Goal: Task Accomplishment & Management: Manage account settings

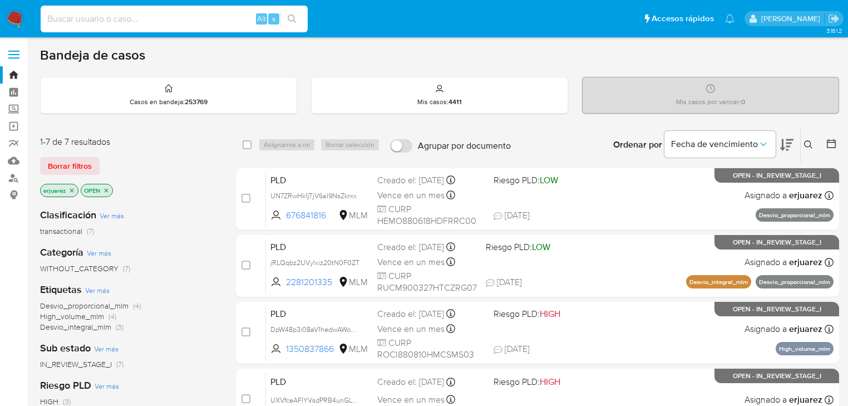
click at [164, 14] on input at bounding box center [174, 19] width 267 height 14
paste input "ELISEO CEDILLO CEJA"
click at [285, 14] on button "search-icon" at bounding box center [291, 19] width 23 height 16
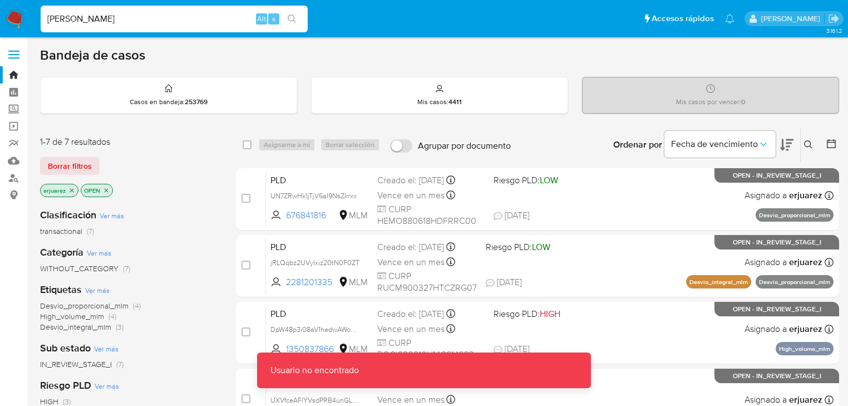
click at [189, 22] on input "ELISEO CEDILLO CEJA" at bounding box center [174, 19] width 267 height 14
click at [50, 20] on input "ELISEO CEDILLO CEJA" at bounding box center [174, 19] width 267 height 14
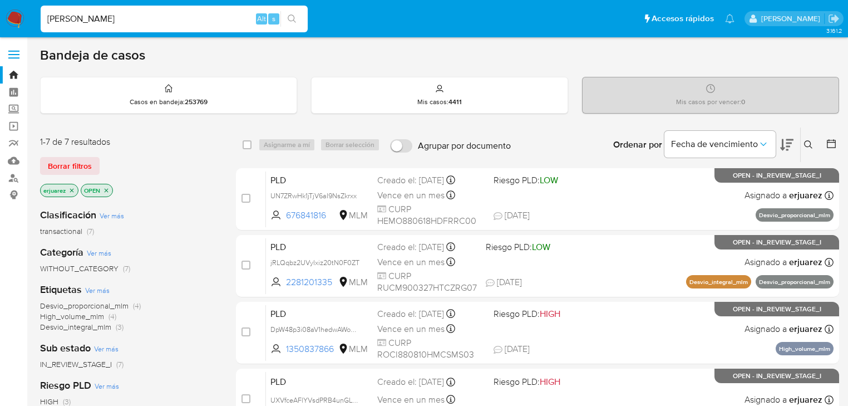
click at [175, 19] on input "ELISEO CEDILLO CEJA" at bounding box center [174, 19] width 267 height 14
type input "ELISEO CEDILLO CEJA"
click at [8, 106] on label "Screening" at bounding box center [66, 109] width 132 height 17
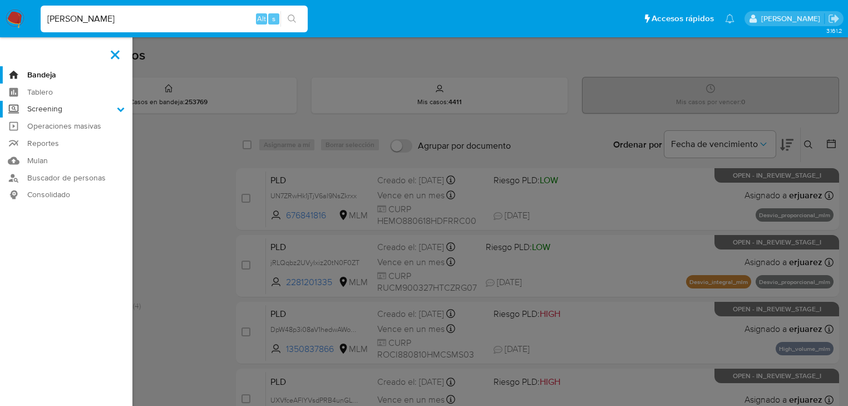
click at [0, 0] on input "Screening" at bounding box center [0, 0] width 0 height 0
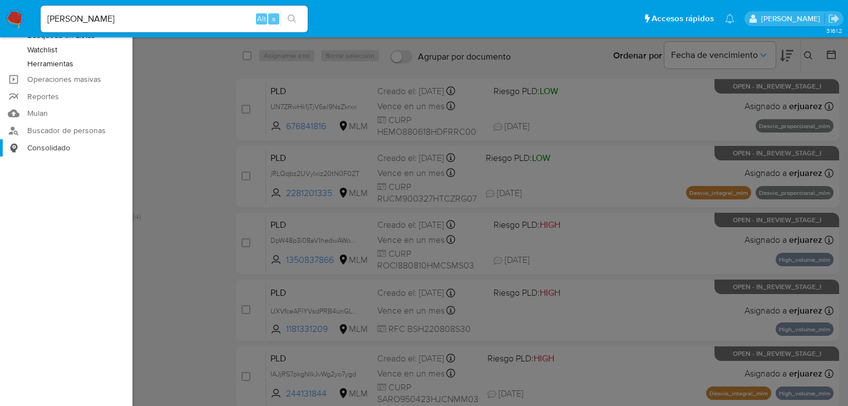
scroll to position [45, 0]
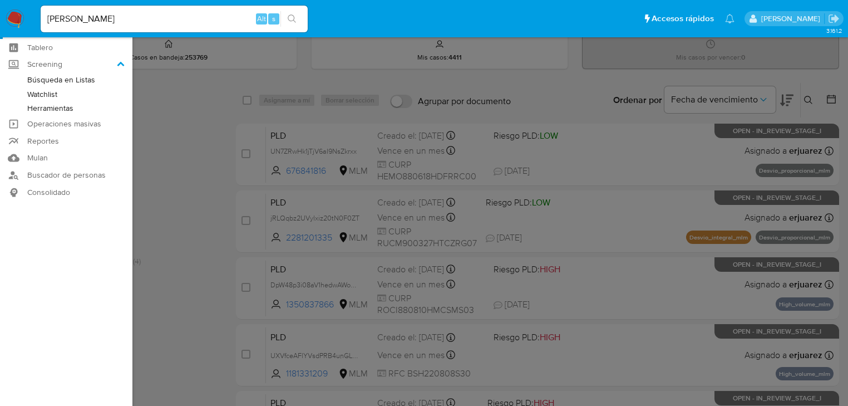
click at [50, 110] on link "Herramientas" at bounding box center [66, 108] width 132 height 14
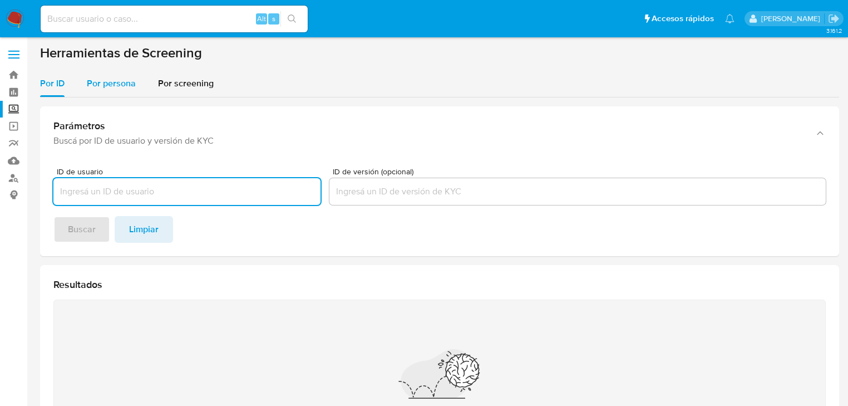
click at [113, 83] on span "Por persona" at bounding box center [111, 83] width 49 height 13
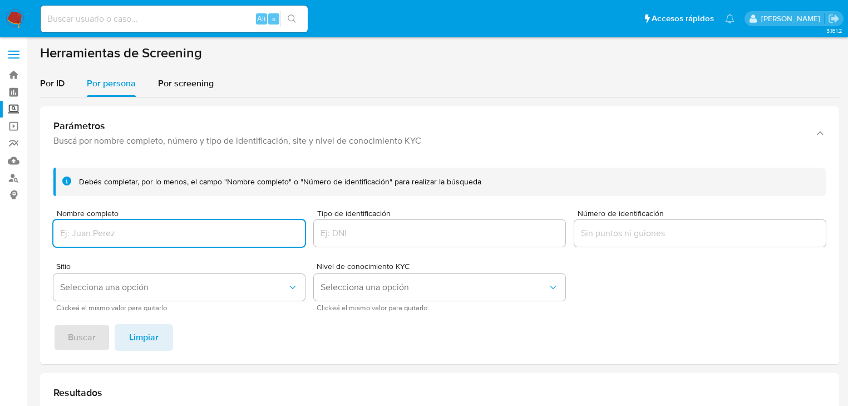
drag, startPoint x: 91, startPoint y: 227, endPoint x: 86, endPoint y: 231, distance: 6.7
click at [86, 231] on input "Nombre completo" at bounding box center [178, 233] width 251 height 14
type input "ELISEO CEDILLO CEJA"
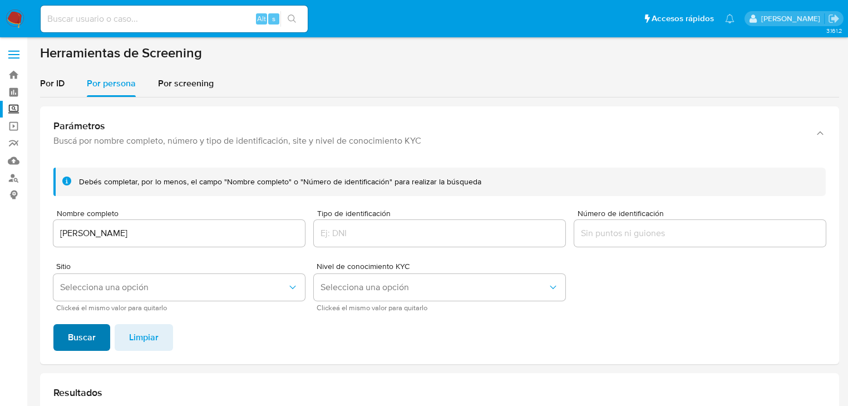
click at [74, 333] on span "Buscar" at bounding box center [82, 337] width 28 height 24
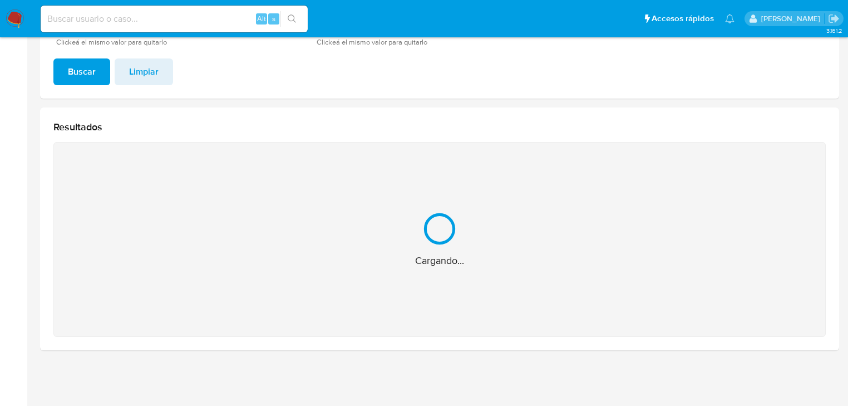
scroll to position [89, 0]
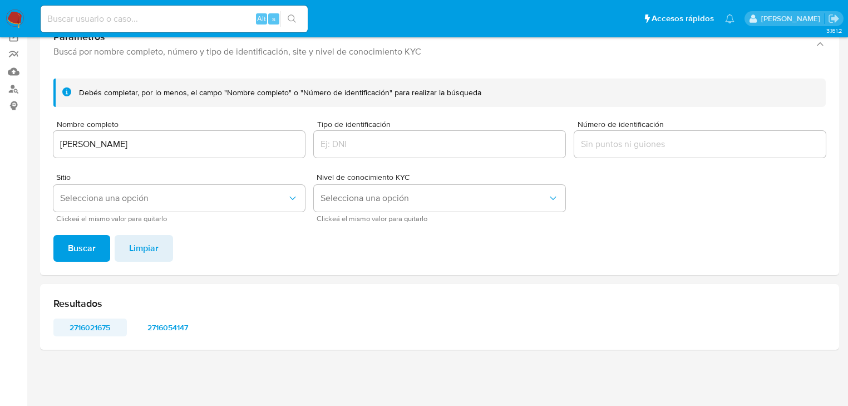
click at [81, 329] on span "2716021675" at bounding box center [90, 327] width 58 height 16
click at [76, 324] on span "2716021675" at bounding box center [90, 327] width 58 height 16
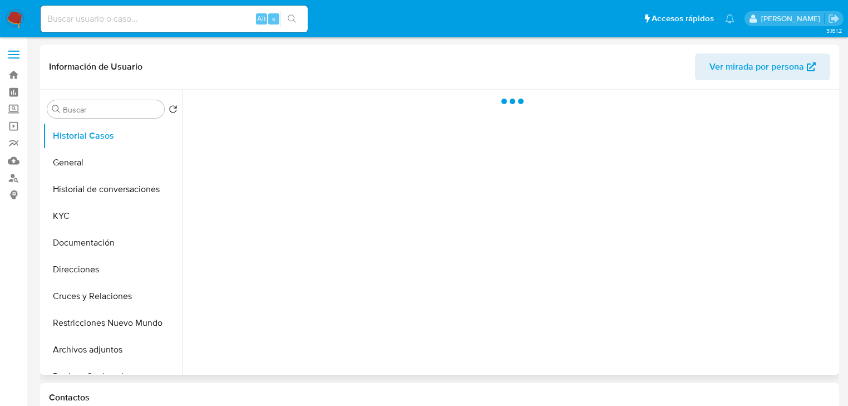
select select "10"
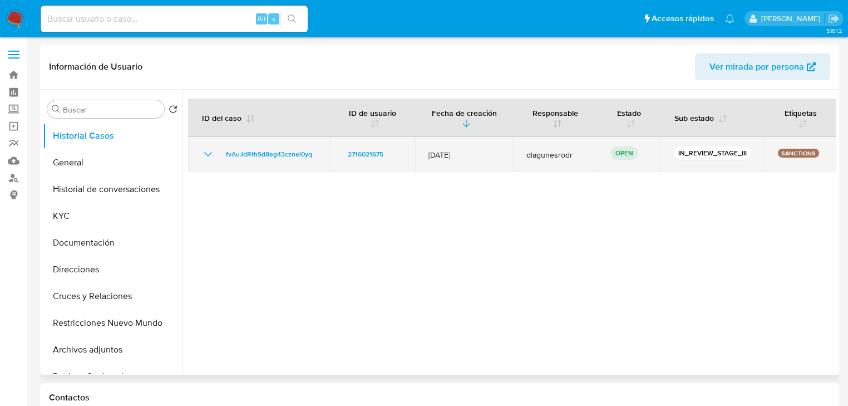
click at [247, 160] on td "fvAuJdRthSd8eg43cznel0yq" at bounding box center [259, 154] width 142 height 36
click at [250, 157] on span "fvAuJdRthSd8eg43cznel0yq" at bounding box center [269, 153] width 86 height 13
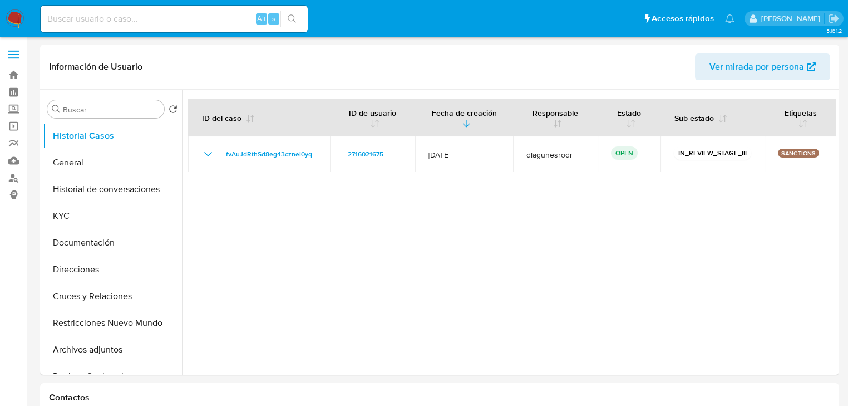
drag, startPoint x: 19, startPoint y: 13, endPoint x: 2, endPoint y: 16, distance: 16.8
click at [18, 13] on img at bounding box center [15, 18] width 19 height 19
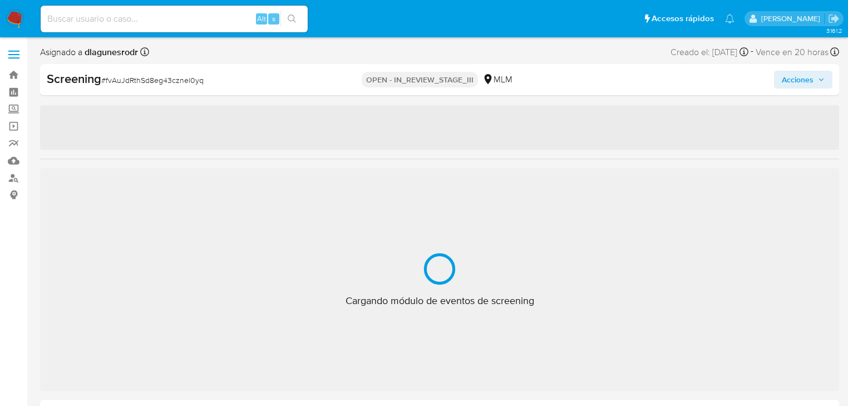
select select "10"
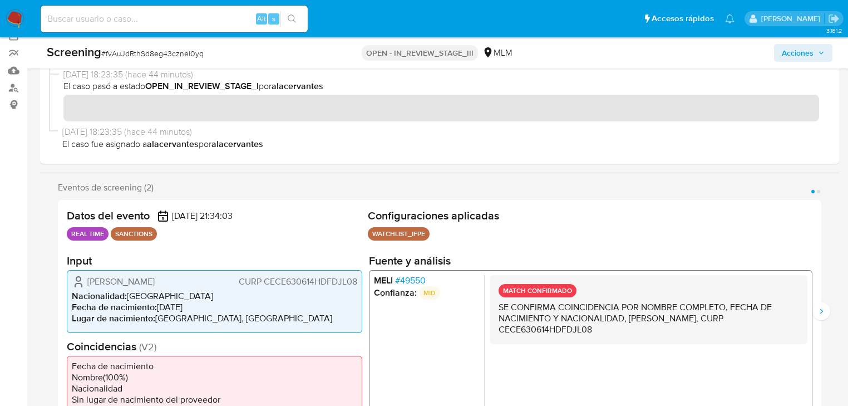
scroll to position [223, 0]
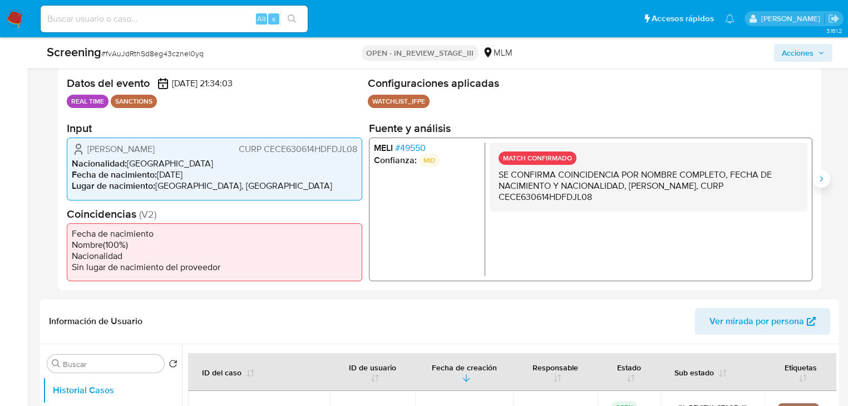
click at [826, 181] on button "Siguiente" at bounding box center [821, 179] width 18 height 18
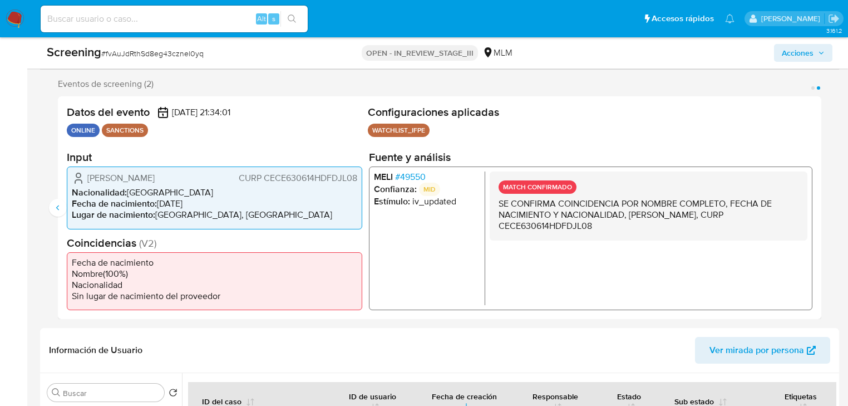
scroll to position [178, 0]
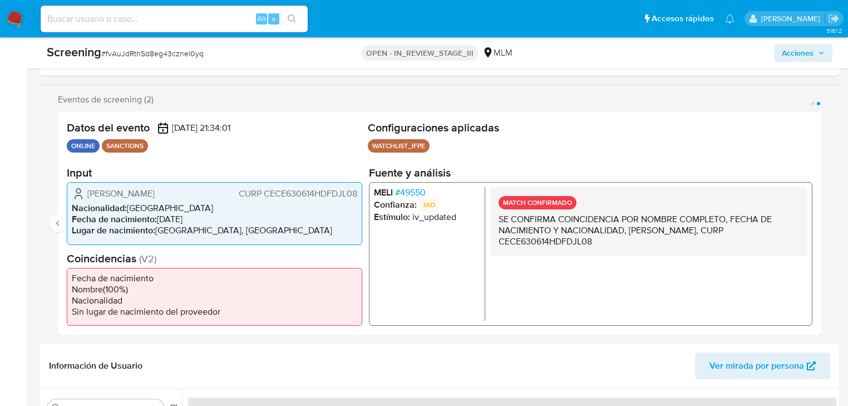
click at [816, 72] on div "29/09/2025 18:55:51 (hace 12 minutos) El caso pasó a estado OPEN_IN_REVIEW_STAG…" at bounding box center [439, -1] width 799 height 151
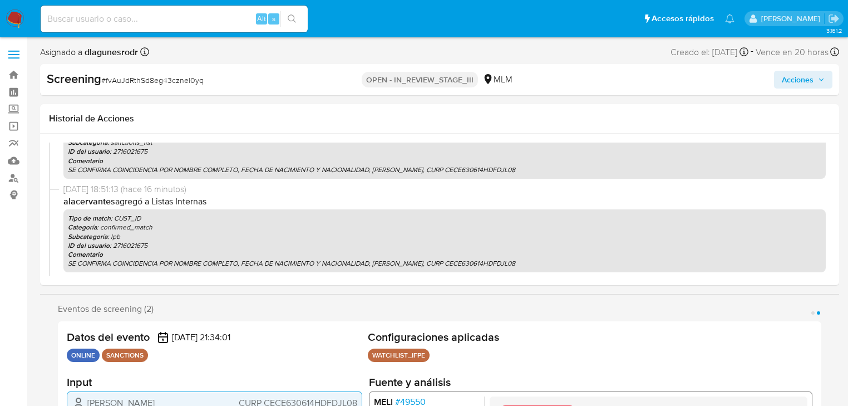
scroll to position [0, 0]
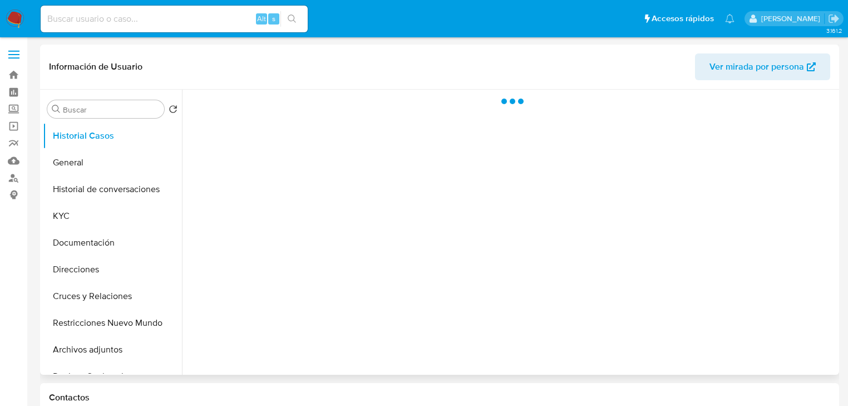
select select "10"
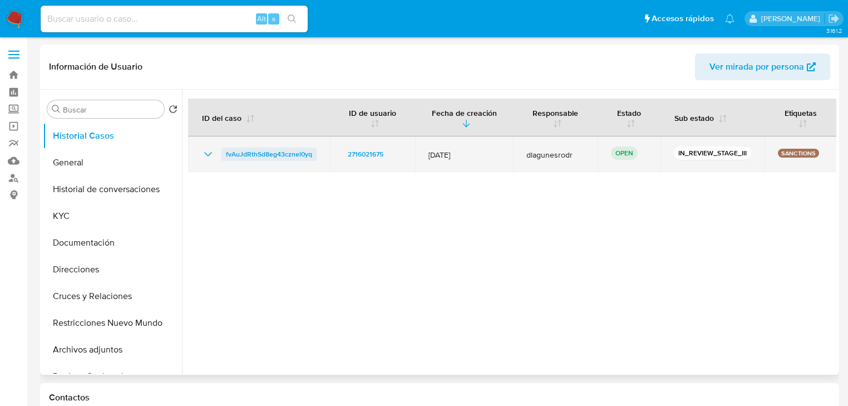
click at [263, 150] on span "fvAuJdRthSd8eg43cznel0yq" at bounding box center [269, 153] width 86 height 13
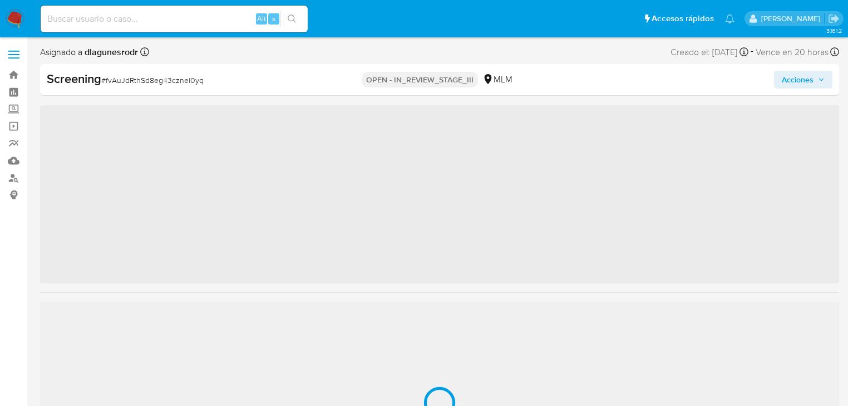
select select "10"
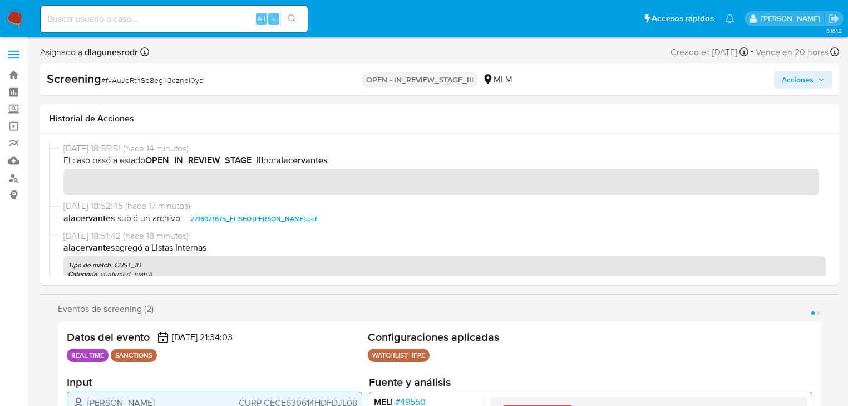
click at [545, 204] on div "29/09/2025 18:55:51 (hace 14 minutos) El caso pasó a estado OPEN_IN_REVIEW_STAG…" at bounding box center [439, 209] width 781 height 134
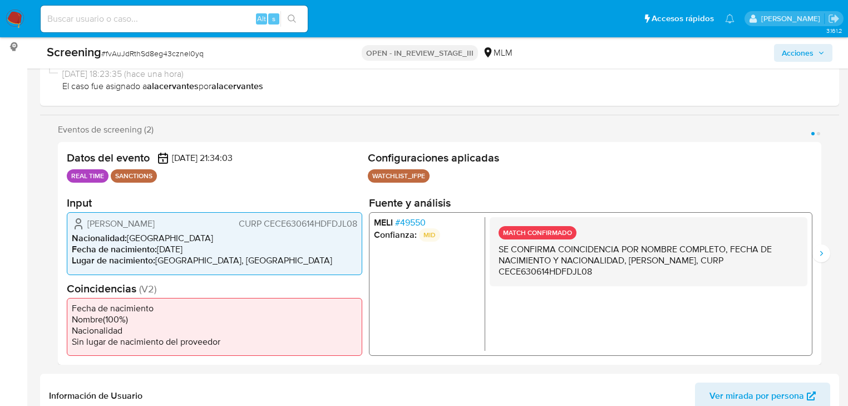
scroll to position [134, 0]
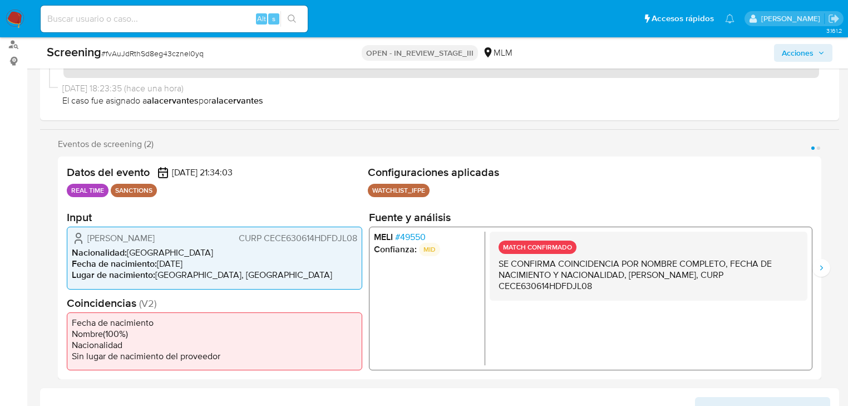
click at [817, 147] on button "Página 2" at bounding box center [818, 147] width 3 height 3
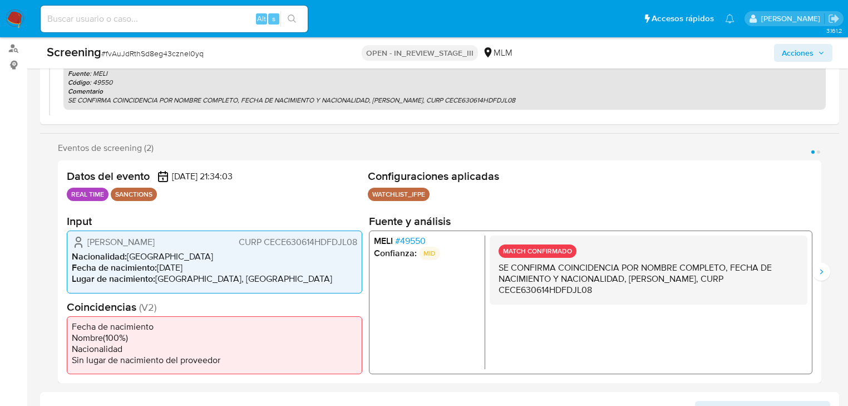
scroll to position [223, 0]
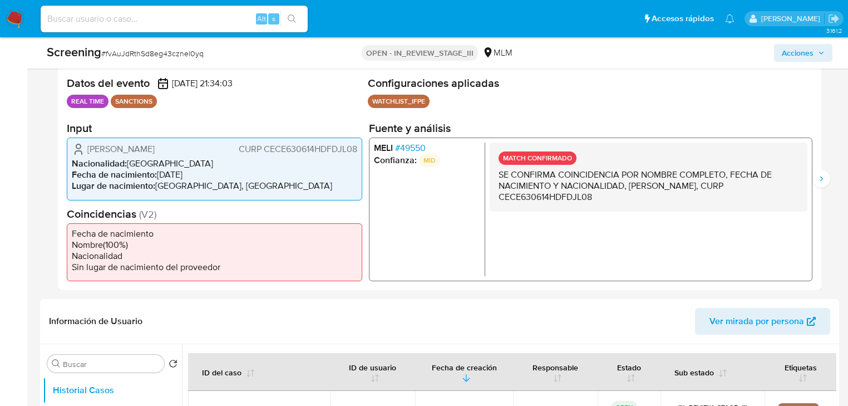
click at [790, 47] on span "Acciones" at bounding box center [798, 53] width 32 height 18
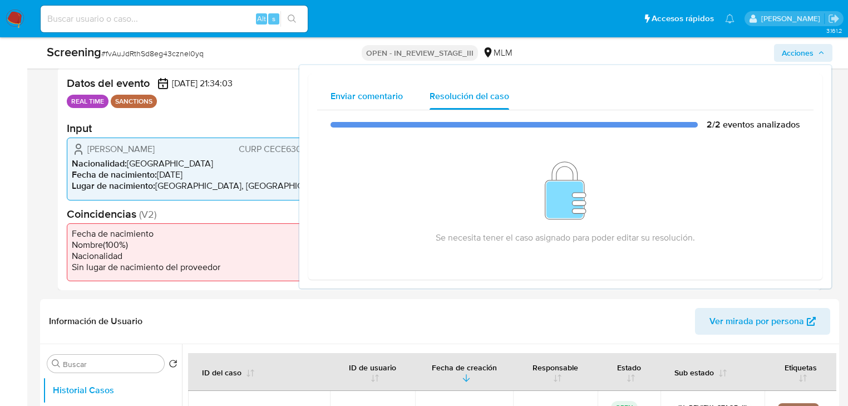
click at [384, 98] on span "Enviar comentario" at bounding box center [366, 96] width 72 height 13
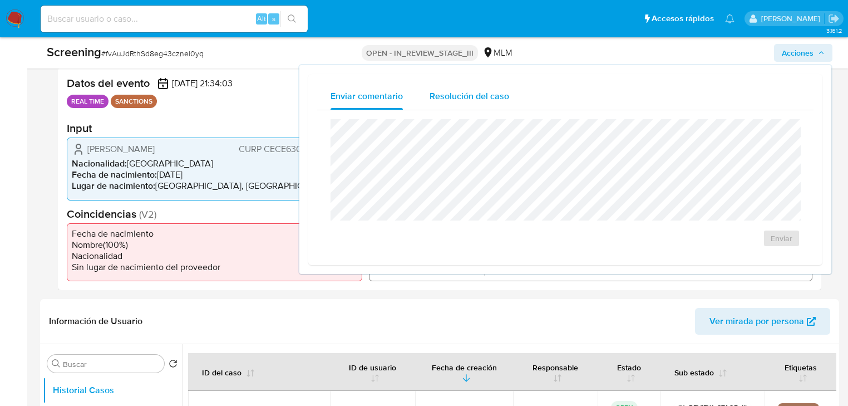
click at [450, 104] on div "Resolución del caso" at bounding box center [470, 96] width 80 height 27
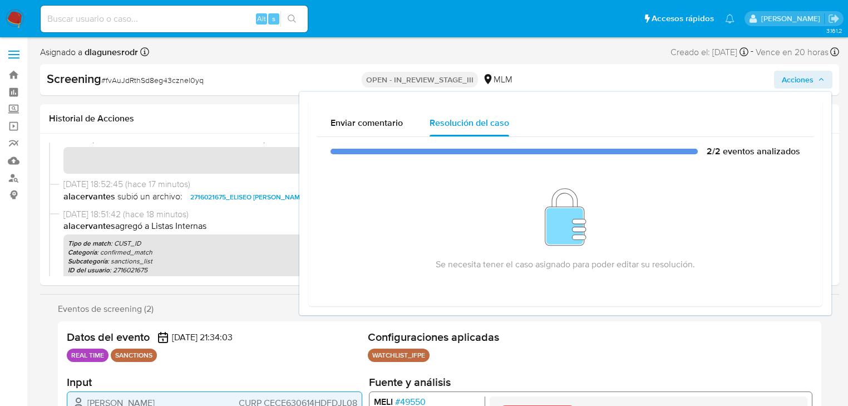
scroll to position [0, 0]
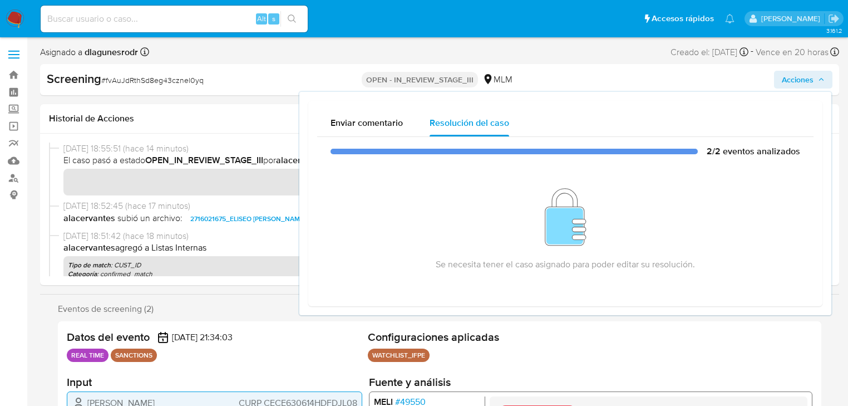
click at [254, 151] on span "29/09/2025 18:55:51 (hace 14 minutos)" at bounding box center [444, 148] width 762 height 12
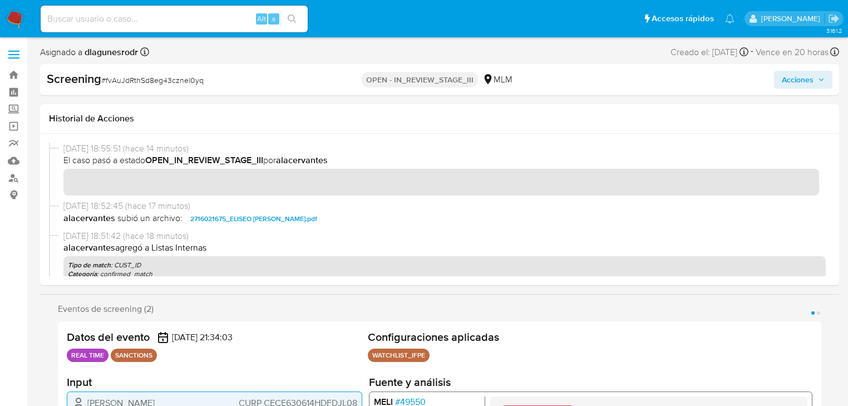
drag, startPoint x: 14, startPoint y: 18, endPoint x: 40, endPoint y: 1, distance: 31.3
click at [14, 18] on img at bounding box center [15, 18] width 19 height 19
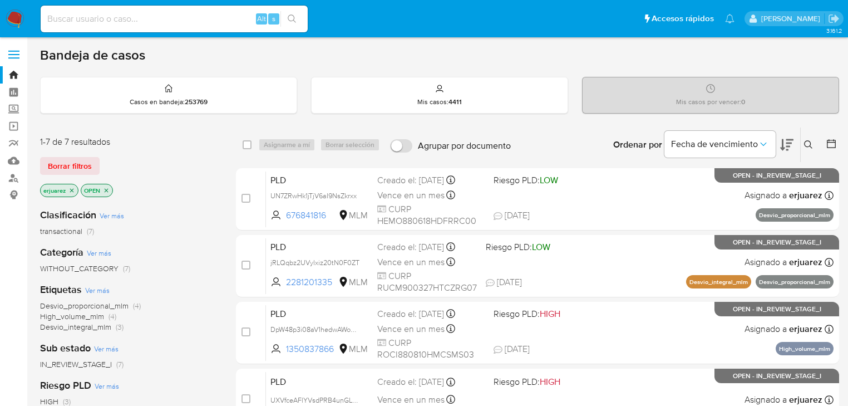
click at [808, 139] on button at bounding box center [810, 144] width 18 height 13
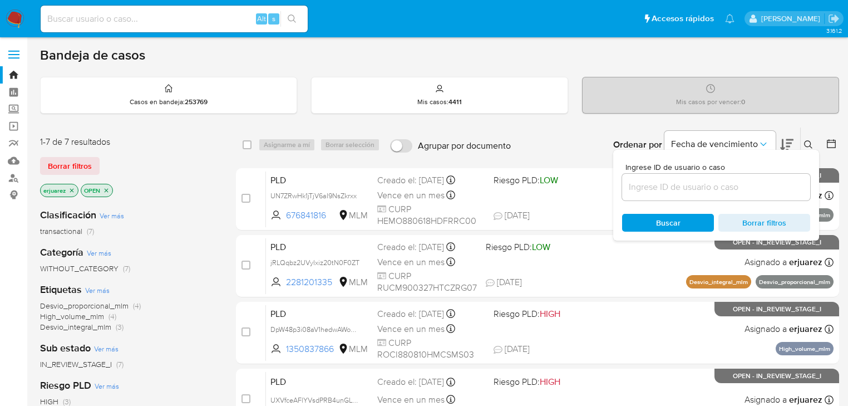
click at [695, 186] on input at bounding box center [716, 187] width 188 height 14
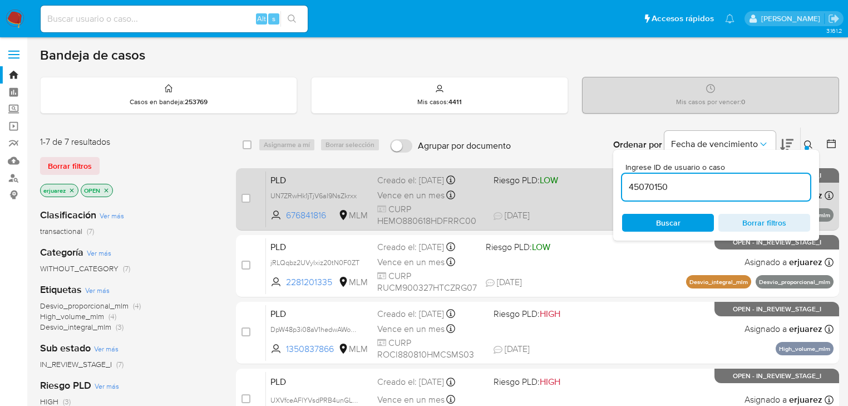
type input "45070150"
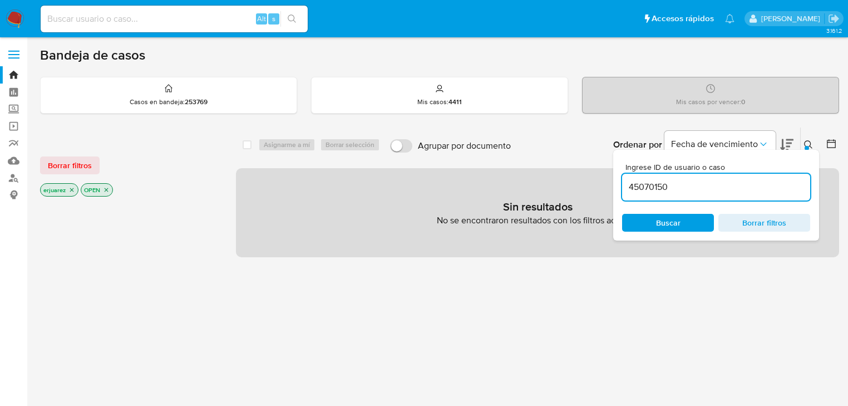
click at [70, 188] on icon "close-filter" at bounding box center [71, 189] width 7 height 7
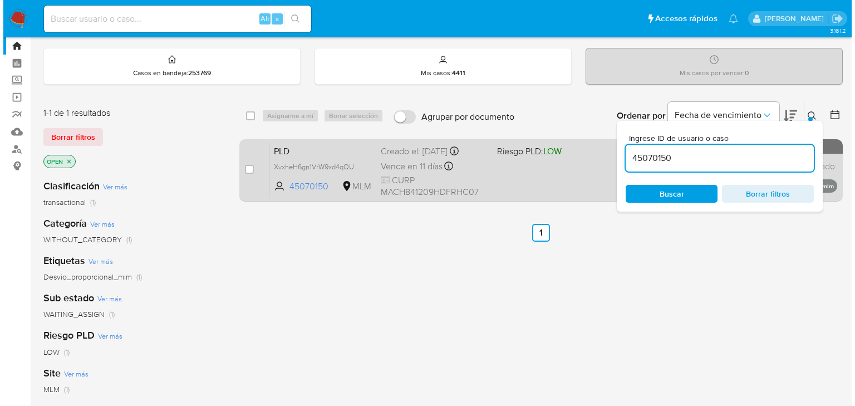
scroll to position [45, 0]
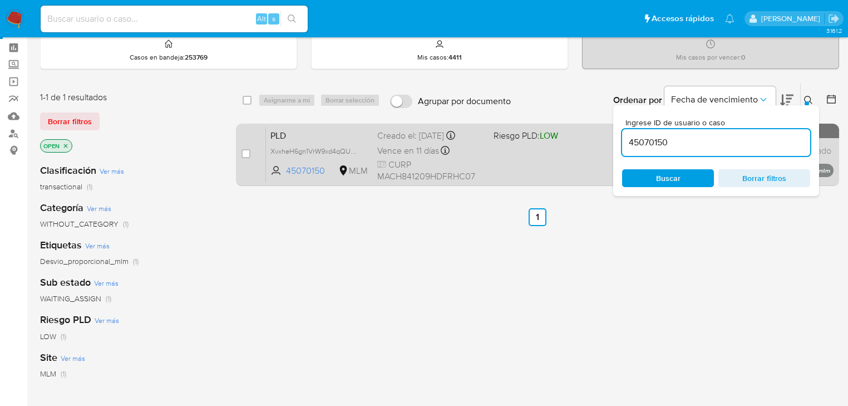
click at [240, 154] on div "case-item-checkbox No es posible asignar el caso PLD XvxheH6gn1VrW9xd4qQUzdRi 4…" at bounding box center [537, 155] width 603 height 62
click at [243, 153] on input "checkbox" at bounding box center [245, 153] width 9 height 9
checkbox input "true"
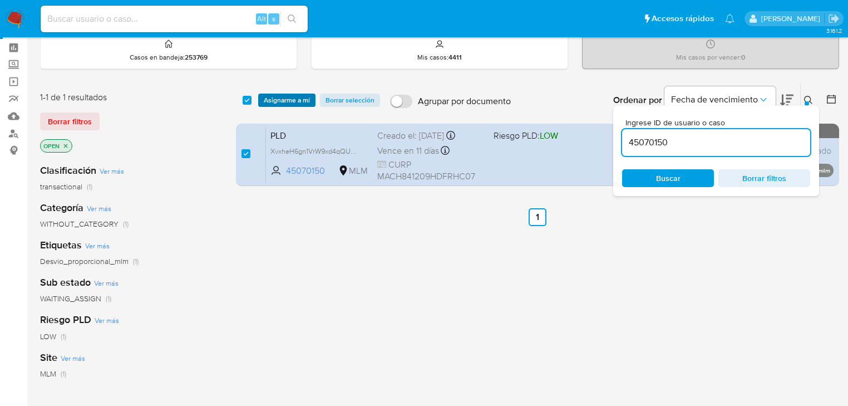
click at [285, 100] on span "Asignarme a mí" at bounding box center [287, 100] width 46 height 11
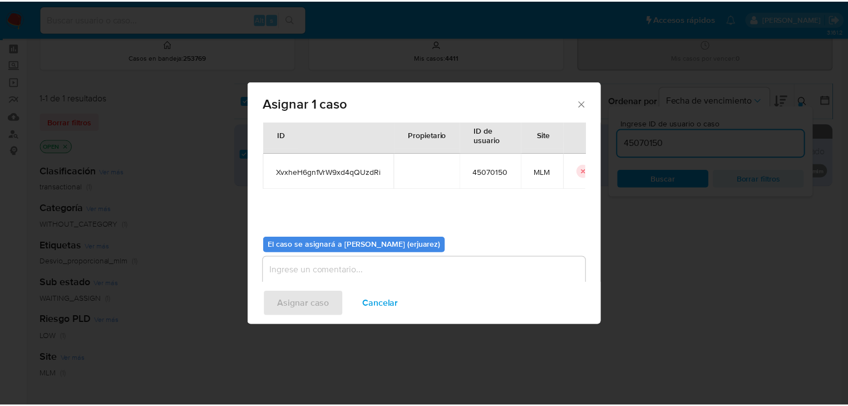
scroll to position [57, 0]
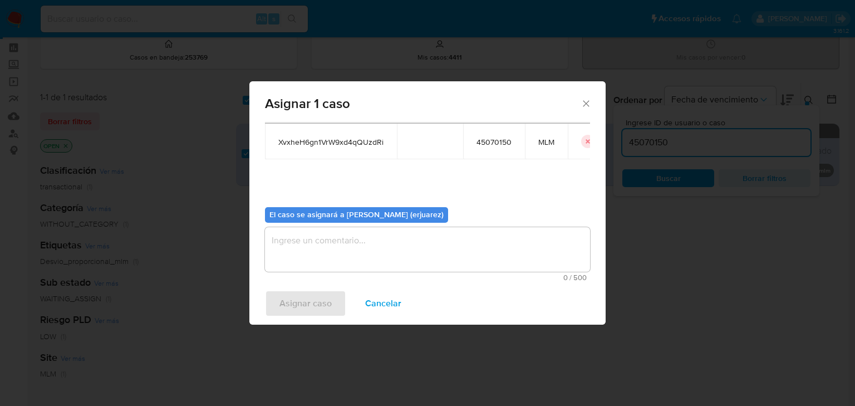
click at [328, 243] on textarea "assign-modal" at bounding box center [427, 249] width 325 height 45
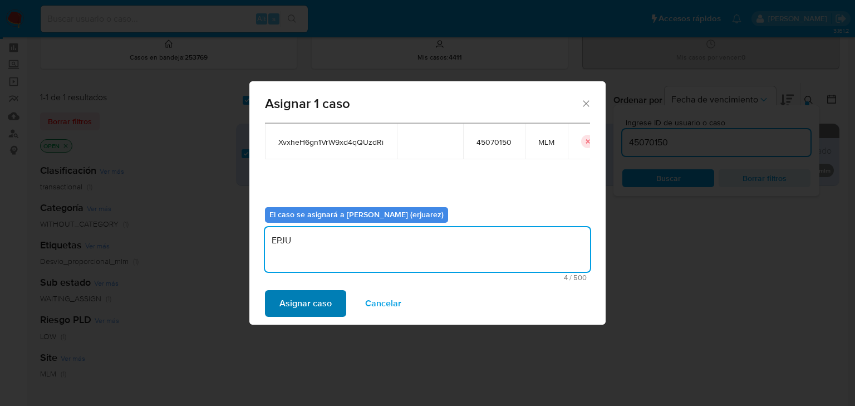
type textarea "EPJU"
click at [297, 292] on span "Asignar caso" at bounding box center [305, 303] width 52 height 24
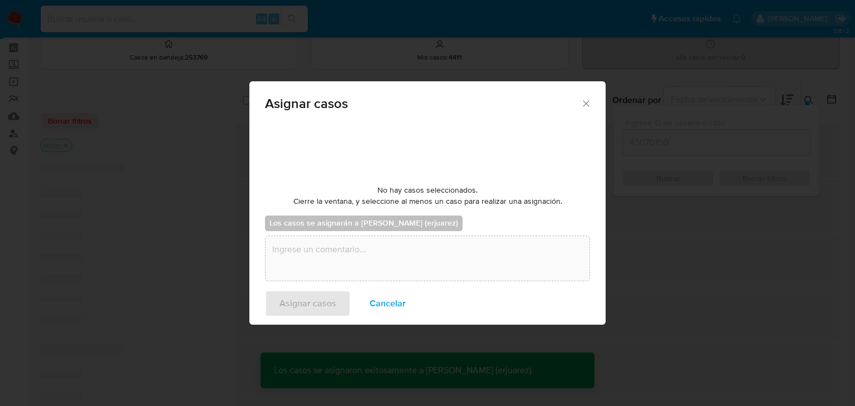
checkbox input "false"
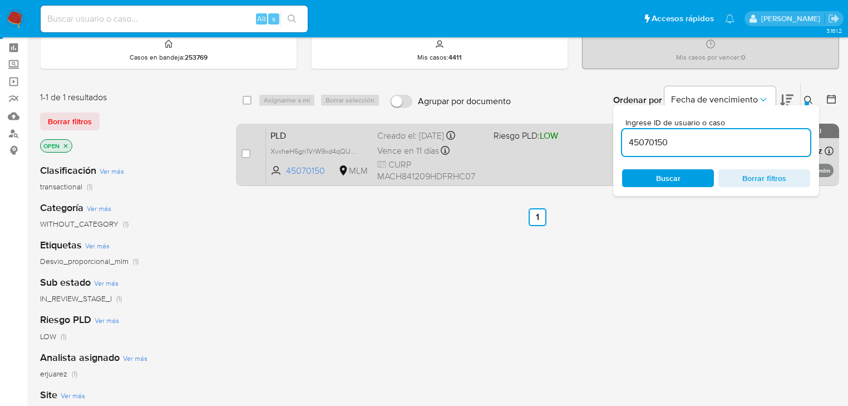
click at [504, 176] on div "PLD XvxheH6gn1VrW9xd4qQUzdRi 45070150 MLM Riesgo PLD: LOW Creado el: 12/08/2025…" at bounding box center [549, 154] width 567 height 56
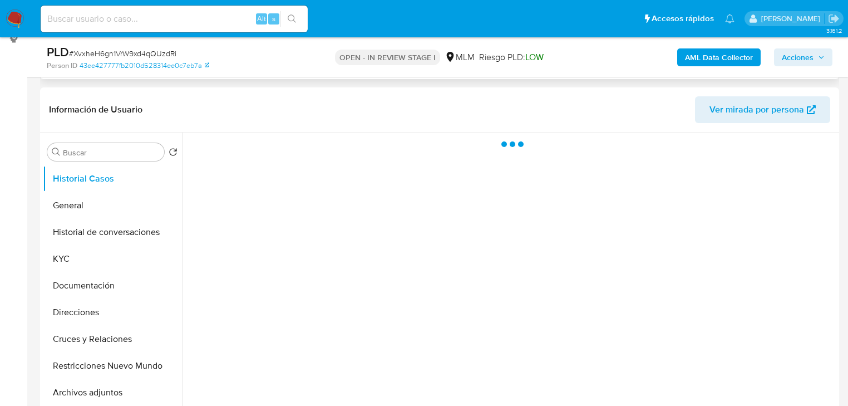
scroll to position [178, 0]
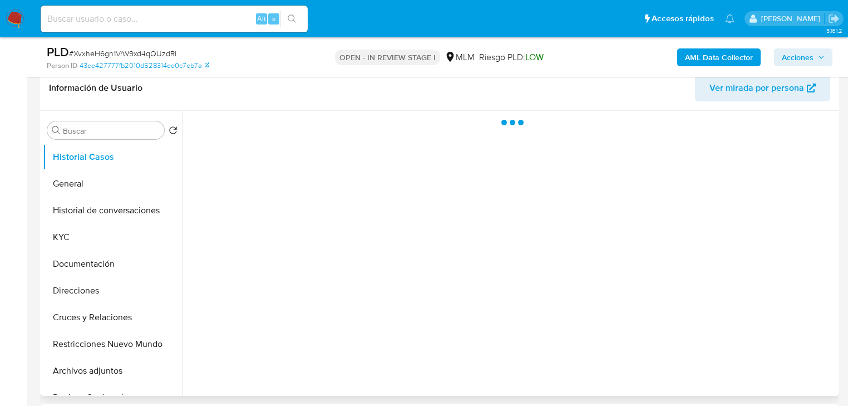
select select "10"
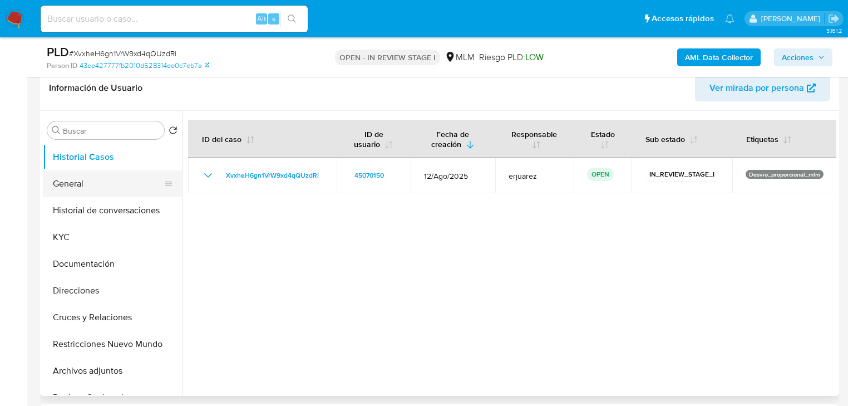
click at [115, 195] on button "General" at bounding box center [108, 183] width 130 height 27
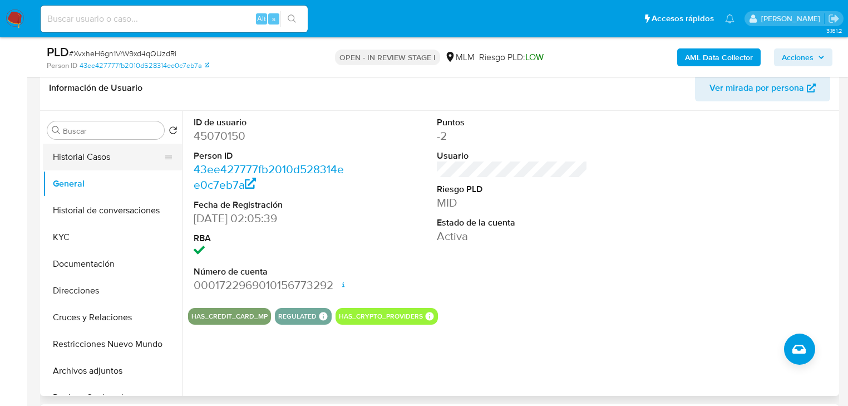
click at [80, 165] on button "Historial Casos" at bounding box center [108, 157] width 130 height 27
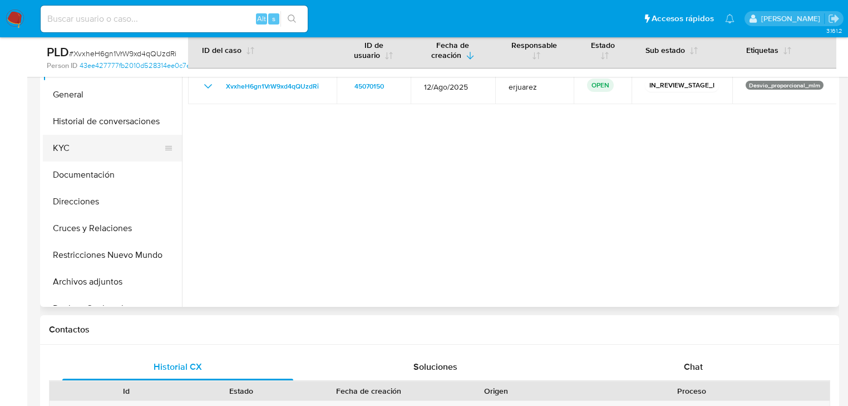
drag, startPoint x: 62, startPoint y: 143, endPoint x: 99, endPoint y: 145, distance: 36.8
click at [62, 143] on button "KYC" at bounding box center [108, 148] width 130 height 27
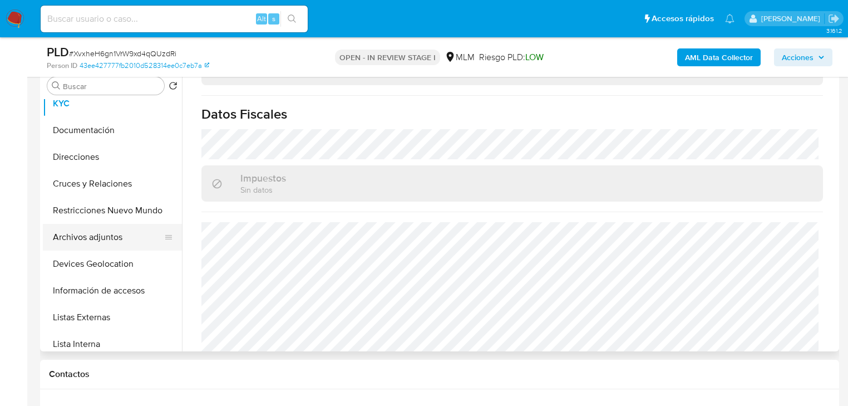
scroll to position [134, 0]
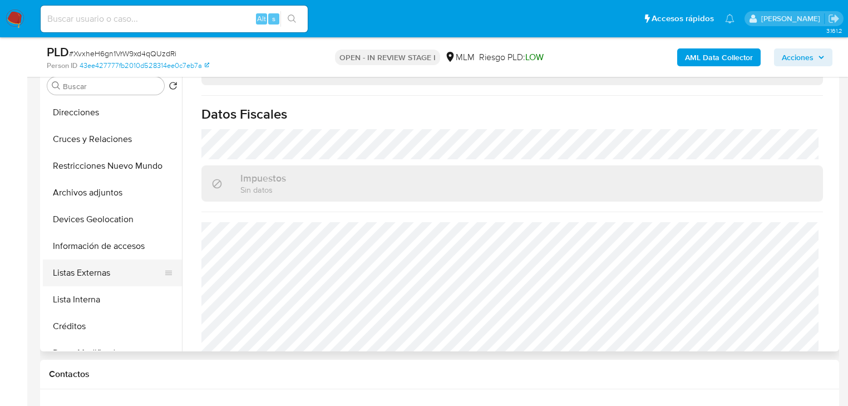
drag, startPoint x: 106, startPoint y: 269, endPoint x: 111, endPoint y: 269, distance: 5.6
click at [106, 269] on button "Listas Externas" at bounding box center [108, 272] width 130 height 27
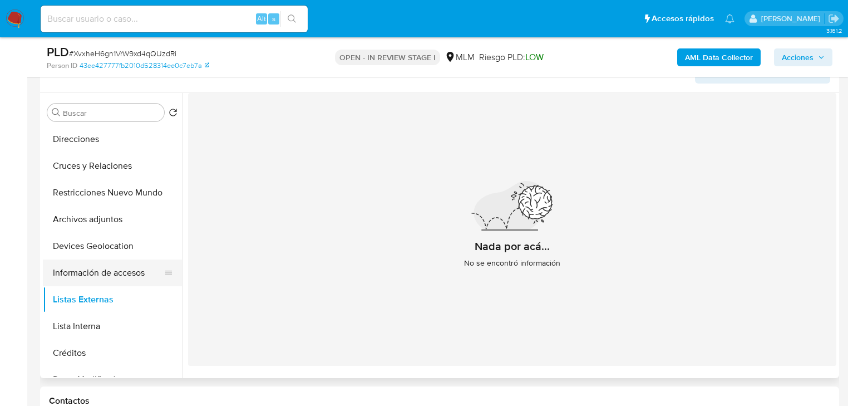
scroll to position [223, 0]
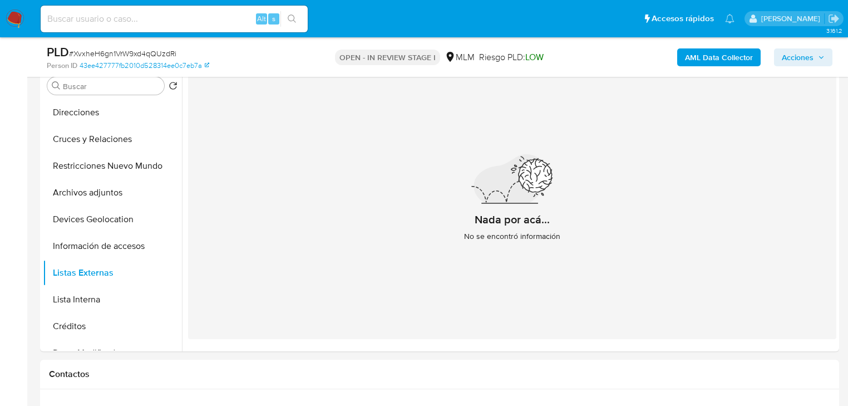
drag, startPoint x: 93, startPoint y: 224, endPoint x: 9, endPoint y: 244, distance: 86.8
click at [82, 226] on button "Devices Geolocation" at bounding box center [112, 219] width 139 height 27
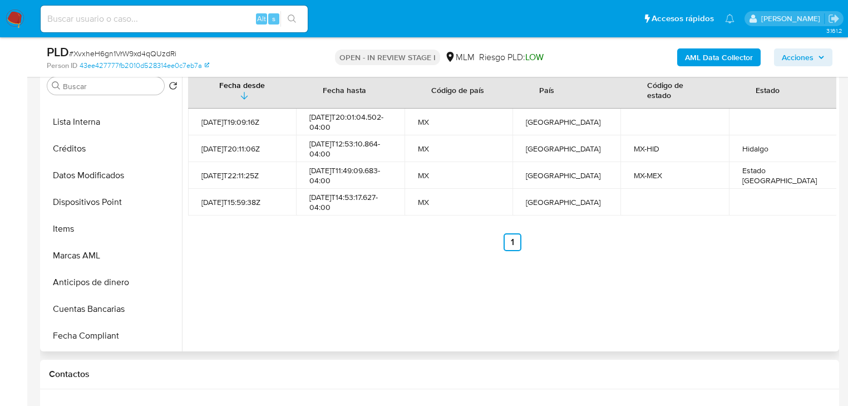
scroll to position [312, 0]
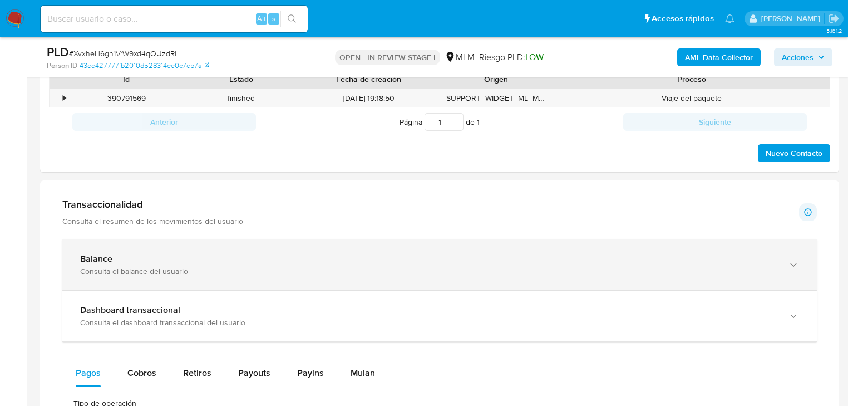
click at [111, 259] on b "Balance" at bounding box center [96, 258] width 32 height 13
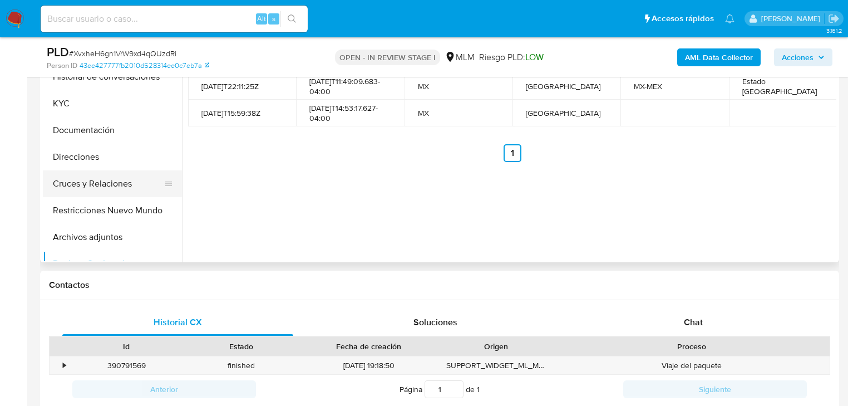
scroll to position [134, 0]
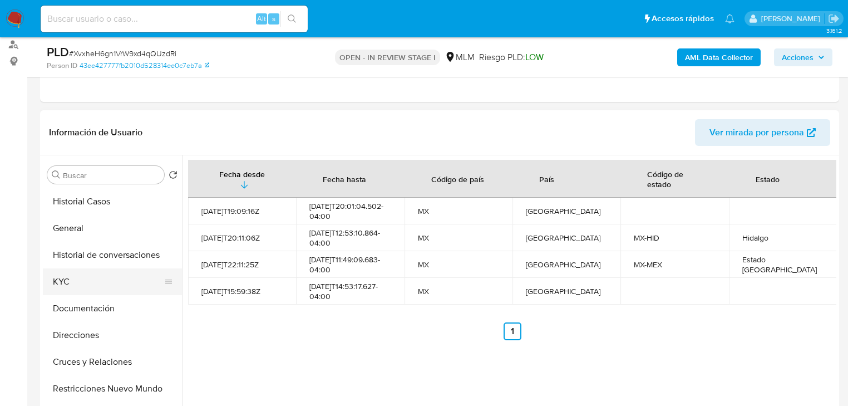
click at [68, 269] on button "KYC" at bounding box center [108, 281] width 130 height 27
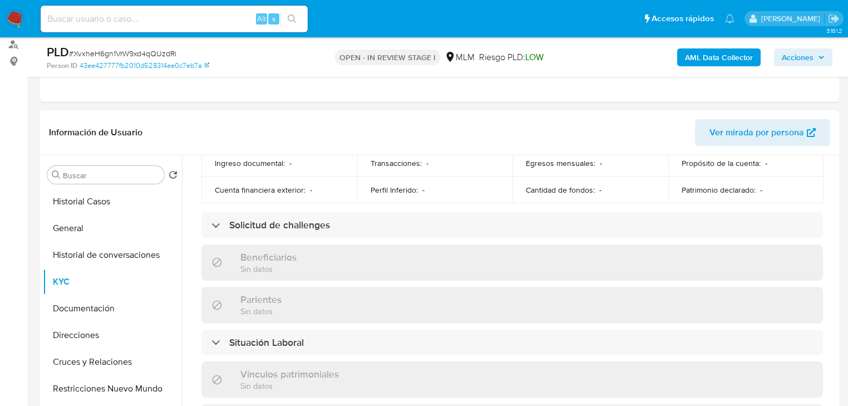
scroll to position [692, 0]
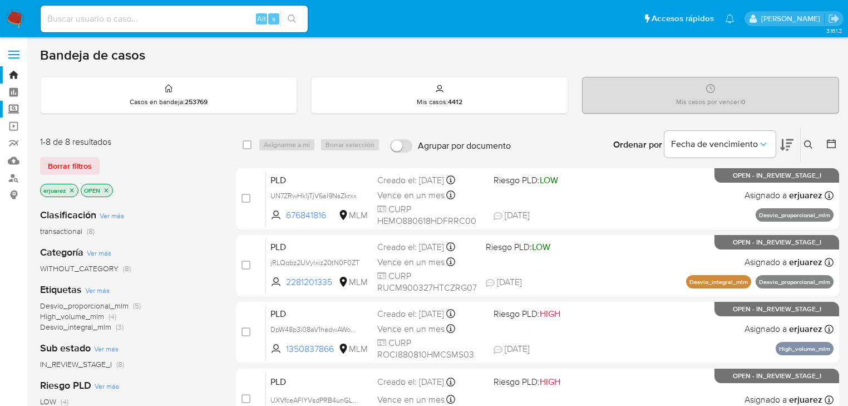
drag, startPoint x: 12, startPoint y: 110, endPoint x: 18, endPoint y: 114, distance: 6.8
click at [12, 110] on label "Screening" at bounding box center [66, 109] width 132 height 17
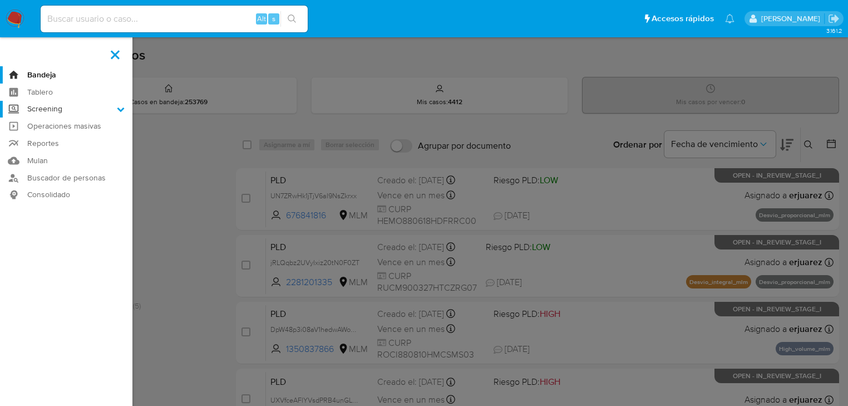
click at [0, 0] on input "Screening" at bounding box center [0, 0] width 0 height 0
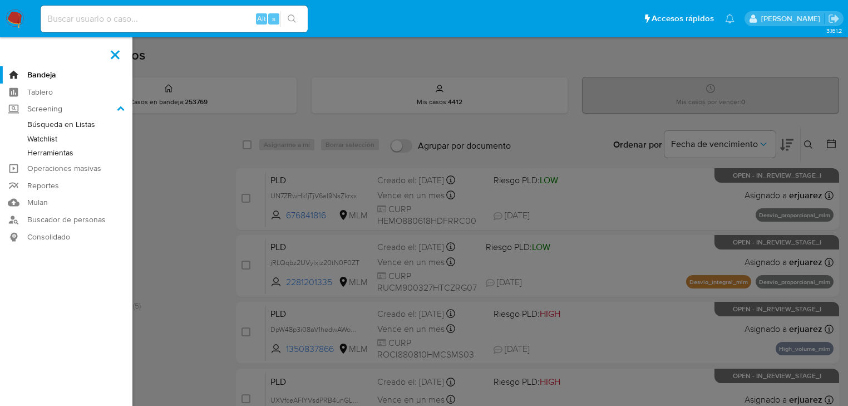
click at [70, 151] on link "Herramientas" at bounding box center [66, 153] width 132 height 14
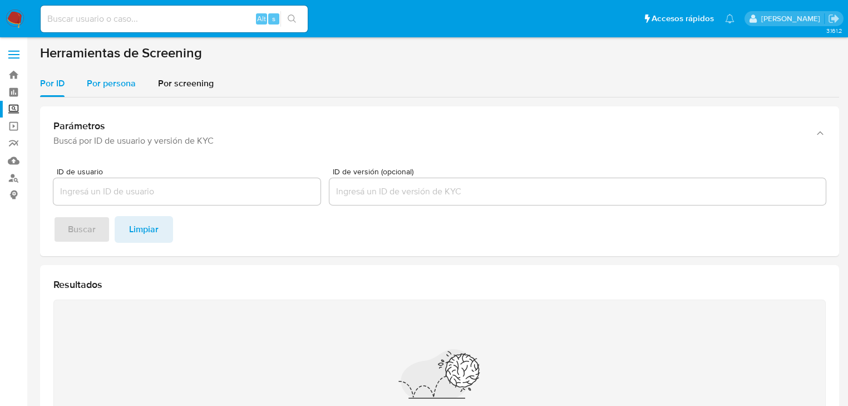
click at [96, 82] on span "Por persona" at bounding box center [111, 83] width 49 height 13
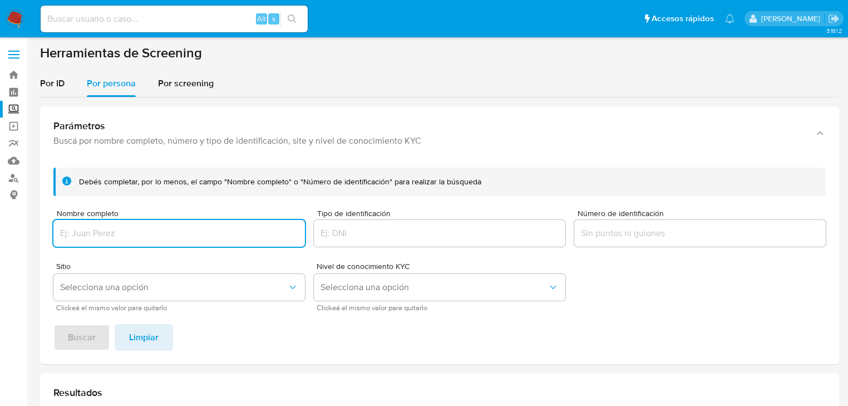
click at [75, 238] on input "Nombre completo" at bounding box center [178, 233] width 251 height 14
type input "[PERSON_NAME]"
click at [78, 322] on div "Debés completar, por lo menos, el campo "Nombre completo" o "Número de identifi…" at bounding box center [439, 261] width 799 height 205
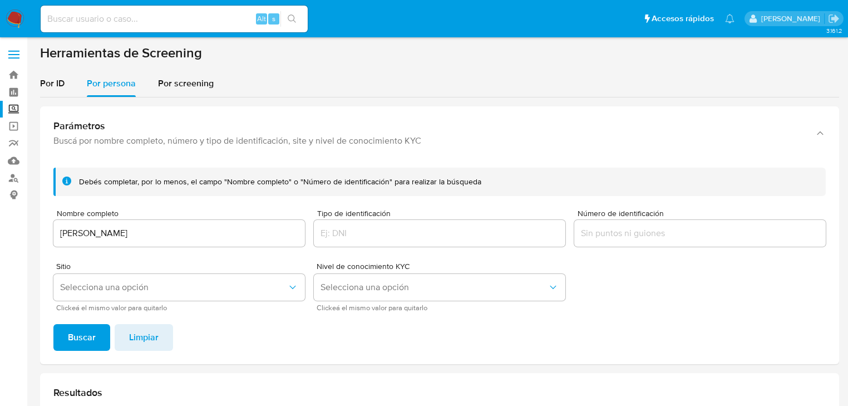
click at [65, 327] on button "Buscar" at bounding box center [81, 337] width 57 height 27
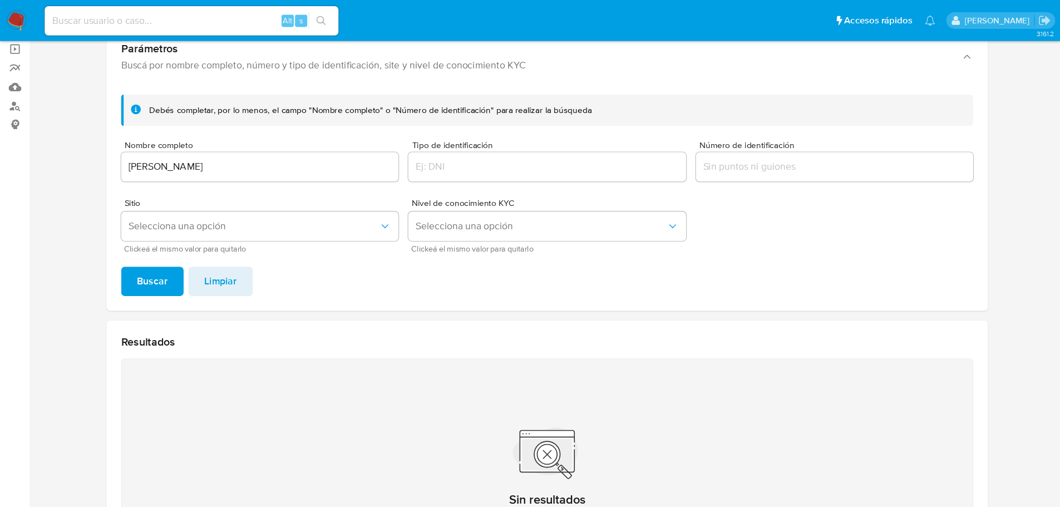
scroll to position [81, 0]
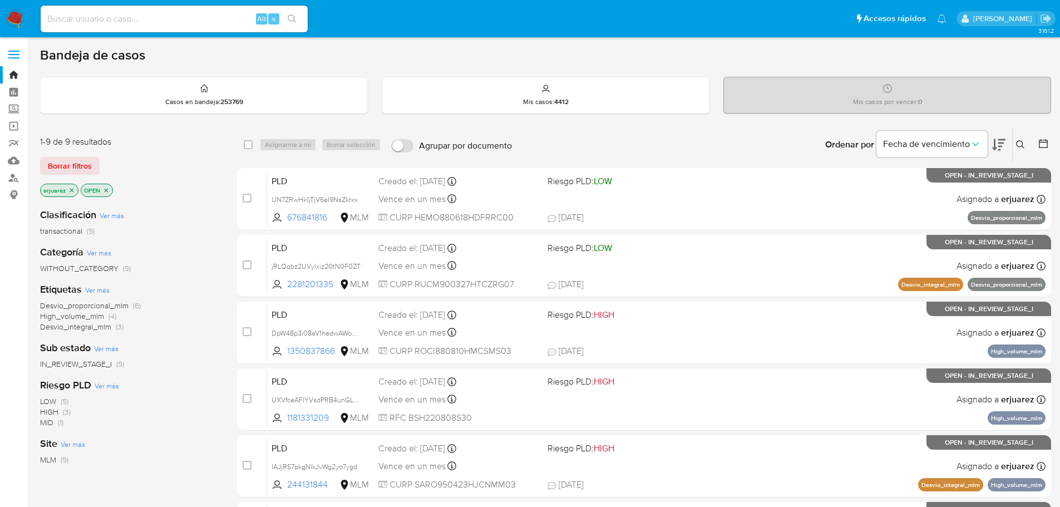
drag, startPoint x: 1020, startPoint y: 142, endPoint x: 870, endPoint y: 191, distance: 157.5
click at [1019, 143] on icon at bounding box center [1020, 144] width 9 height 9
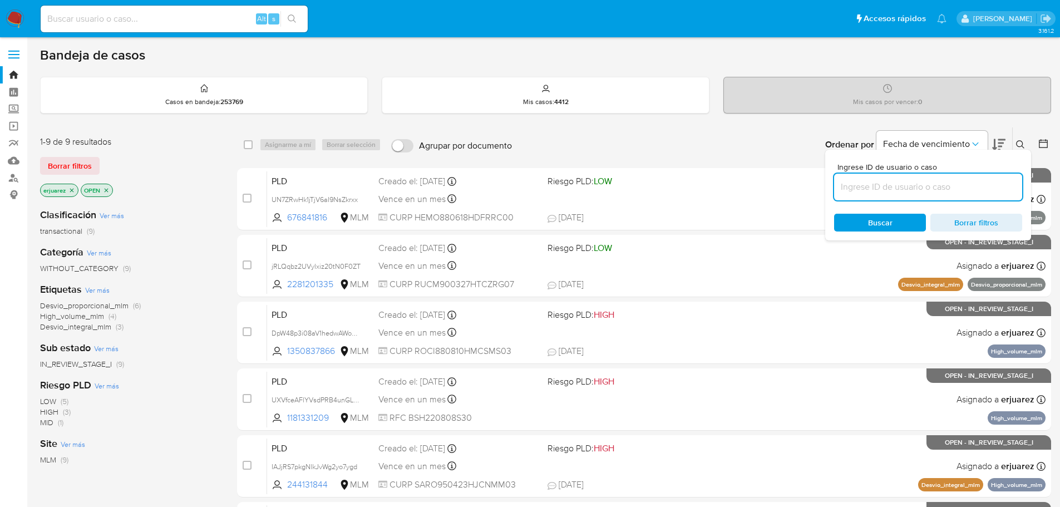
click at [863, 194] on input at bounding box center [928, 187] width 188 height 14
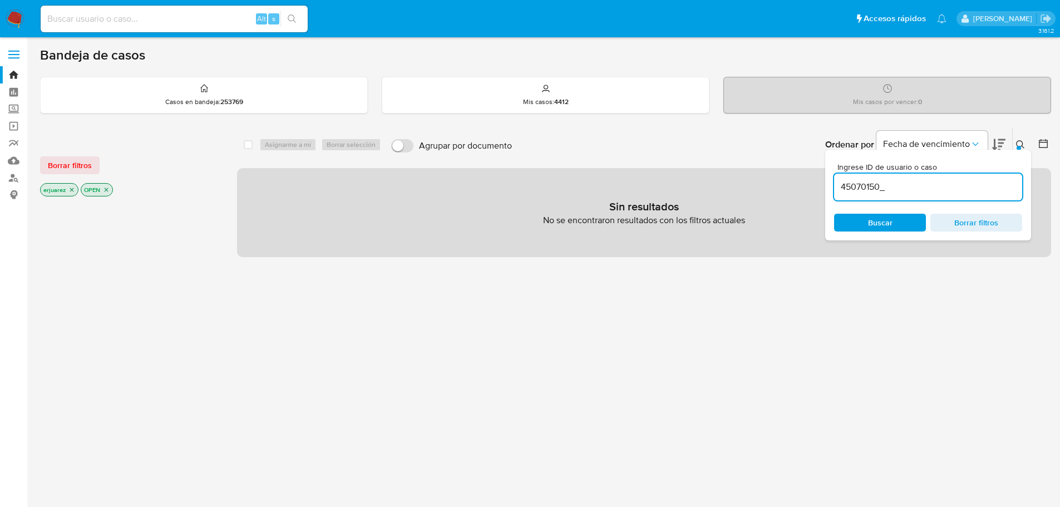
click at [904, 186] on input "45070150_" at bounding box center [928, 187] width 188 height 14
type input "45070150"
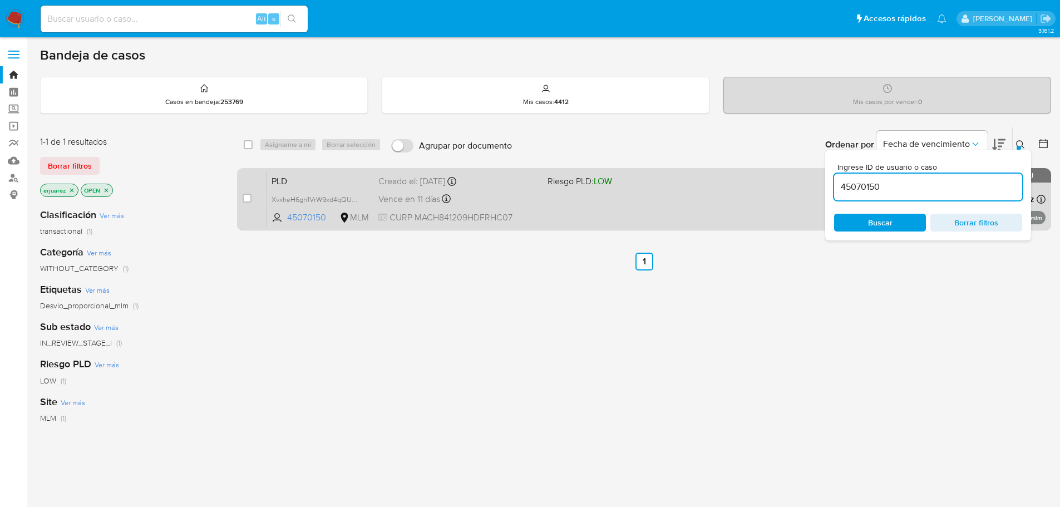
click at [483, 216] on span "CURP MACH841209HDFRHC07" at bounding box center [458, 217] width 160 height 12
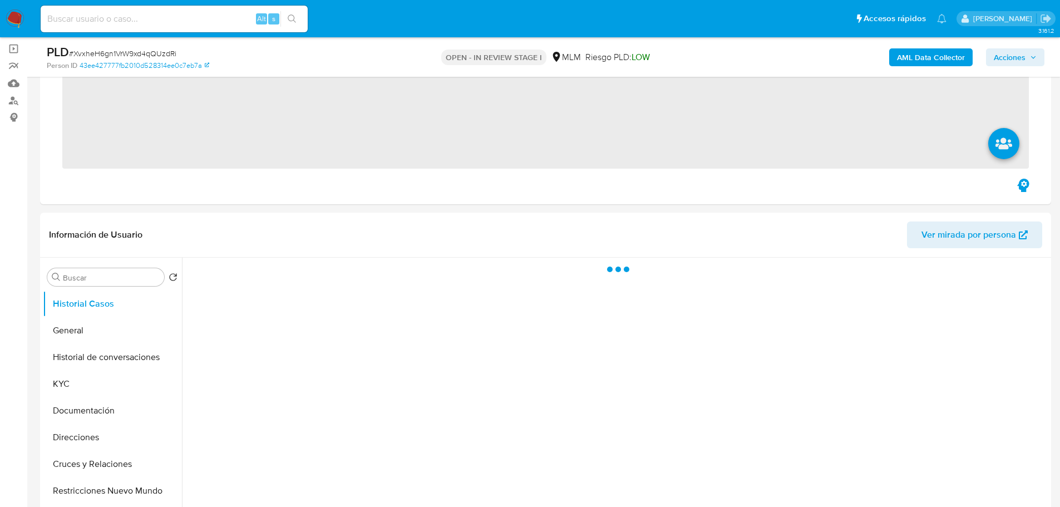
scroll to position [278, 0]
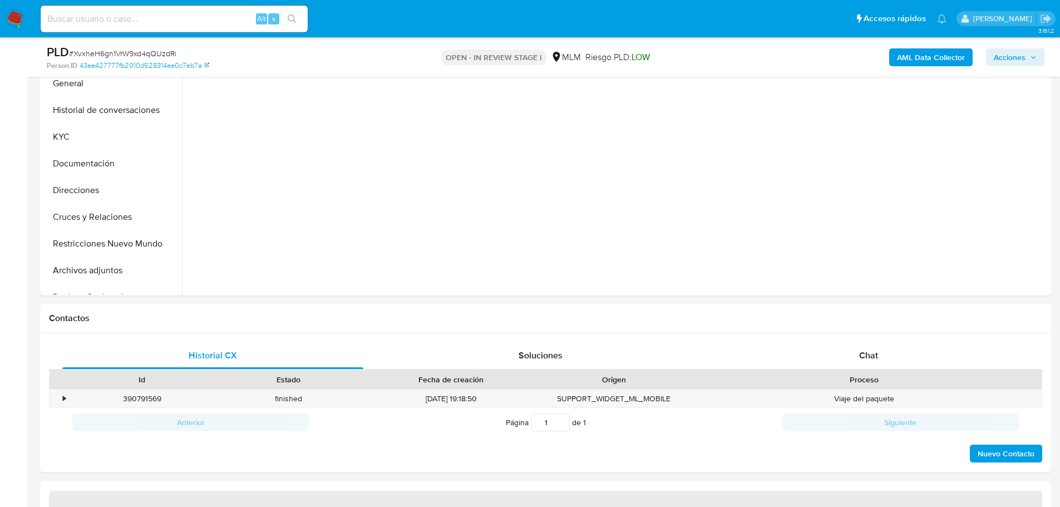
select select "10"
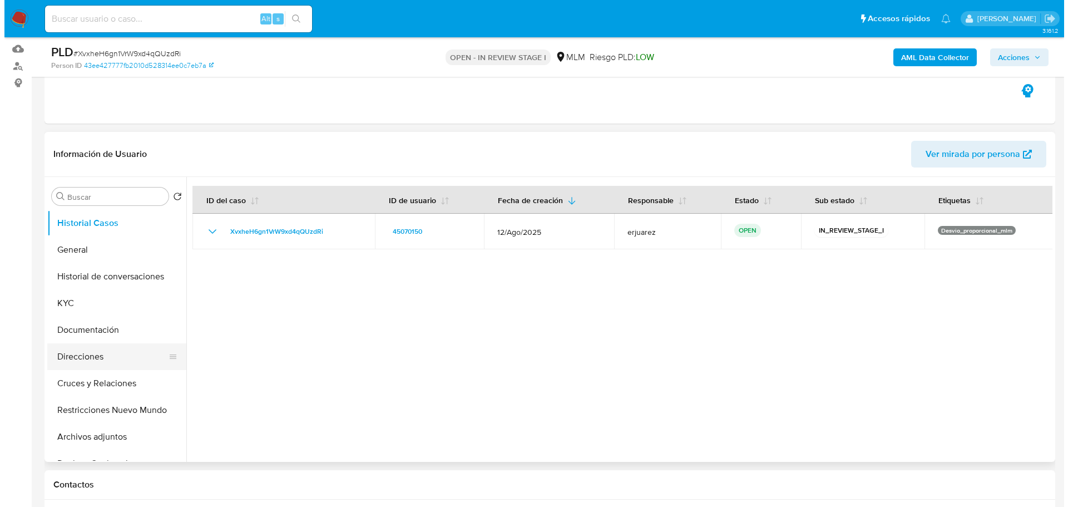
scroll to position [111, 0]
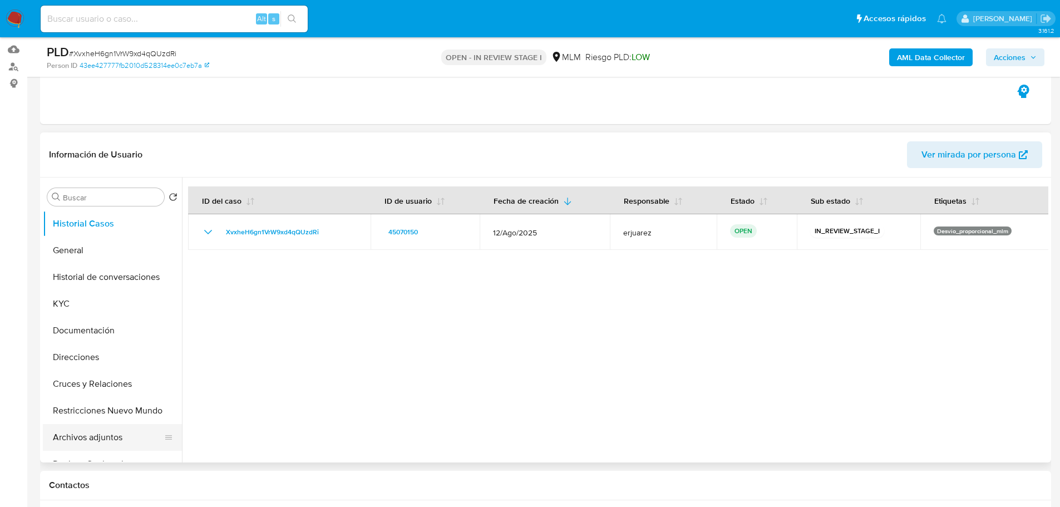
click at [83, 432] on button "Archivos adjuntos" at bounding box center [108, 437] width 130 height 27
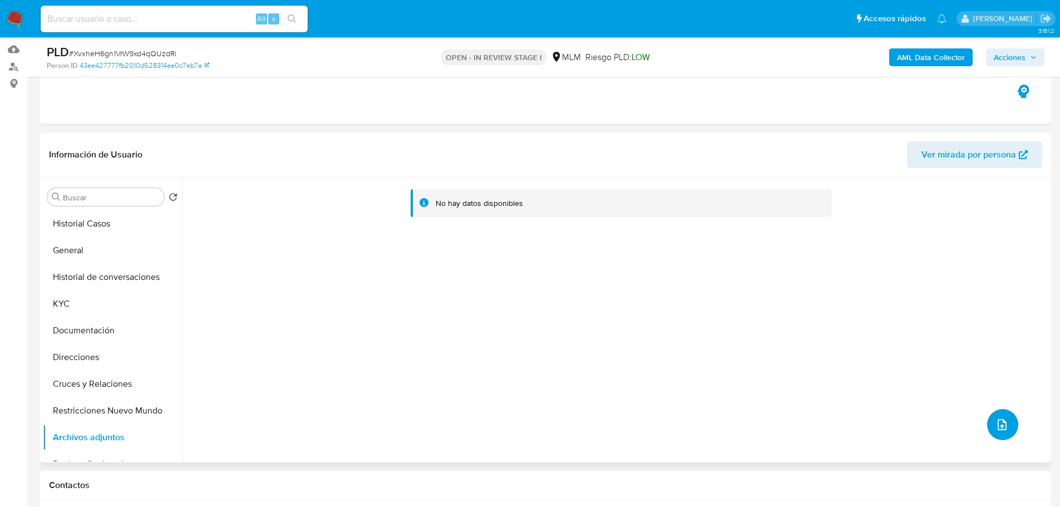
click at [996, 423] on icon "upload-file" at bounding box center [1001, 424] width 13 height 13
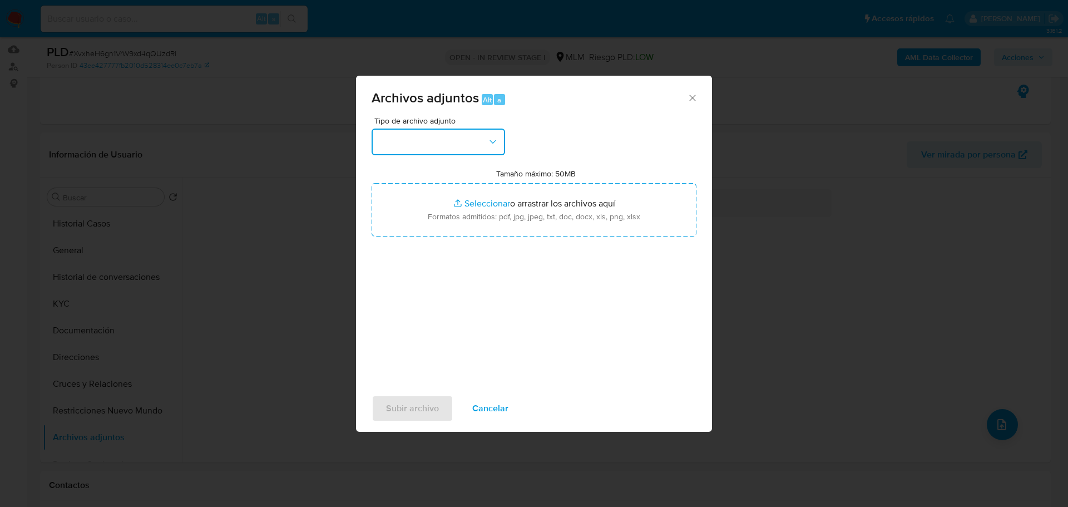
drag, startPoint x: 394, startPoint y: 130, endPoint x: 398, endPoint y: 146, distance: 17.0
click at [395, 130] on button "button" at bounding box center [439, 142] width 134 height 27
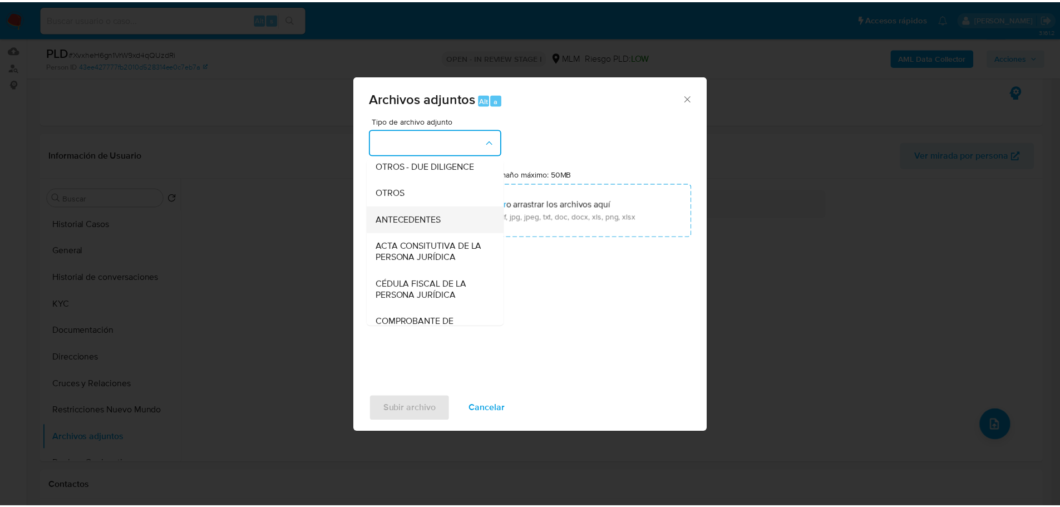
scroll to position [167, 0]
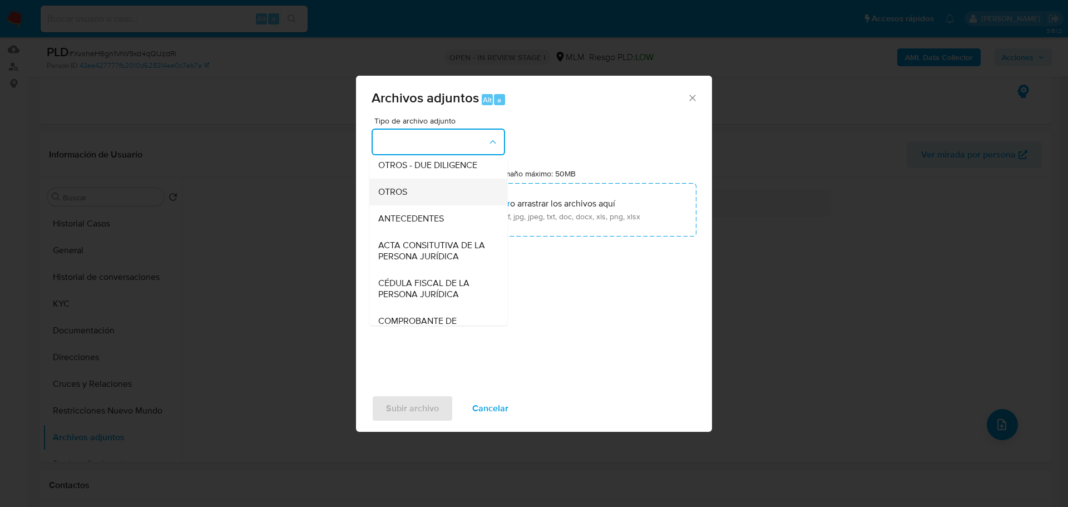
click at [387, 205] on div "OTROS" at bounding box center [434, 192] width 113 height 27
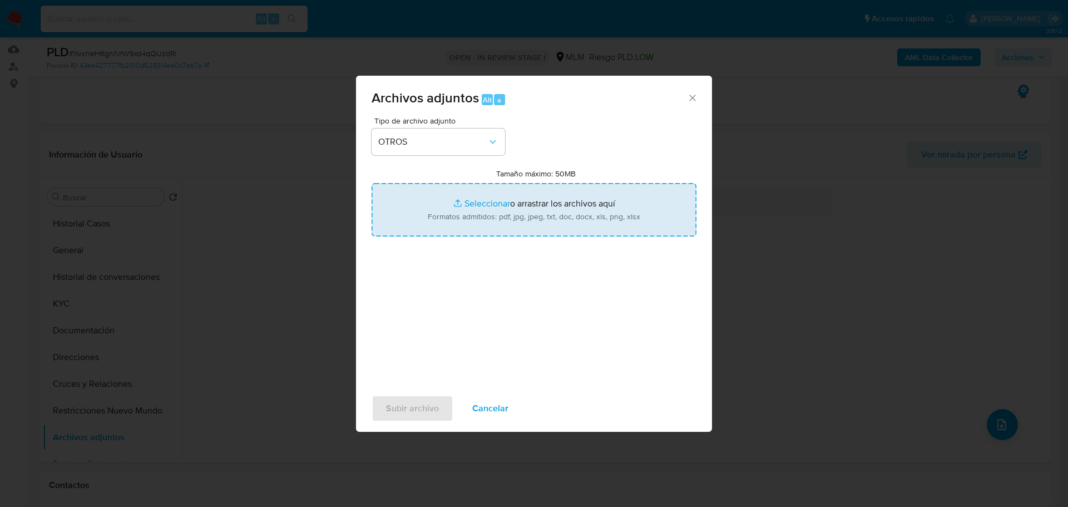
click at [481, 195] on input "Tamaño máximo: 50MB Seleccionar archivos" at bounding box center [534, 209] width 325 height 53
type input "C:\fakepath\45070150_Hector Martinez Chilpa_Ago25.pdf"
click at [470, 202] on input "Tamaño máximo: 50MB Seleccionar archivos" at bounding box center [534, 209] width 325 height 53
type input "C:\fakepath\45070150_Hector Martinez Chilpa_Ago25.xlsx"
click at [372, 183] on input "Tamaño máximo: 50MB Seleccionar archivos" at bounding box center [534, 209] width 325 height 53
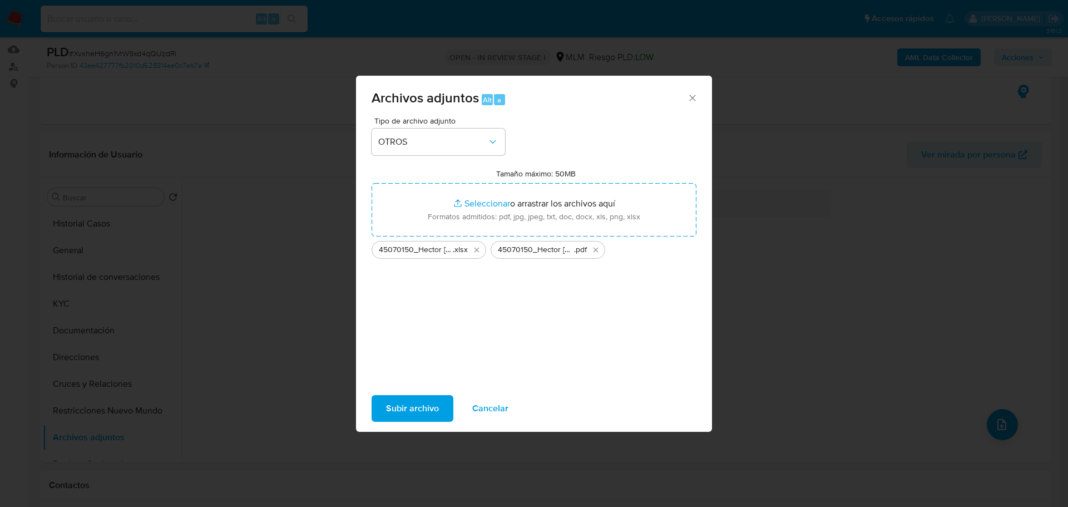
click at [408, 403] on span "Subir archivo" at bounding box center [412, 408] width 53 height 24
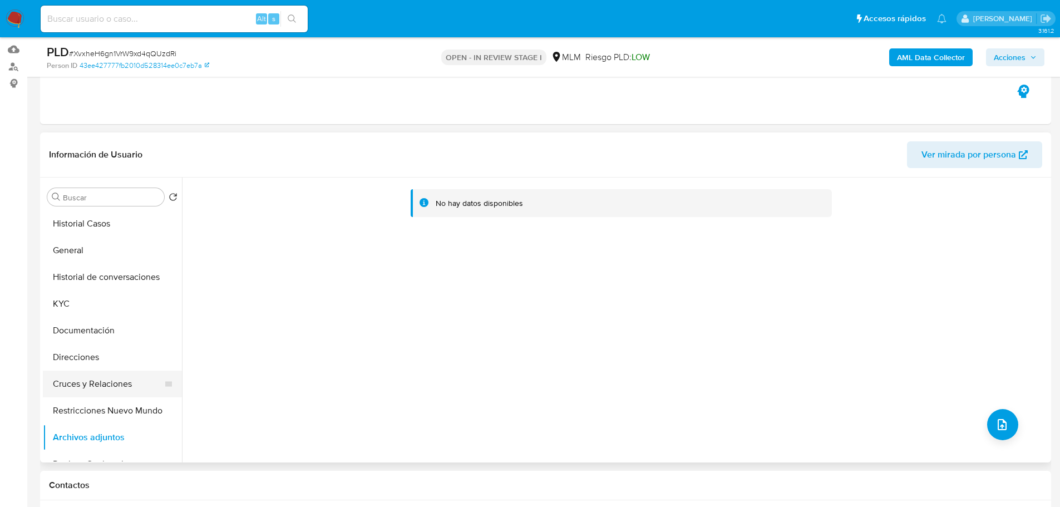
click at [91, 377] on button "Cruces y Relaciones" at bounding box center [108, 384] width 130 height 27
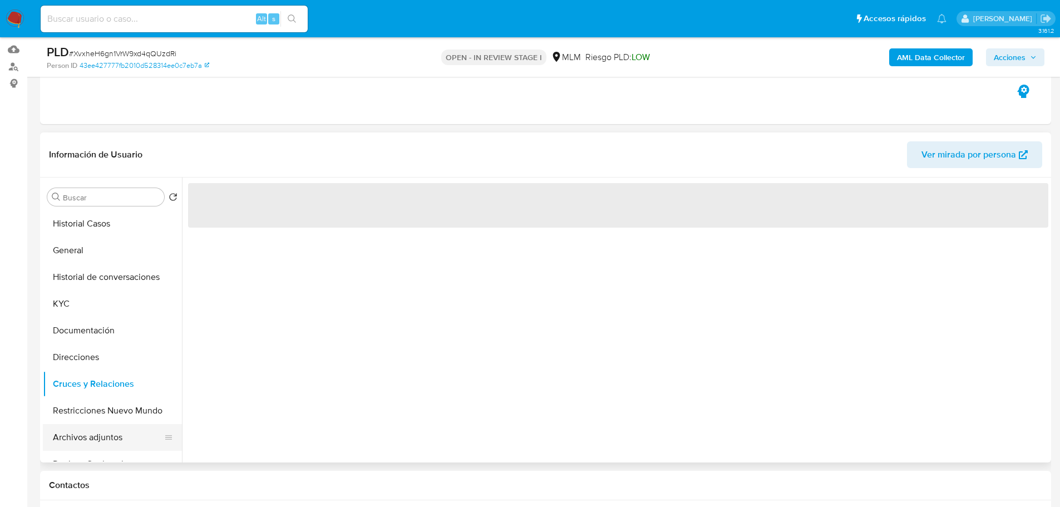
click at [105, 429] on button "Archivos adjuntos" at bounding box center [108, 437] width 130 height 27
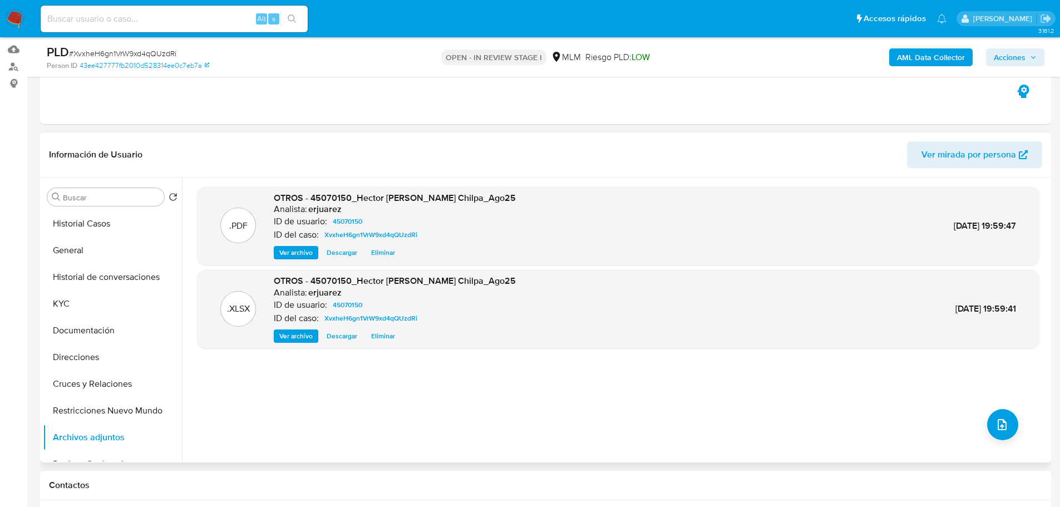
click at [293, 254] on span "Ver archivo" at bounding box center [295, 252] width 33 height 11
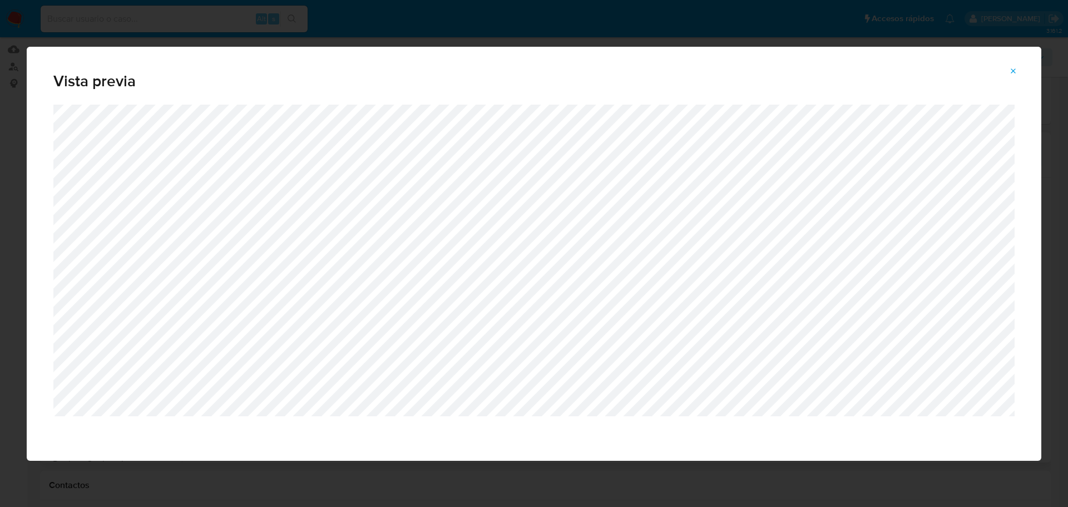
click at [1011, 71] on icon "Attachment preview" at bounding box center [1013, 71] width 9 height 9
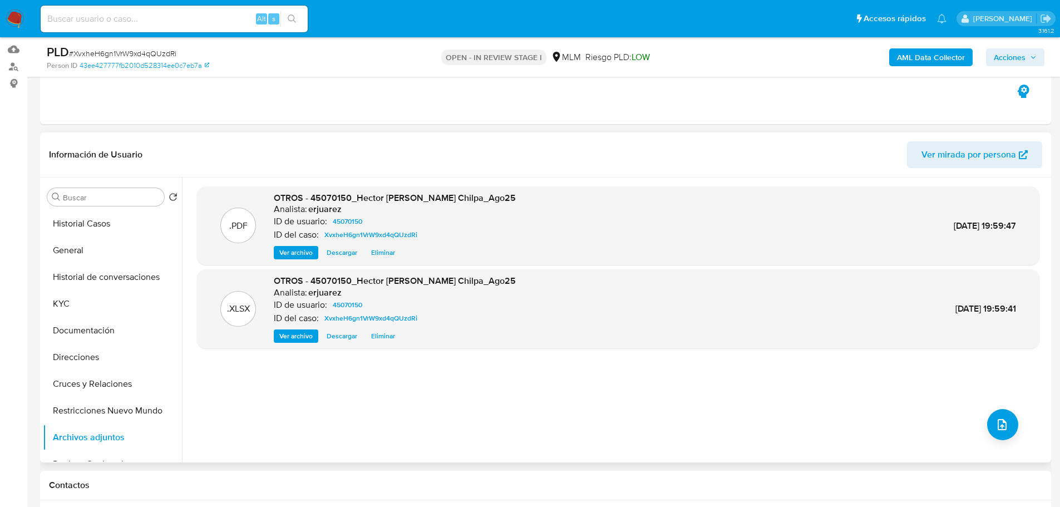
drag, startPoint x: 1019, startPoint y: 60, endPoint x: 911, endPoint y: 65, distance: 107.5
click at [1016, 60] on span "Acciones" at bounding box center [1010, 57] width 32 height 18
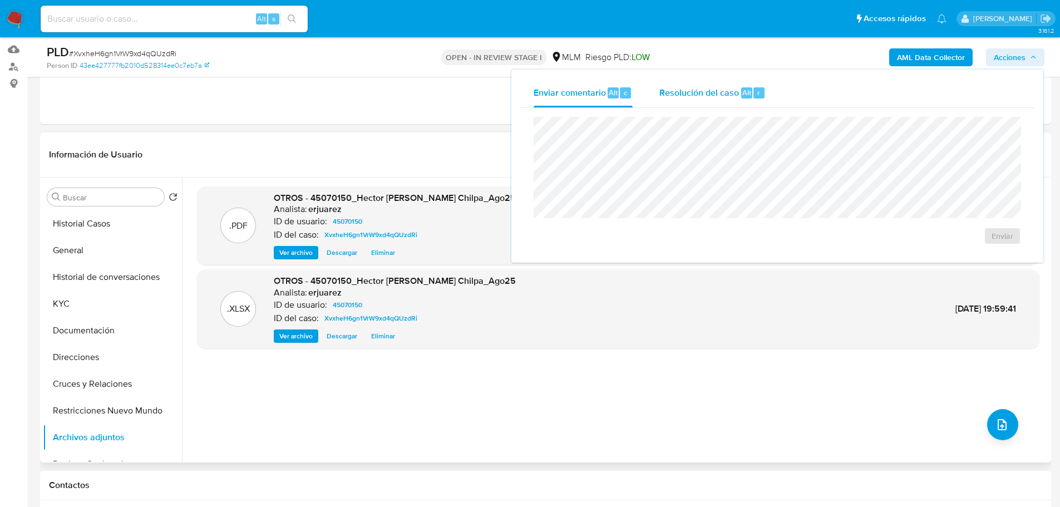
click at [674, 87] on span "Resolución del caso" at bounding box center [699, 92] width 80 height 13
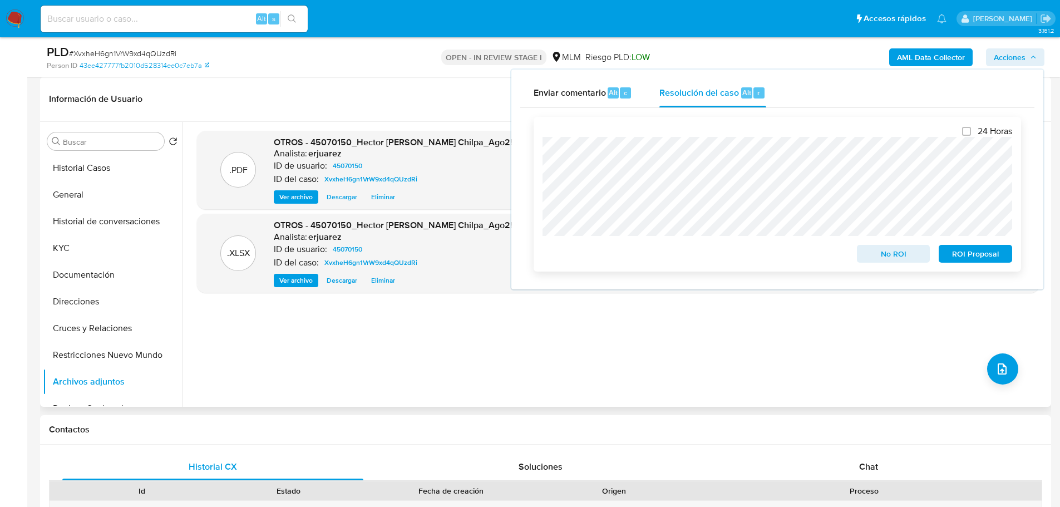
click at [970, 259] on span "ROI Proposal" at bounding box center [975, 254] width 58 height 16
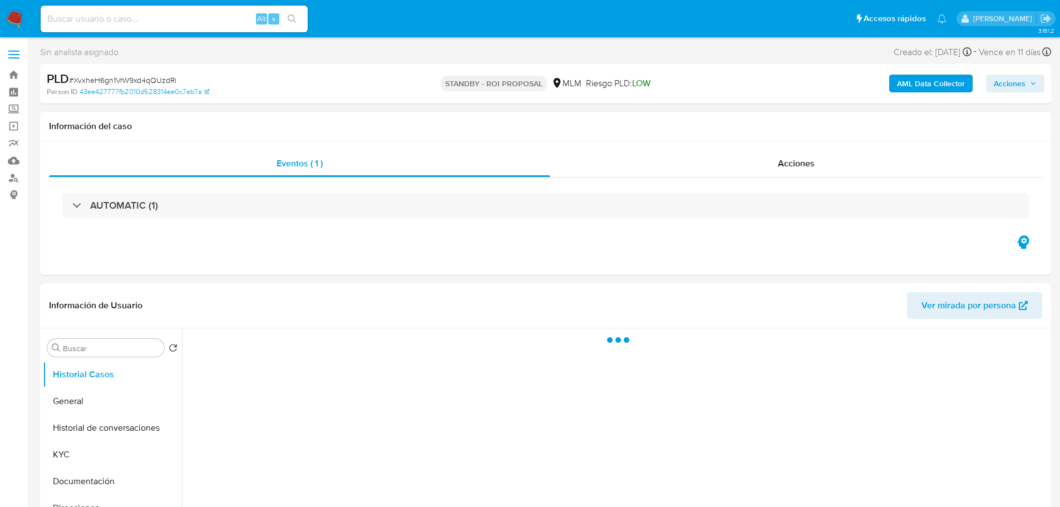
select select "10"
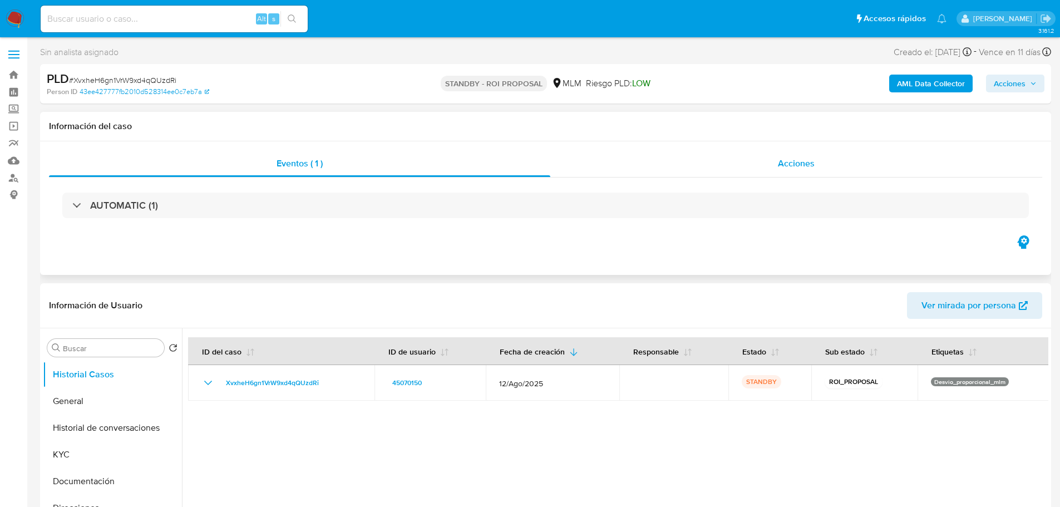
drag, startPoint x: 792, startPoint y: 161, endPoint x: 779, endPoint y: 164, distance: 13.1
click at [792, 161] on span "Acciones" at bounding box center [796, 163] width 37 height 13
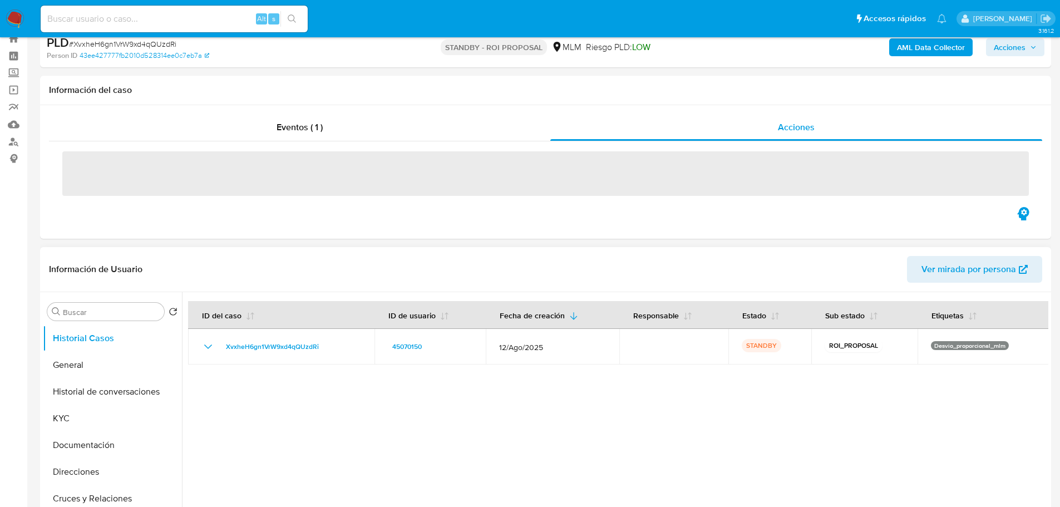
scroll to position [56, 0]
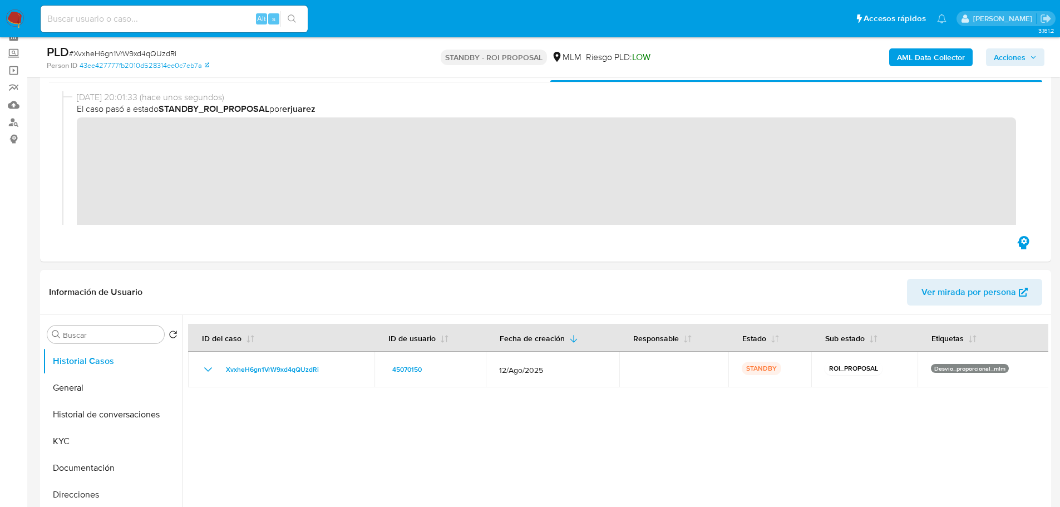
drag, startPoint x: 23, startPoint y: 21, endPoint x: 4, endPoint y: 24, distance: 18.7
click at [22, 21] on img at bounding box center [15, 18] width 19 height 19
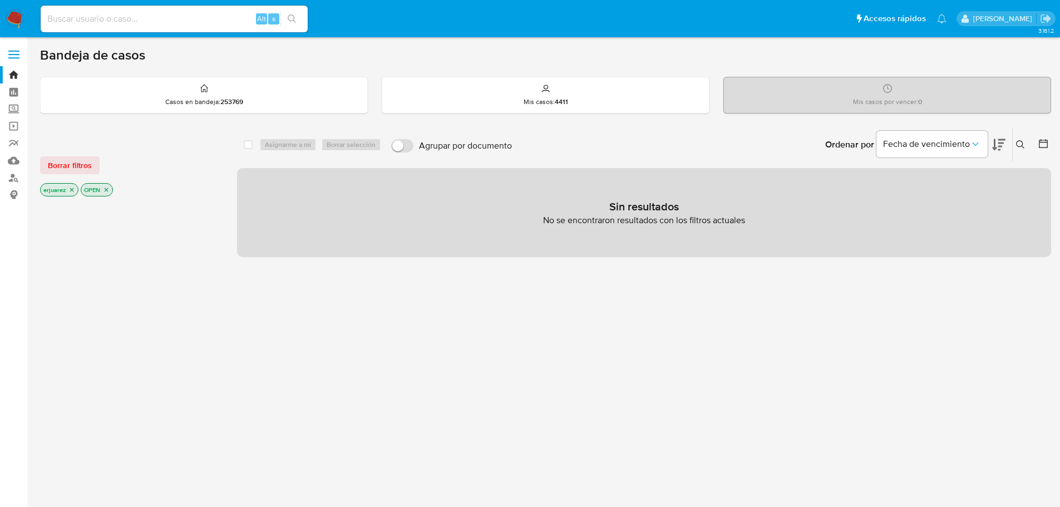
drag, startPoint x: 70, startPoint y: 187, endPoint x: 56, endPoint y: 191, distance: 13.9
click at [63, 189] on p "erjuarez" at bounding box center [59, 190] width 37 height 12
click at [69, 189] on icon "close-filter" at bounding box center [71, 189] width 7 height 7
click at [1019, 142] on icon at bounding box center [1020, 144] width 9 height 9
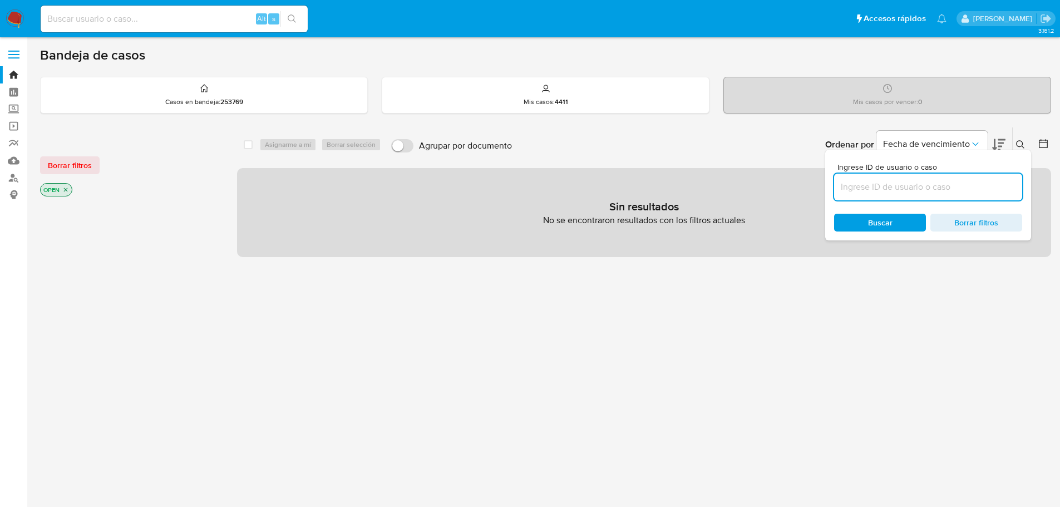
click at [882, 188] on input at bounding box center [928, 187] width 188 height 14
type input "31340617"
click at [66, 190] on icon "close-filter" at bounding box center [66, 190] width 4 height 4
click at [26, 12] on nav "Pausado Ver notificaciones Alt s Accesos rápidos Presiona las siguientes teclas…" at bounding box center [530, 18] width 1060 height 37
click at [18, 18] on img at bounding box center [15, 18] width 19 height 19
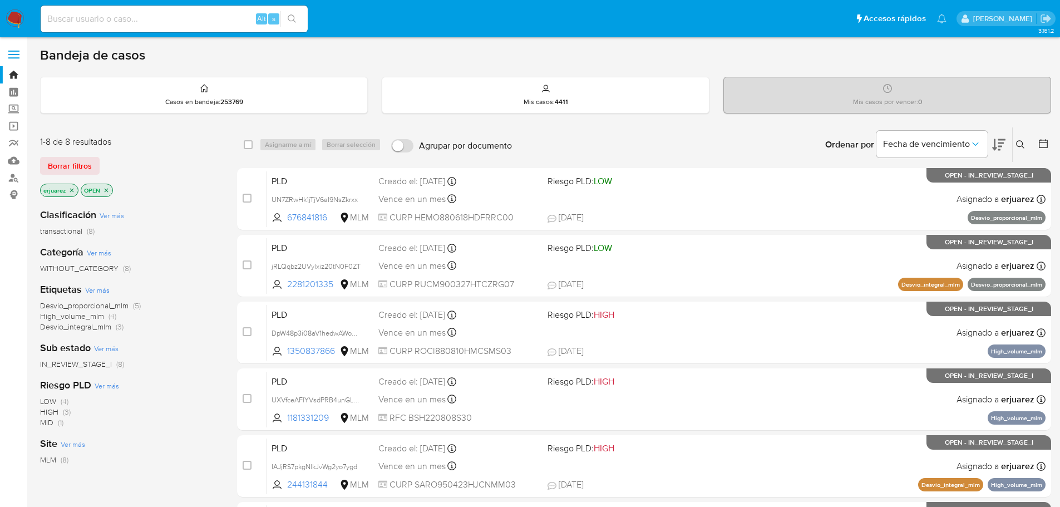
click at [71, 191] on icon "close-filter" at bounding box center [72, 190] width 4 height 4
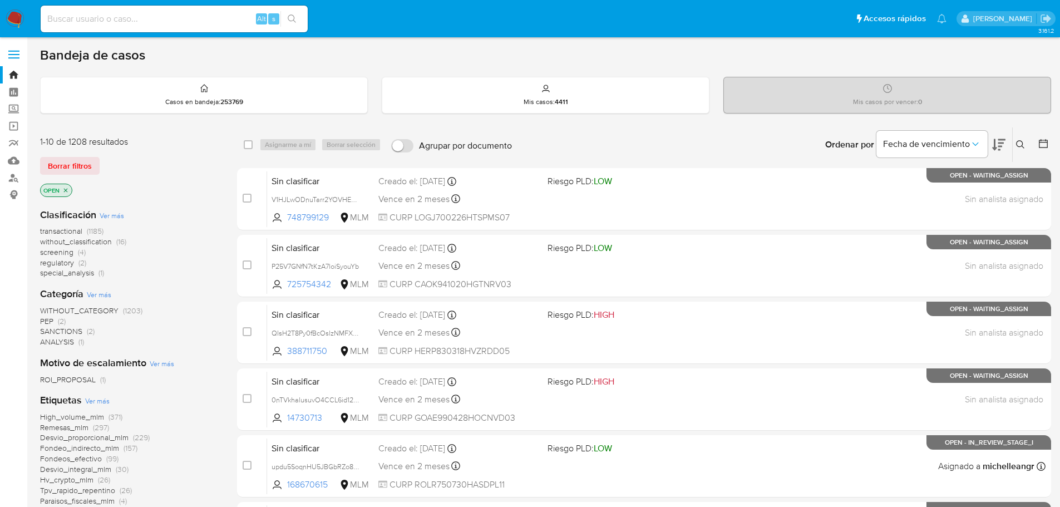
click at [1014, 141] on button at bounding box center [1022, 144] width 18 height 13
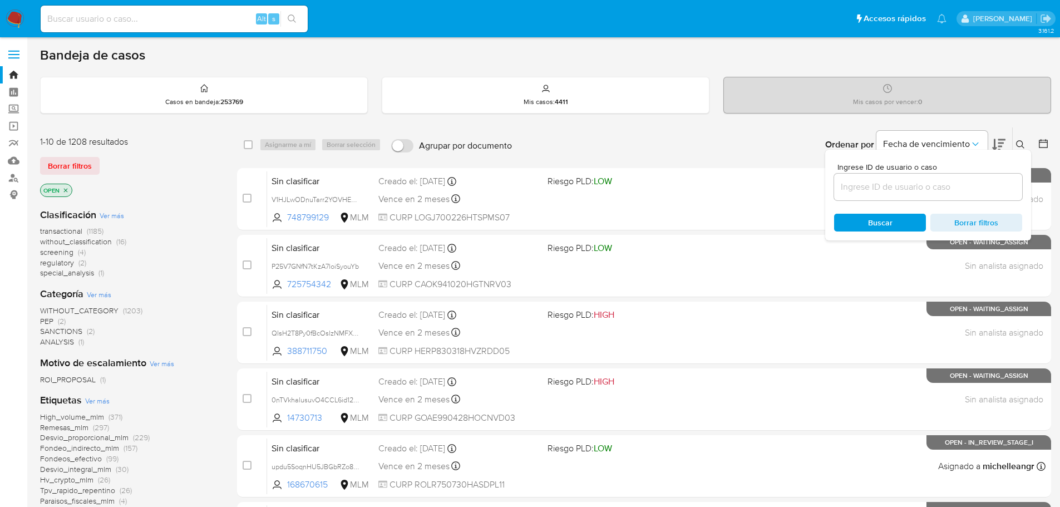
click at [890, 192] on input at bounding box center [928, 187] width 188 height 14
type input "731340617"
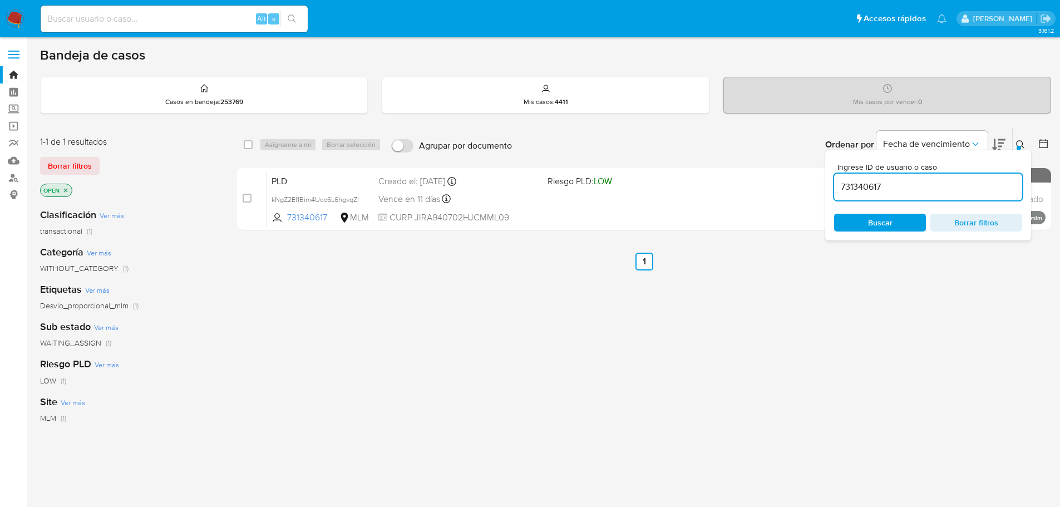
drag, startPoint x: 242, startPoint y: 199, endPoint x: 273, endPoint y: 162, distance: 47.8
click at [242, 198] on div "case-item-checkbox No es posible asignar el caso PLD kNgZ2EI1Bim4Uco6L6hgvqZl 7…" at bounding box center [644, 199] width 814 height 62
drag, startPoint x: 248, startPoint y: 196, endPoint x: 271, endPoint y: 150, distance: 51.5
click at [248, 195] on input "checkbox" at bounding box center [247, 198] width 9 height 9
checkbox input "true"
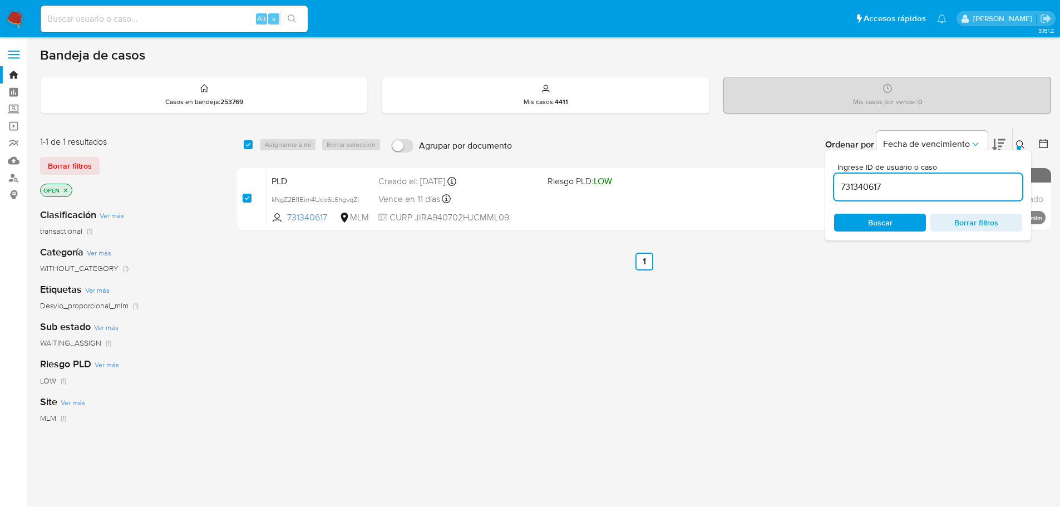
checkbox input "true"
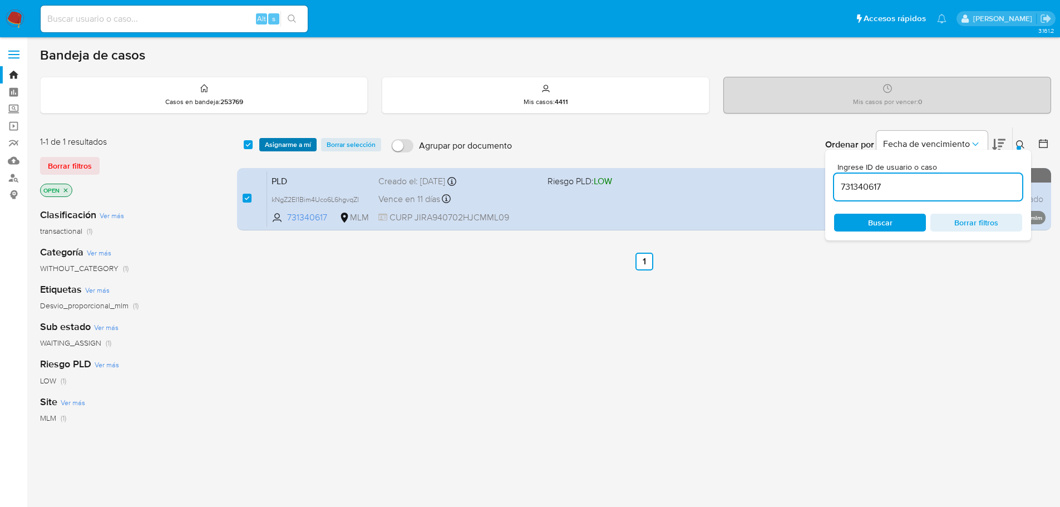
click at [279, 142] on span "Asignarme a mí" at bounding box center [288, 144] width 46 height 11
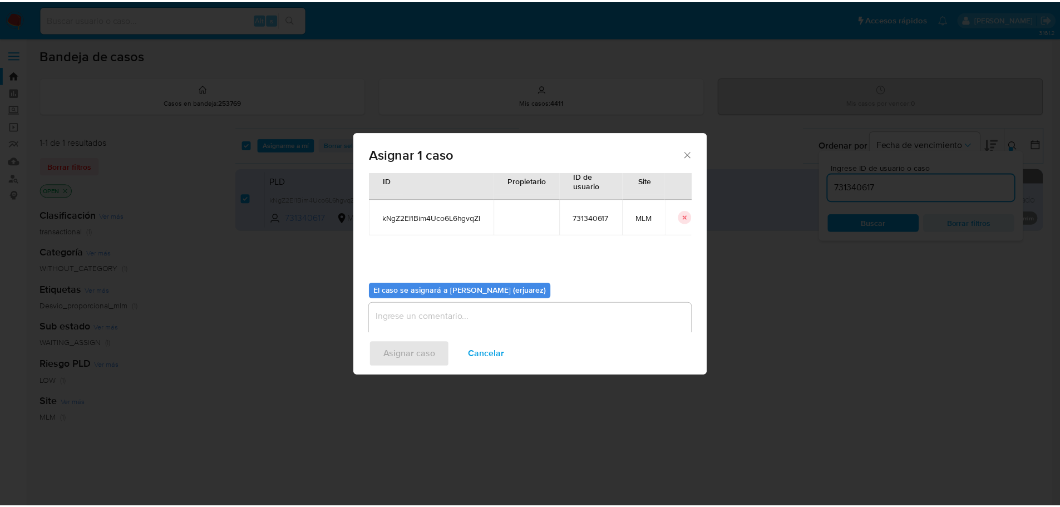
scroll to position [58, 0]
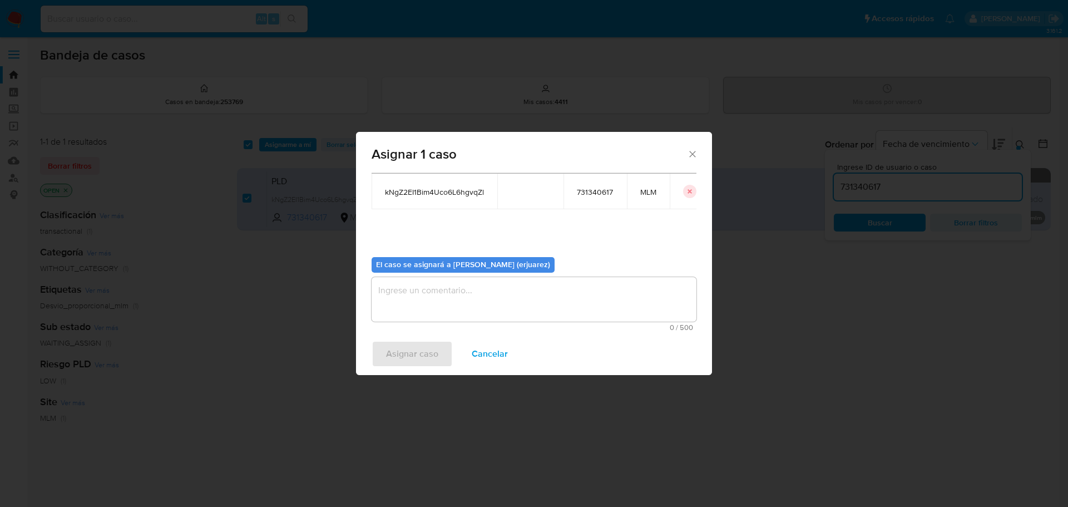
click at [407, 306] on textarea "assign-modal" at bounding box center [534, 299] width 325 height 45
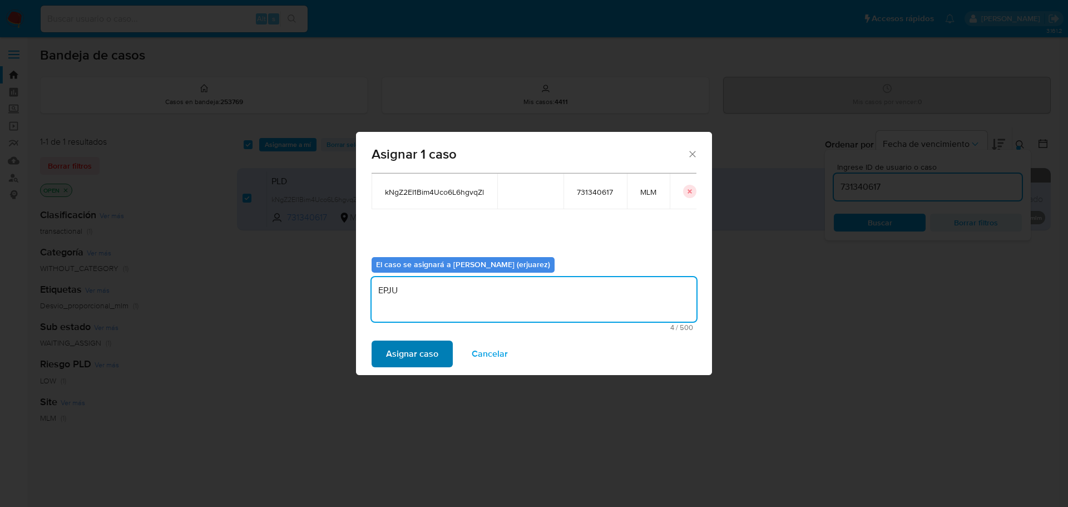
type textarea "EPJU"
click at [412, 348] on span "Asignar caso" at bounding box center [412, 354] width 52 height 24
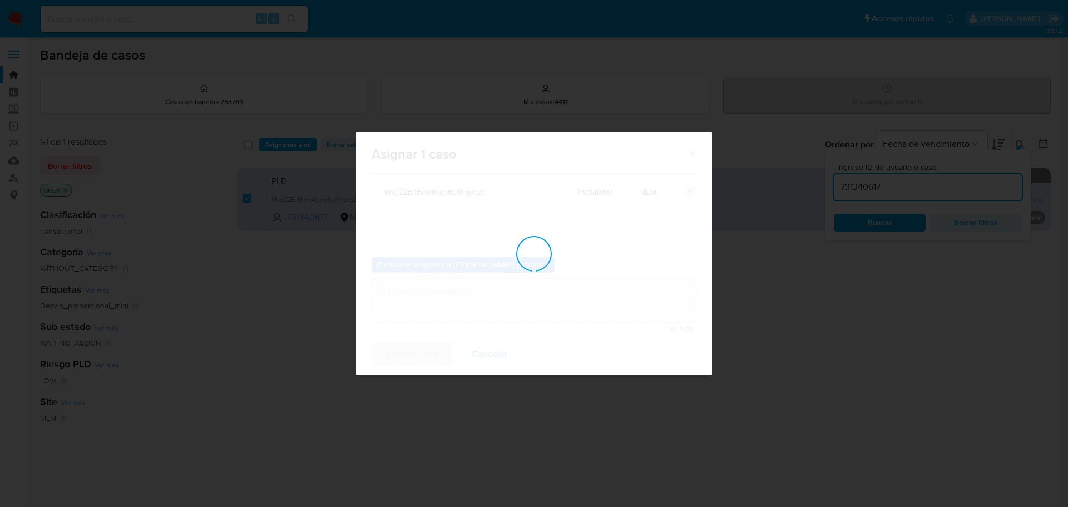
checkbox input "false"
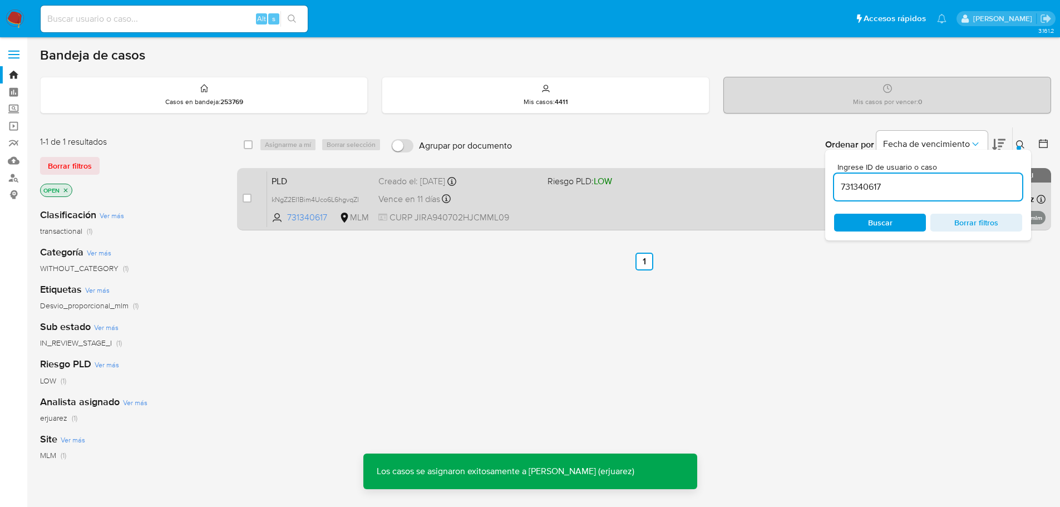
click at [731, 209] on div "PLD kNgZ2EI1Bim4Uco6L6hgvqZl 731340617 MLM Riesgo PLD: LOW Creado el: 12/08/202…" at bounding box center [656, 199] width 778 height 56
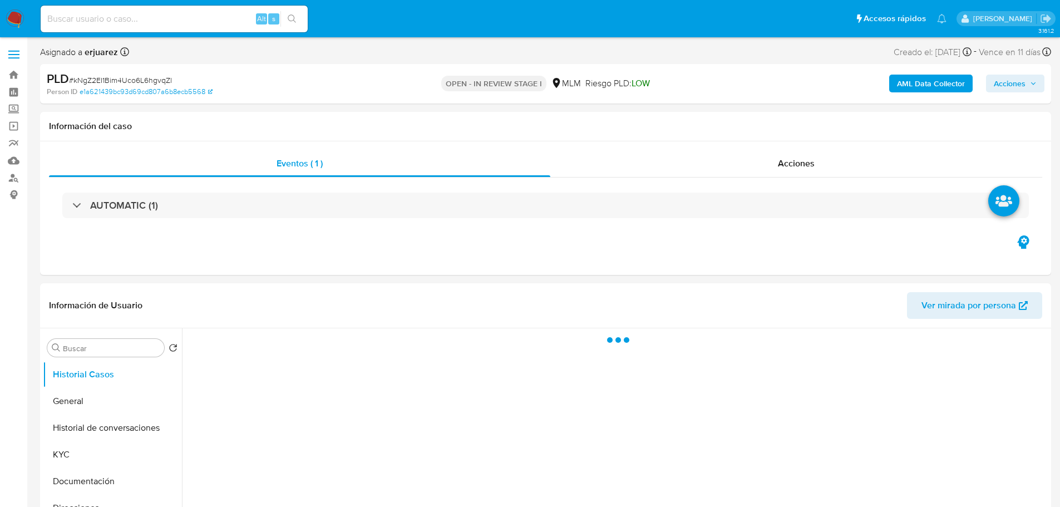
select select "10"
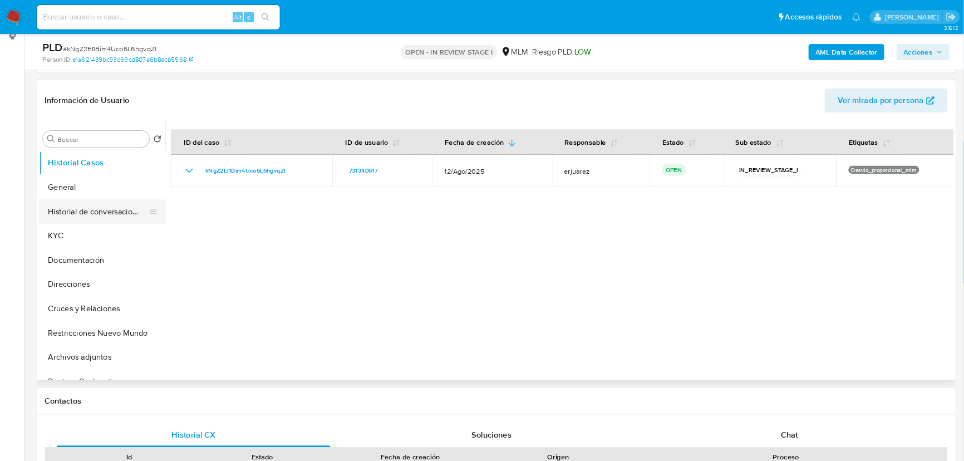
scroll to position [167, 0]
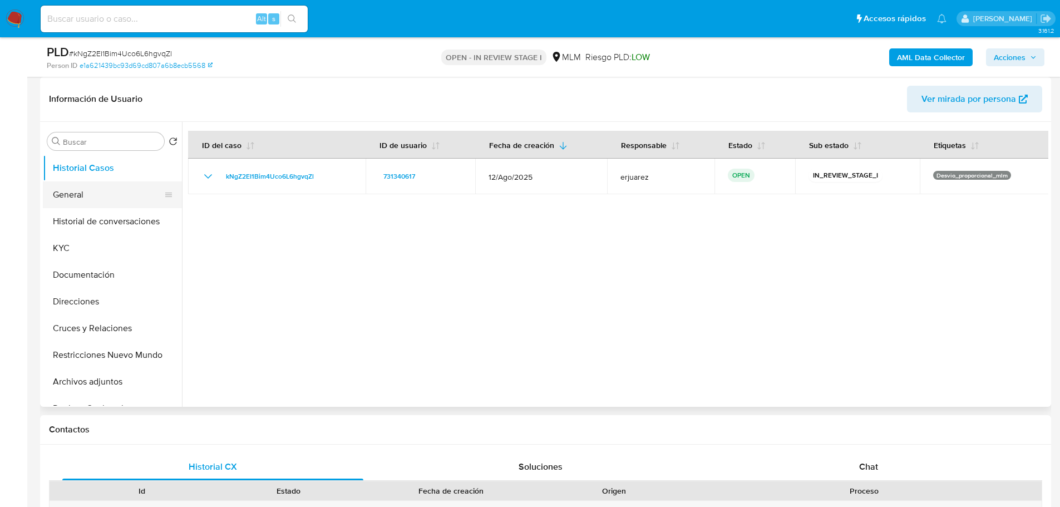
drag, startPoint x: 89, startPoint y: 198, endPoint x: 121, endPoint y: 190, distance: 32.5
click at [90, 198] on button "General" at bounding box center [108, 194] width 130 height 27
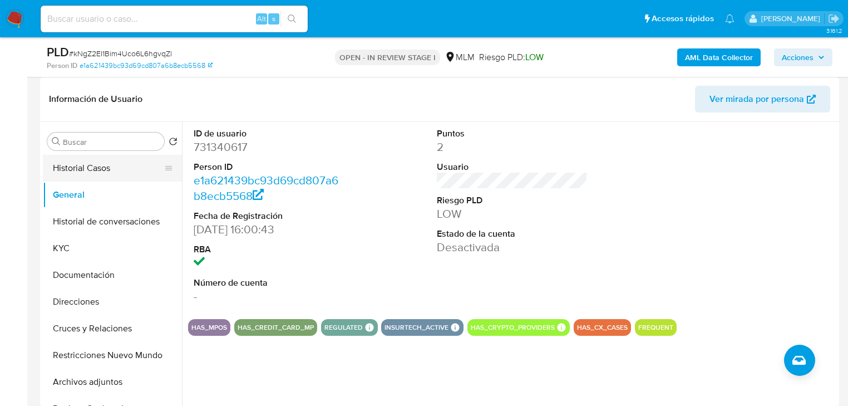
click at [100, 175] on button "Historial Casos" at bounding box center [108, 168] width 130 height 27
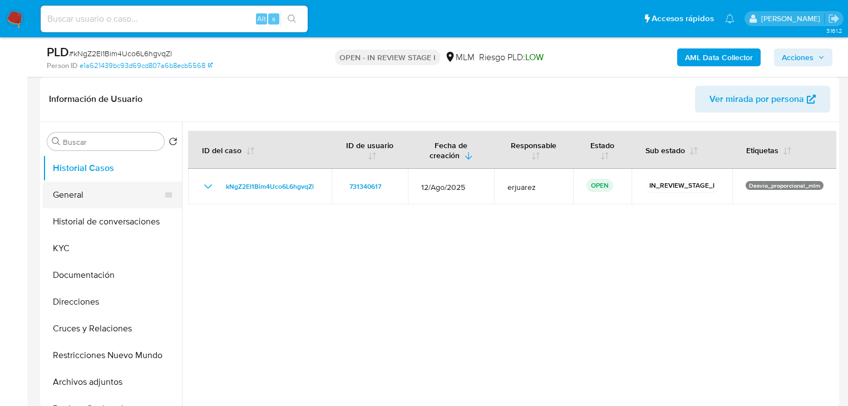
click at [93, 200] on button "General" at bounding box center [108, 194] width 130 height 27
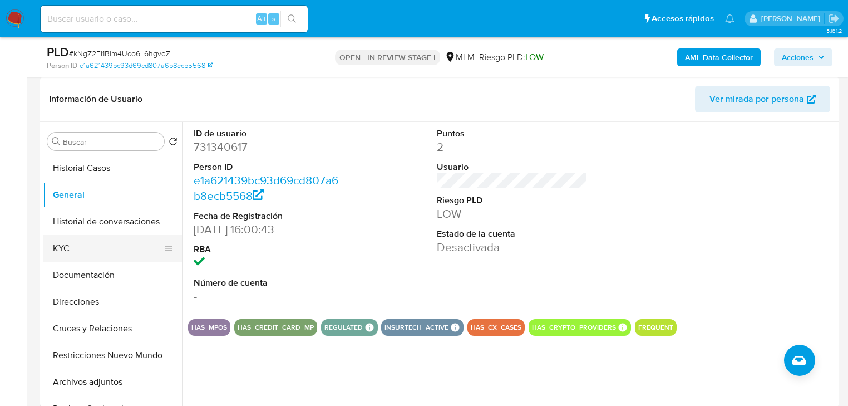
click at [88, 249] on button "KYC" at bounding box center [108, 248] width 130 height 27
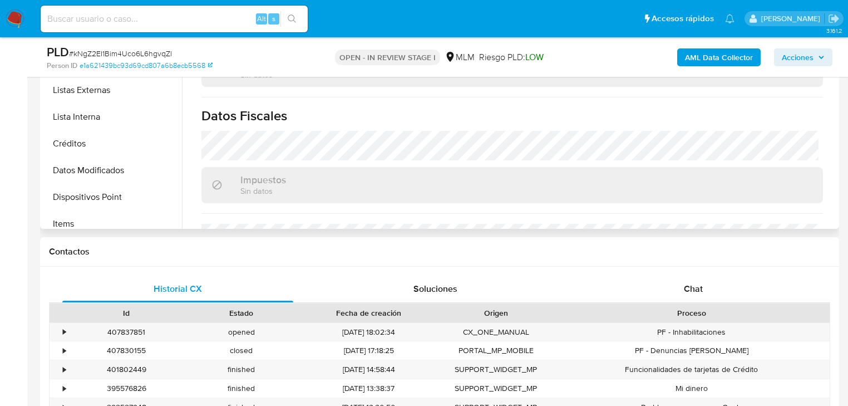
scroll to position [134, 0]
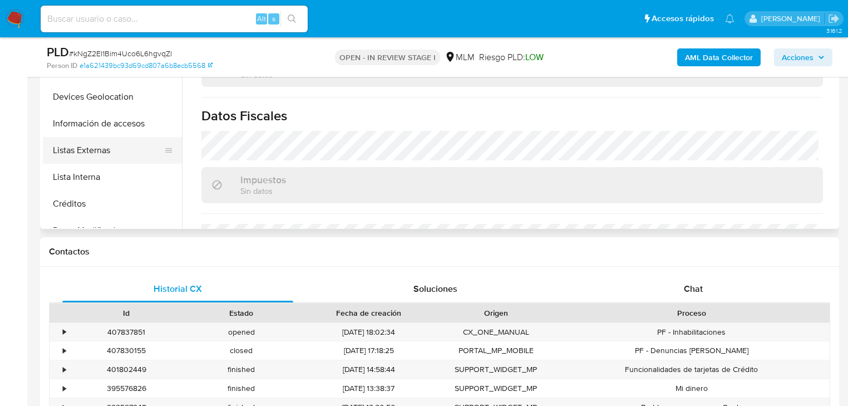
click at [101, 147] on button "Listas Externas" at bounding box center [108, 150] width 130 height 27
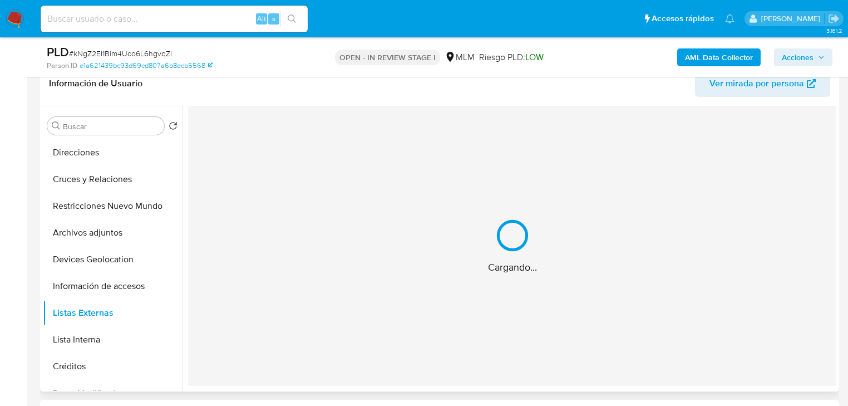
scroll to position [167, 0]
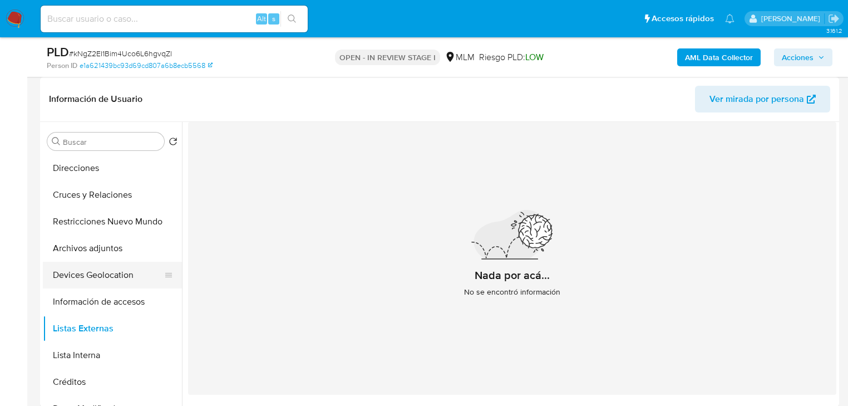
click at [110, 274] on button "Devices Geolocation" at bounding box center [108, 274] width 130 height 27
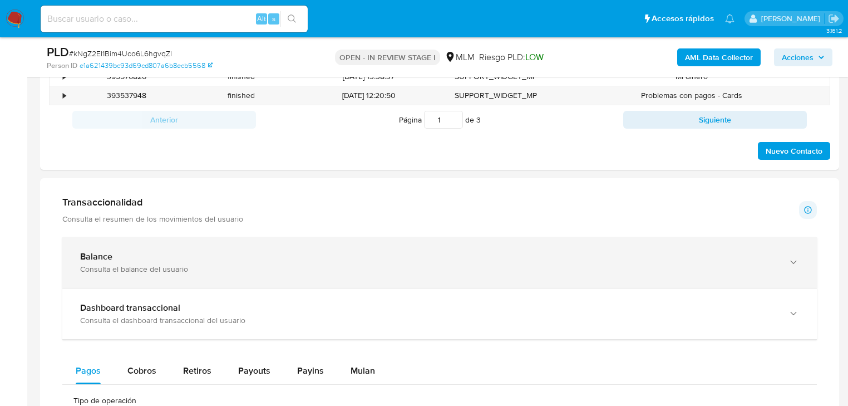
click at [109, 265] on div "Consulta el balance del usuario" at bounding box center [428, 269] width 697 height 10
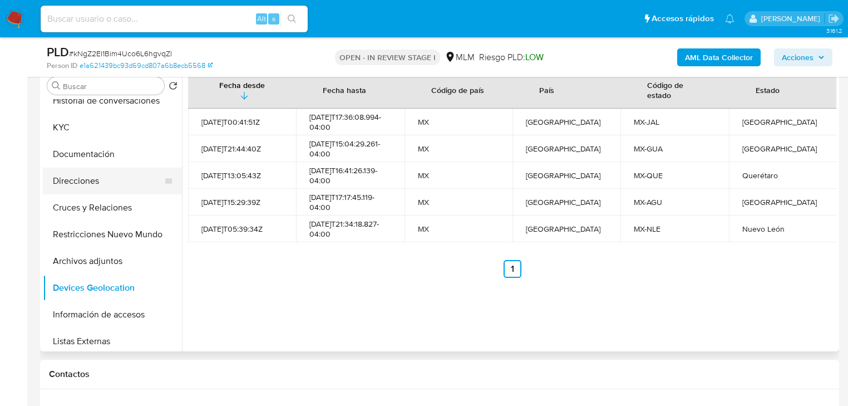
scroll to position [0, 0]
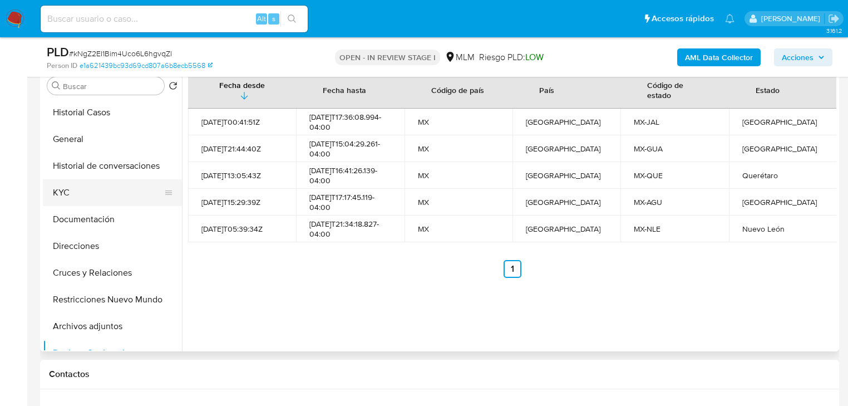
drag, startPoint x: 97, startPoint y: 224, endPoint x: 149, endPoint y: 200, distance: 57.2
click at [98, 224] on button "Documentación" at bounding box center [112, 219] width 139 height 27
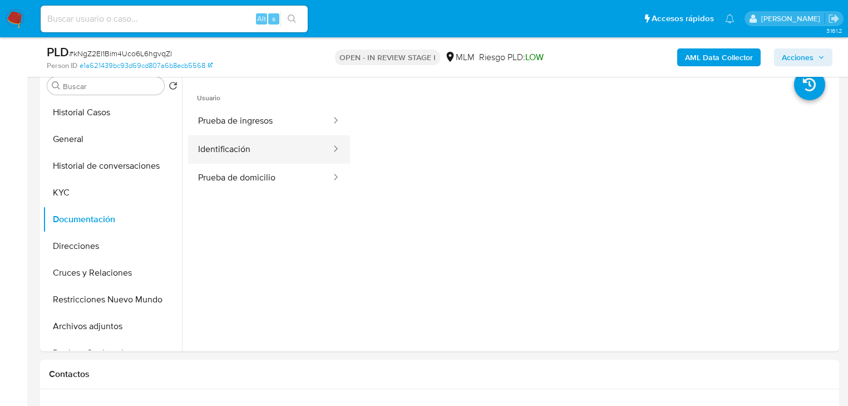
drag, startPoint x: 223, startPoint y: 121, endPoint x: 316, endPoint y: 141, distance: 95.0
click at [225, 122] on button "Prueba de ingresos" at bounding box center [260, 121] width 144 height 28
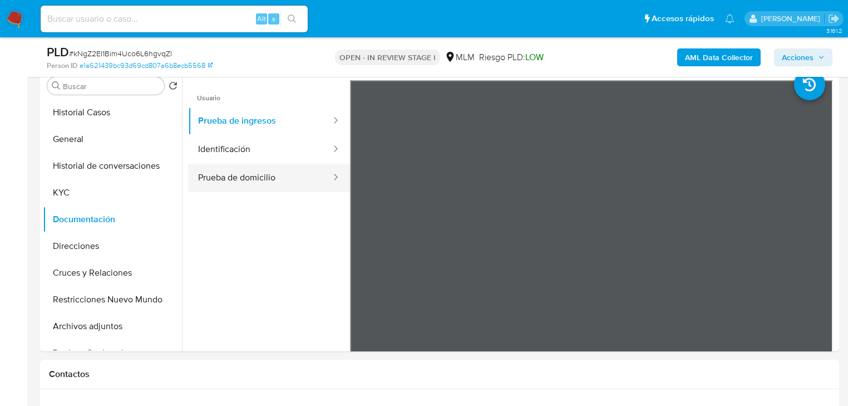
click at [268, 185] on button "Prueba de domicilio" at bounding box center [260, 178] width 144 height 28
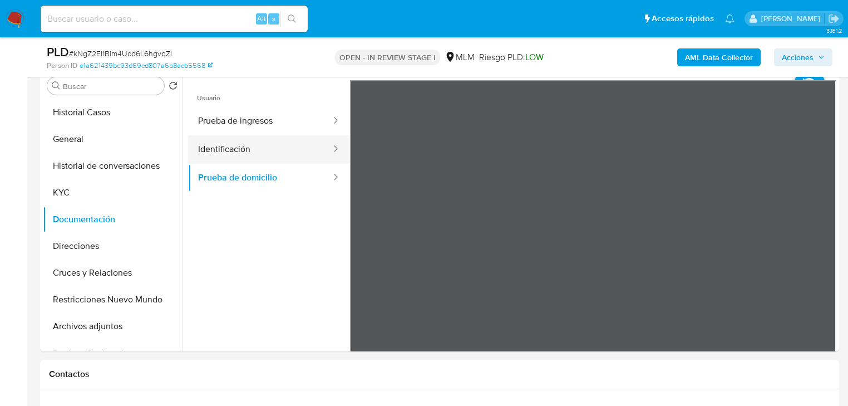
click at [219, 149] on button "Identificación" at bounding box center [260, 149] width 144 height 28
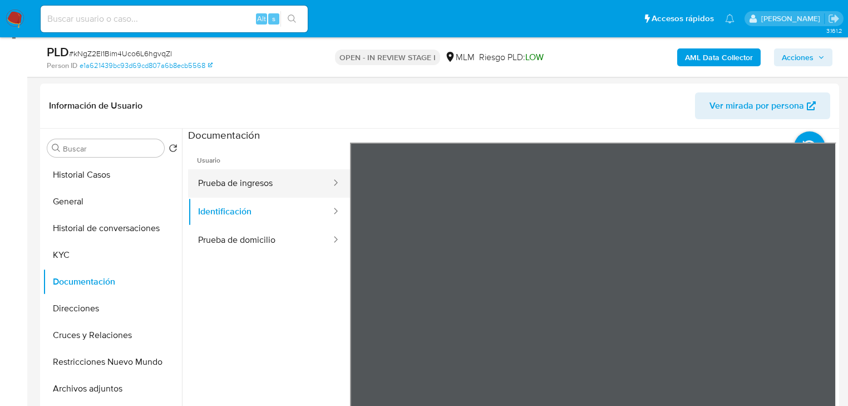
scroll to position [178, 0]
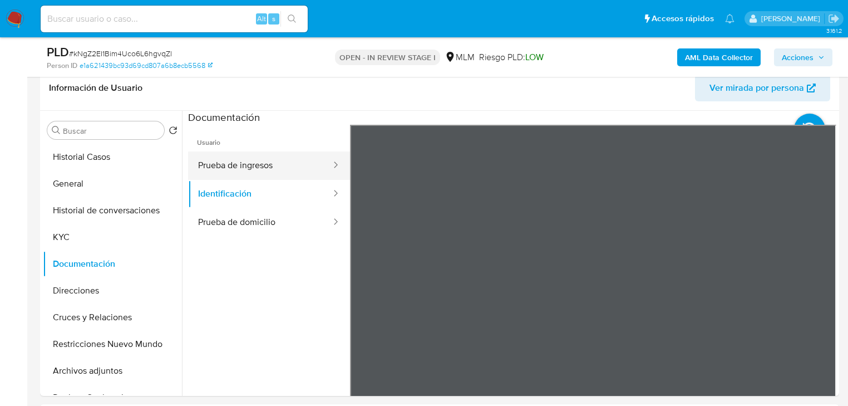
click at [240, 170] on button "Prueba de ingresos" at bounding box center [260, 165] width 144 height 28
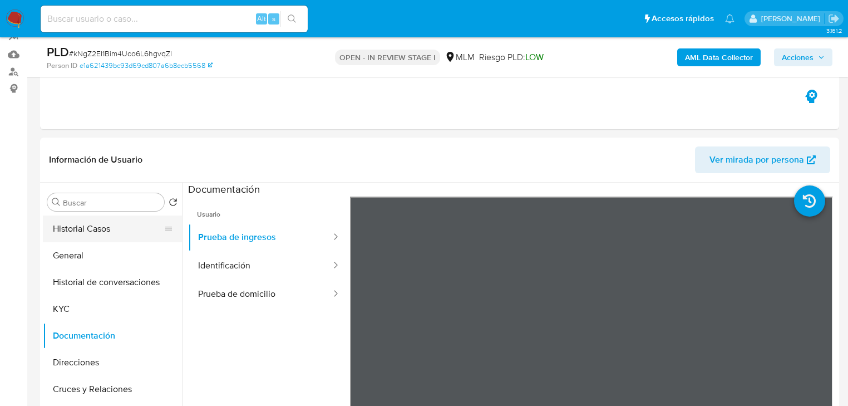
scroll to position [89, 0]
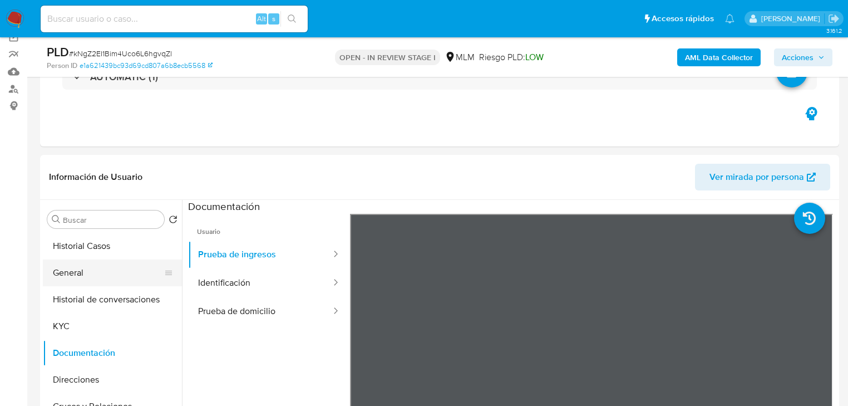
click at [67, 282] on button "General" at bounding box center [108, 272] width 130 height 27
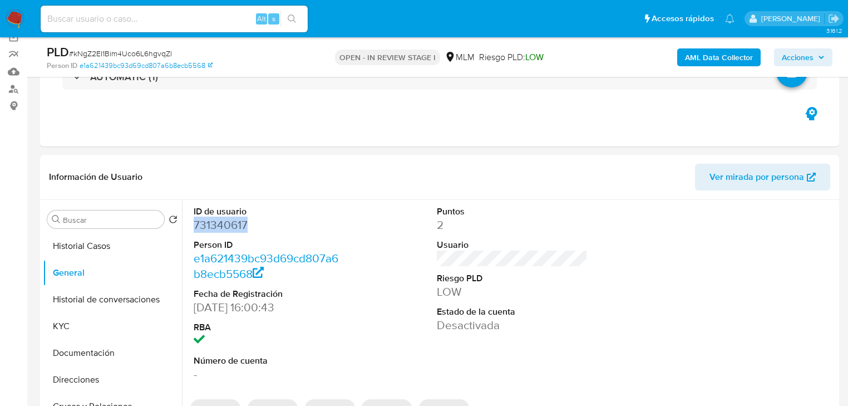
drag, startPoint x: 253, startPoint y: 220, endPoint x: 189, endPoint y: 218, distance: 64.0
click at [189, 218] on div "ID de usuario 731340617 Person ID e1a621439bc93d69cd807a6b8ecb5568 Fecha de Reg…" at bounding box center [269, 294] width 162 height 188
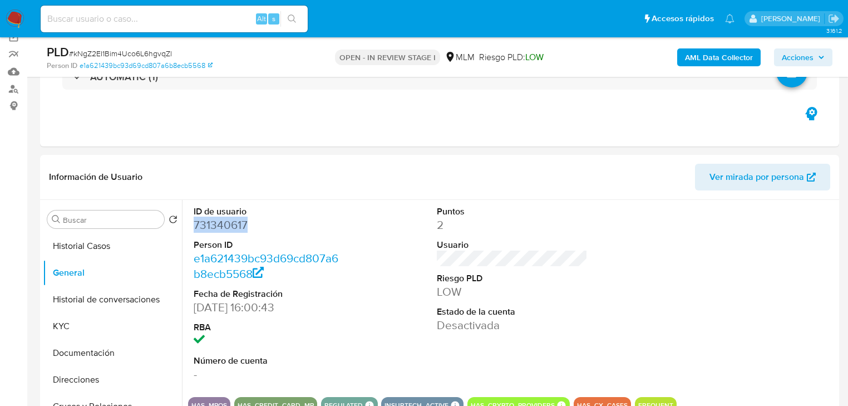
copy dd "731340617"
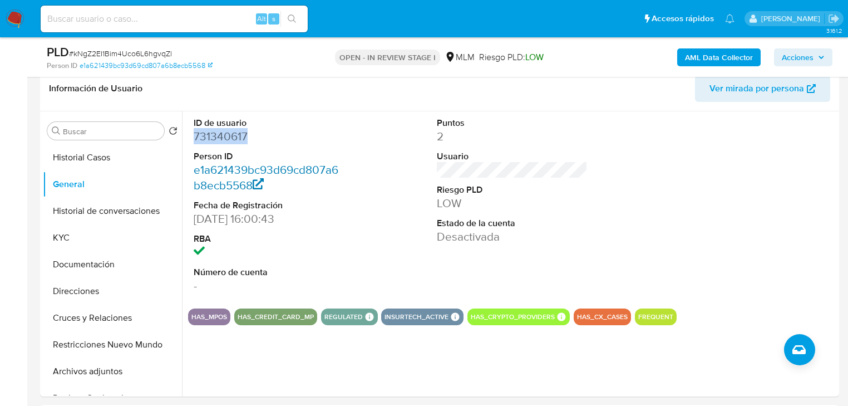
scroll to position [178, 0]
click at [75, 267] on button "Documentación" at bounding box center [108, 263] width 130 height 27
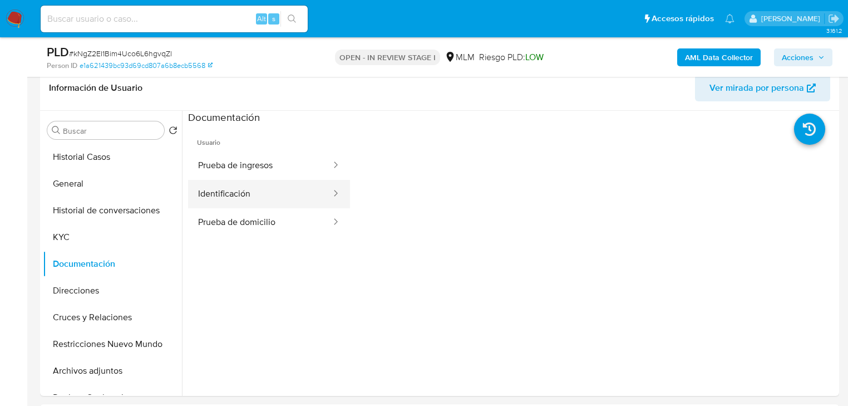
click at [270, 185] on button "Identificación" at bounding box center [260, 194] width 144 height 28
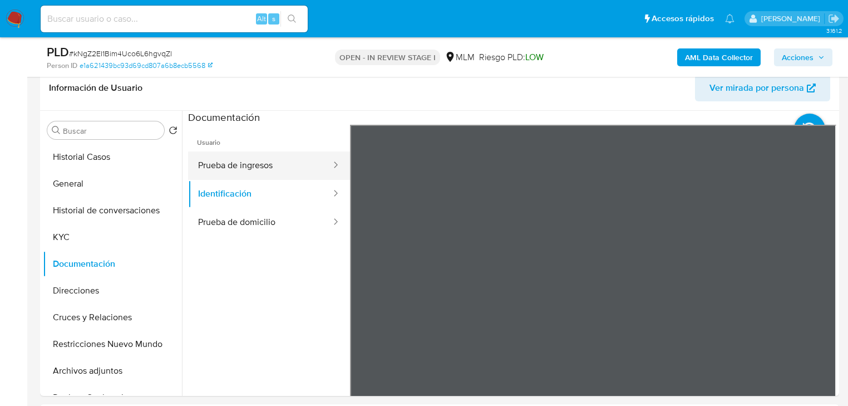
click at [278, 167] on button "Prueba de ingresos" at bounding box center [260, 165] width 144 height 28
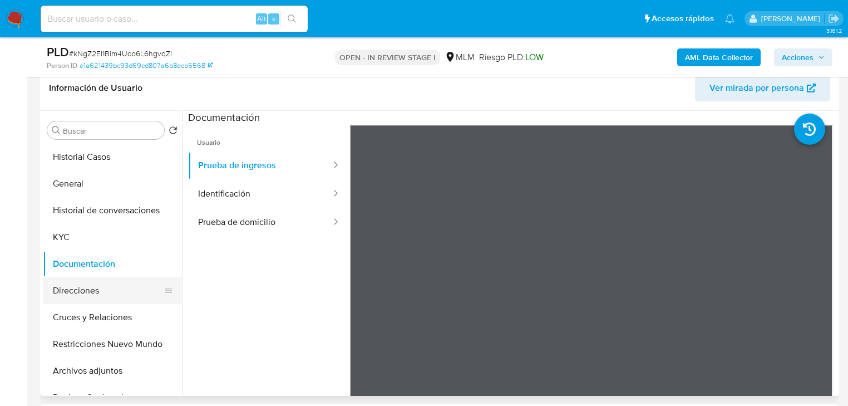
click at [83, 293] on button "Direcciones" at bounding box center [108, 290] width 130 height 27
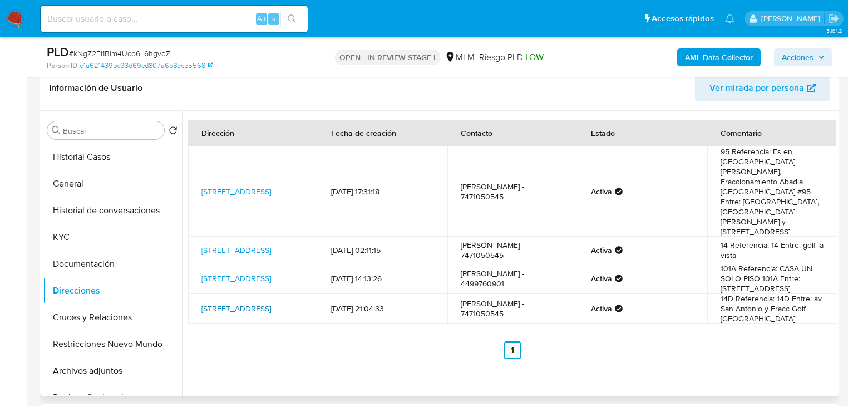
click at [244, 308] on link "Golf La Vista 102, Aguascalientes, Aguascalientes, 20286, Mexico 102" at bounding box center [236, 308] width 70 height 11
click at [64, 236] on button "KYC" at bounding box center [108, 237] width 130 height 27
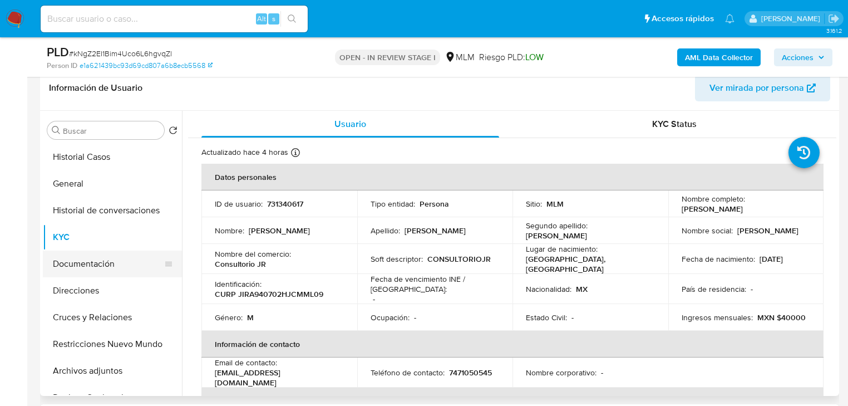
click at [116, 263] on button "Documentación" at bounding box center [108, 263] width 130 height 27
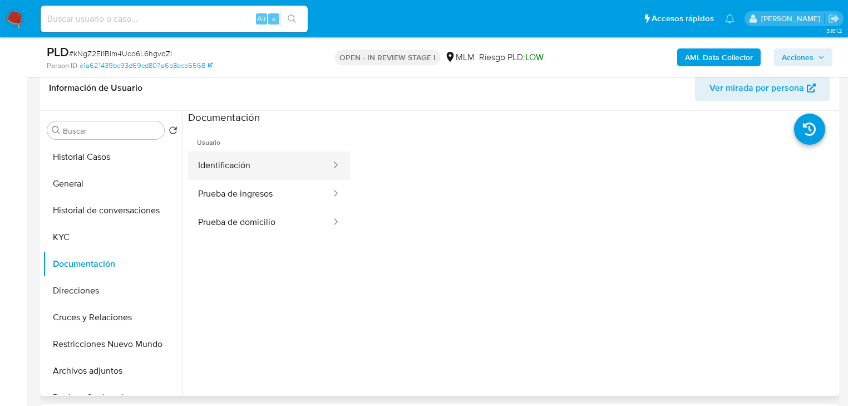
click at [275, 169] on button "Identificación" at bounding box center [260, 165] width 144 height 28
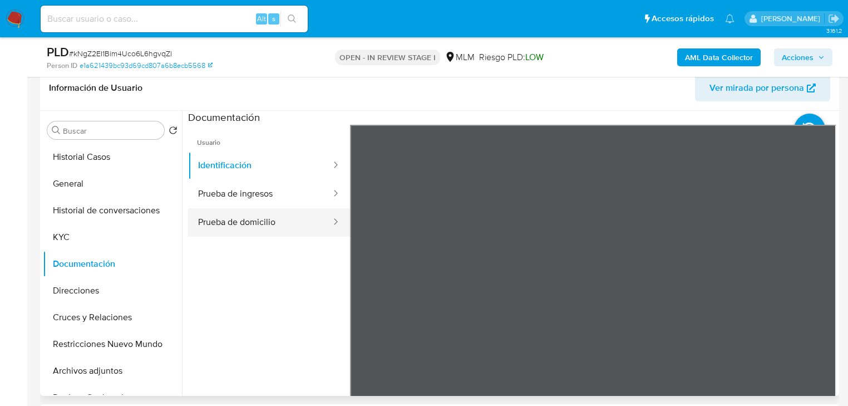
click at [311, 218] on button "Prueba de domicilio" at bounding box center [260, 222] width 144 height 28
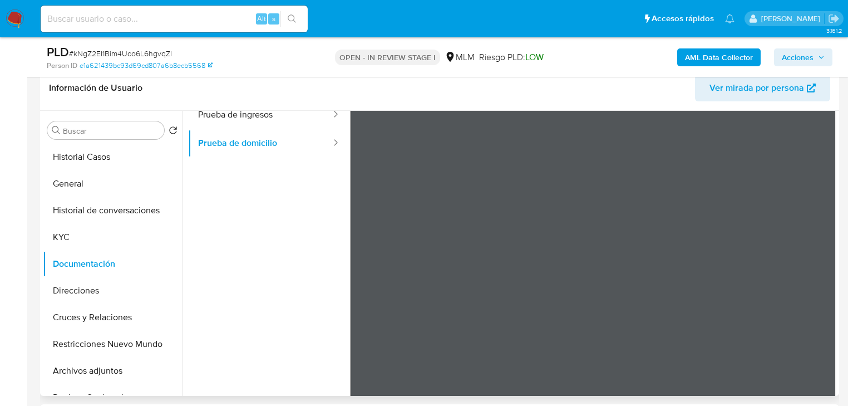
scroll to position [89, 0]
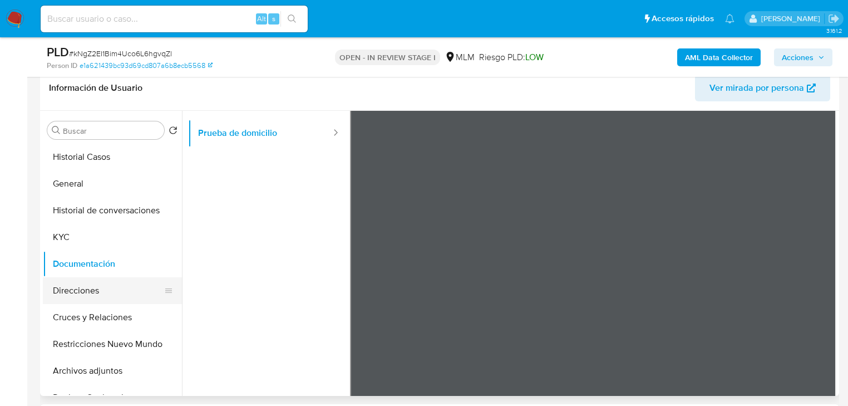
click at [87, 299] on button "Direcciones" at bounding box center [108, 290] width 130 height 27
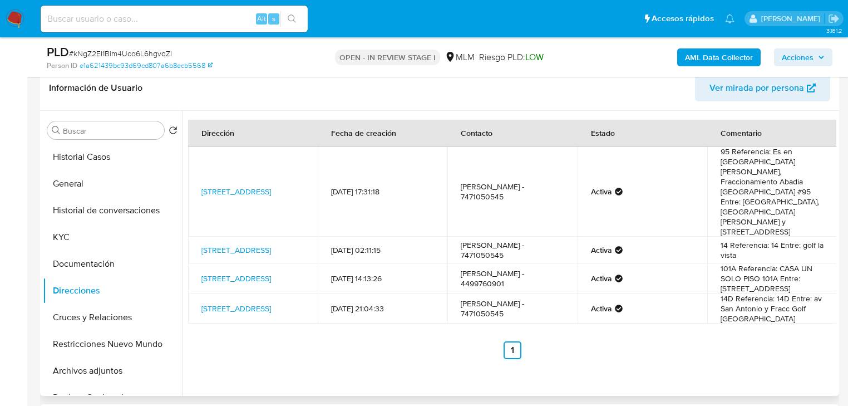
click at [255, 236] on td "Av San Antonio 102 Int 14 102, Aguascalientes, Aguascalientes, 20286, Mexico 102" at bounding box center [253, 249] width 130 height 27
click at [244, 244] on link "Av San Antonio 102 Int 14 102, Aguascalientes, Aguascalientes, 20286, Mexico 102" at bounding box center [236, 249] width 70 height 11
click at [247, 311] on link "Golf La Vista 102, Aguascalientes, Aguascalientes, 20286, Mexico 102" at bounding box center [236, 308] width 70 height 11
click at [85, 154] on button "Historial Casos" at bounding box center [108, 157] width 130 height 27
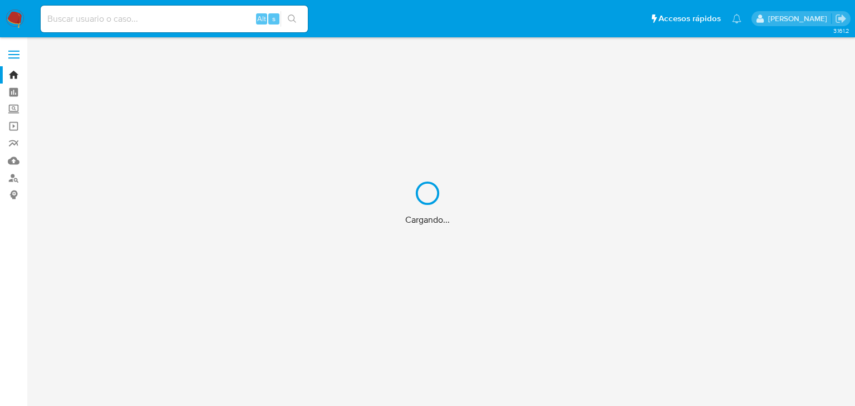
click at [85, 16] on div "Cargando..." at bounding box center [427, 203] width 855 height 406
click at [89, 21] on div "Cargando..." at bounding box center [427, 203] width 855 height 406
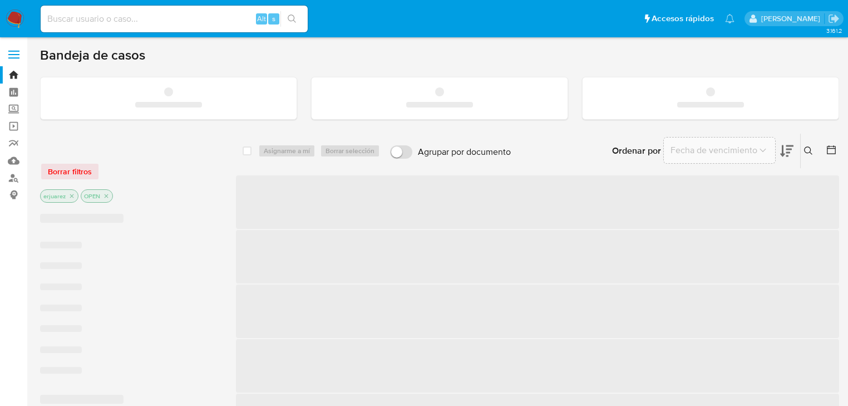
click at [91, 20] on input at bounding box center [174, 19] width 267 height 14
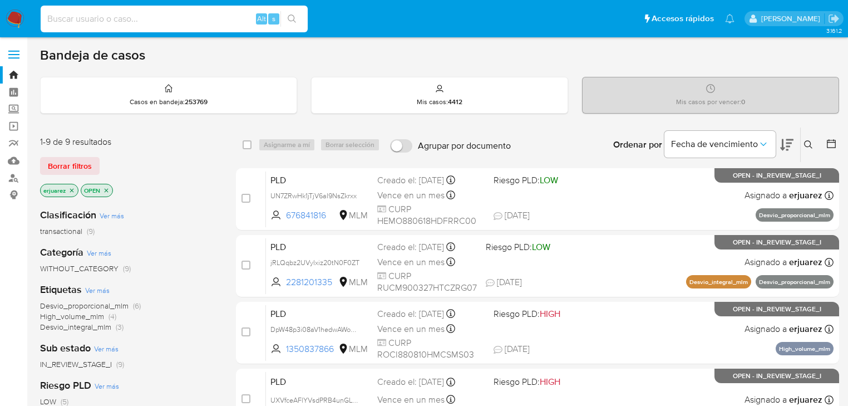
paste input "2345488668"
type input "2345488668"
click at [299, 19] on button "search-icon" at bounding box center [291, 19] width 23 height 16
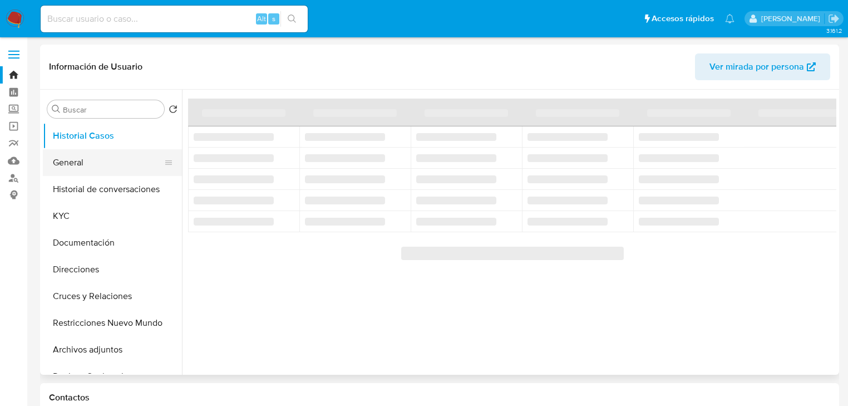
click at [84, 164] on button "General" at bounding box center [108, 162] width 130 height 27
select select "10"
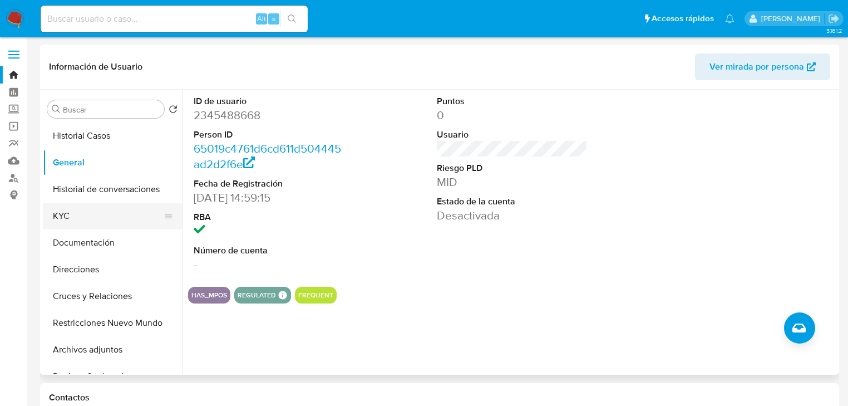
click at [69, 220] on button "KYC" at bounding box center [108, 216] width 130 height 27
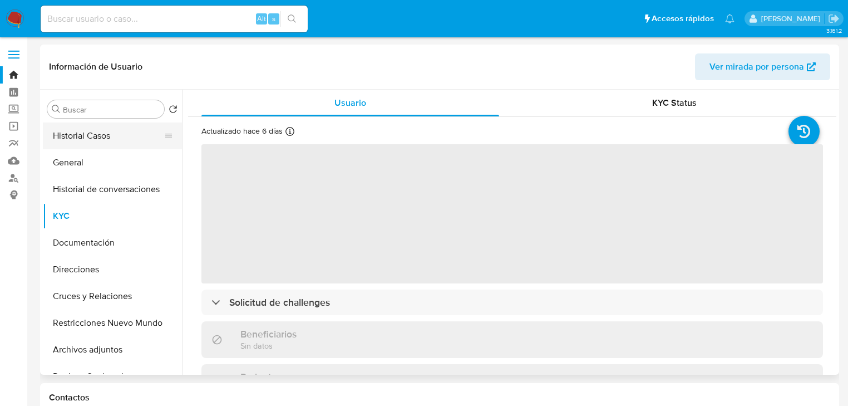
click at [81, 134] on button "Historial Casos" at bounding box center [108, 135] width 130 height 27
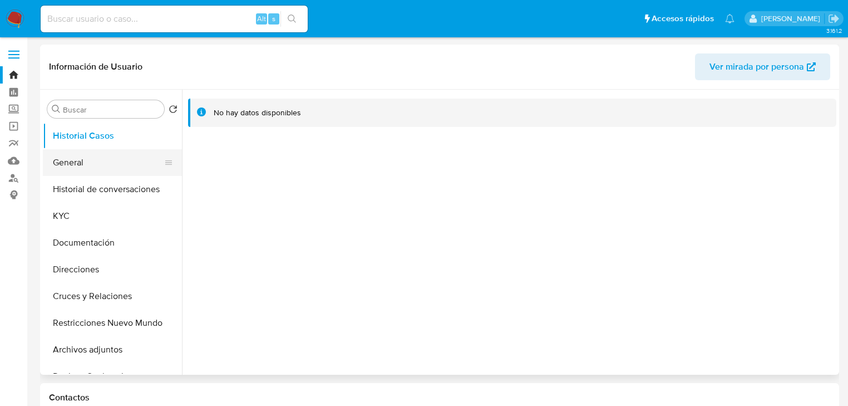
click at [69, 167] on button "General" at bounding box center [108, 162] width 130 height 27
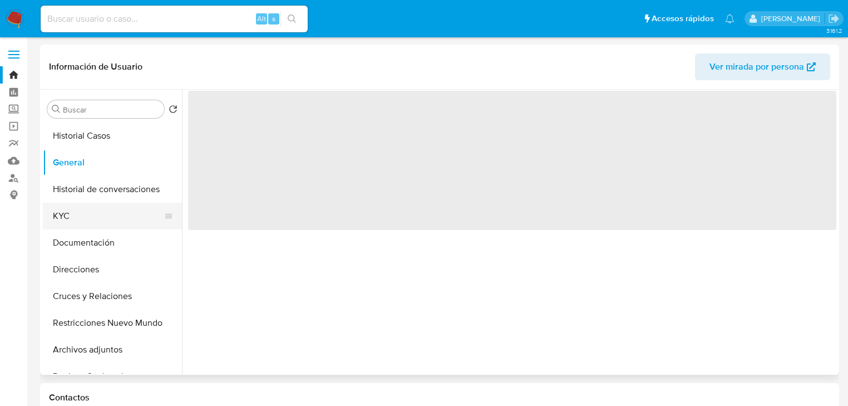
click at [62, 215] on button "KYC" at bounding box center [108, 216] width 130 height 27
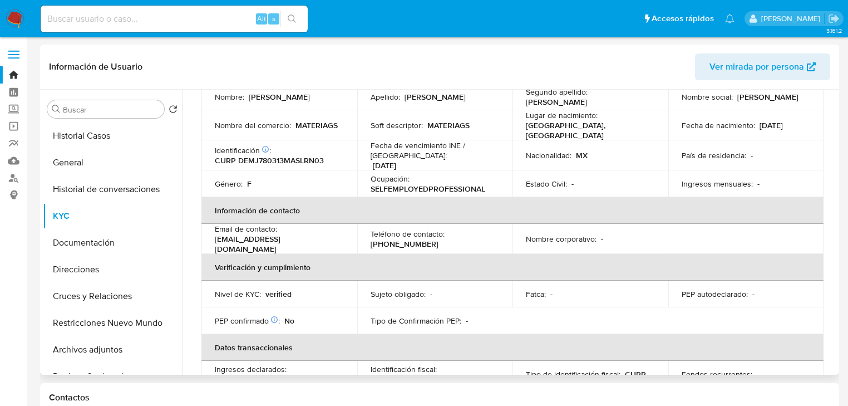
scroll to position [68, 0]
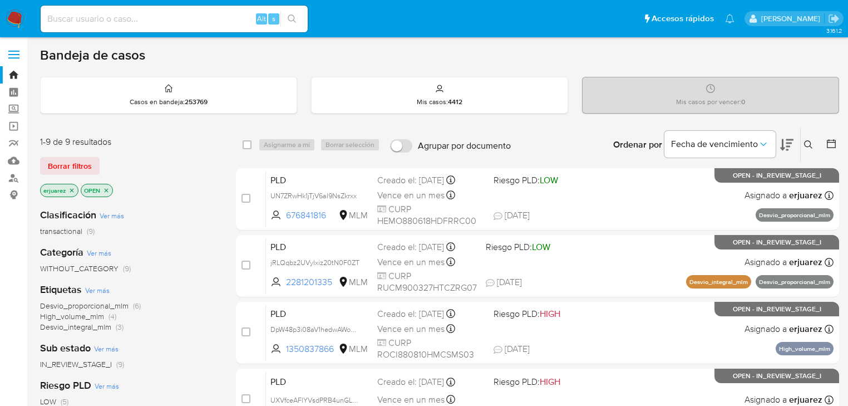
click at [799, 140] on div "Ordenar por Fecha de vencimiento" at bounding box center [702, 144] width 196 height 34
click at [803, 140] on button at bounding box center [810, 144] width 18 height 13
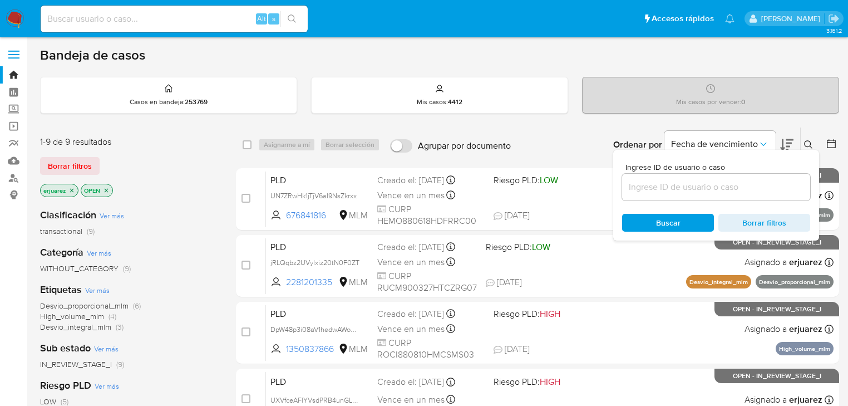
click at [668, 181] on input at bounding box center [716, 187] width 188 height 14
type input "731340617"
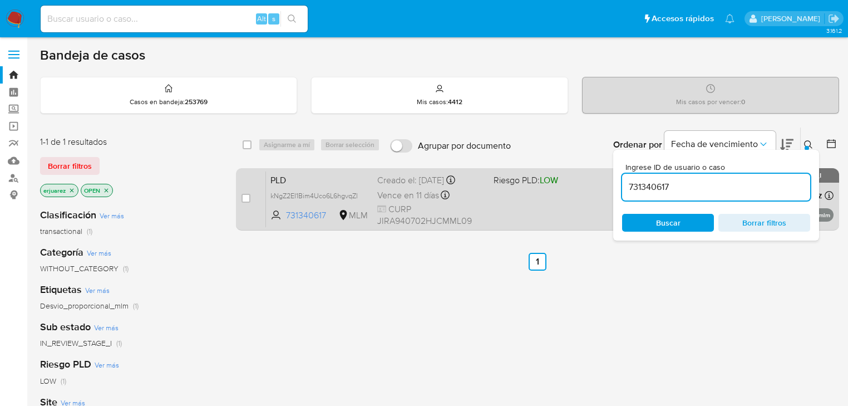
click at [537, 208] on div "PLD kNgZ2EI1Bim4Uco6L6hgvqZl 731340617 MLM Riesgo PLD: LOW Creado el: 12/08/202…" at bounding box center [549, 199] width 567 height 56
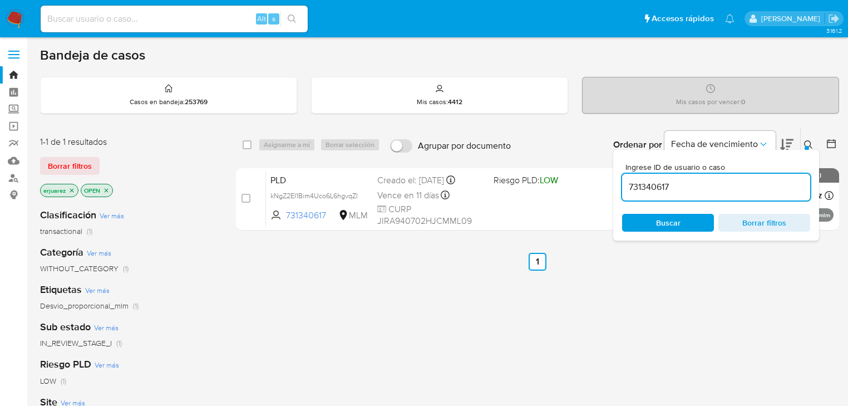
drag, startPoint x: 13, startPoint y: 109, endPoint x: 55, endPoint y: 135, distance: 49.2
click at [15, 110] on label "Screening" at bounding box center [66, 109] width 132 height 17
click at [0, 0] on input "Screening" at bounding box center [0, 0] width 0 height 0
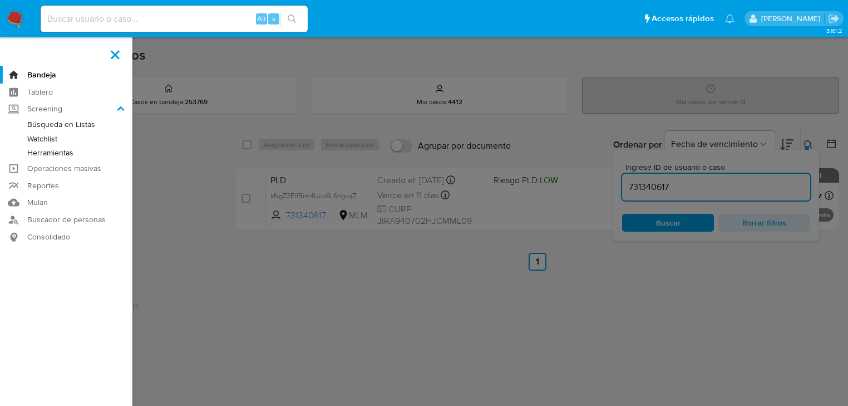
click at [62, 156] on link "Herramientas" at bounding box center [66, 153] width 132 height 14
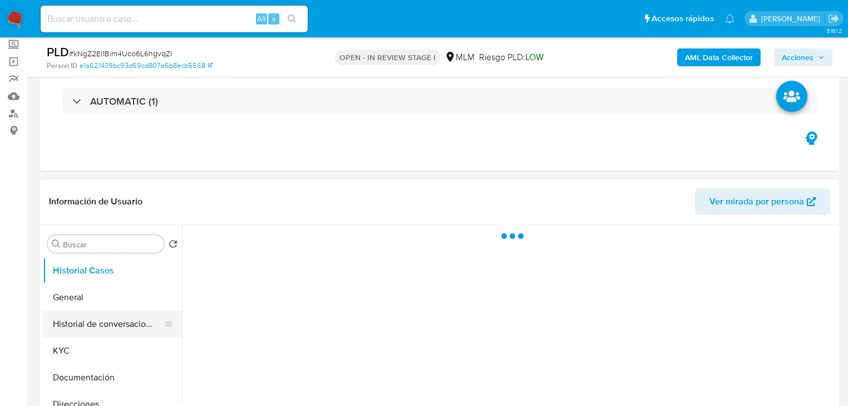
scroll to position [134, 0]
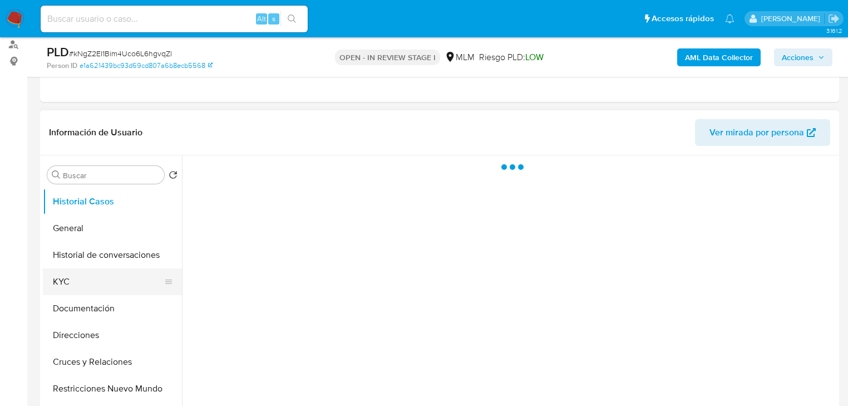
click at [67, 280] on button "KYC" at bounding box center [108, 281] width 130 height 27
select select "10"
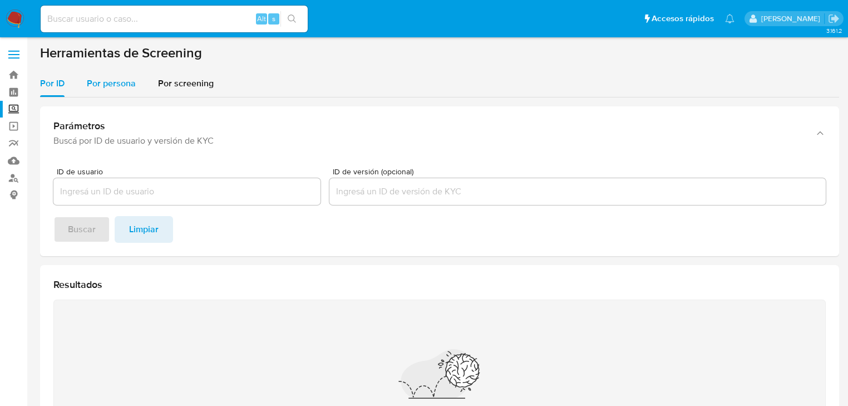
drag, startPoint x: 109, startPoint y: 89, endPoint x: 108, endPoint y: 96, distance: 6.7
click at [110, 88] on div "Por persona" at bounding box center [111, 83] width 49 height 27
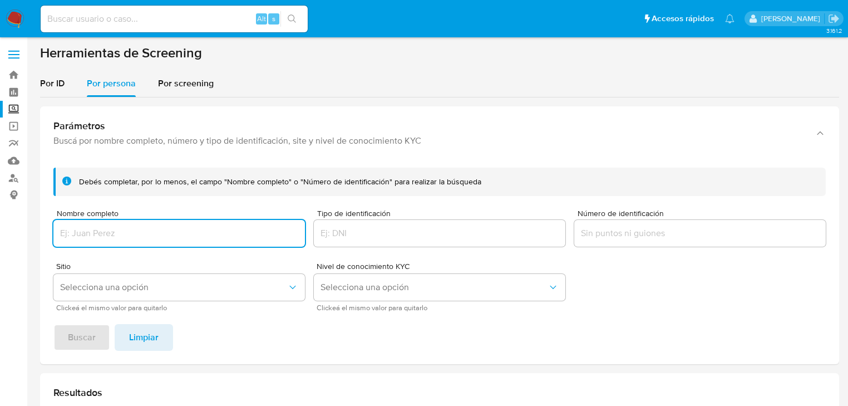
drag, startPoint x: 89, startPoint y: 233, endPoint x: 91, endPoint y: 267, distance: 34.6
click at [89, 233] on input "Nombre completo" at bounding box center [178, 233] width 251 height 14
click at [85, 333] on span "Buscar" at bounding box center [82, 337] width 28 height 24
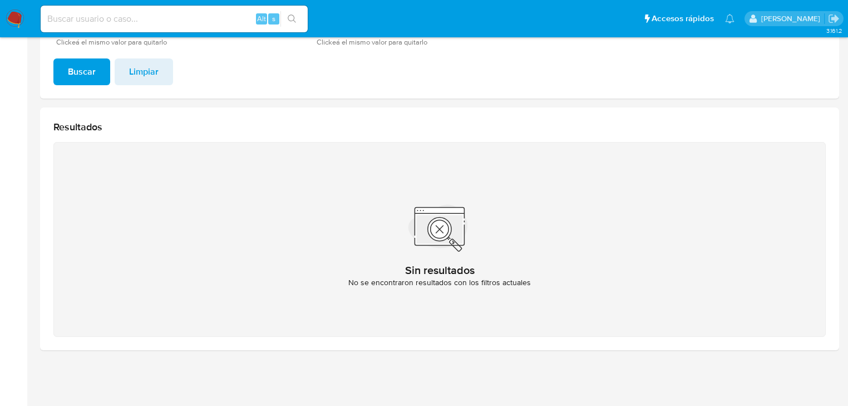
scroll to position [176, 0]
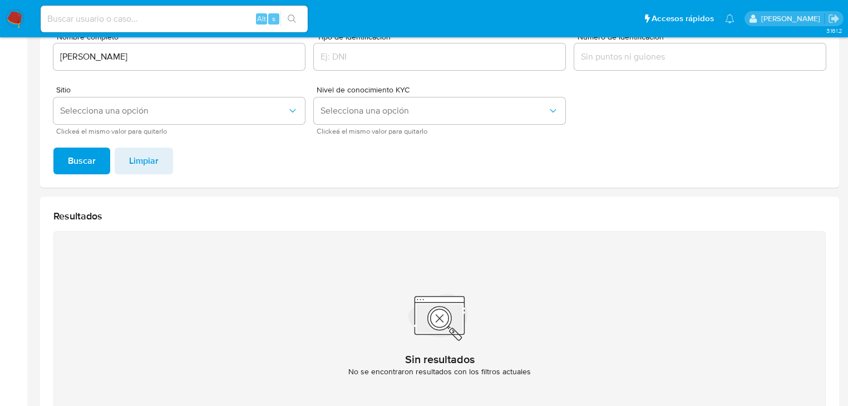
click at [61, 58] on input "[PERSON_NAME]" at bounding box center [178, 57] width 251 height 14
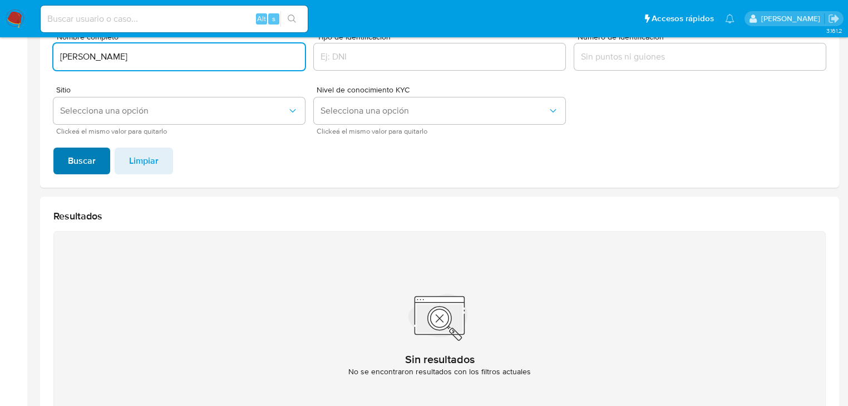
type input "[PERSON_NAME]"
click at [68, 170] on span "Buscar" at bounding box center [82, 161] width 28 height 24
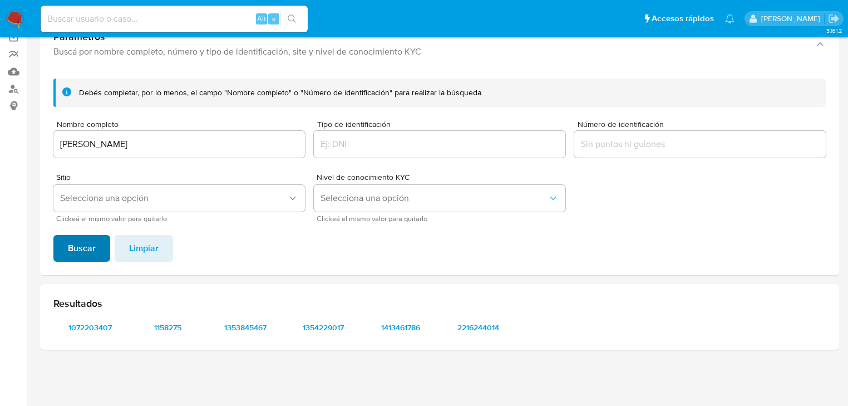
scroll to position [89, 0]
click at [80, 325] on span "1072203407" at bounding box center [90, 327] width 58 height 16
click at [314, 324] on span "1354229017" at bounding box center [323, 327] width 58 height 16
click at [339, 329] on span "1354229017" at bounding box center [323, 327] width 58 height 16
click at [178, 329] on span "1158275" at bounding box center [168, 327] width 58 height 16
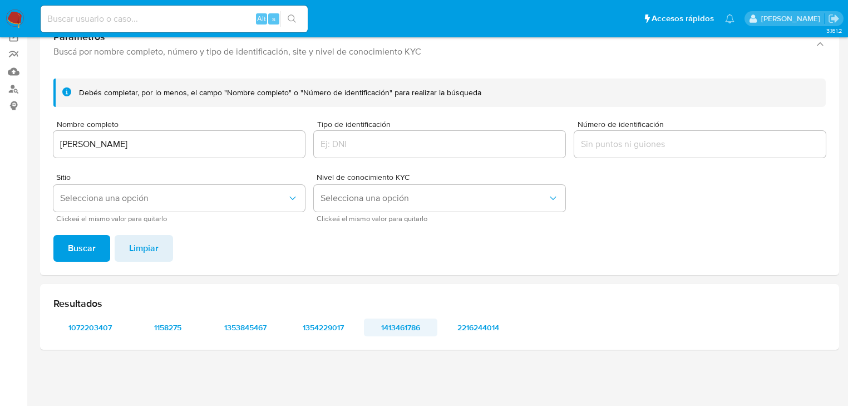
click at [385, 331] on span "1413461786" at bounding box center [401, 327] width 58 height 16
click at [392, 329] on span "1413461786" at bounding box center [401, 327] width 58 height 16
click at [480, 322] on span "2216244014" at bounding box center [479, 327] width 58 height 16
click at [82, 16] on input at bounding box center [174, 19] width 267 height 14
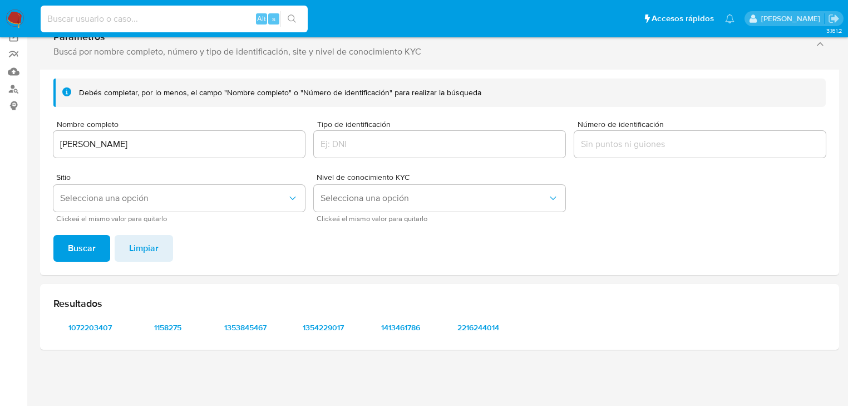
paste input "2345488668"
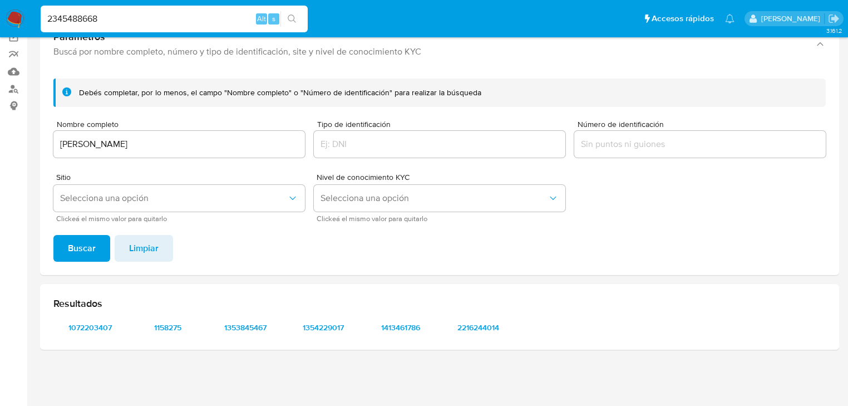
type input "2345488668"
click at [295, 22] on icon "search-icon" at bounding box center [292, 18] width 9 height 9
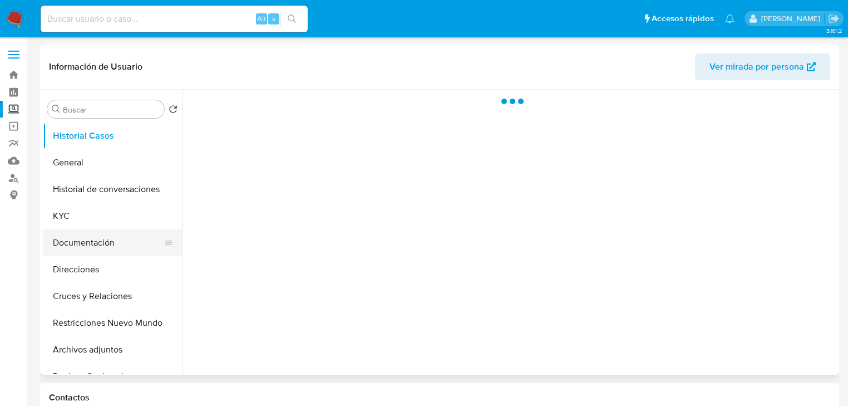
click at [80, 244] on button "Documentación" at bounding box center [108, 242] width 130 height 27
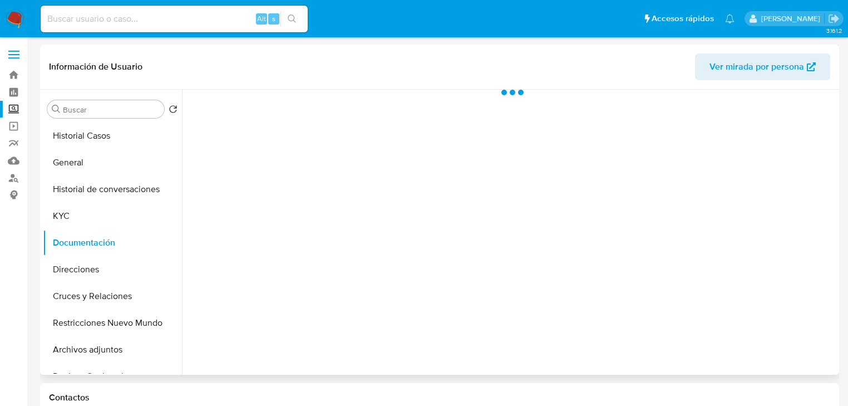
select select "10"
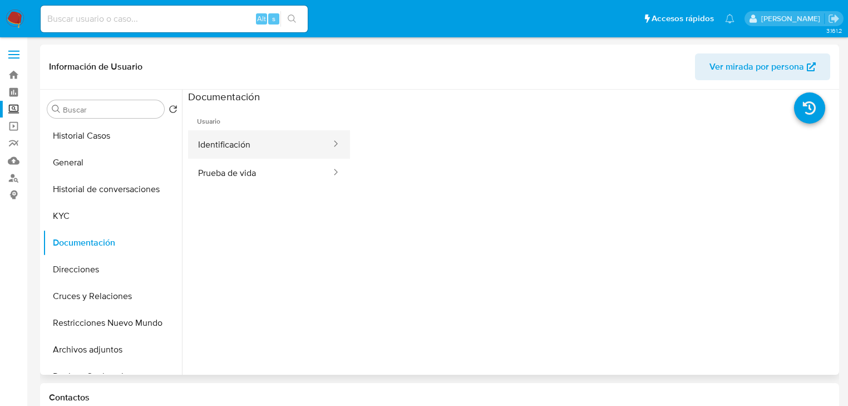
click at [222, 142] on button "Identificación" at bounding box center [260, 144] width 144 height 28
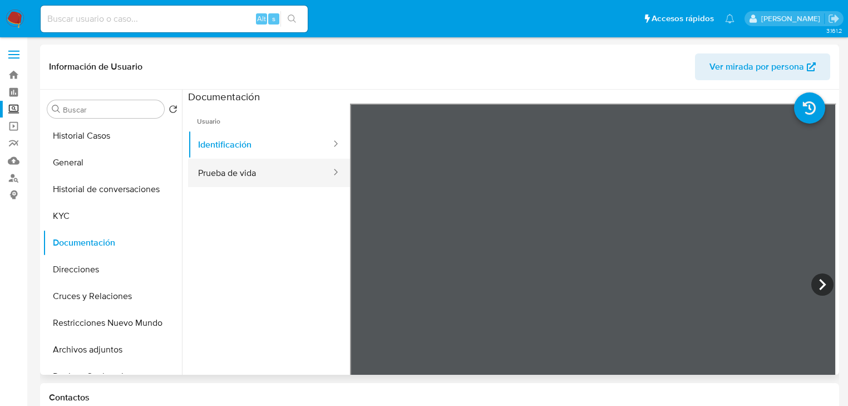
drag, startPoint x: 269, startPoint y: 175, endPoint x: 333, endPoint y: 172, distance: 64.0
click at [268, 174] on button "Prueba de vida" at bounding box center [260, 173] width 144 height 28
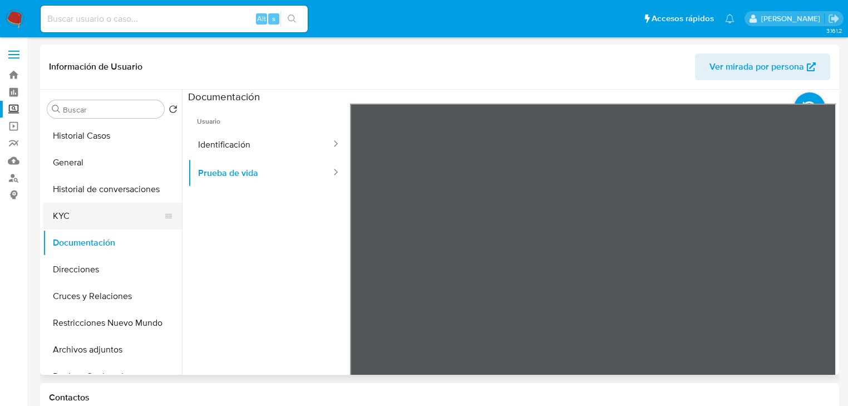
drag, startPoint x: 51, startPoint y: 212, endPoint x: 72, endPoint y: 213, distance: 20.6
click at [51, 213] on button "KYC" at bounding box center [108, 216] width 130 height 27
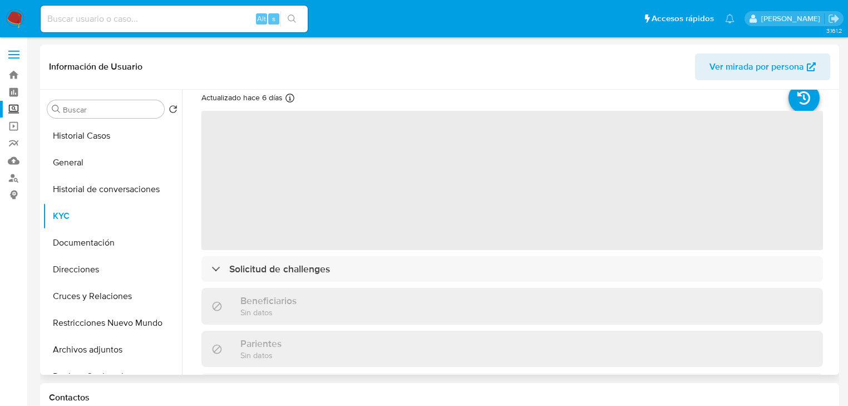
scroll to position [89, 0]
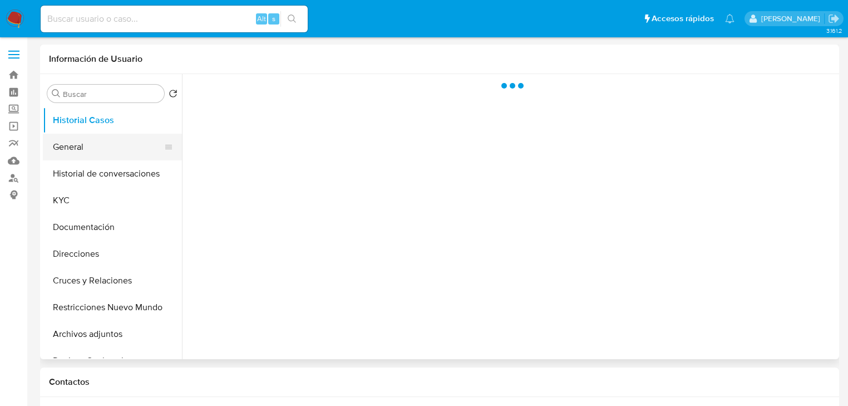
select select "10"
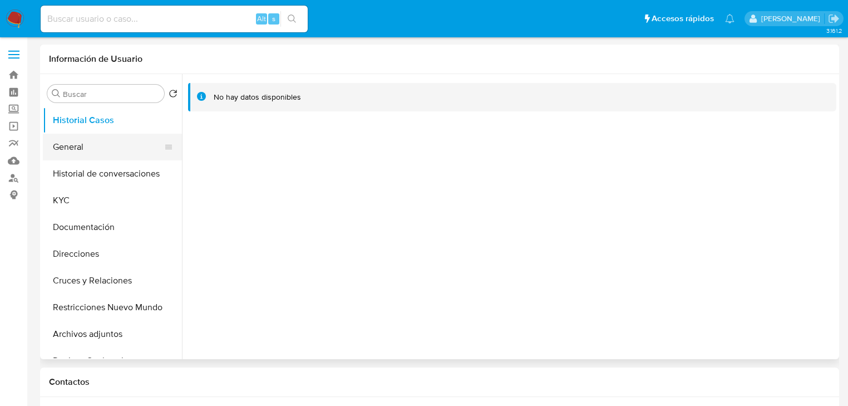
click at [87, 145] on button "General" at bounding box center [108, 147] width 130 height 27
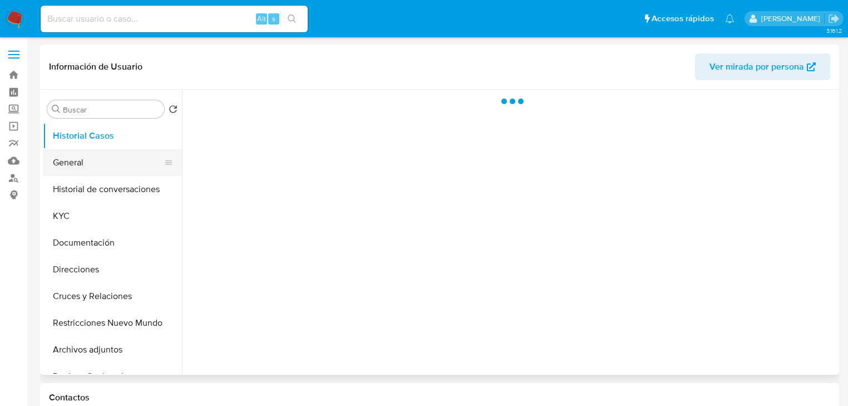
click at [74, 171] on button "General" at bounding box center [108, 162] width 130 height 27
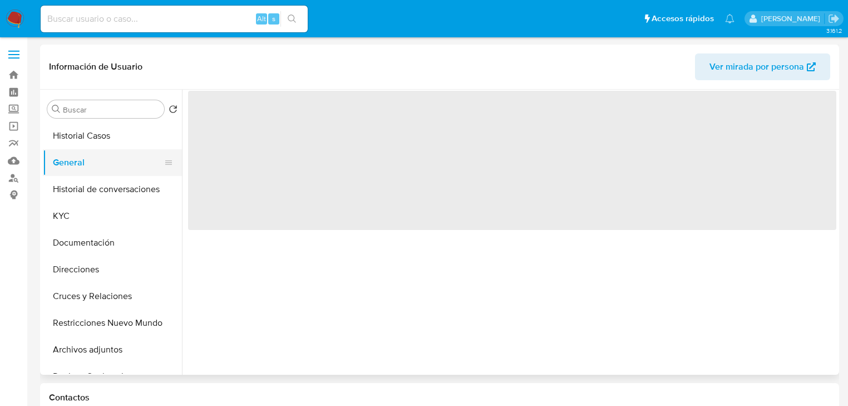
select select "10"
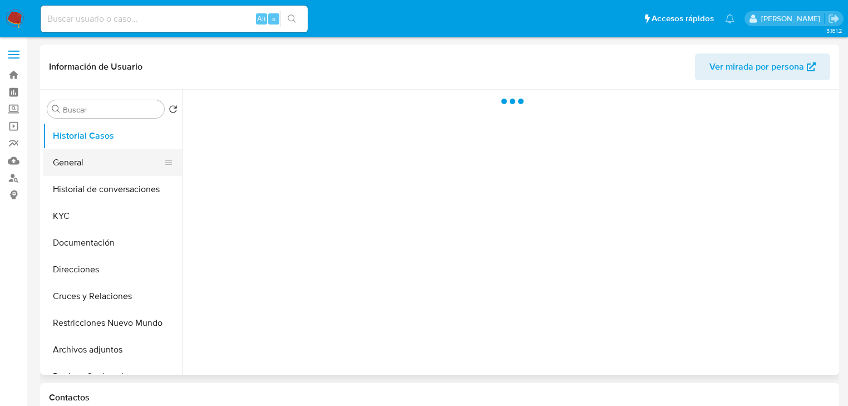
click at [62, 160] on button "General" at bounding box center [108, 162] width 130 height 27
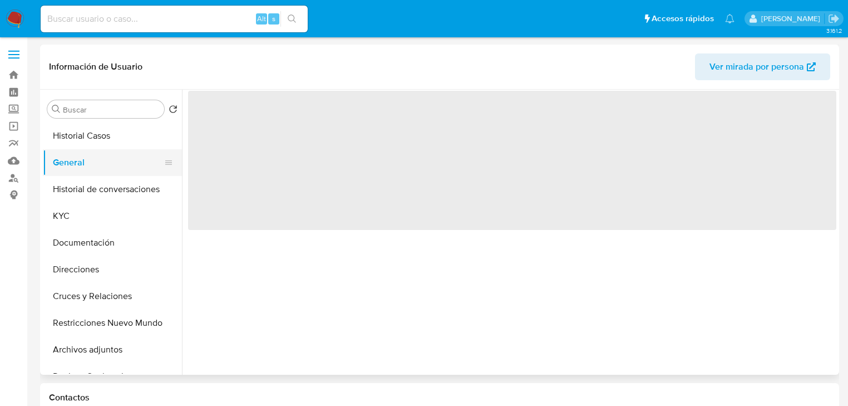
select select "10"
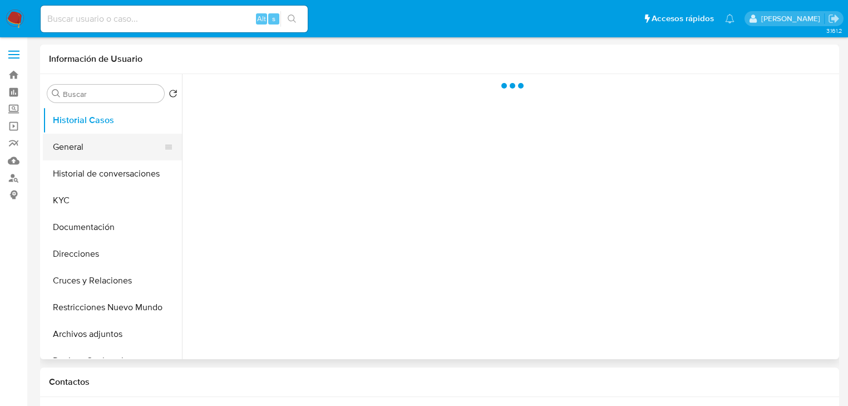
click at [78, 141] on button "General" at bounding box center [108, 147] width 130 height 27
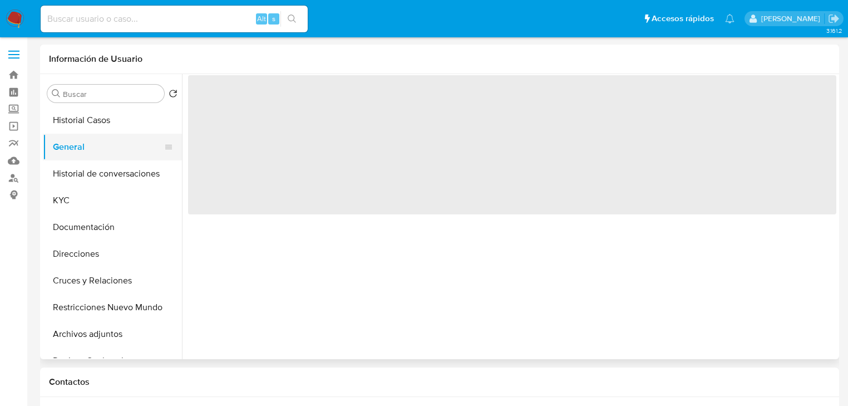
select select "10"
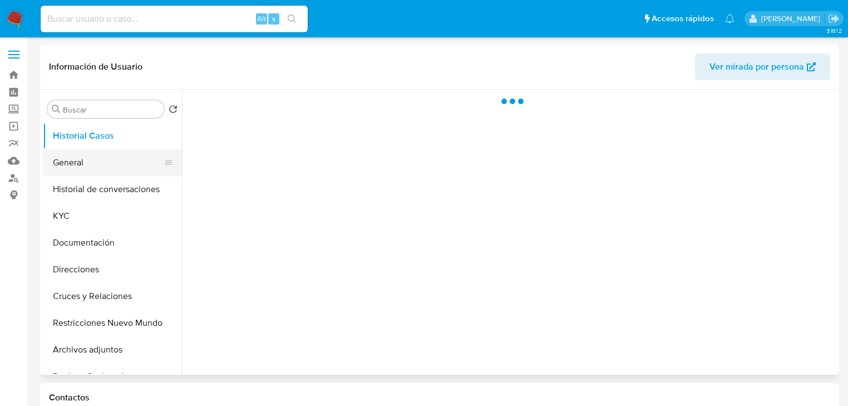
click at [63, 165] on button "General" at bounding box center [108, 162] width 130 height 27
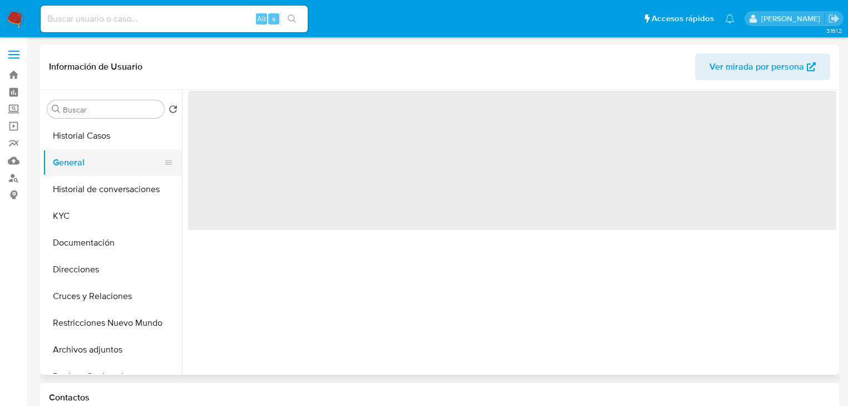
select select "10"
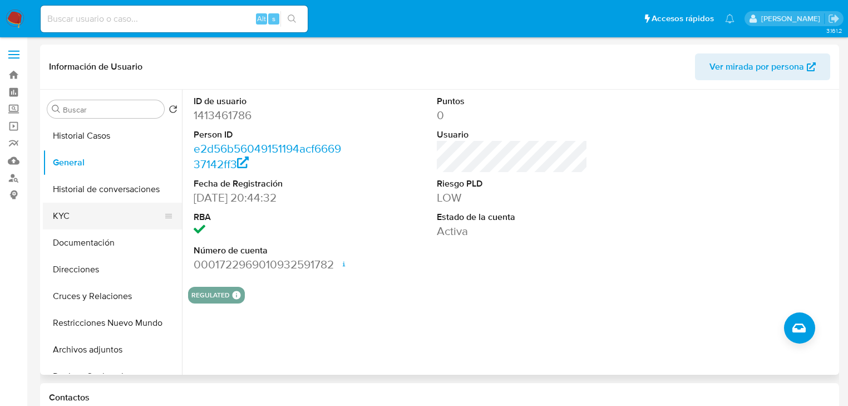
click at [62, 216] on button "KYC" at bounding box center [108, 216] width 130 height 27
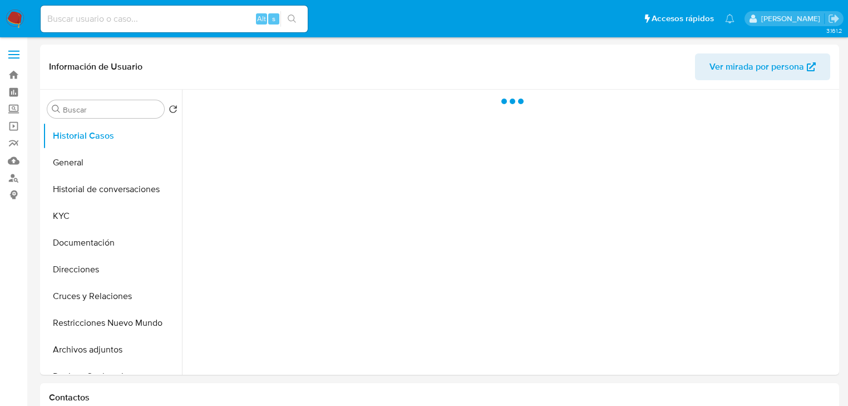
click at [63, 161] on button "General" at bounding box center [112, 162] width 139 height 27
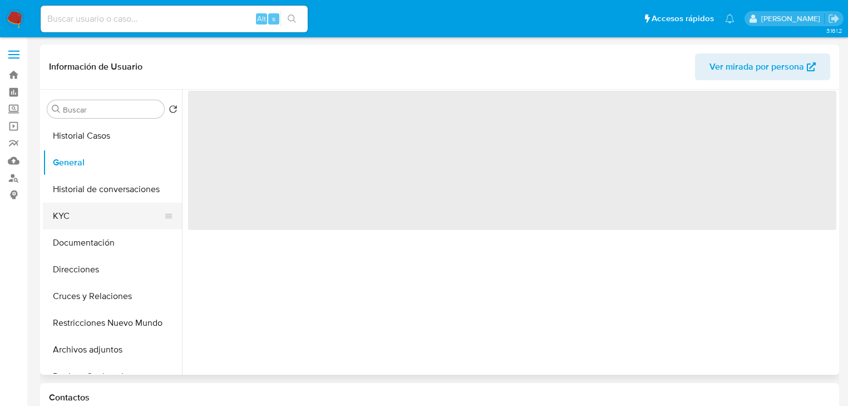
select select "10"
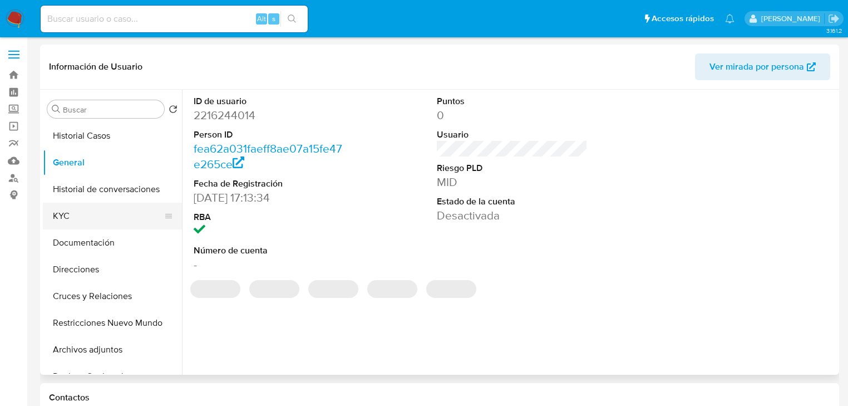
click at [78, 215] on button "KYC" at bounding box center [108, 216] width 130 height 27
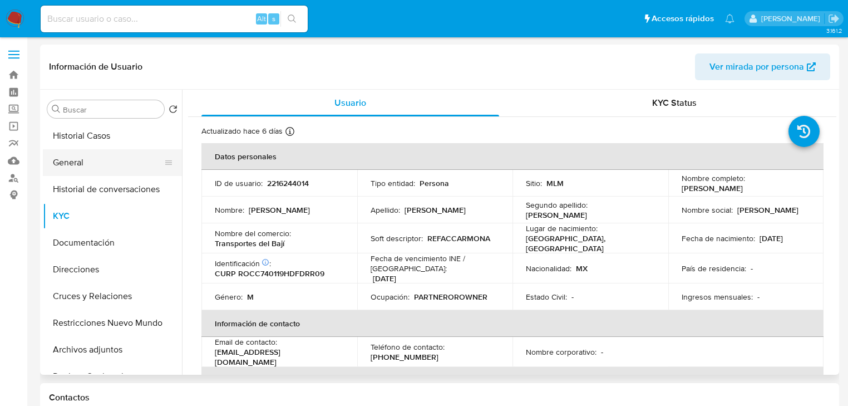
click at [73, 165] on button "General" at bounding box center [108, 162] width 130 height 27
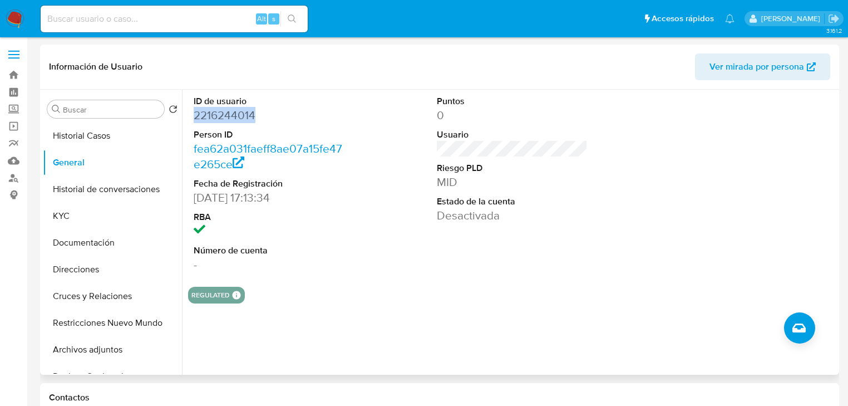
drag, startPoint x: 193, startPoint y: 115, endPoint x: 47, endPoint y: 119, distance: 146.4
click at [311, 115] on dd "2216244014" at bounding box center [269, 115] width 151 height 16
copy dd "2216244014"
click at [81, 209] on button "KYC" at bounding box center [108, 216] width 130 height 27
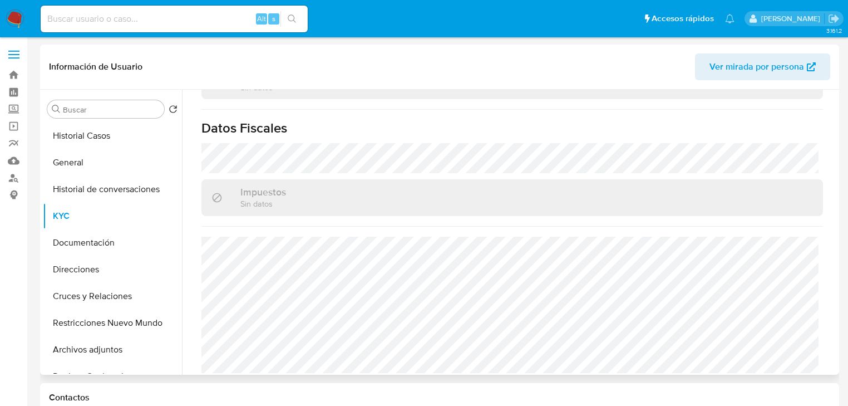
scroll to position [692, 0]
click at [85, 252] on button "Documentación" at bounding box center [108, 242] width 130 height 27
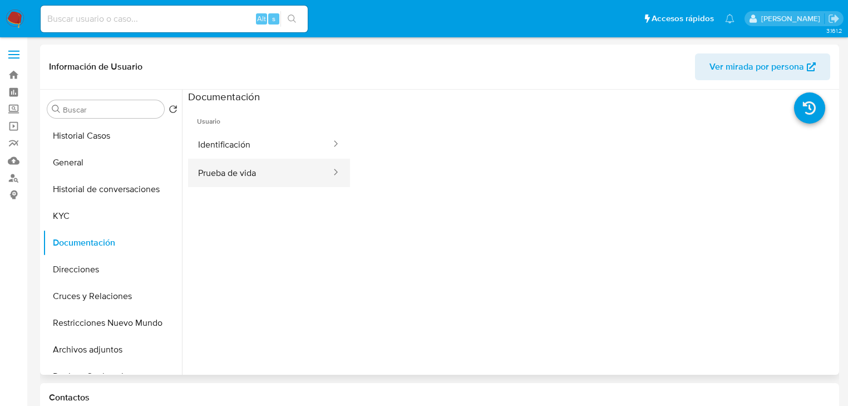
click at [225, 174] on button "Prueba de vida" at bounding box center [260, 173] width 144 height 28
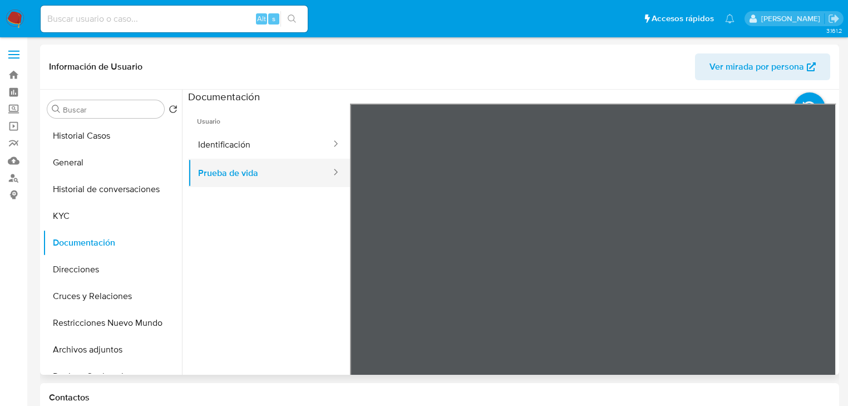
drag, startPoint x: 238, startPoint y: 141, endPoint x: 342, endPoint y: 162, distance: 105.5
click at [240, 141] on button "Identificación" at bounding box center [260, 144] width 144 height 28
click at [278, 179] on button "Prueba de vida" at bounding box center [260, 173] width 144 height 28
drag, startPoint x: 269, startPoint y: 144, endPoint x: 312, endPoint y: 151, distance: 43.5
click at [272, 144] on button "Identificación" at bounding box center [260, 144] width 144 height 28
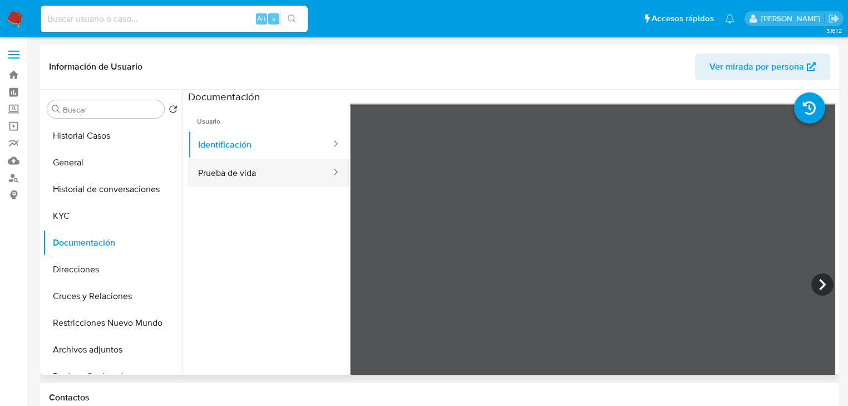
drag, startPoint x: 245, startPoint y: 180, endPoint x: 272, endPoint y: 178, distance: 26.8
click at [249, 179] on button "Prueba de vida" at bounding box center [260, 173] width 144 height 28
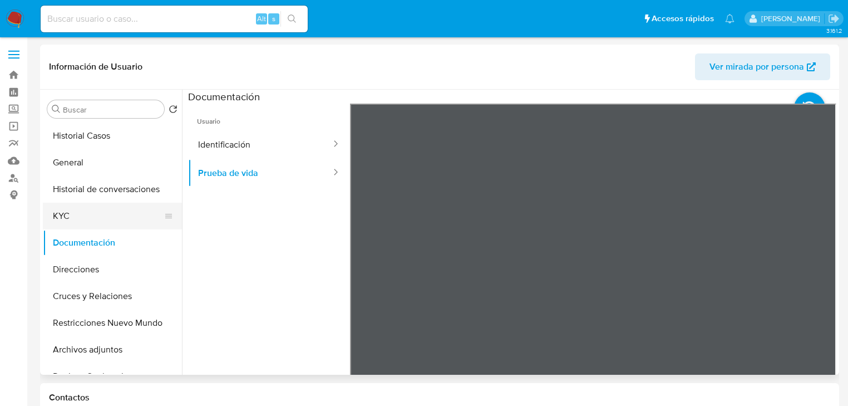
click at [75, 228] on button "KYC" at bounding box center [108, 216] width 130 height 27
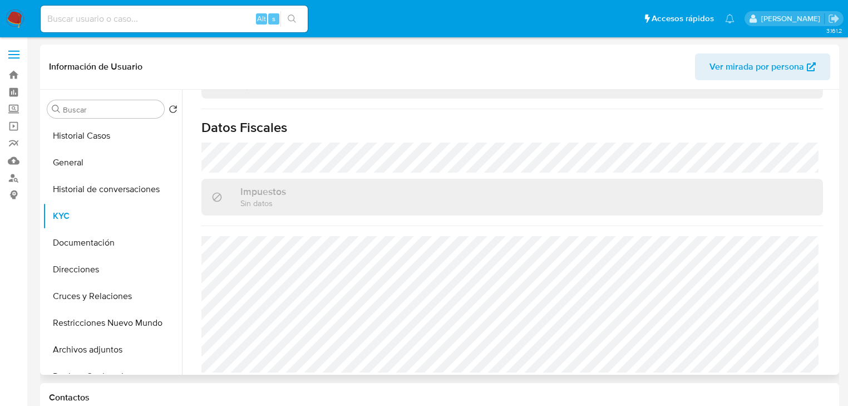
scroll to position [45, 0]
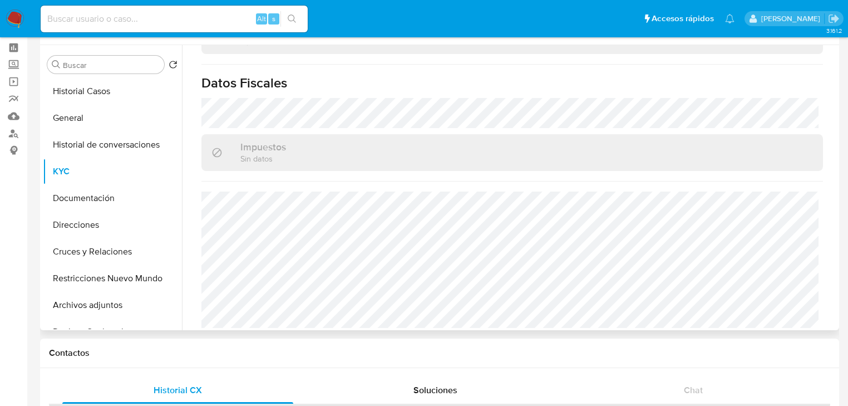
click at [71, 27] on div "Alt s" at bounding box center [174, 19] width 267 height 27
click at [76, 24] on input at bounding box center [174, 19] width 267 height 14
paste input "2213271061"
click at [45, 19] on input "2213271061" at bounding box center [174, 19] width 267 height 14
click at [101, 18] on input "2213271061" at bounding box center [174, 19] width 267 height 14
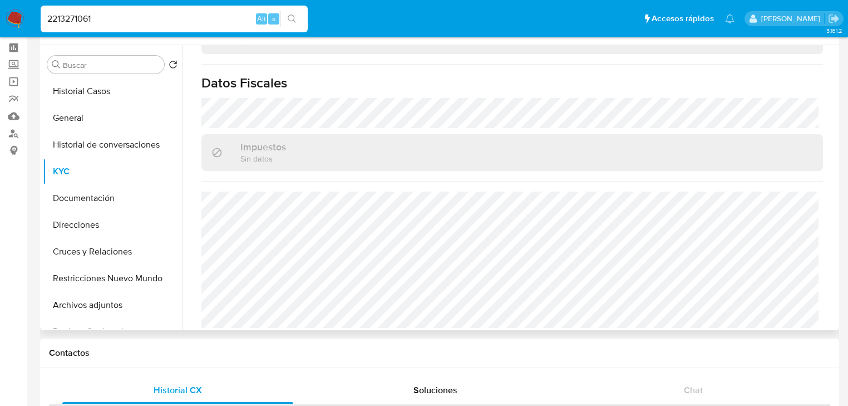
type input "2213271061"
click at [287, 16] on button "search-icon" at bounding box center [291, 19] width 23 height 16
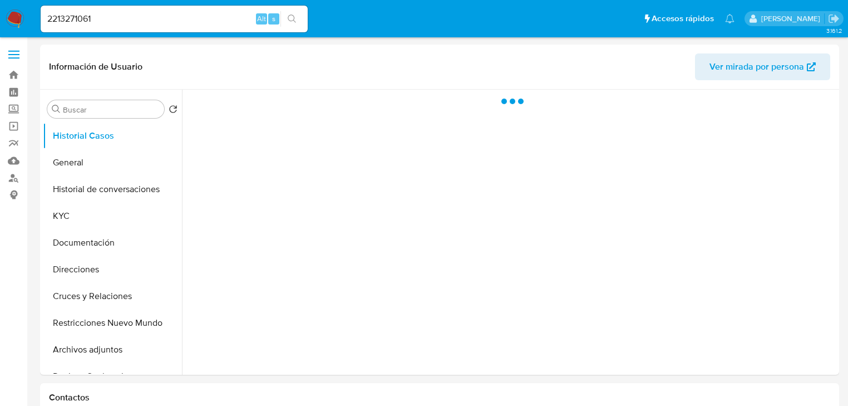
select select "10"
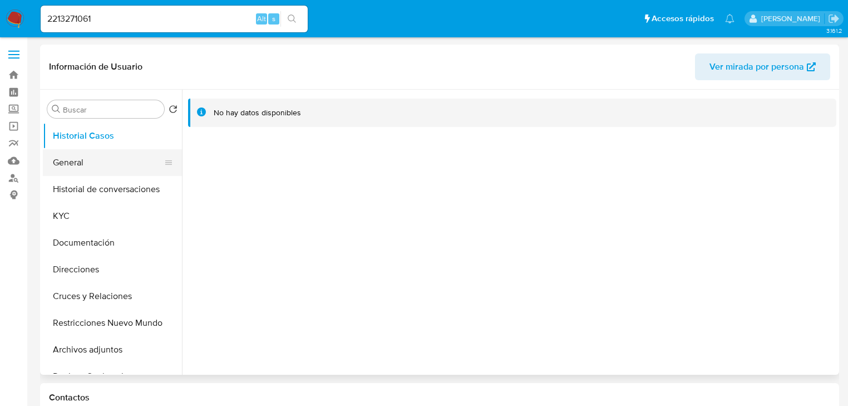
click at [73, 170] on button "General" at bounding box center [108, 162] width 130 height 27
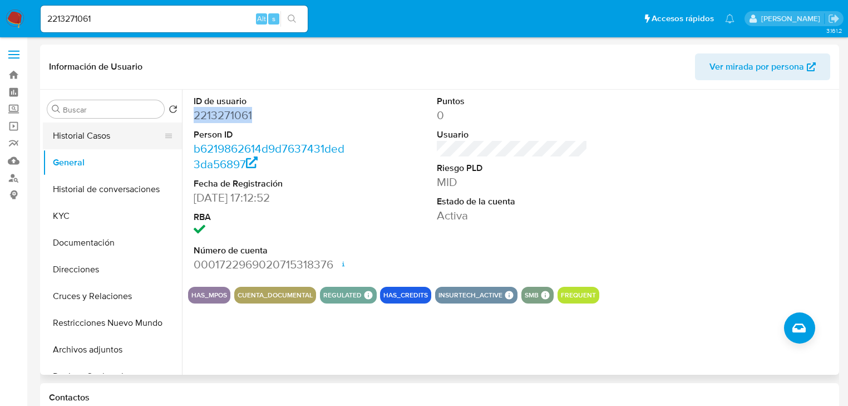
drag, startPoint x: 230, startPoint y: 113, endPoint x: 83, endPoint y: 136, distance: 148.6
click at [182, 116] on div "ID de usuario 2213271061 Person ID b6219862614d9d7637431ded3da56897 Fecha de Re…" at bounding box center [509, 232] width 654 height 285
copy dd "2213271061"
click at [96, 135] on button "Historial Casos" at bounding box center [108, 135] width 130 height 27
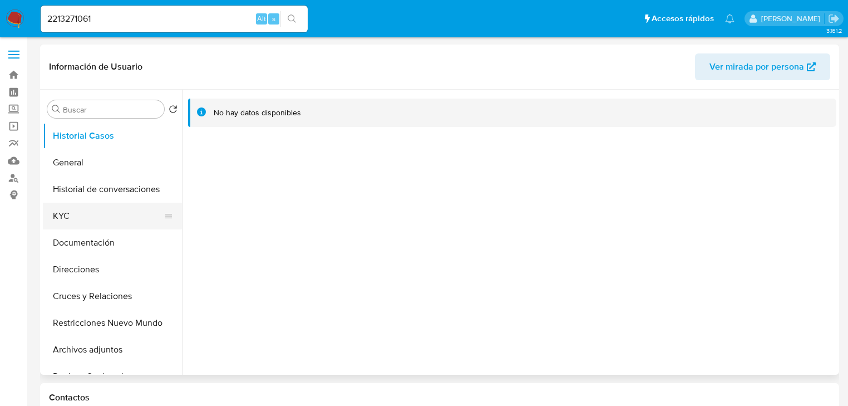
click at [72, 219] on button "KYC" at bounding box center [108, 216] width 130 height 27
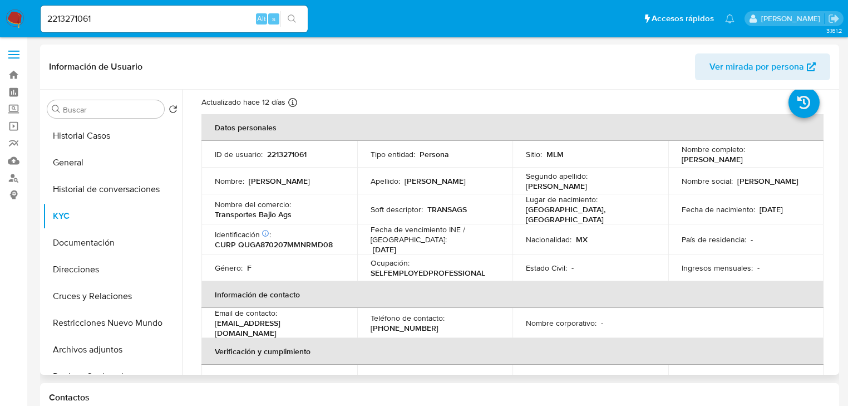
scroll to position [45, 0]
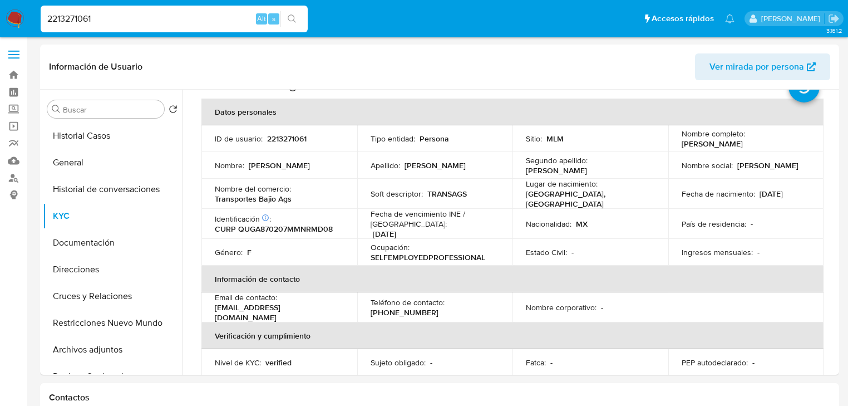
drag, startPoint x: 122, startPoint y: 24, endPoint x: 180, endPoint y: 29, distance: 58.6
click at [6, 14] on nav "Pausado Ver notificaciones 2213271061 Alt s Accesos rápidos Presiona las siguie…" at bounding box center [424, 18] width 848 height 37
paste input "1223245250"
type input "1223245250"
click at [284, 16] on button "search-icon" at bounding box center [291, 19] width 23 height 16
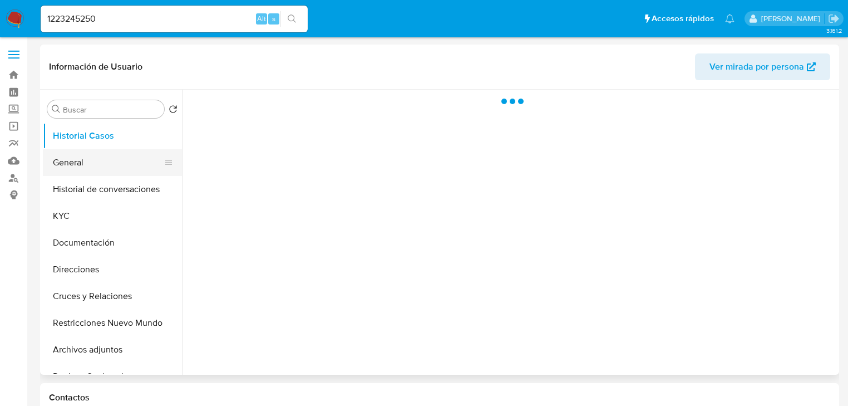
click at [64, 172] on button "General" at bounding box center [108, 162] width 130 height 27
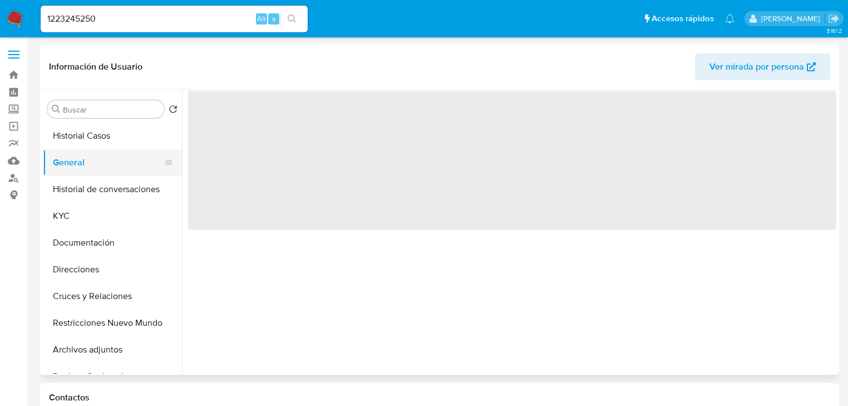
select select "10"
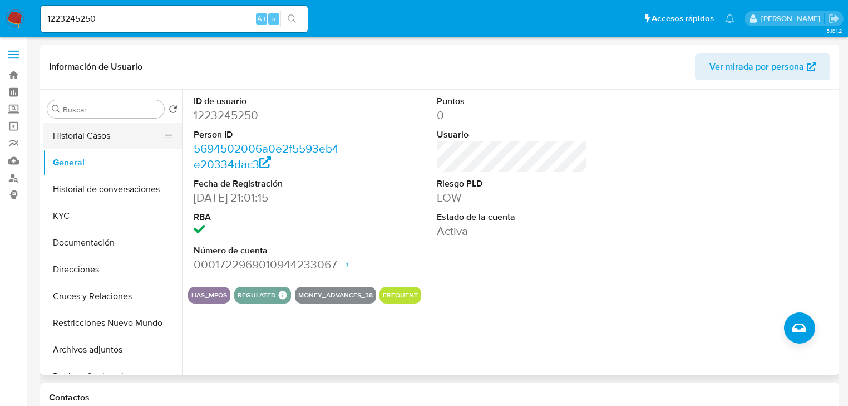
click at [91, 135] on button "Historial Casos" at bounding box center [108, 135] width 130 height 27
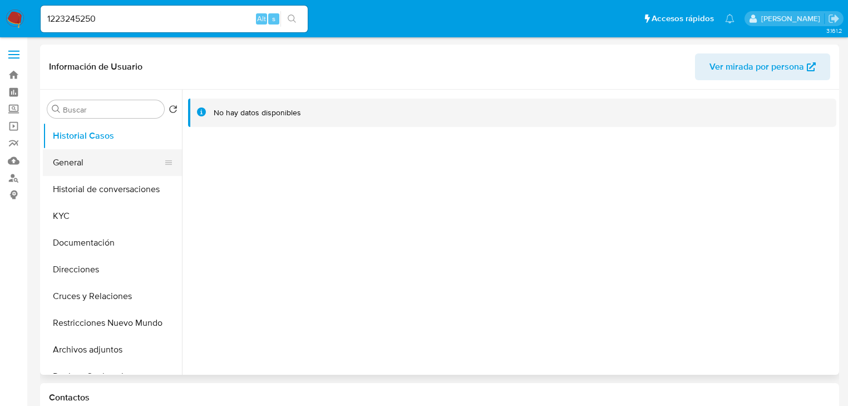
click at [92, 161] on button "General" at bounding box center [108, 162] width 130 height 27
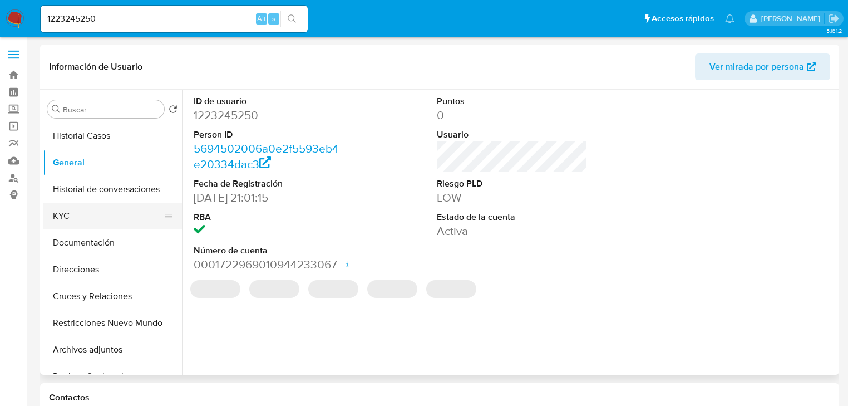
click at [58, 217] on button "KYC" at bounding box center [108, 216] width 130 height 27
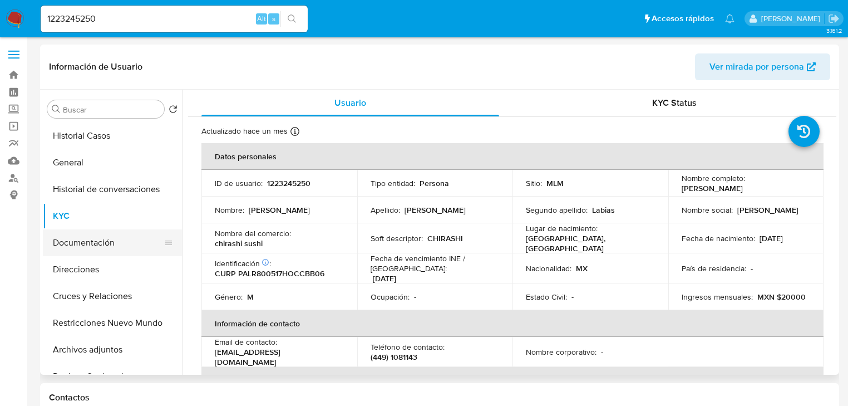
click at [111, 234] on button "Documentación" at bounding box center [108, 242] width 130 height 27
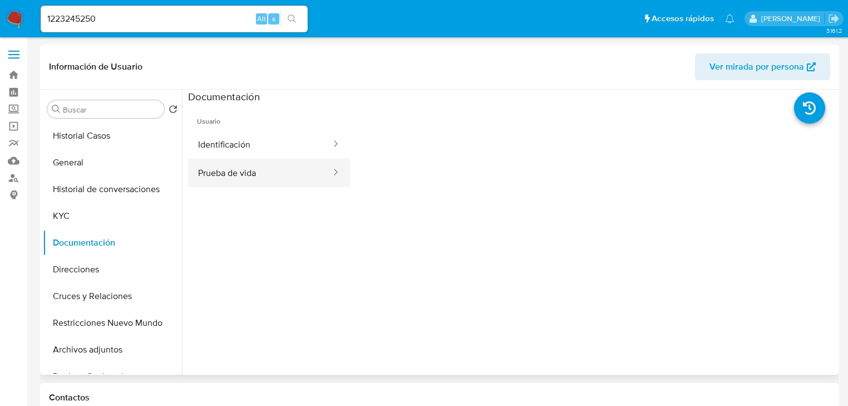
click at [238, 174] on button "Prueba de vida" at bounding box center [260, 173] width 144 height 28
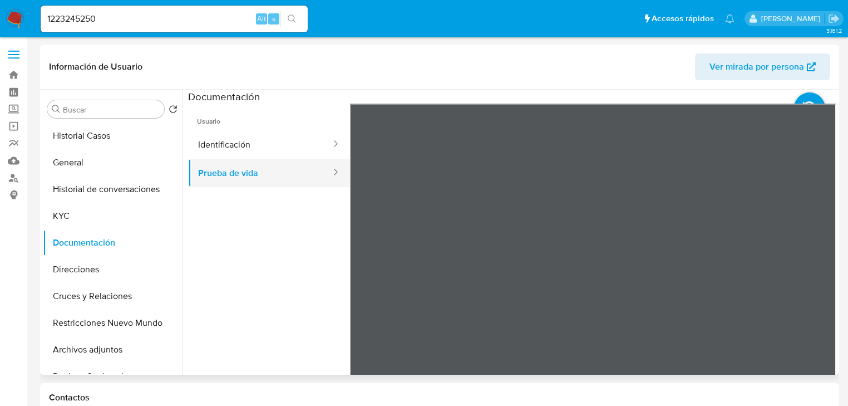
click at [245, 175] on button "Prueba de vida" at bounding box center [260, 173] width 144 height 28
click at [243, 152] on button "Identificación" at bounding box center [260, 144] width 144 height 28
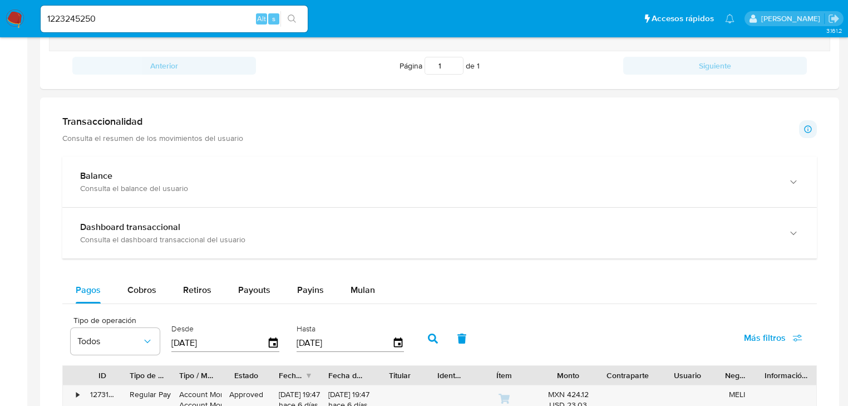
scroll to position [612, 0]
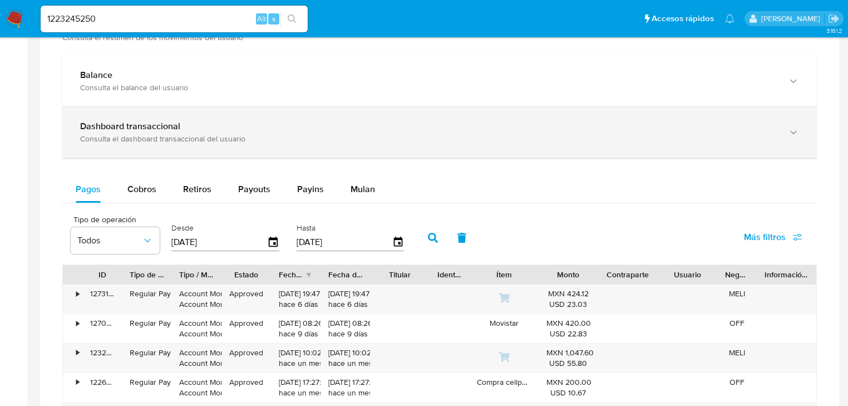
click at [141, 136] on div "Consulta el dashboard transaccional del usuario" at bounding box center [428, 139] width 697 height 10
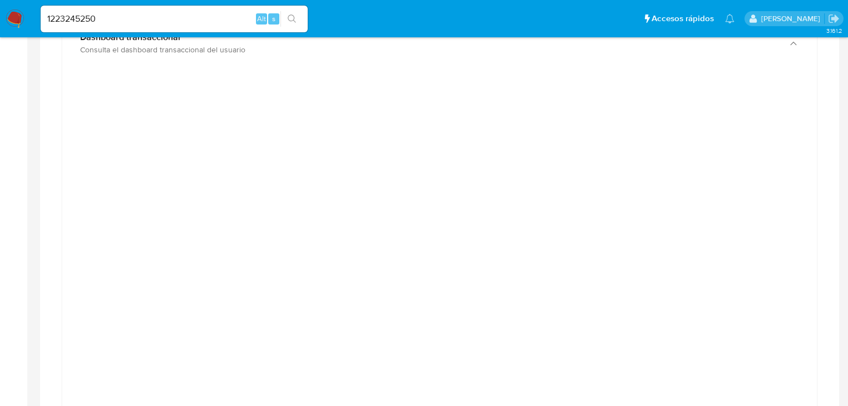
scroll to position [657, 0]
drag, startPoint x: 46, startPoint y: 16, endPoint x: 12, endPoint y: 13, distance: 34.0
click at [12, 13] on nav "Pausado Ver notificaciones 1223245250 Alt s Accesos rápidos Presiona las siguie…" at bounding box center [424, 18] width 848 height 37
paste input "2542370267"
type input "2542370267"
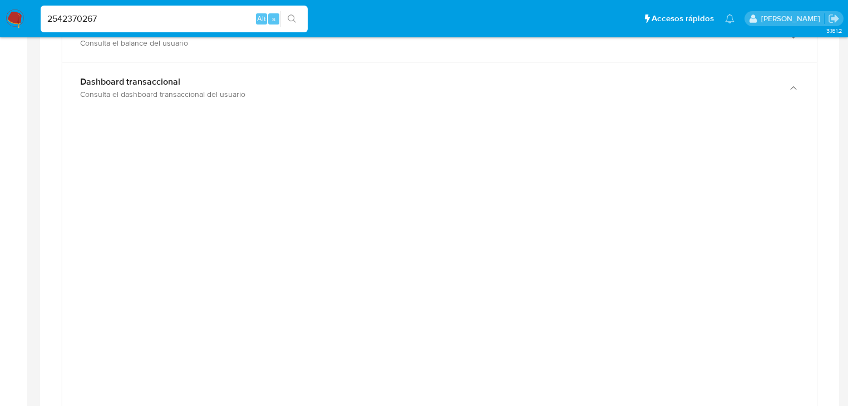
click at [294, 16] on icon "search-icon" at bounding box center [292, 18] width 9 height 9
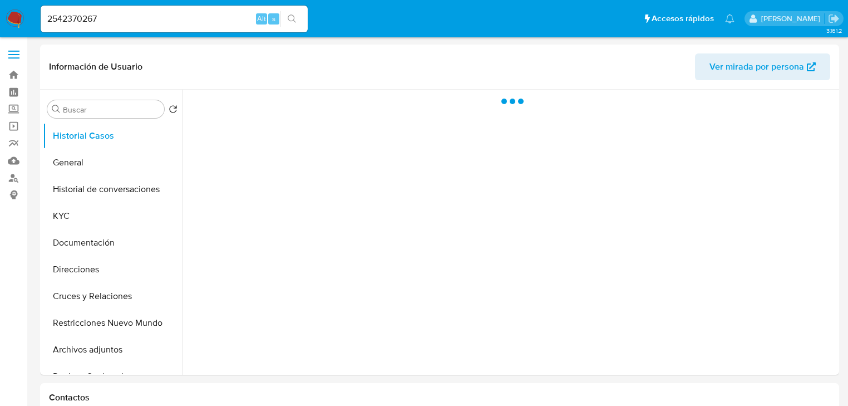
select select "10"
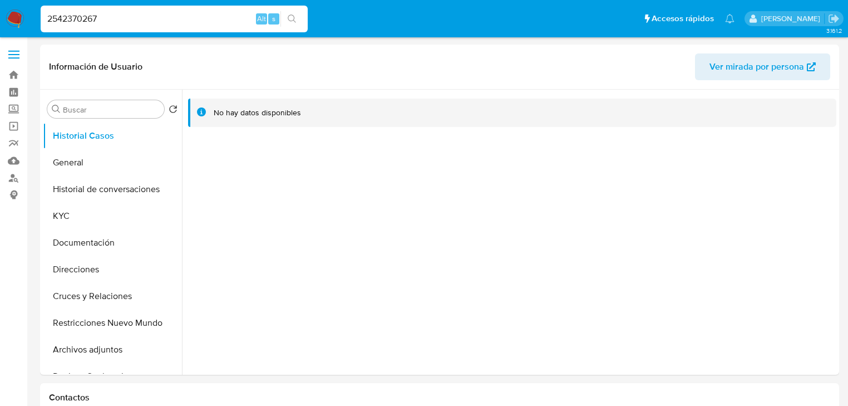
click at [132, 23] on input "2542370267" at bounding box center [174, 19] width 267 height 14
click at [60, 220] on button "KYC" at bounding box center [108, 216] width 130 height 27
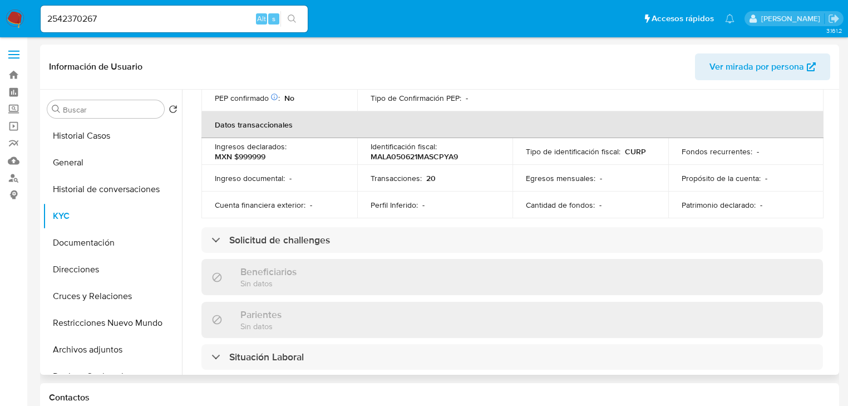
scroll to position [68, 0]
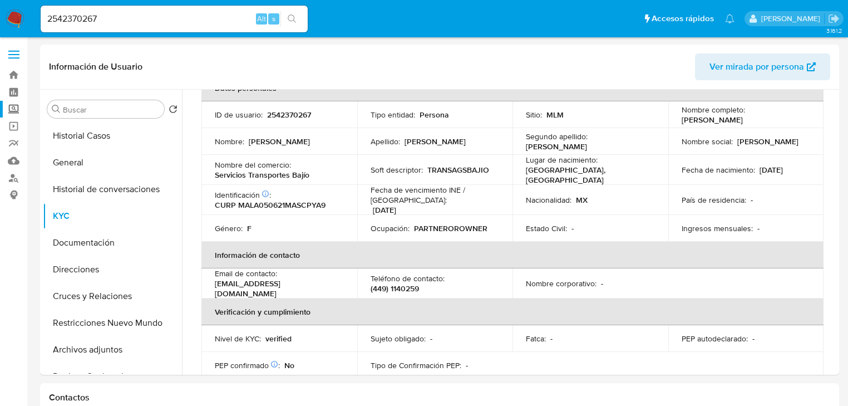
click at [14, 105] on label "Screening" at bounding box center [66, 109] width 132 height 17
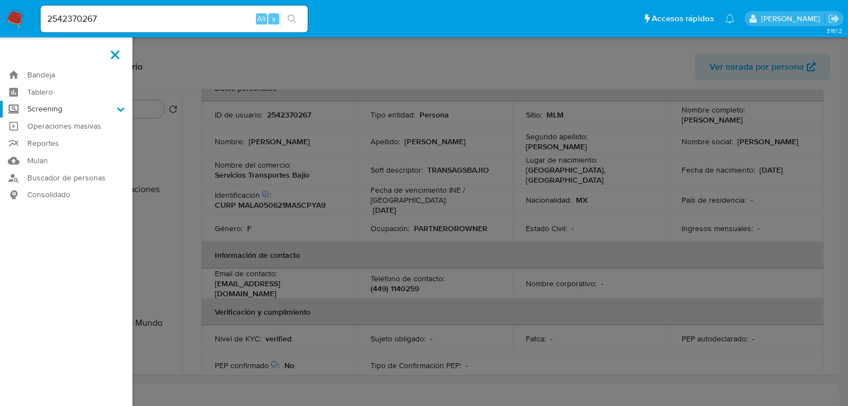
click at [0, 0] on input "Screening" at bounding box center [0, 0] width 0 height 0
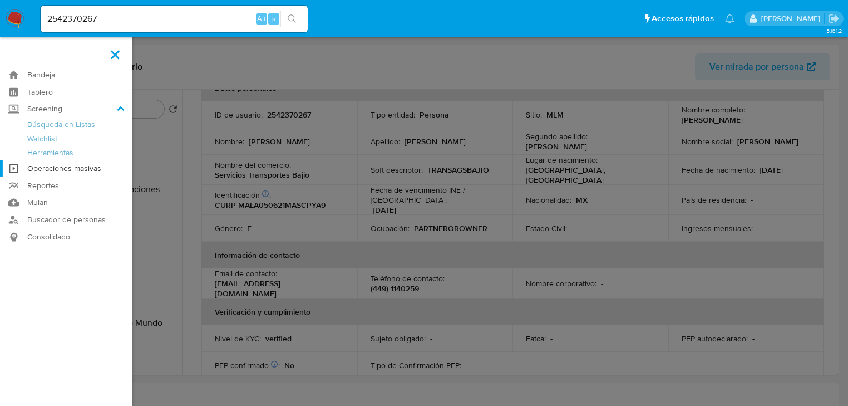
drag, startPoint x: 62, startPoint y: 159, endPoint x: 63, endPoint y: 165, distance: 5.8
click at [62, 159] on ul "Bandeja Tablero Screening Búsqueda en Listas Watchlist Herramientas Operaciones…" at bounding box center [66, 155] width 132 height 179
click at [67, 153] on link "Herramientas" at bounding box center [66, 153] width 132 height 14
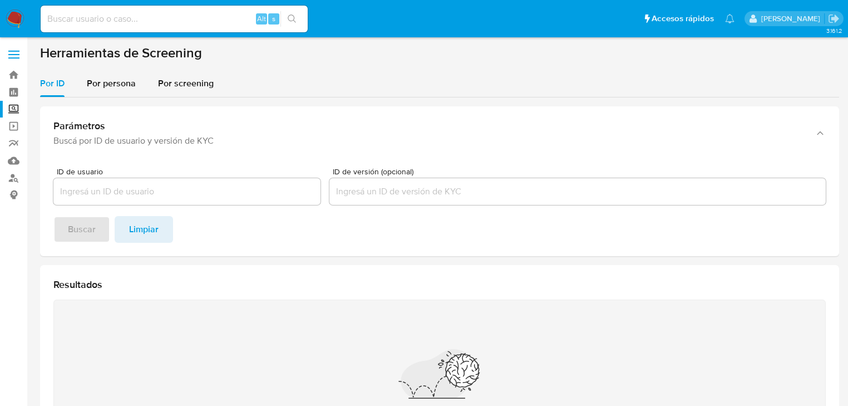
drag, startPoint x: 124, startPoint y: 87, endPoint x: 125, endPoint y: 102, distance: 15.1
click at [124, 88] on span "Por persona" at bounding box center [111, 83] width 49 height 13
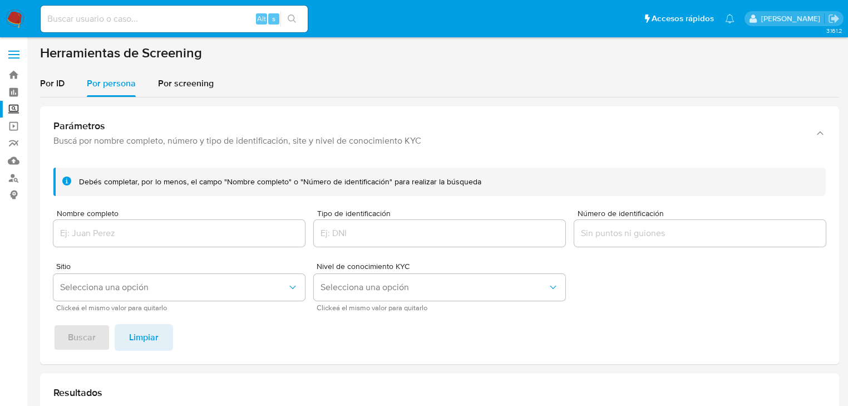
drag, startPoint x: 131, startPoint y: 245, endPoint x: 123, endPoint y: 236, distance: 12.2
click at [129, 241] on div at bounding box center [178, 233] width 251 height 27
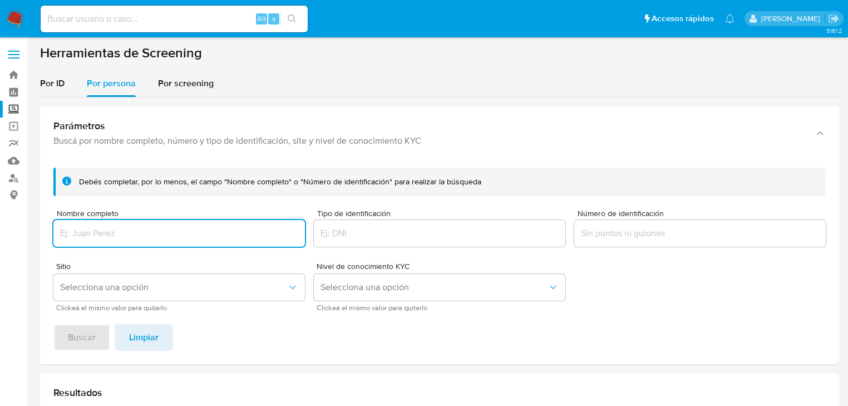
click at [123, 236] on input "Nombre completo" at bounding box center [178, 233] width 251 height 14
type input "MADELAGNE D [PERSON_NAME]"
click at [95, 321] on div "Debés completar, por lo menos, el campo "Nombre completo" o "Número de identifi…" at bounding box center [439, 261] width 799 height 205
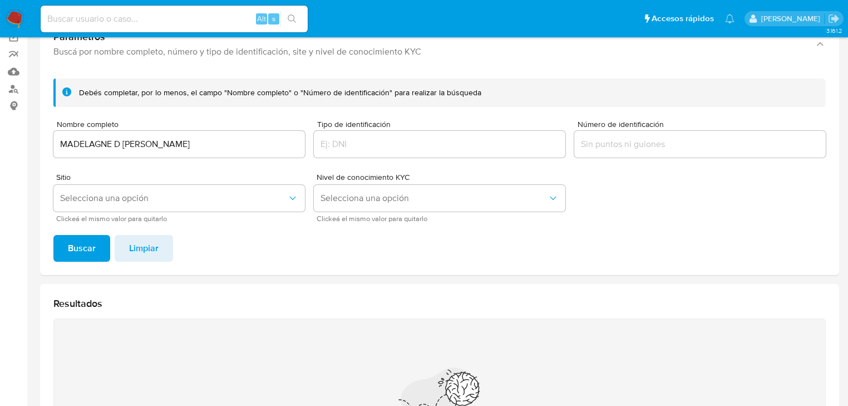
click at [89, 256] on span "Buscar" at bounding box center [82, 248] width 28 height 24
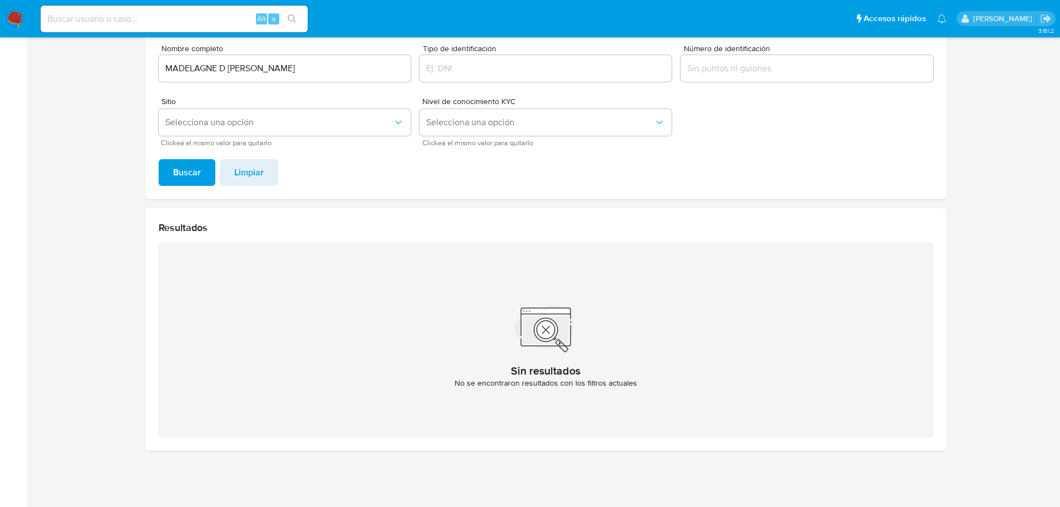
scroll to position [109, 0]
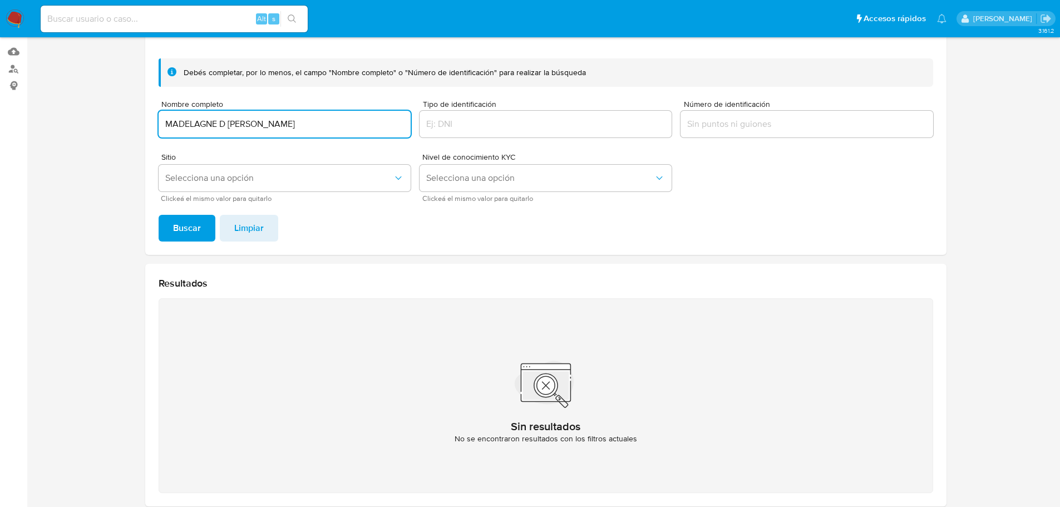
drag, startPoint x: 341, startPoint y: 119, endPoint x: 171, endPoint y: 202, distance: 188.9
click at [65, 116] on section at bounding box center [545, 225] width 1011 height 580
type input "MARIA ISABEL HERNANDEZ TEMORES"
click at [173, 228] on span "Buscar" at bounding box center [187, 228] width 28 height 24
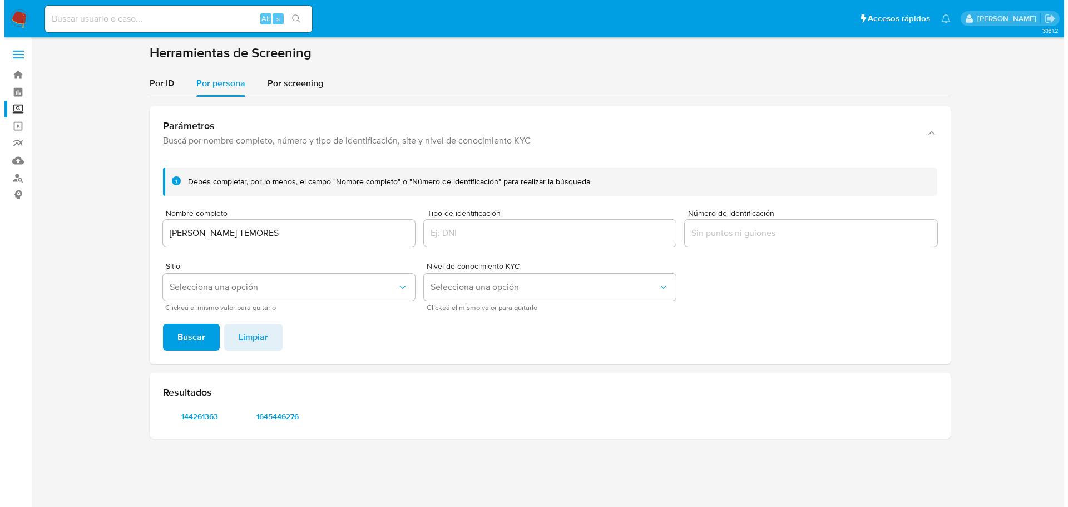
scroll to position [0, 0]
click at [281, 405] on span "1645446276" at bounding box center [277, 416] width 58 height 16
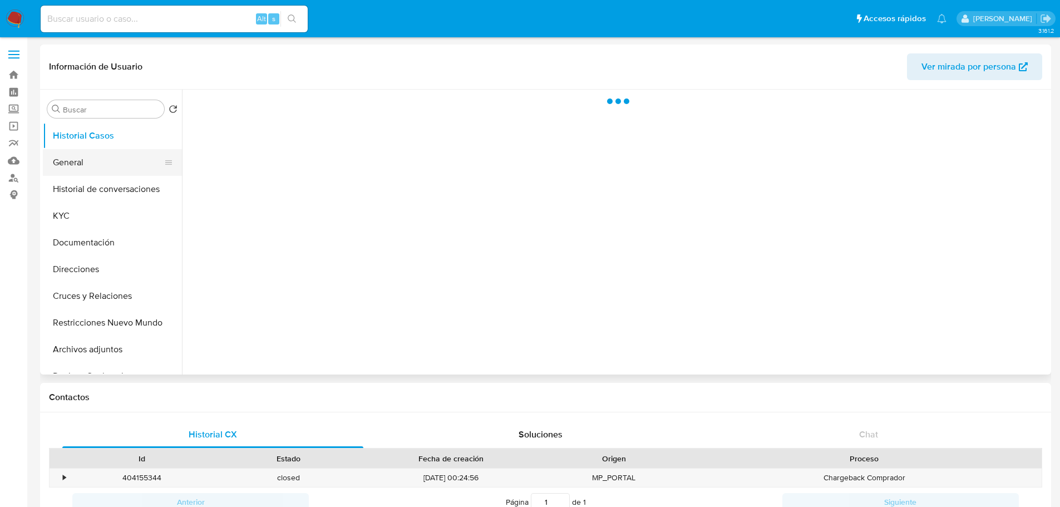
click at [93, 161] on button "General" at bounding box center [108, 162] width 130 height 27
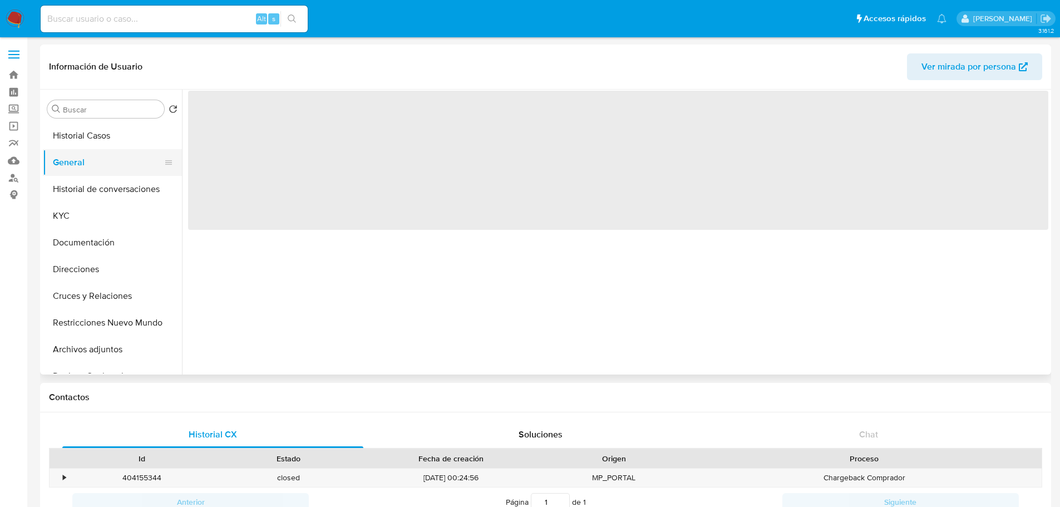
select select "10"
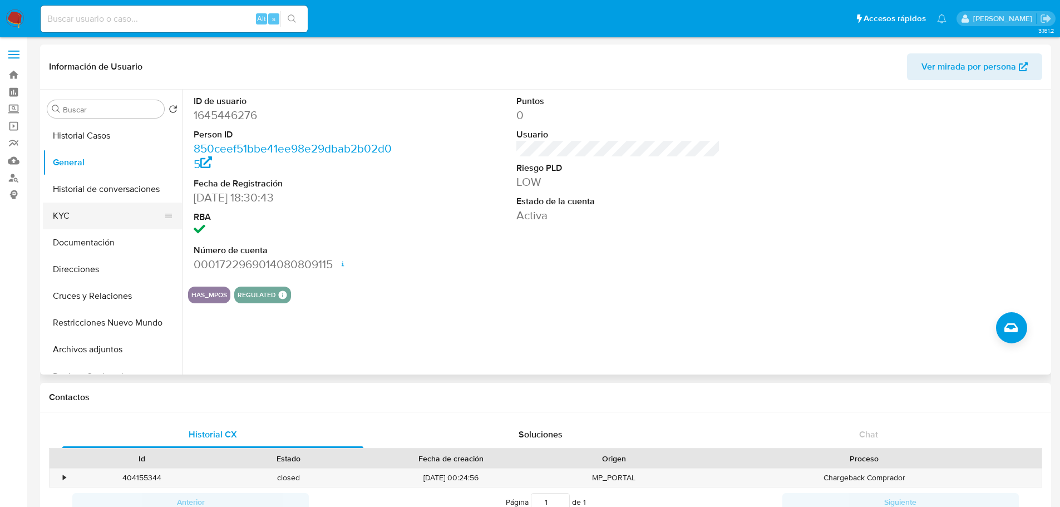
click at [62, 215] on button "KYC" at bounding box center [108, 216] width 130 height 27
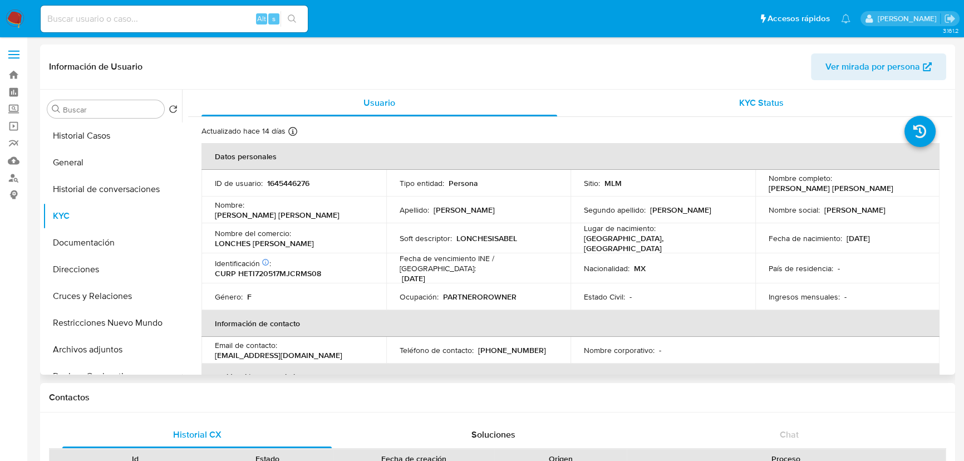
drag, startPoint x: 765, startPoint y: 191, endPoint x: 884, endPoint y: 103, distance: 148.3
click at [892, 192] on div "Nombre completo : Maria Isabel Hernandez Temores" at bounding box center [847, 183] width 158 height 20
copy p "Maria Isabel Hernandez Temores"
drag, startPoint x: 266, startPoint y: 186, endPoint x: 238, endPoint y: 186, distance: 28.9
click at [312, 186] on div "ID de usuario : 1645446276" at bounding box center [294, 183] width 158 height 10
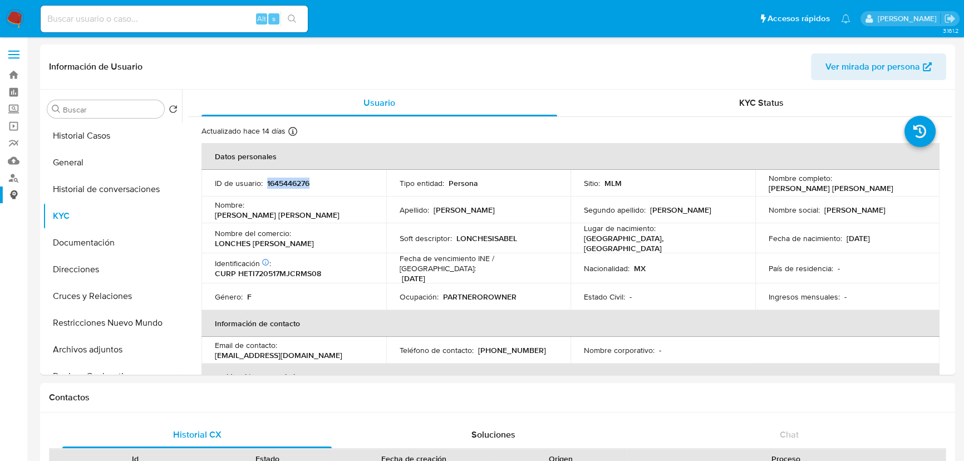
copy p "1645446276"
click at [117, 246] on button "Documentación" at bounding box center [108, 242] width 130 height 27
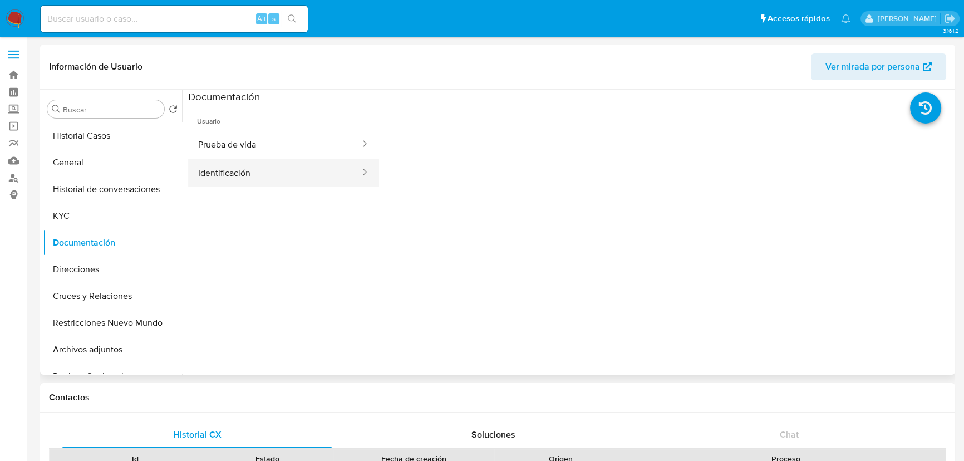
click at [278, 175] on button "Identificación" at bounding box center [274, 173] width 173 height 28
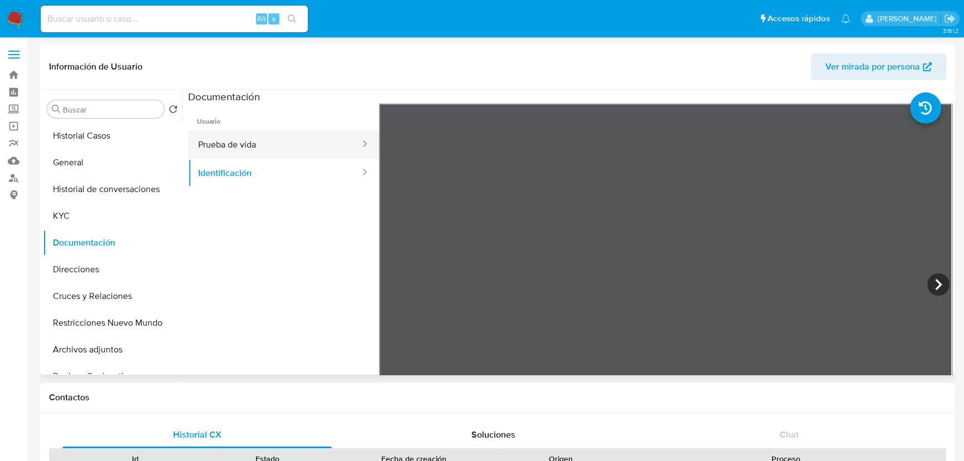
click at [265, 147] on button "Prueba de vida" at bounding box center [274, 144] width 173 height 28
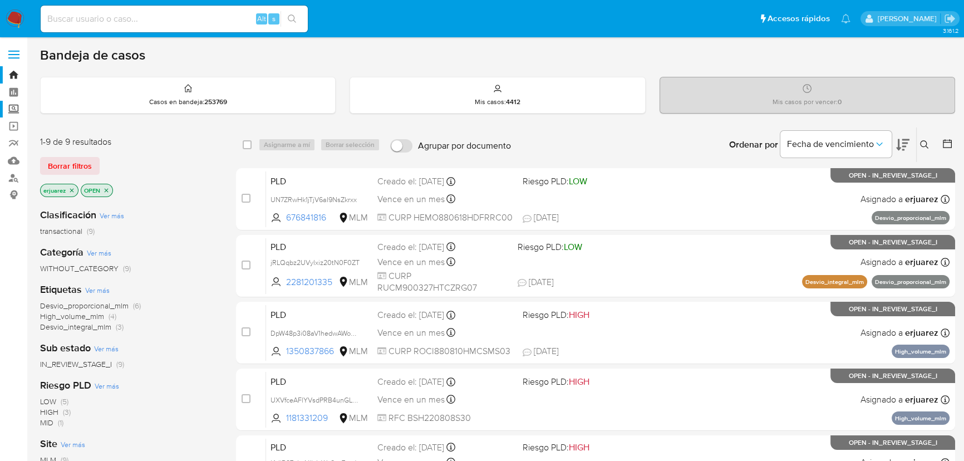
click at [12, 109] on label "Screening" at bounding box center [66, 109] width 132 height 17
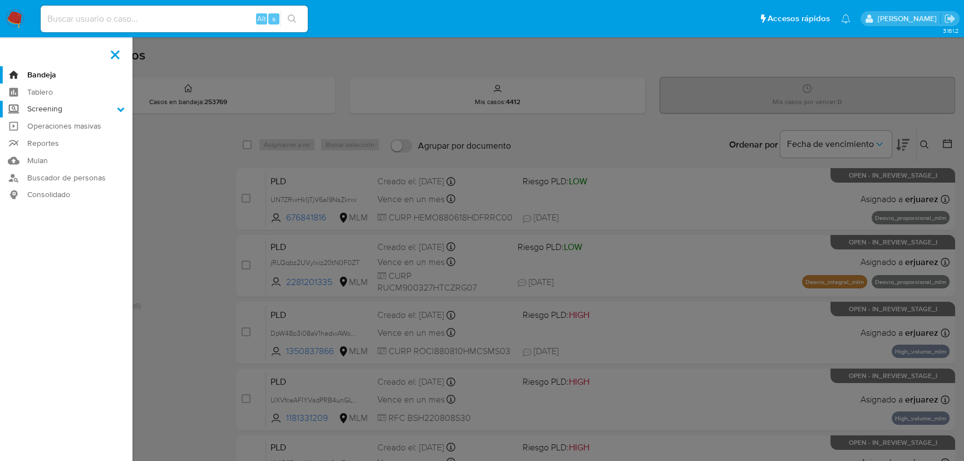
click at [0, 0] on input "Screening" at bounding box center [0, 0] width 0 height 0
click at [50, 156] on link "Herramientas" at bounding box center [66, 153] width 132 height 14
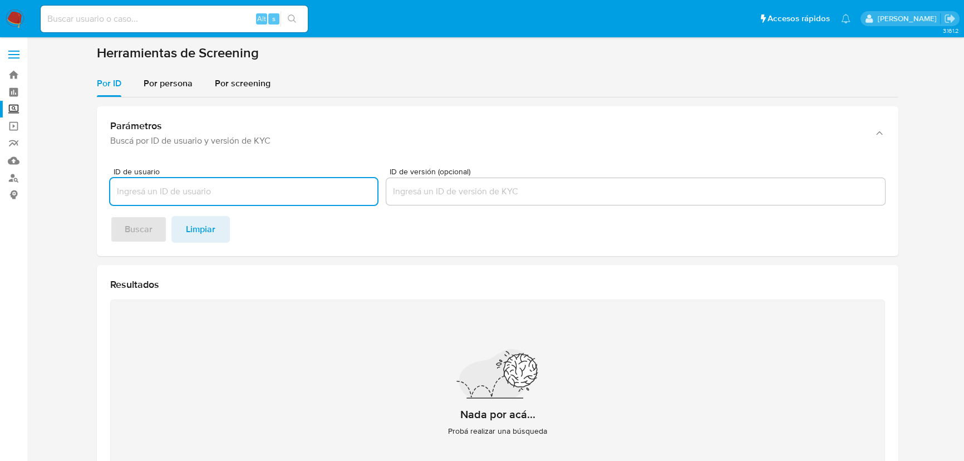
drag, startPoint x: 166, startPoint y: 87, endPoint x: 161, endPoint y: 103, distance: 17.3
click at [164, 88] on span "Por persona" at bounding box center [168, 83] width 49 height 13
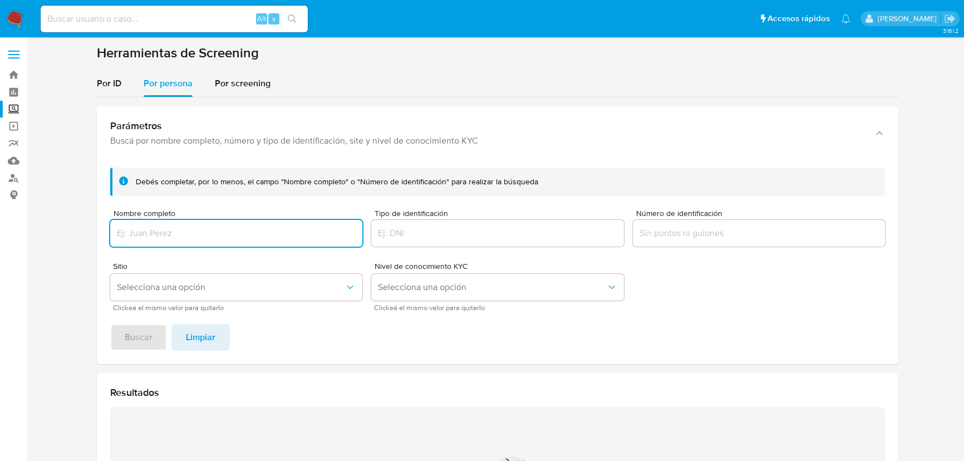
drag, startPoint x: 160, startPoint y: 239, endPoint x: 156, endPoint y: 232, distance: 7.5
click at [159, 239] on input "Nombre completo" at bounding box center [236, 233] width 252 height 14
click at [156, 232] on input "Nombre completo" at bounding box center [236, 233] width 252 height 14
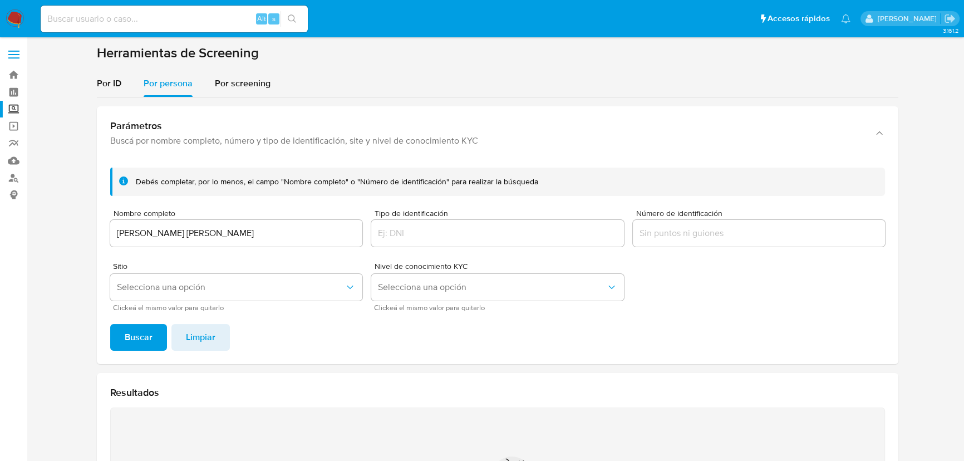
click at [146, 328] on span "Buscar" at bounding box center [139, 337] width 28 height 24
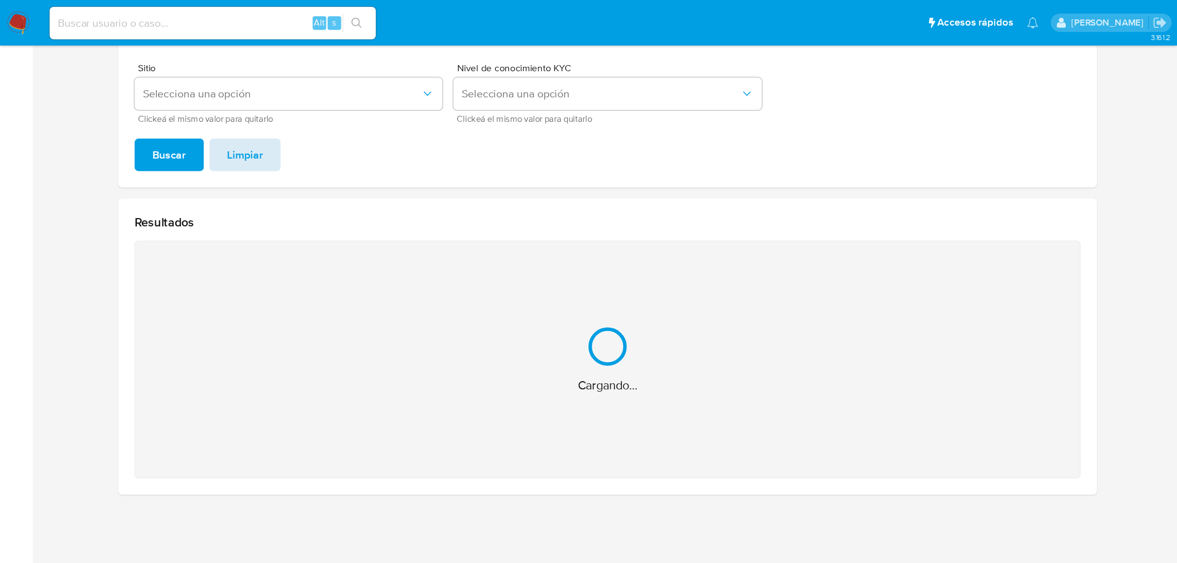
scroll to position [33, 0]
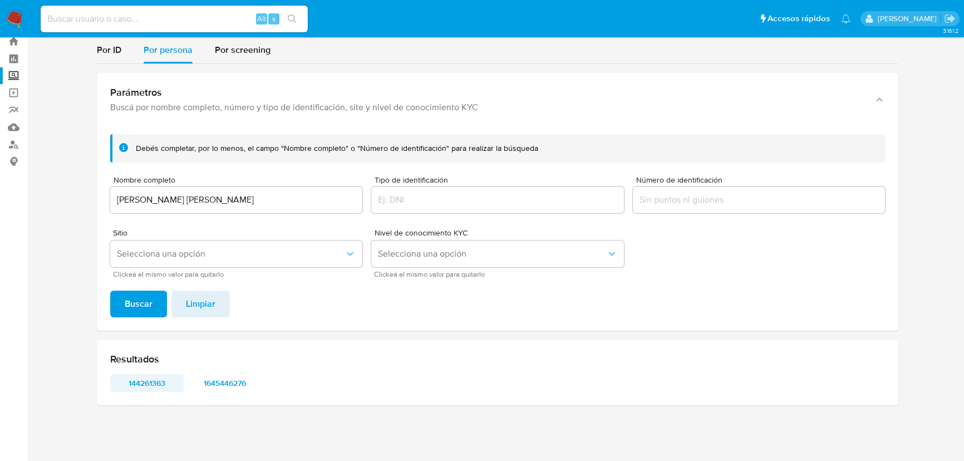
drag, startPoint x: 205, startPoint y: 381, endPoint x: 155, endPoint y: 383, distance: 50.7
click at [153, 386] on div "144261363 1645446276" at bounding box center [497, 383] width 774 height 18
click at [216, 383] on span "1645446276" at bounding box center [225, 383] width 58 height 16
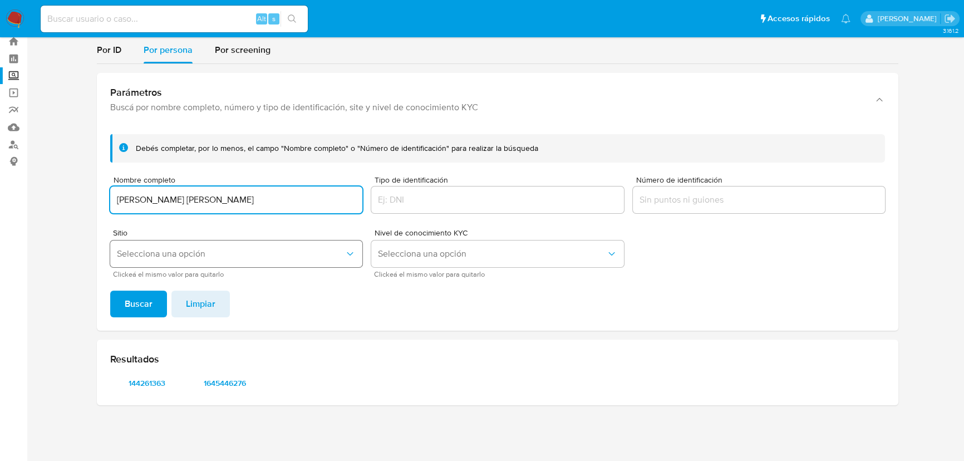
drag, startPoint x: 311, startPoint y: 204, endPoint x: 131, endPoint y: 240, distance: 183.9
click at [90, 187] on section at bounding box center [497, 212] width 915 height 403
type input "MADELAGNE D YANIRABARAJAS MORENO"
click at [121, 295] on button "Buscar" at bounding box center [138, 303] width 57 height 27
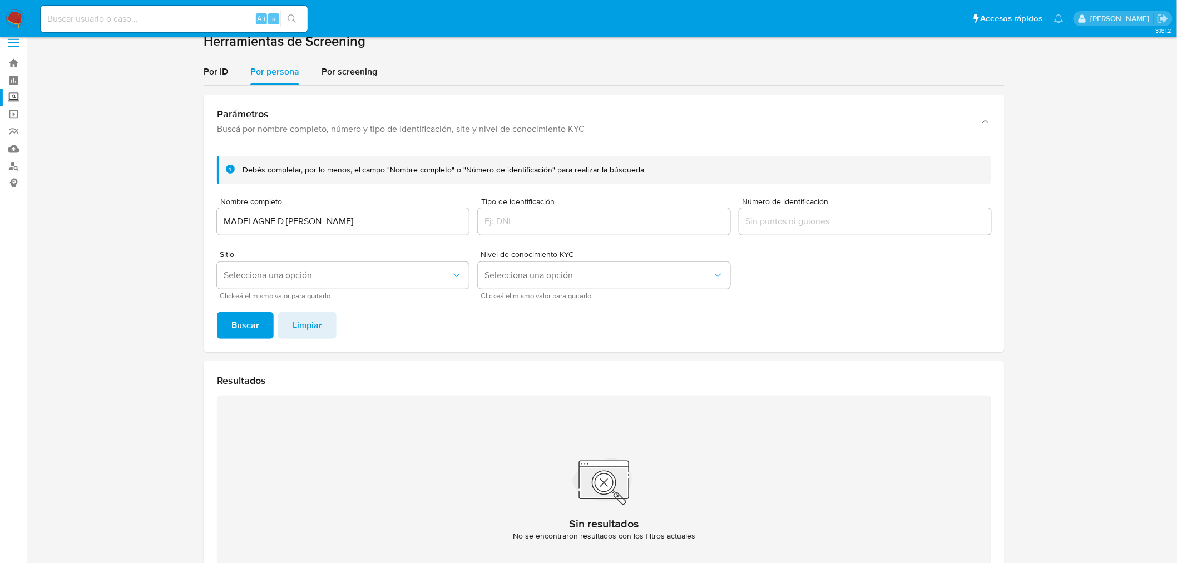
scroll to position [0, 0]
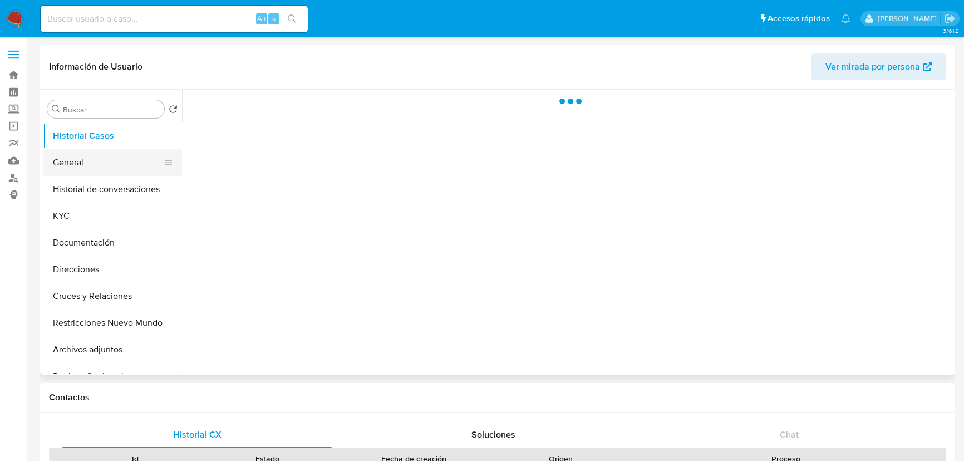
click at [87, 160] on button "General" at bounding box center [108, 162] width 130 height 27
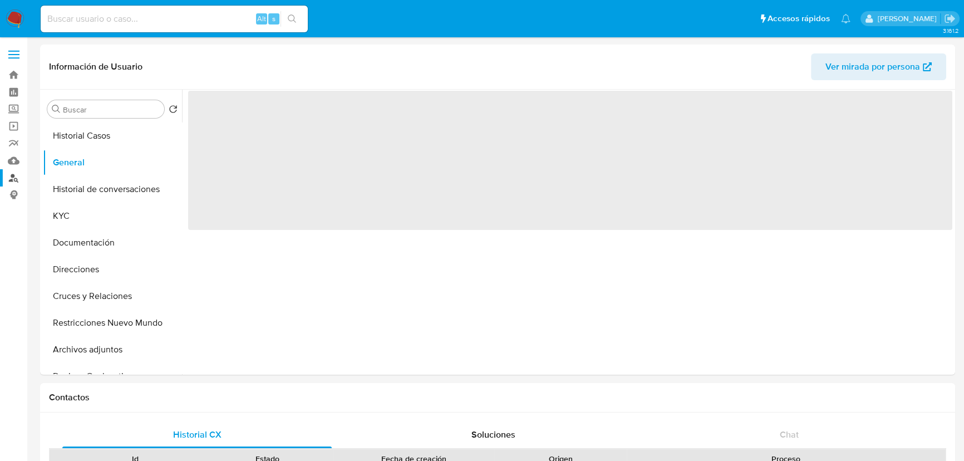
select select "10"
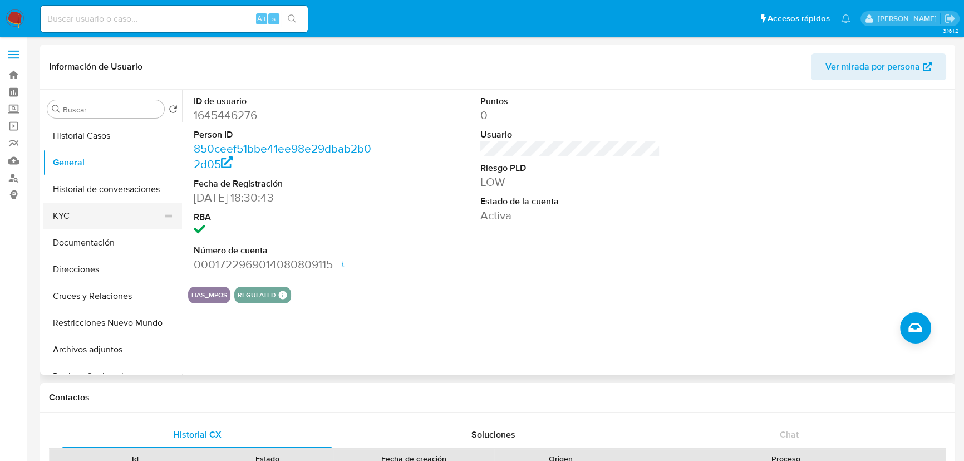
click at [72, 216] on button "KYC" at bounding box center [108, 216] width 130 height 27
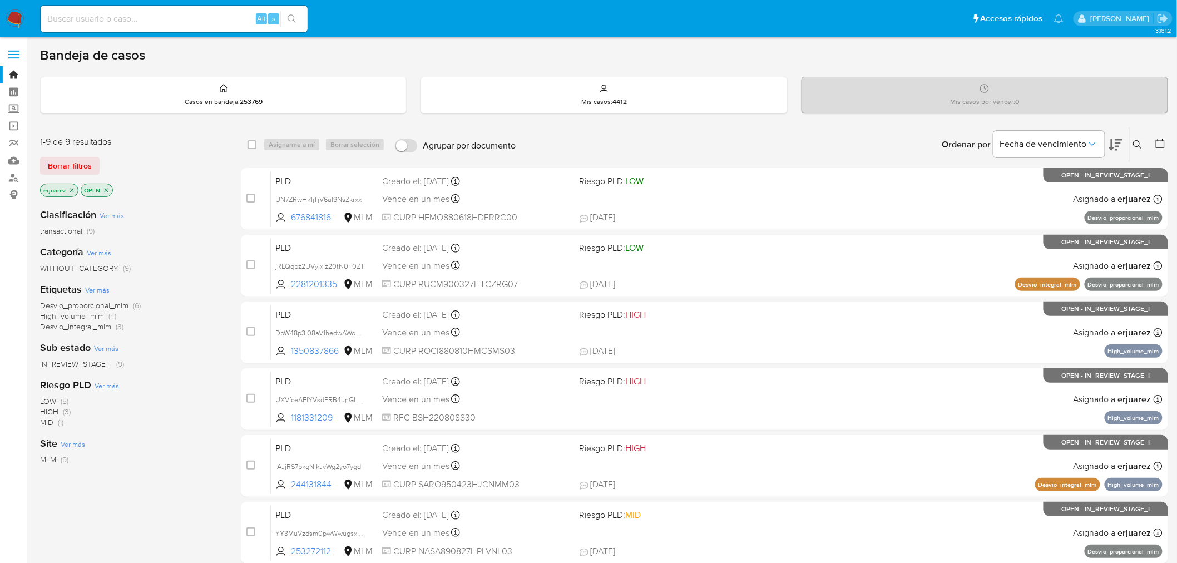
drag, startPoint x: 71, startPoint y: 190, endPoint x: 90, endPoint y: 190, distance: 18.9
click at [71, 190] on icon "close-filter" at bounding box center [72, 190] width 4 height 4
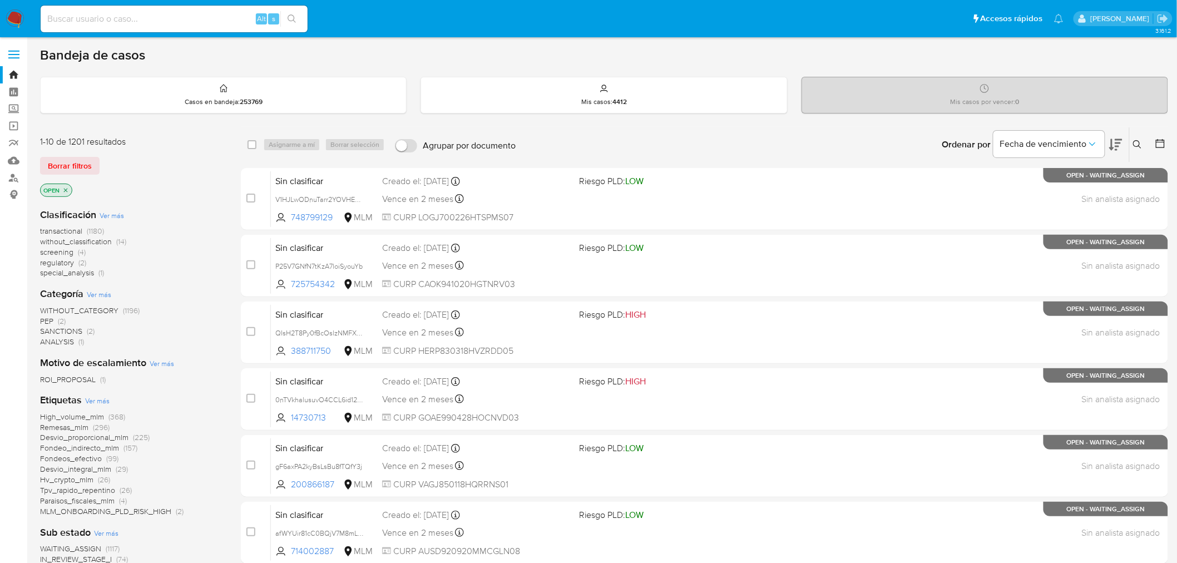
click at [1137, 142] on icon at bounding box center [1137, 144] width 9 height 9
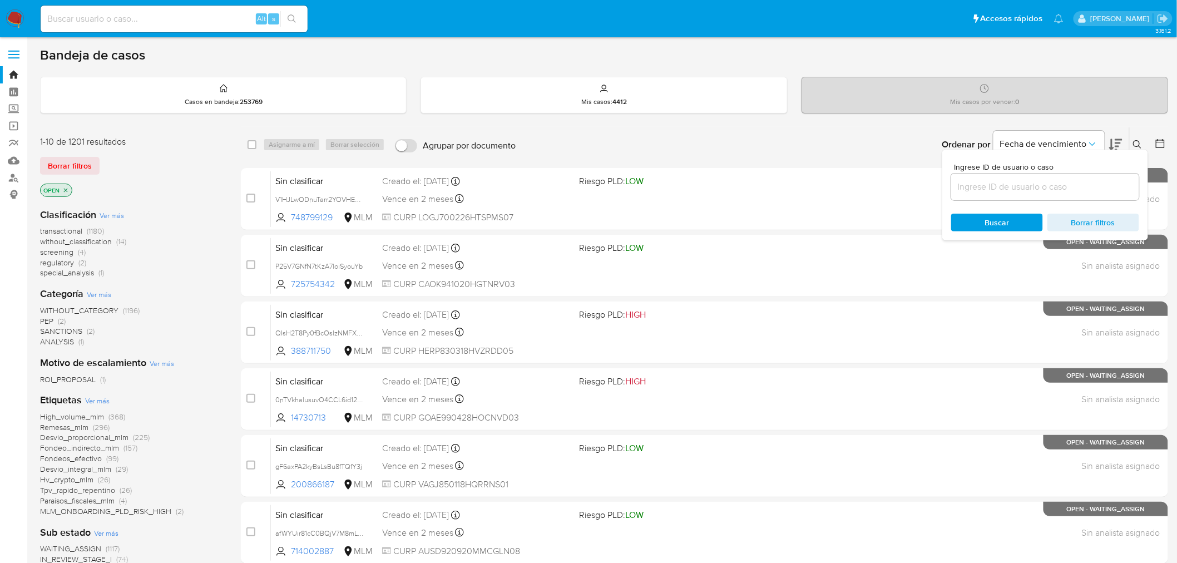
click at [978, 184] on input at bounding box center [1045, 187] width 188 height 14
type input "731340617"
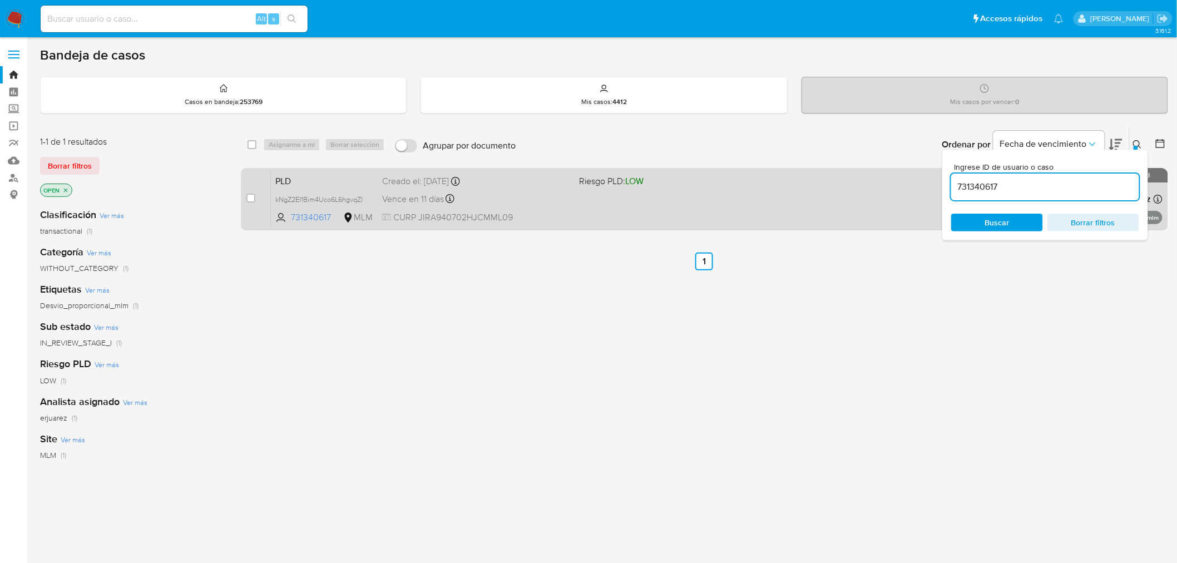
click at [759, 203] on div "PLD kNgZ2EI1Bim4Uco6L6hgvqZl 731340617 MLM Riesgo PLD: LOW Creado el: [DATE] Cr…" at bounding box center [717, 199] width 892 height 56
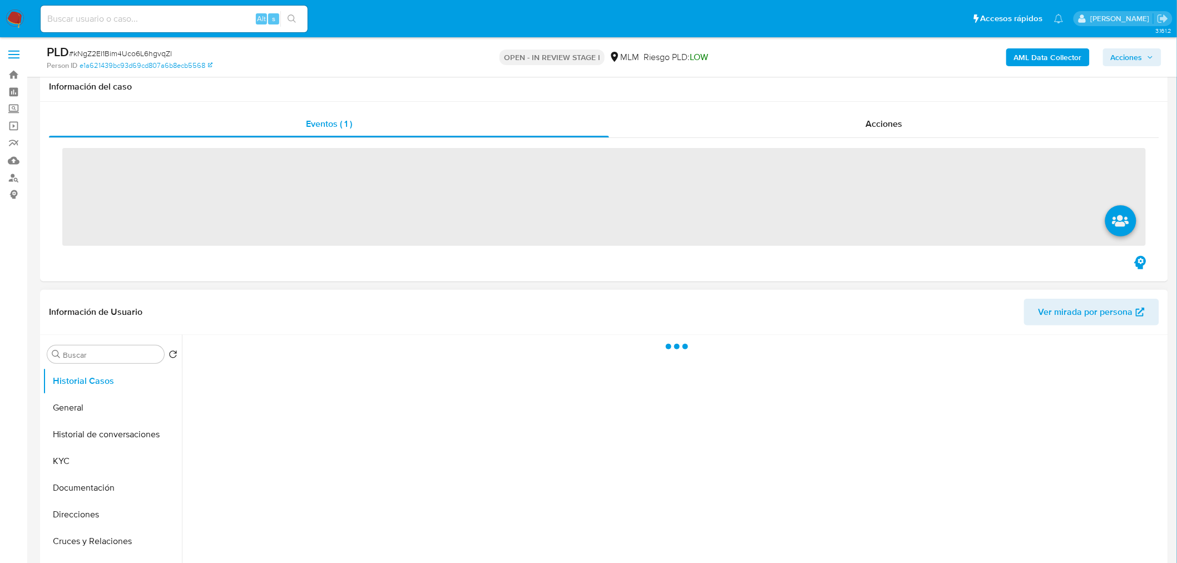
scroll to position [247, 0]
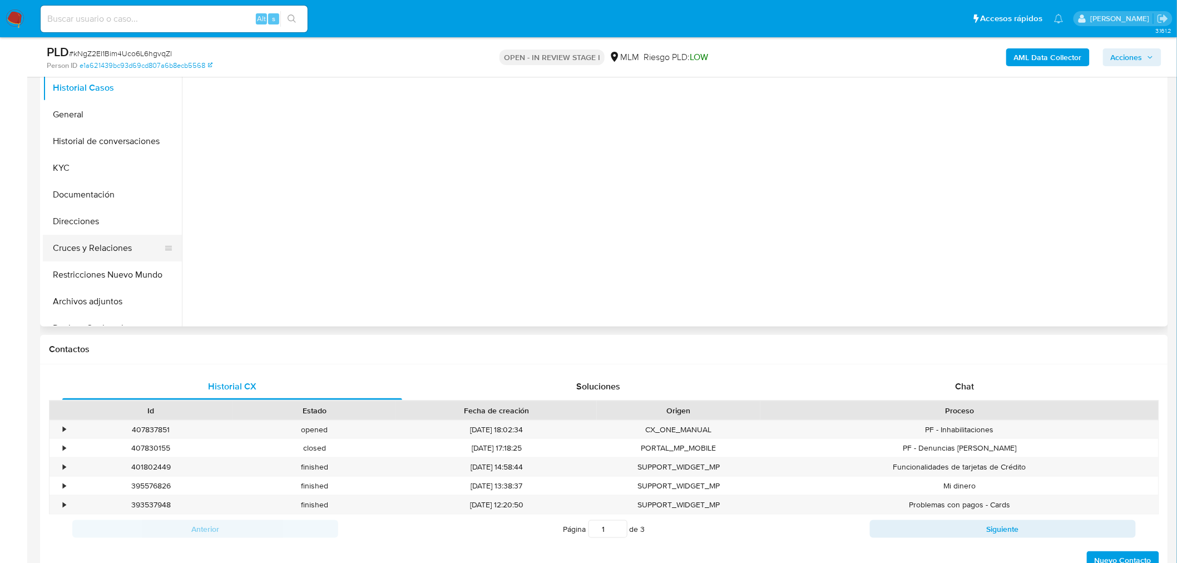
select select "10"
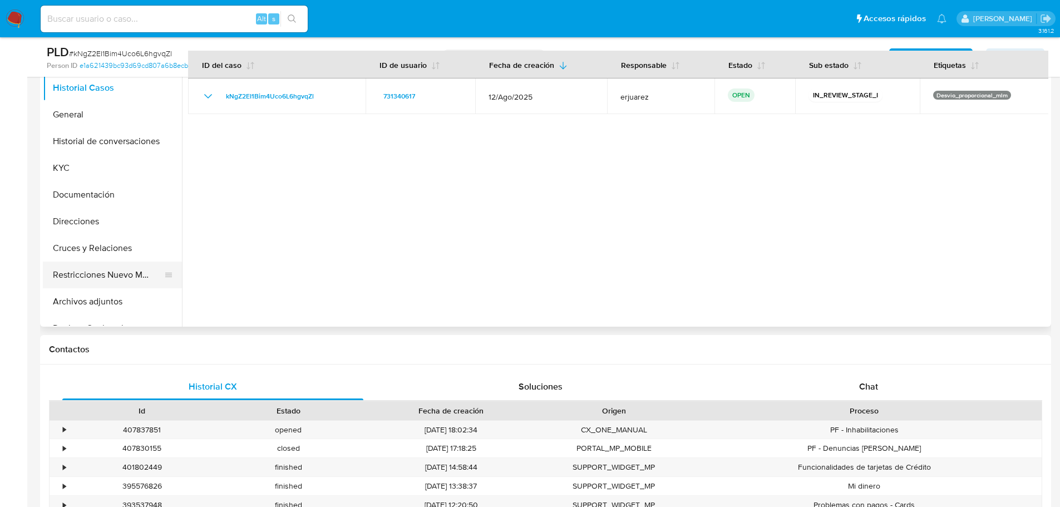
click at [98, 272] on button "Restricciones Nuevo Mundo" at bounding box center [108, 274] width 130 height 27
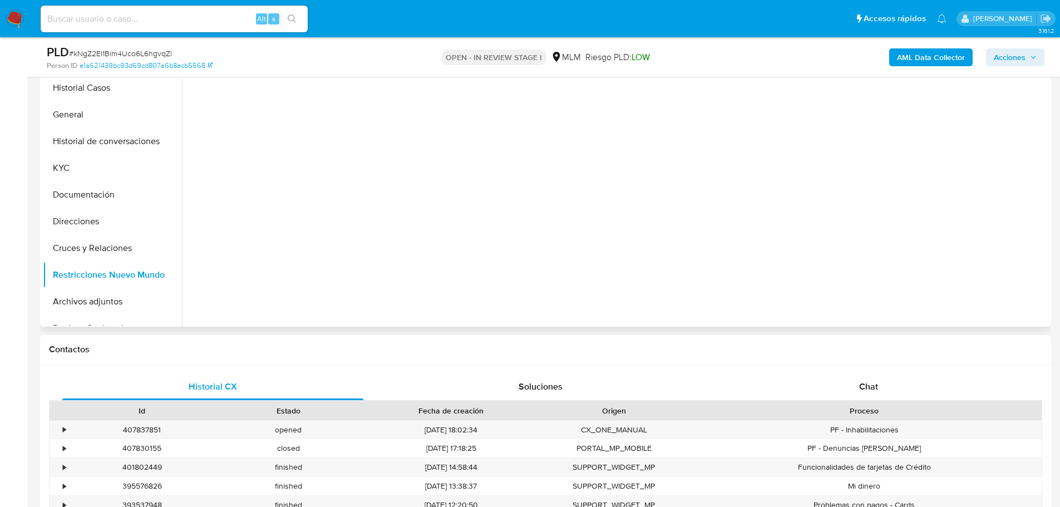
drag, startPoint x: 97, startPoint y: 299, endPoint x: 448, endPoint y: 294, distance: 351.1
click at [97, 299] on button "Archivos adjuntos" at bounding box center [112, 301] width 139 height 27
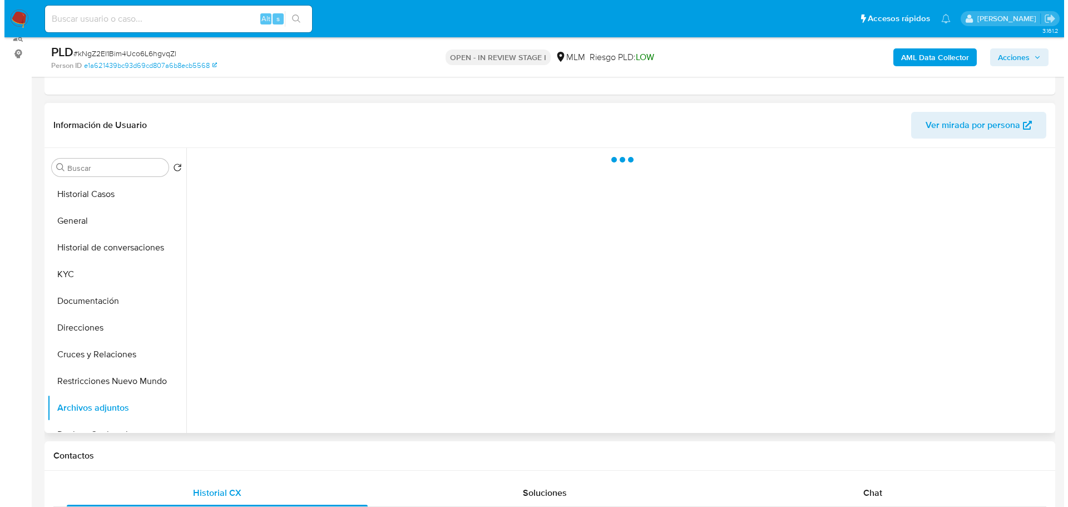
scroll to position [136, 0]
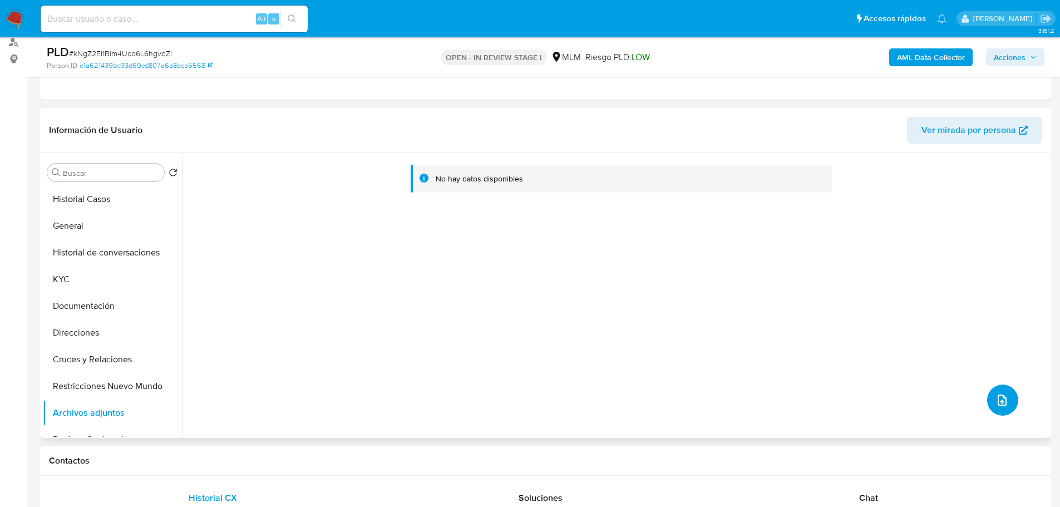
click at [995, 396] on span "upload-file" at bounding box center [1001, 399] width 13 height 13
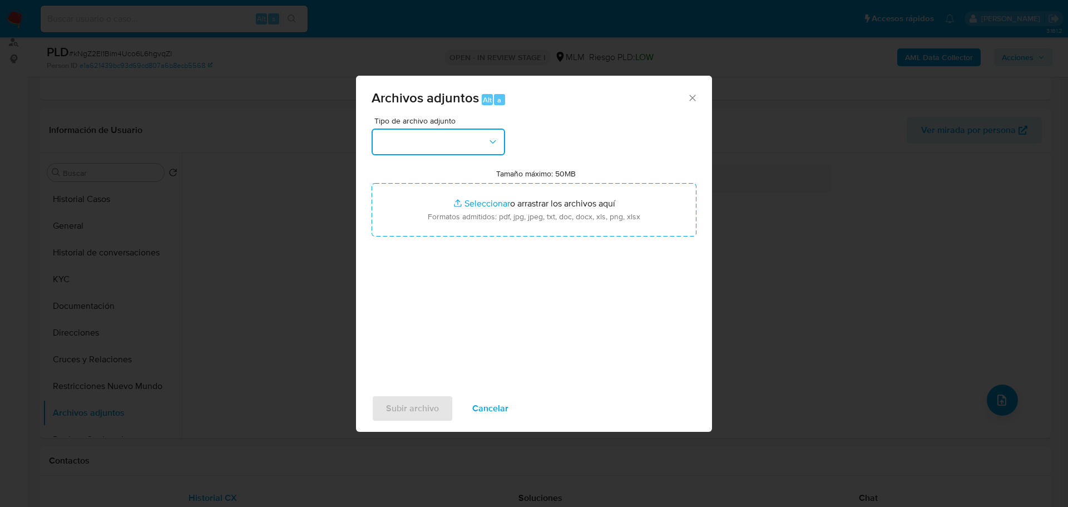
click at [445, 149] on button "button" at bounding box center [439, 142] width 134 height 27
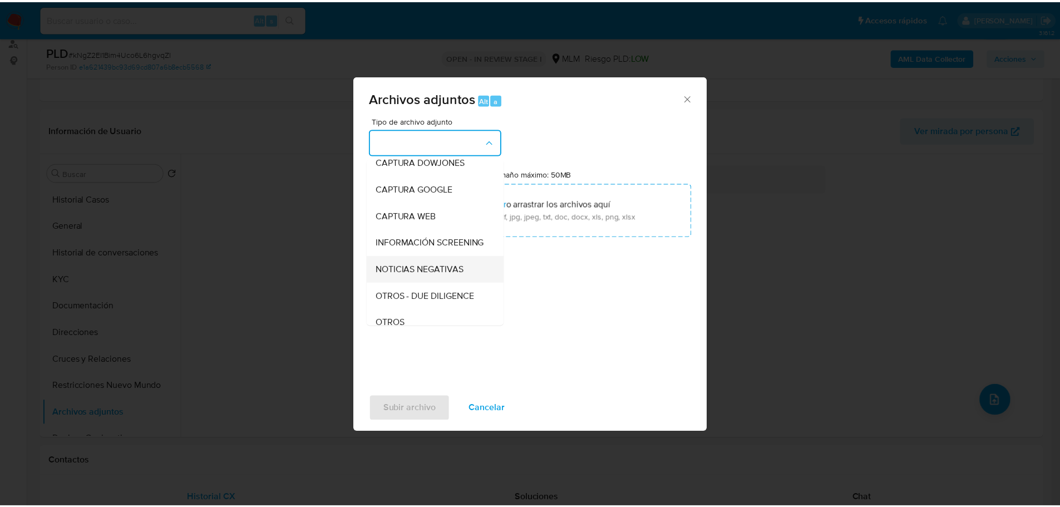
scroll to position [56, 0]
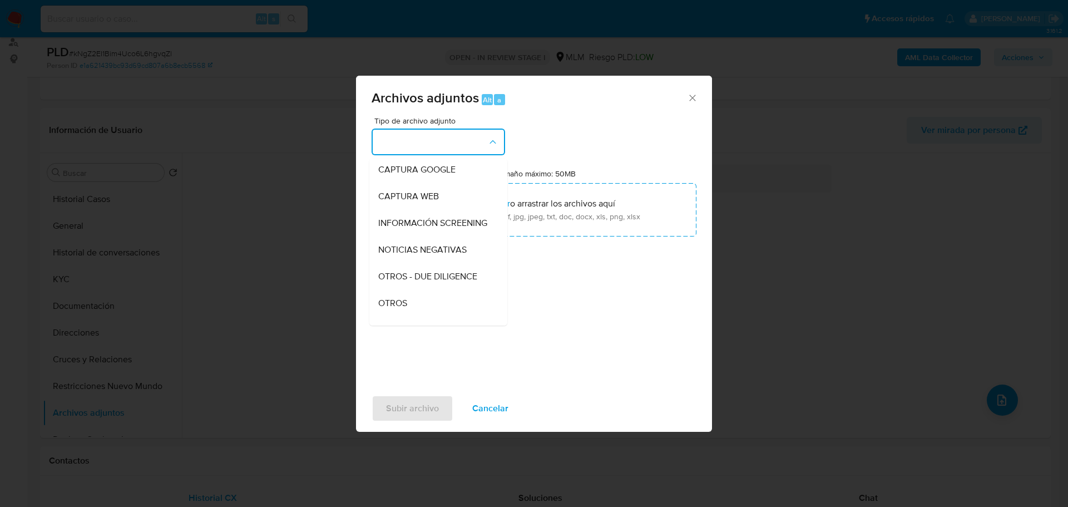
drag, startPoint x: 394, startPoint y: 313, endPoint x: 426, endPoint y: 245, distance: 75.2
click at [394, 309] on span "OTROS" at bounding box center [392, 303] width 29 height 11
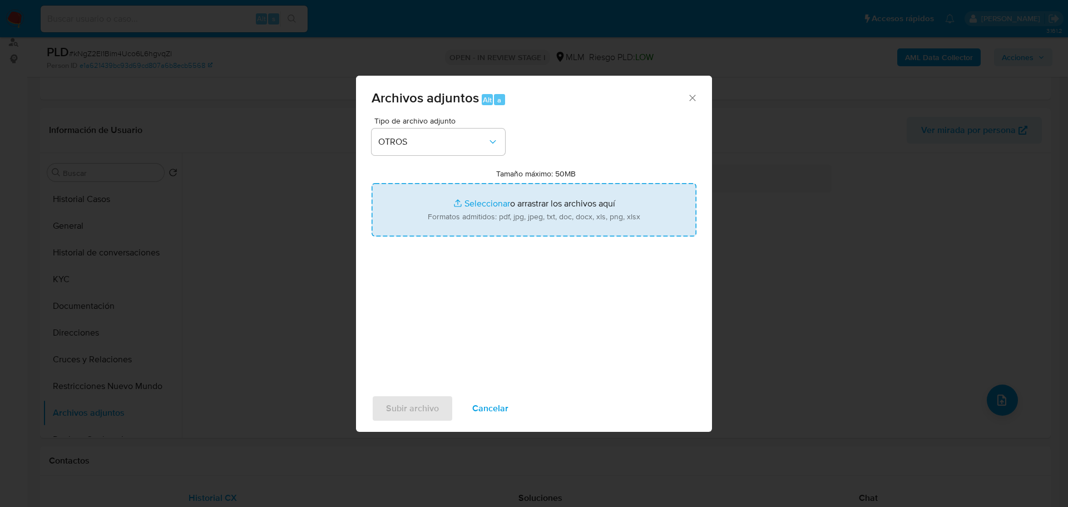
click at [476, 195] on input "Tamaño máximo: 50MB Seleccionar archivos" at bounding box center [534, 209] width 325 height 53
type input "C:\fakepath\731340617_Alexander [PERSON_NAME] Romo_Ago25.pdf"
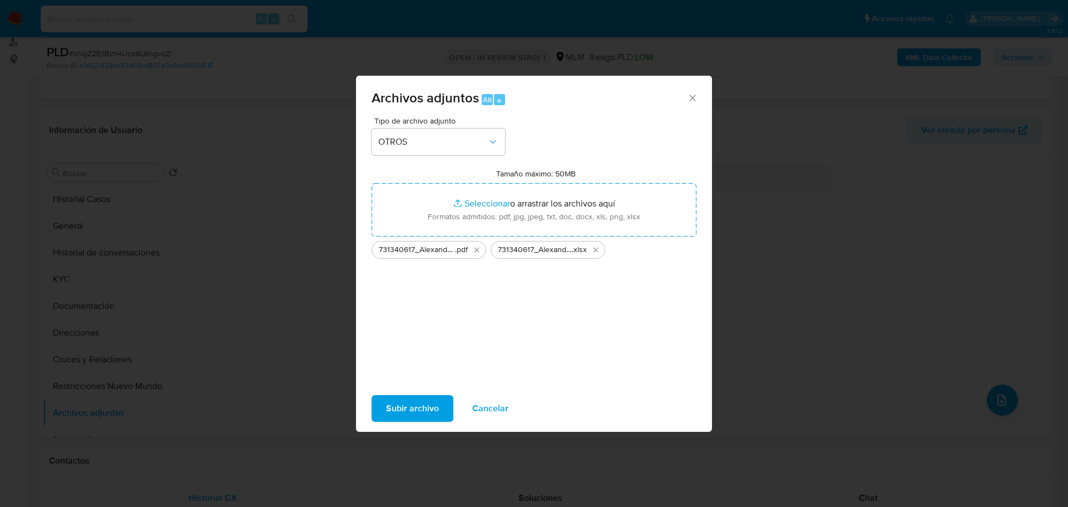
click at [412, 412] on span "Subir archivo" at bounding box center [412, 408] width 53 height 24
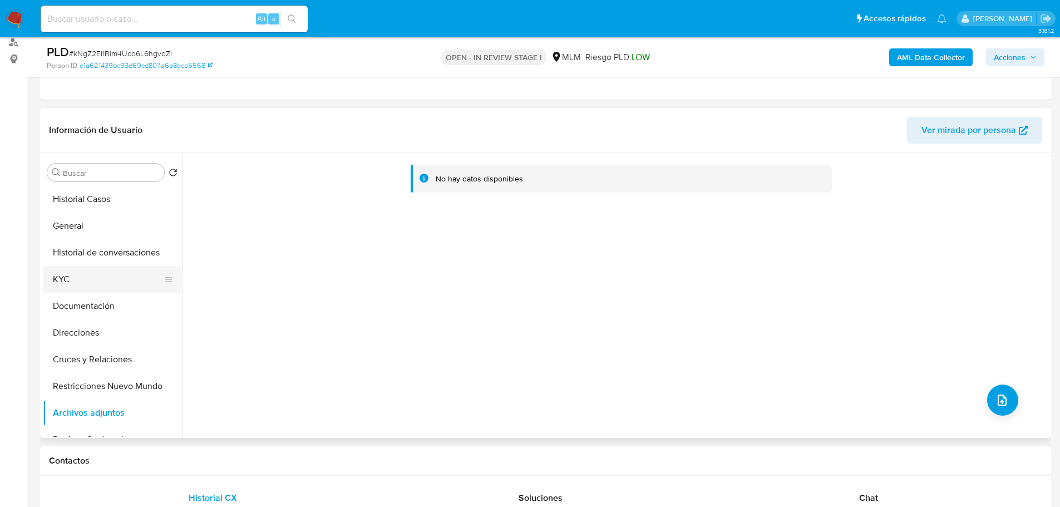
click at [96, 279] on button "KYC" at bounding box center [108, 279] width 130 height 27
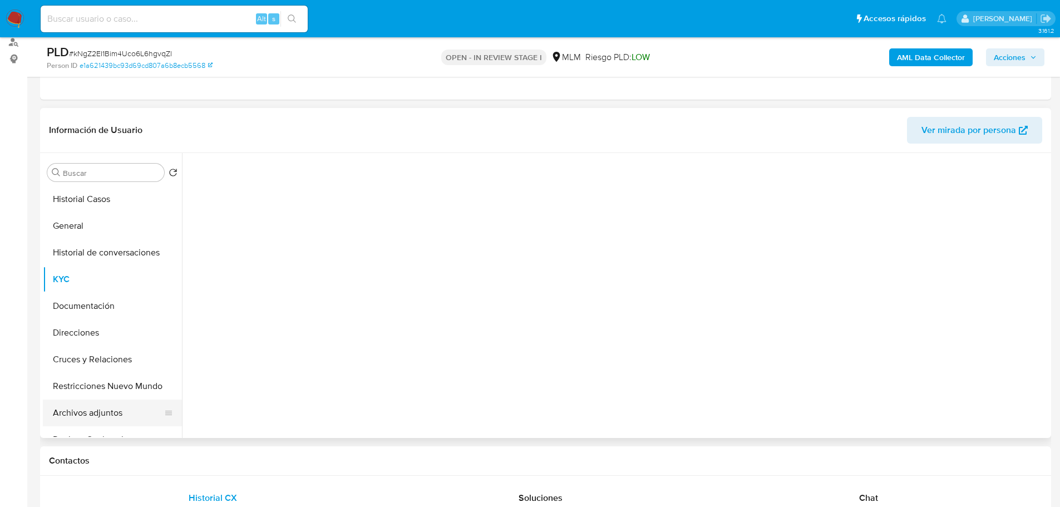
click at [103, 406] on button "Archivos adjuntos" at bounding box center [108, 412] width 130 height 27
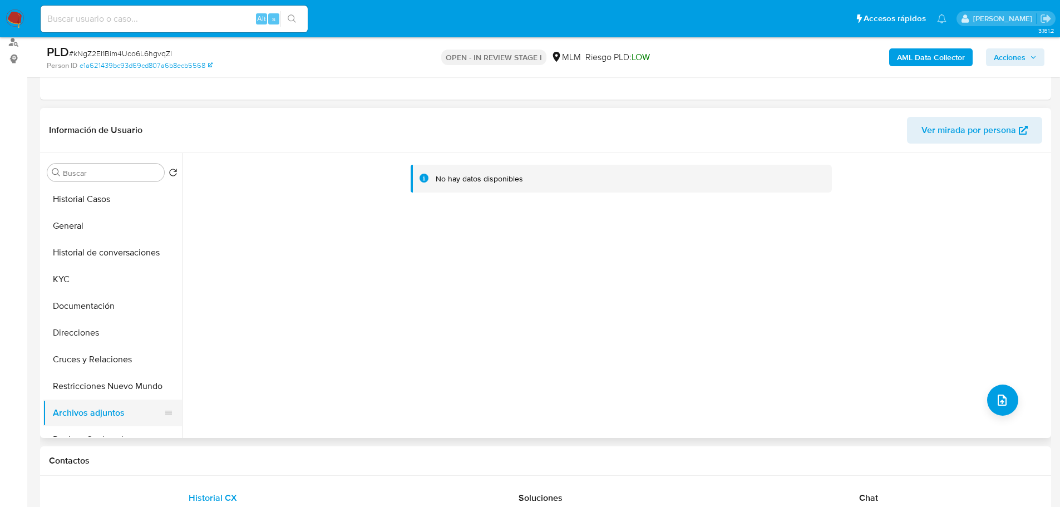
drag, startPoint x: 85, startPoint y: 351, endPoint x: 97, endPoint y: 418, distance: 69.0
click at [84, 351] on button "Cruces y Relaciones" at bounding box center [112, 359] width 139 height 27
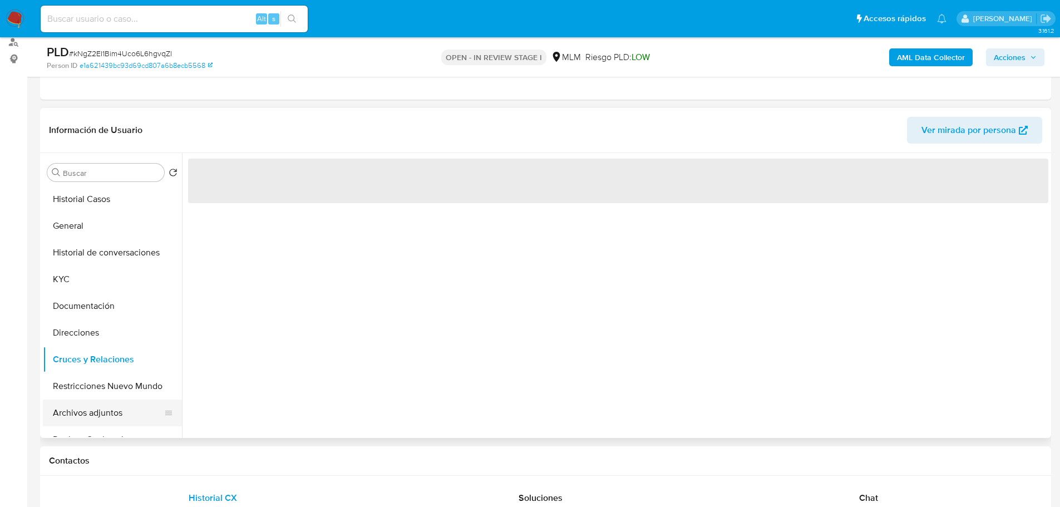
click at [96, 419] on button "Archivos adjuntos" at bounding box center [108, 412] width 130 height 27
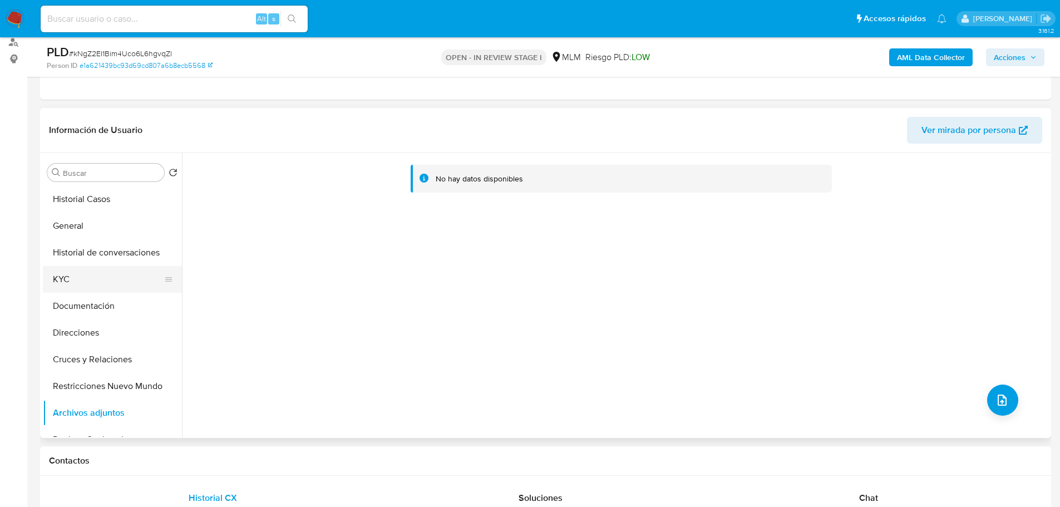
click at [71, 289] on button "KYC" at bounding box center [108, 279] width 130 height 27
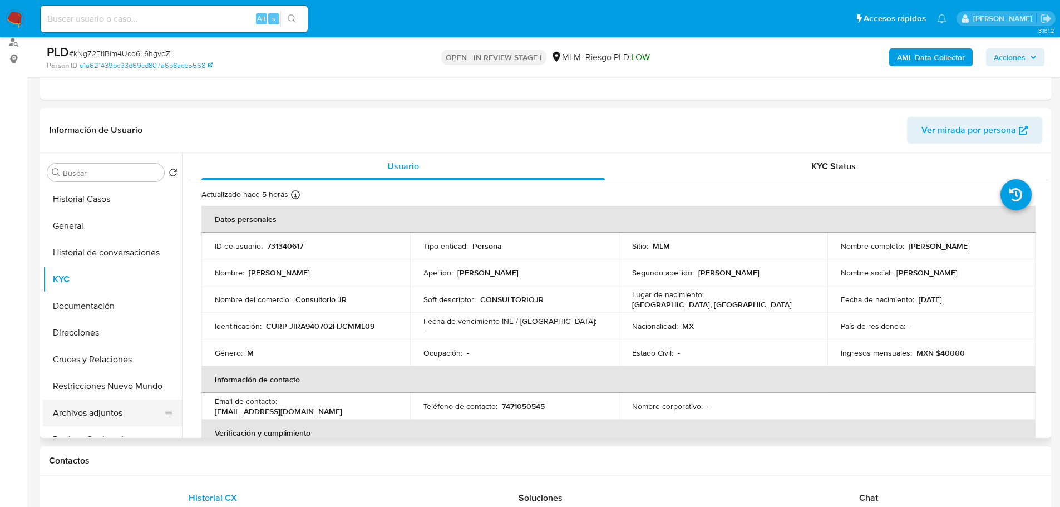
click at [91, 411] on button "Archivos adjuntos" at bounding box center [108, 412] width 130 height 27
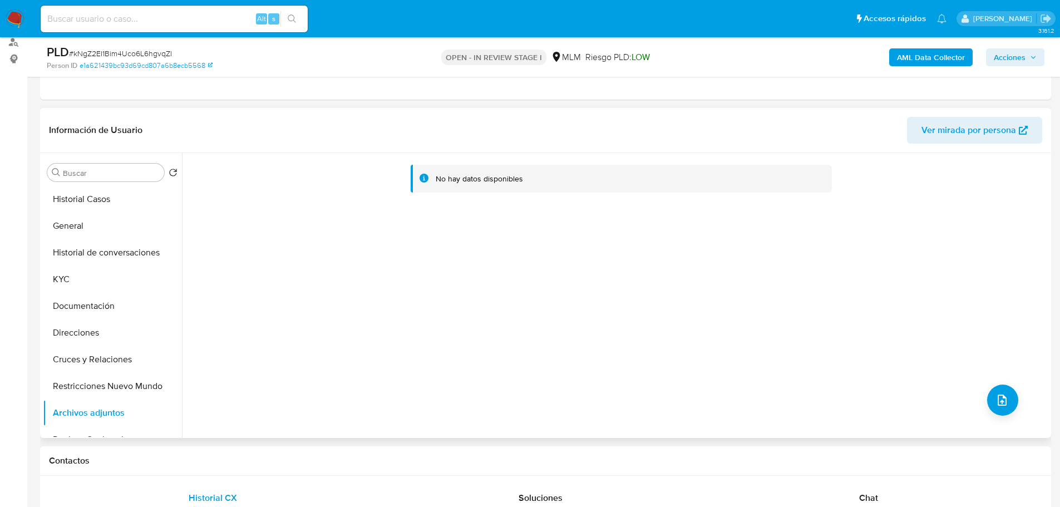
click at [1008, 384] on div "No hay datos disponibles" at bounding box center [615, 295] width 866 height 285
click at [1001, 401] on icon "upload-file" at bounding box center [1002, 399] width 9 height 11
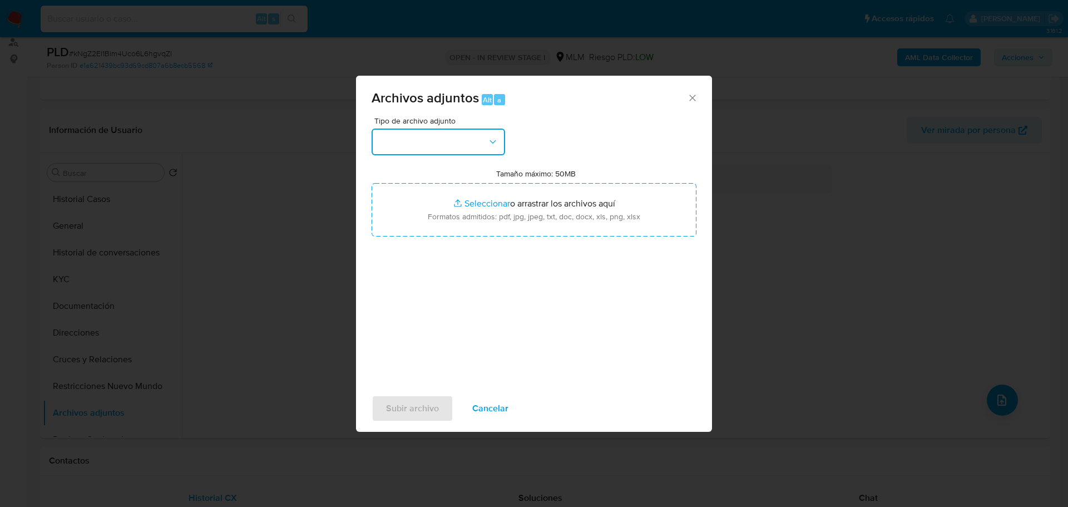
click at [462, 152] on button "button" at bounding box center [439, 142] width 134 height 27
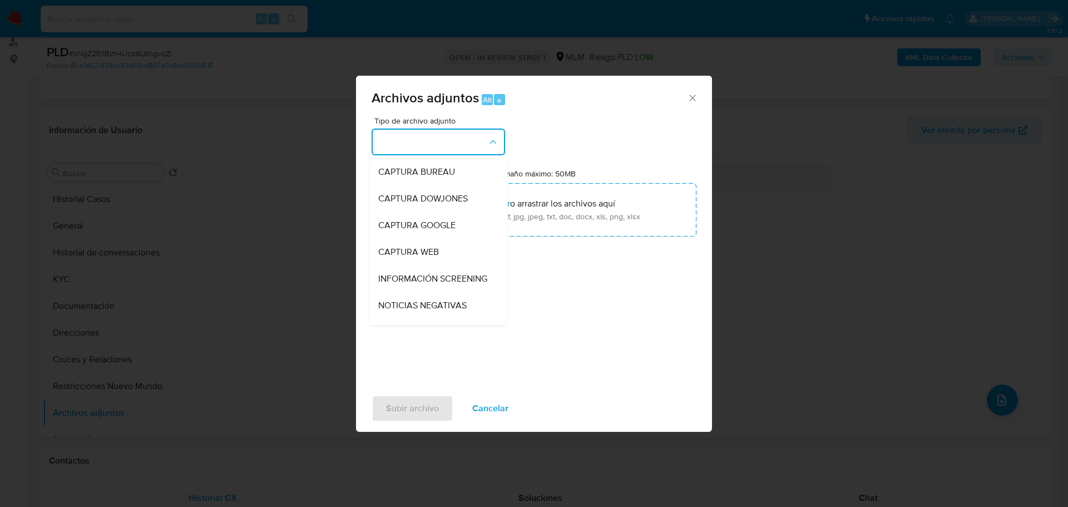
click at [116, 275] on div "Archivos adjuntos Alt a Tipo de archivo adjunto CAPTURA BUREAU CAPTURA DOWJONES…" at bounding box center [534, 253] width 1068 height 507
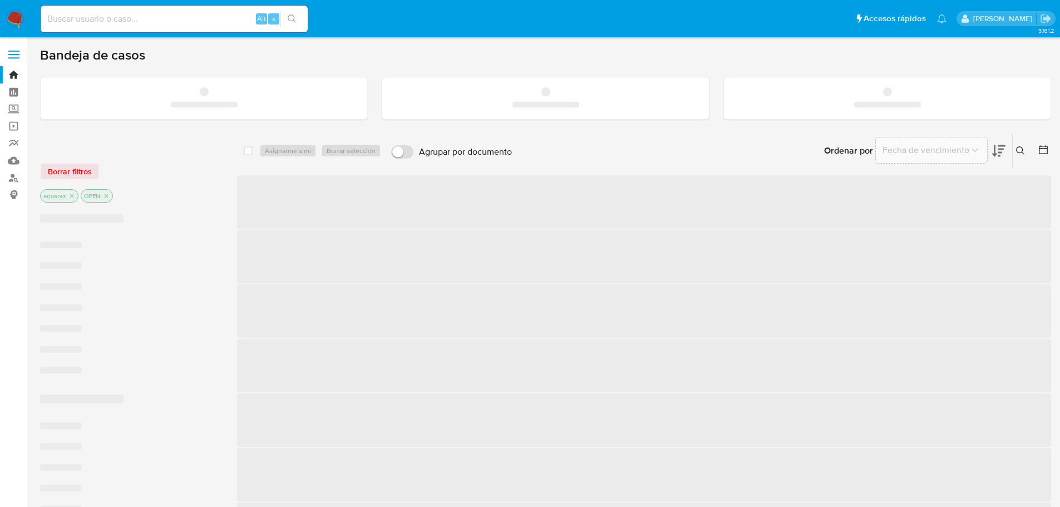
click at [98, 10] on div "Alt s" at bounding box center [174, 19] width 267 height 27
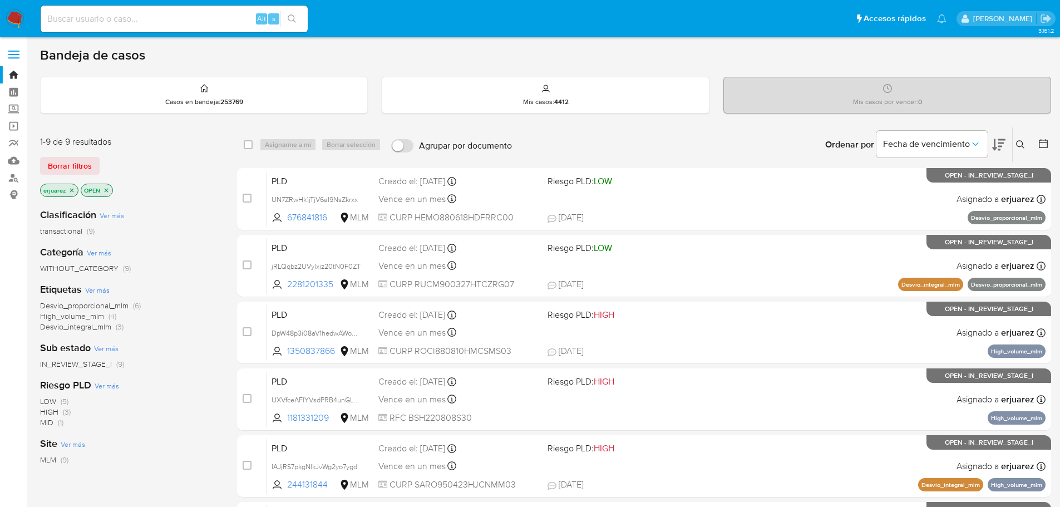
click at [116, 25] on input at bounding box center [174, 19] width 267 height 14
paste input "467975888"
type input "467975888"
click at [293, 15] on icon "search-icon" at bounding box center [292, 18] width 8 height 8
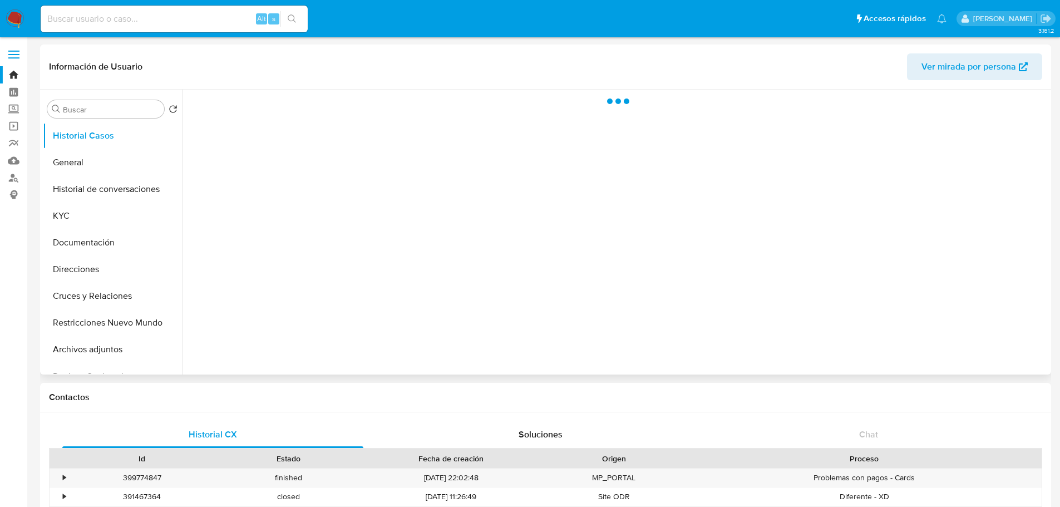
select select "10"
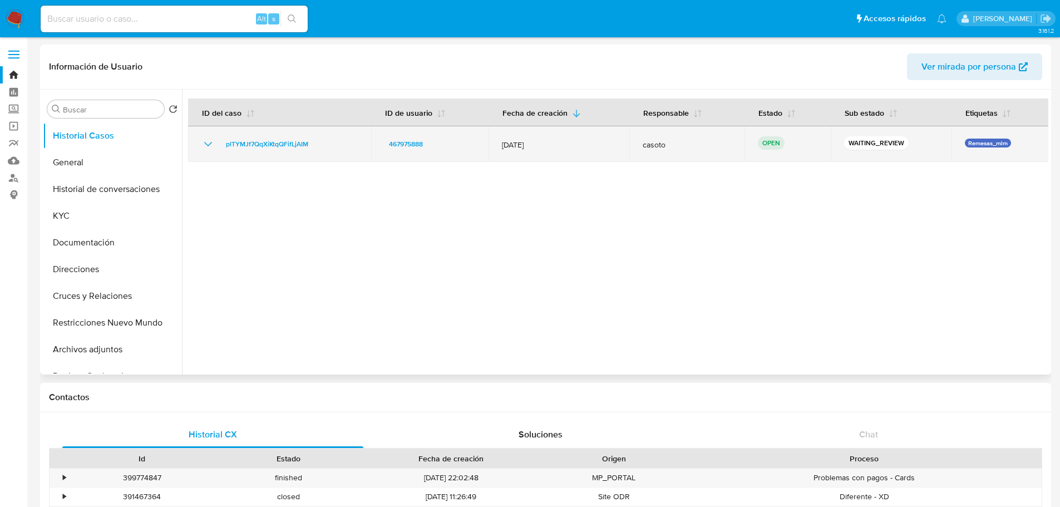
drag, startPoint x: 445, startPoint y: 145, endPoint x: 377, endPoint y: 145, distance: 67.3
click at [382, 145] on td "467975888" at bounding box center [429, 144] width 117 height 36
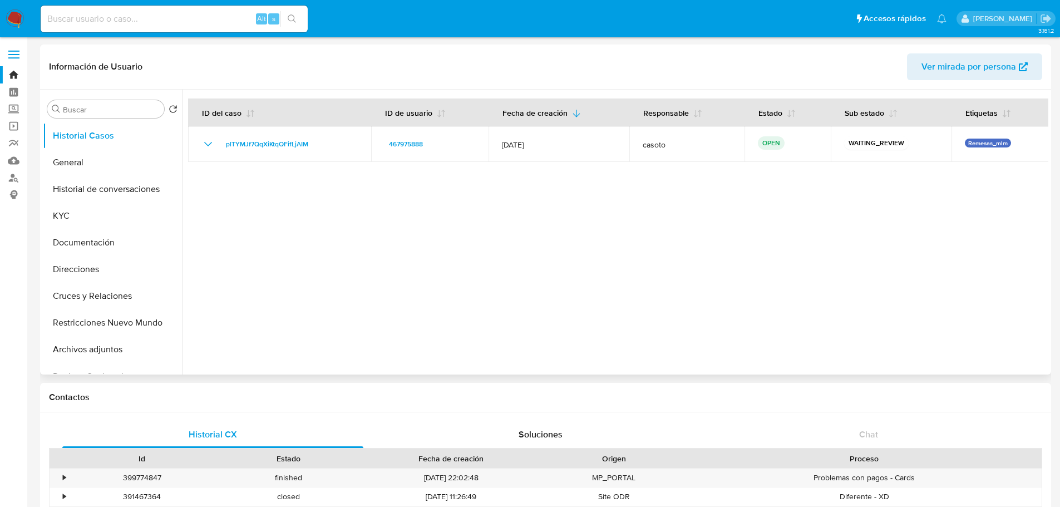
click at [295, 292] on div at bounding box center [615, 232] width 866 height 285
click at [70, 216] on button "KYC" at bounding box center [108, 216] width 130 height 27
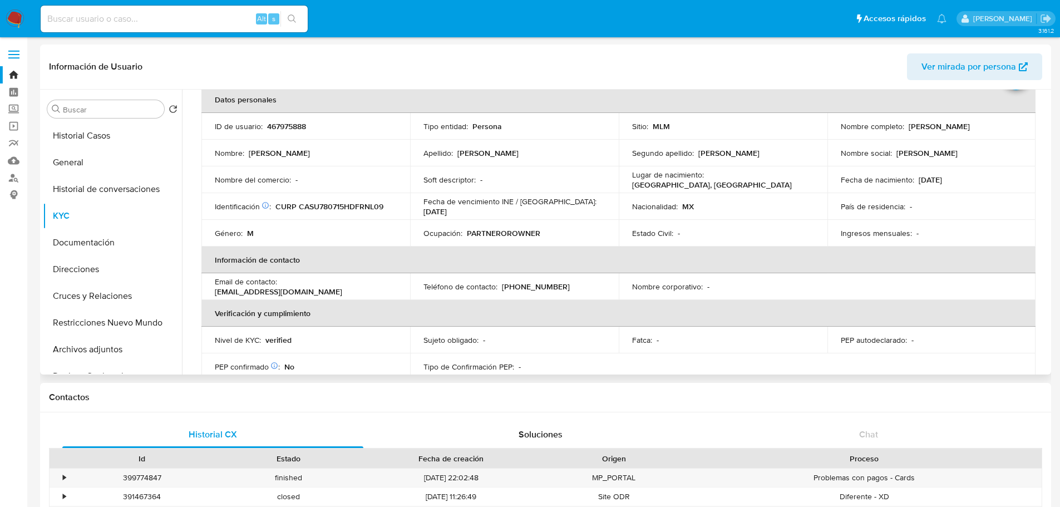
scroll to position [167, 0]
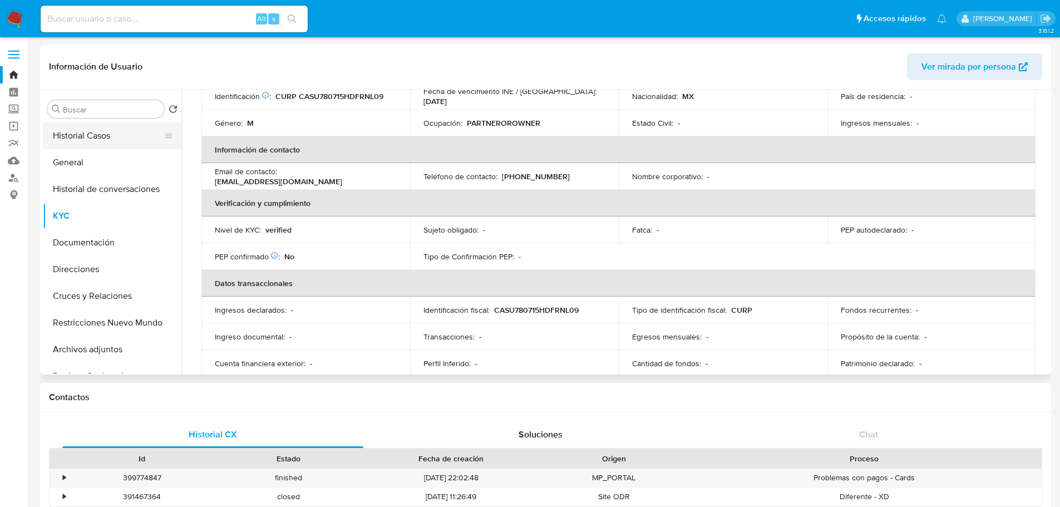
click at [111, 135] on button "Historial Casos" at bounding box center [108, 135] width 130 height 27
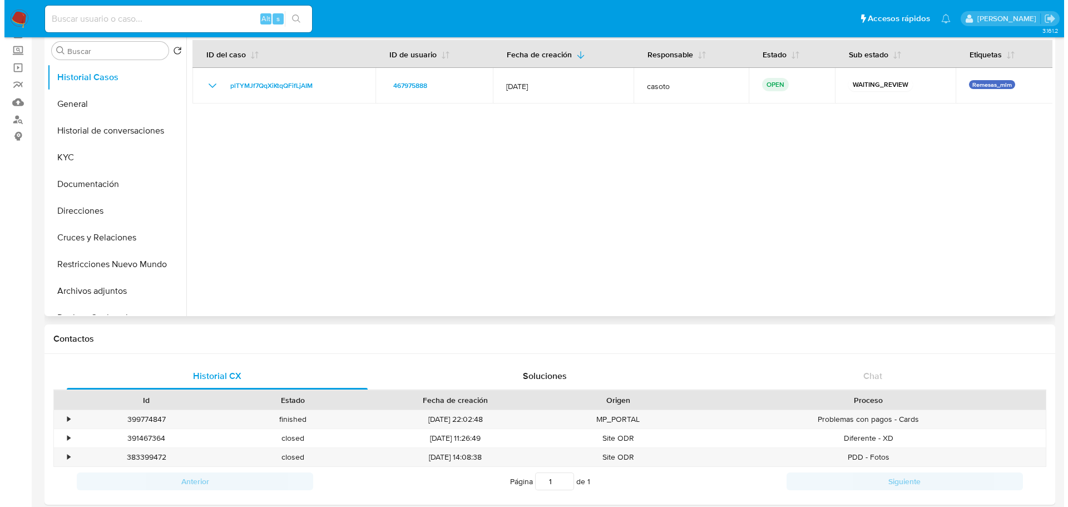
scroll to position [0, 0]
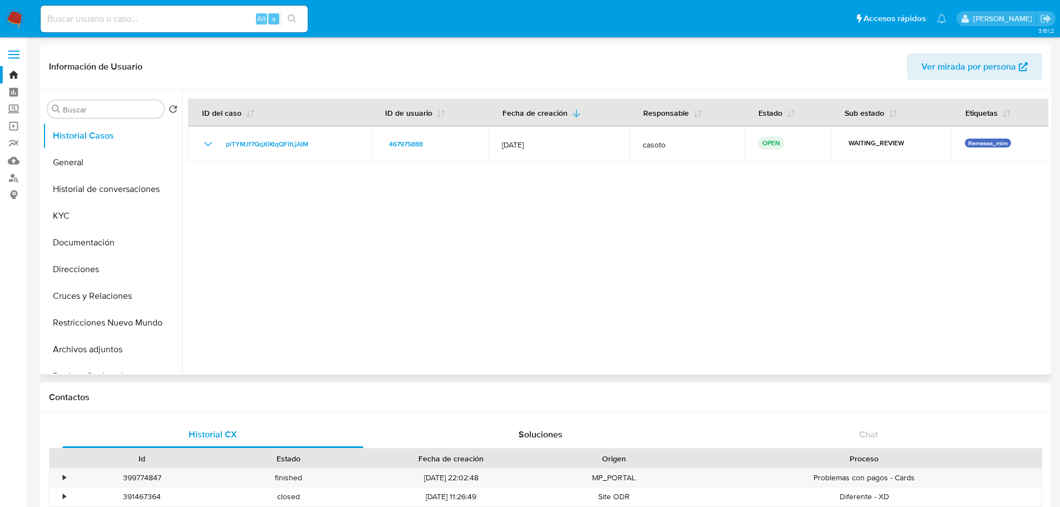
drag, startPoint x: 140, startPoint y: 181, endPoint x: 218, endPoint y: 196, distance: 79.3
click at [141, 181] on button "Historial de conversaciones" at bounding box center [112, 189] width 139 height 27
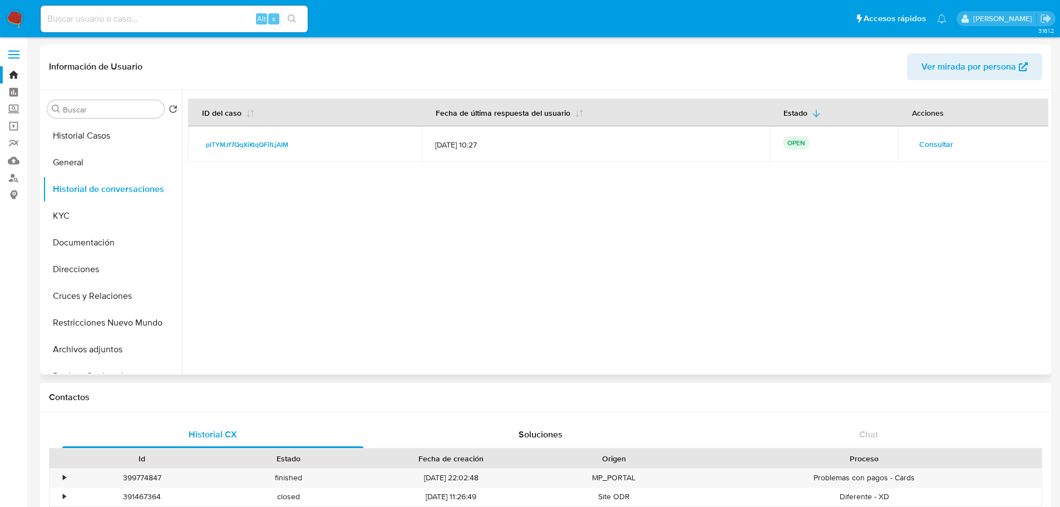
click at [919, 144] on span "Consultar" at bounding box center [936, 144] width 34 height 16
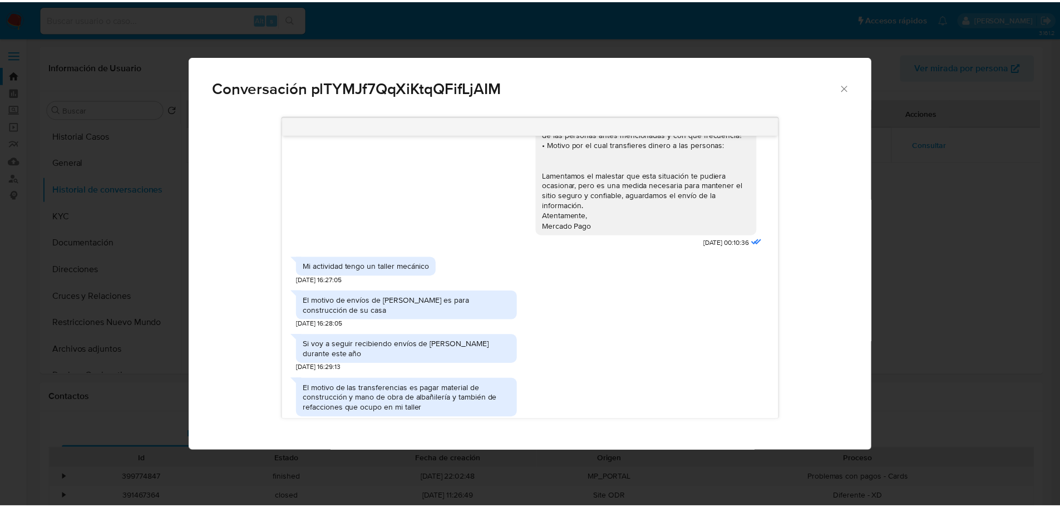
scroll to position [179, 0]
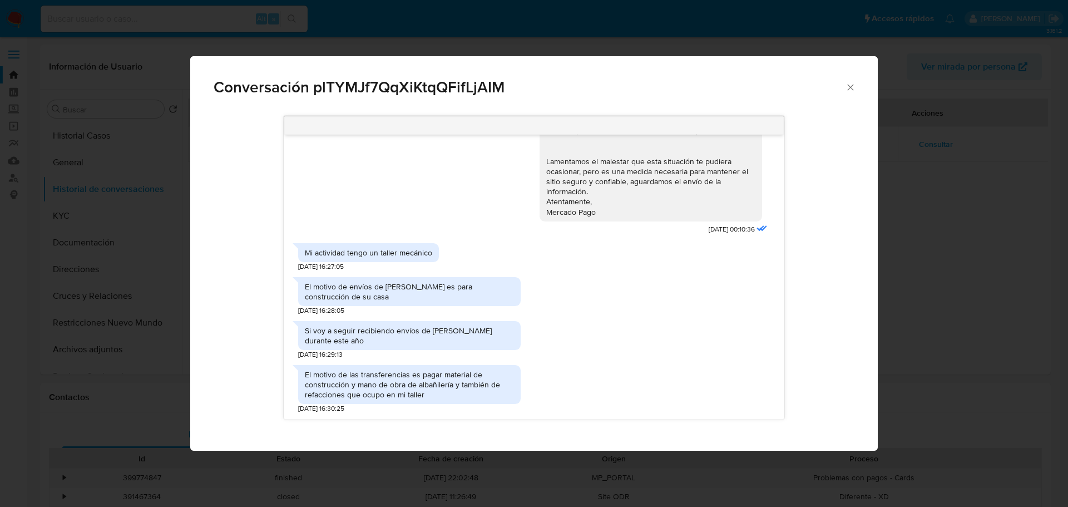
click at [963, 367] on div "Conversación plTYMJf7QqXiKtqQFifLjAIM Apreciable cliente: Te comentamos que deb…" at bounding box center [534, 253] width 1068 height 507
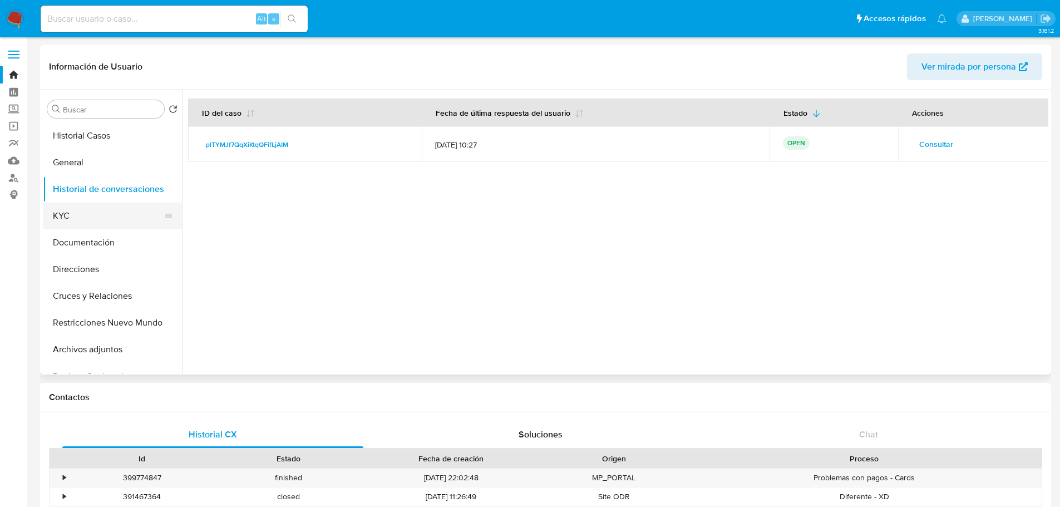
click at [75, 214] on button "KYC" at bounding box center [108, 216] width 130 height 27
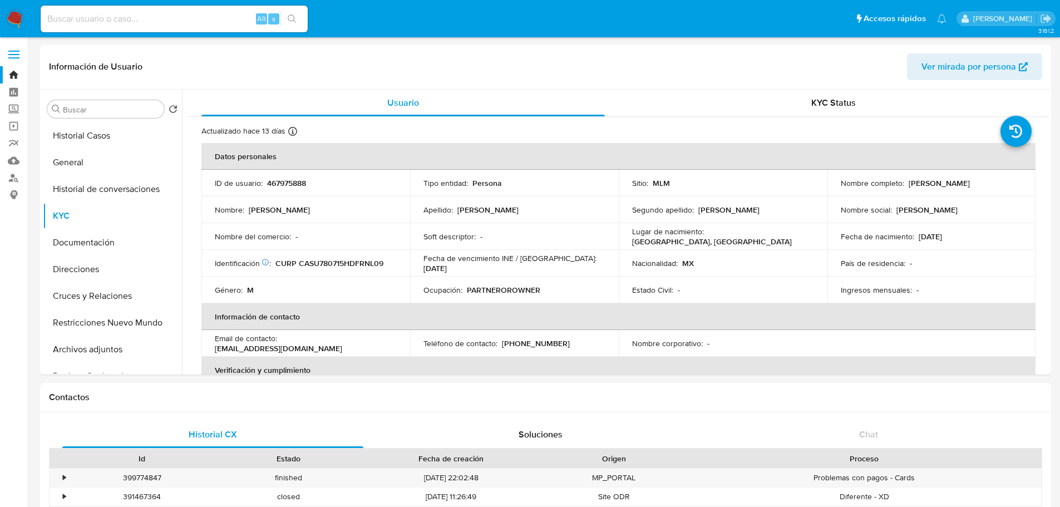
click at [14, 14] on img at bounding box center [15, 18] width 19 height 19
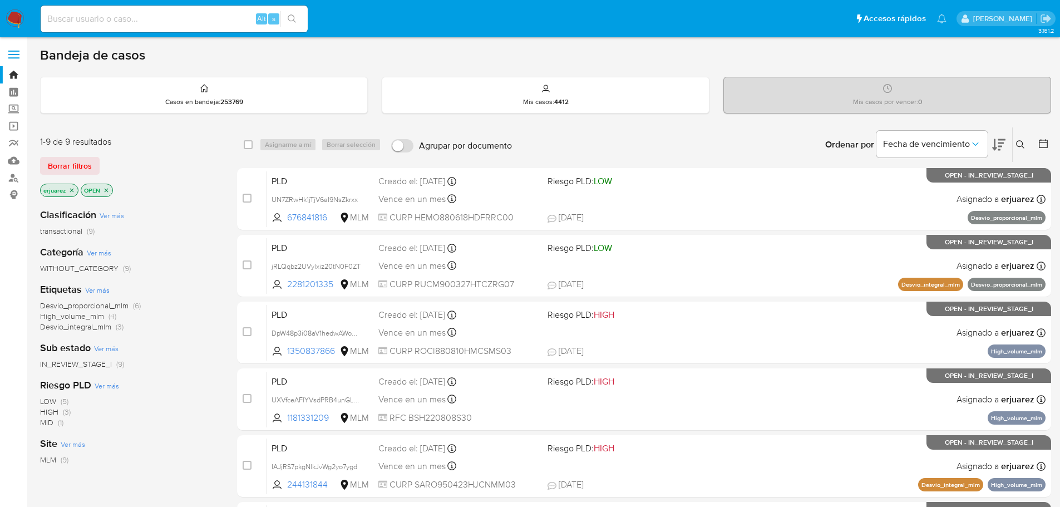
click at [71, 190] on icon "close-filter" at bounding box center [71, 190] width 7 height 7
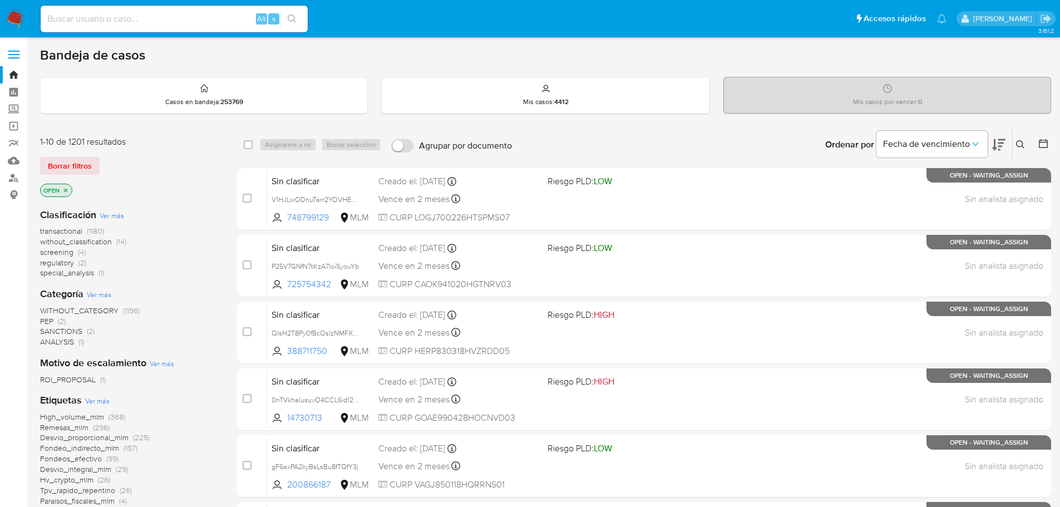
click at [1021, 144] on icon at bounding box center [1020, 144] width 9 height 9
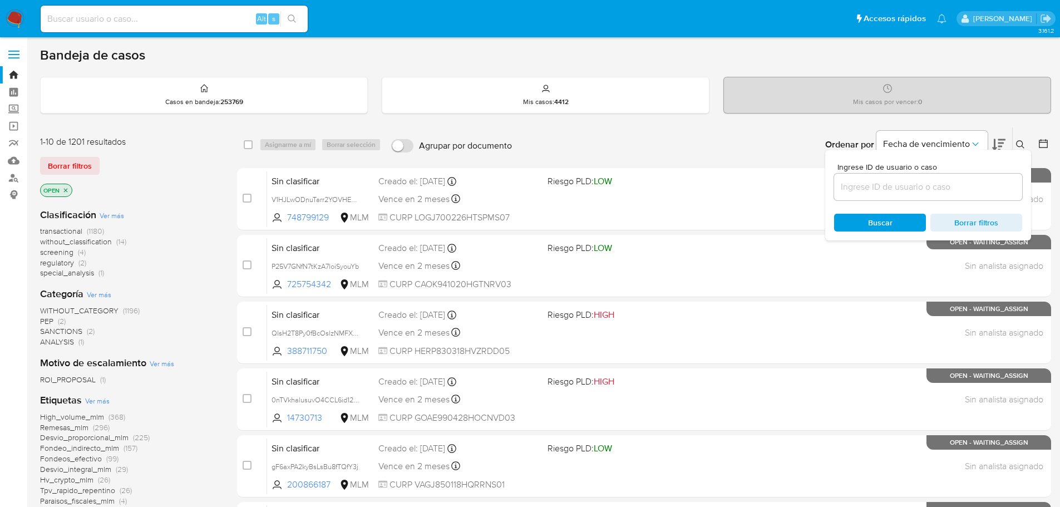
click at [924, 182] on input at bounding box center [928, 187] width 188 height 14
type input "334900834"
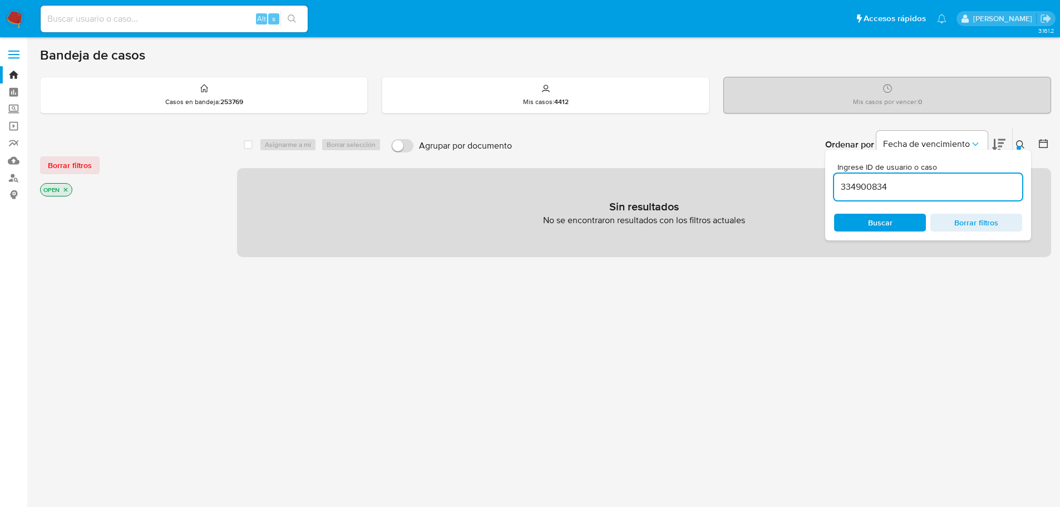
click at [68, 190] on icon "close-filter" at bounding box center [65, 189] width 7 height 7
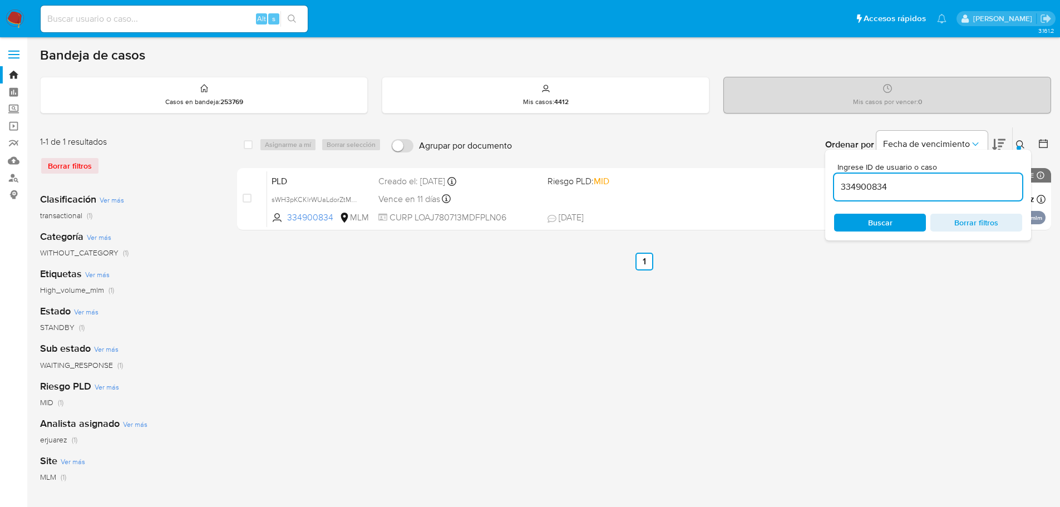
click at [720, 427] on div "select-all-cases-checkbox Asignarme a mí Borrar selección Agrupar por documento…" at bounding box center [644, 371] width 814 height 488
click at [1024, 141] on icon at bounding box center [1020, 144] width 9 height 9
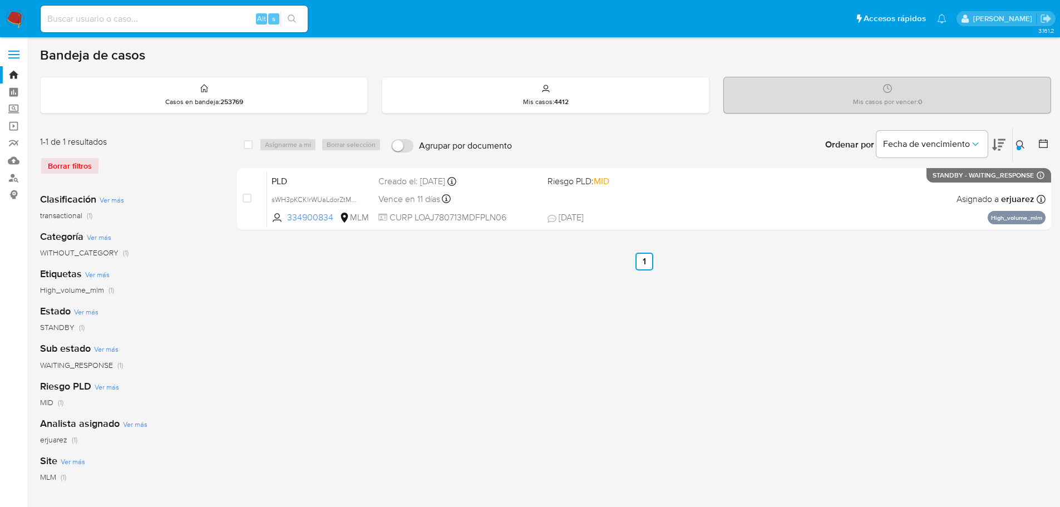
click at [346, 331] on div "select-all-cases-checkbox Asignarme a mí Borrar selección Agrupar por documento…" at bounding box center [644, 371] width 814 height 488
drag, startPoint x: 541, startPoint y: 204, endPoint x: -664, endPoint y: 396, distance: 1220.3
click at [0, 396] on html "Pausado Ver notificaciones Alt s Accesos rápidos Presiona las siguientes teclas…" at bounding box center [530, 331] width 1060 height 662
click at [204, 23] on input at bounding box center [174, 19] width 267 height 14
paste input "1328630218"
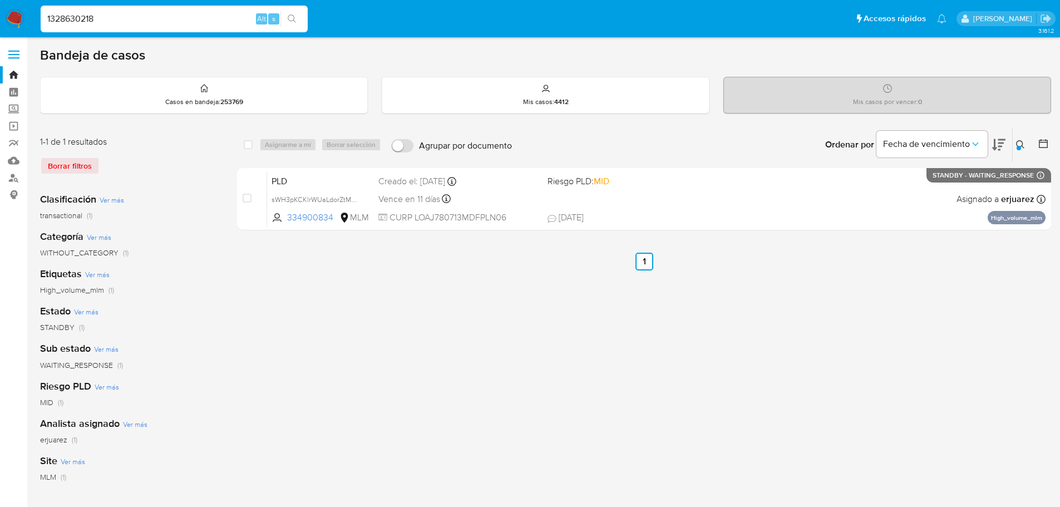
type input "1328630218"
click at [297, 19] on icon "search-icon" at bounding box center [292, 18] width 9 height 9
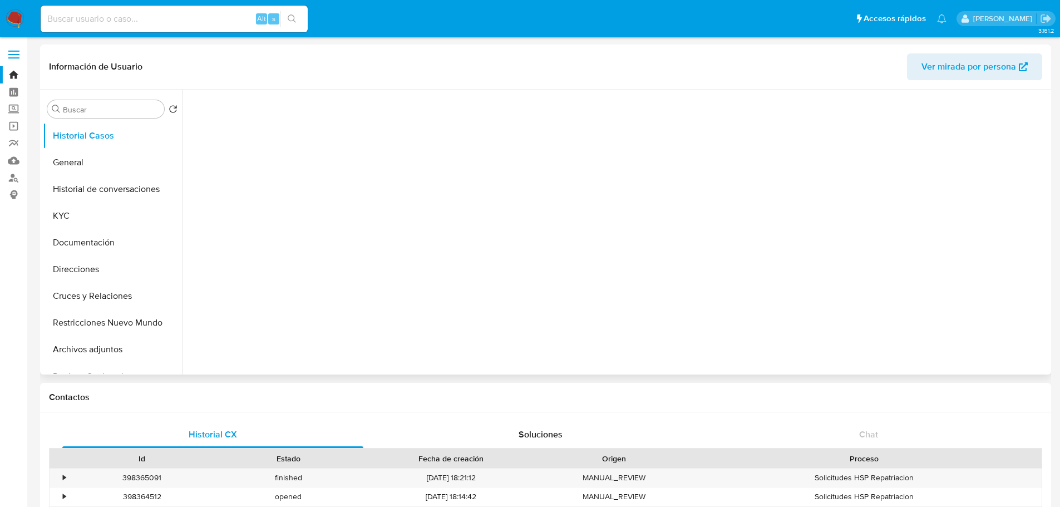
select select "10"
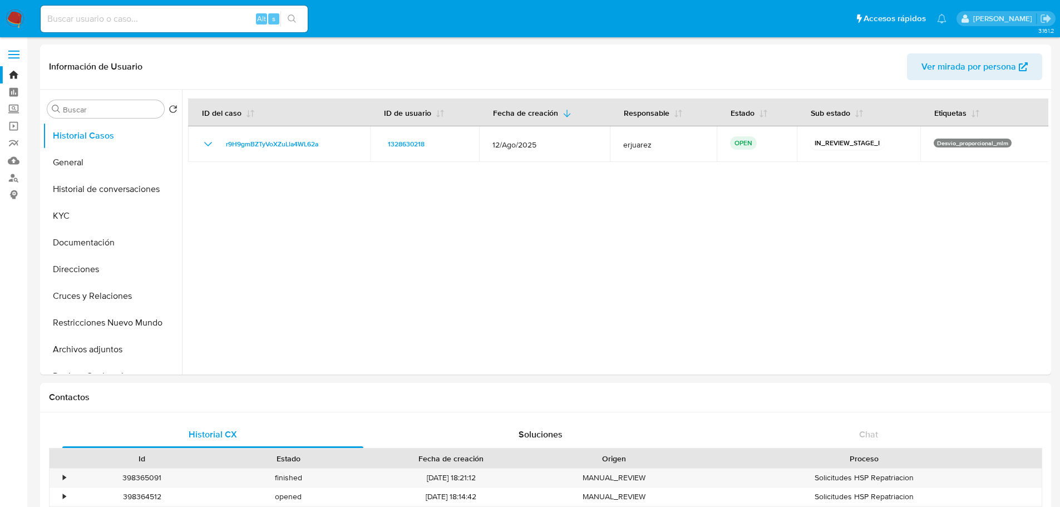
drag, startPoint x: 88, startPoint y: 219, endPoint x: 12, endPoint y: 229, distance: 76.3
click at [83, 219] on button "KYC" at bounding box center [112, 216] width 139 height 27
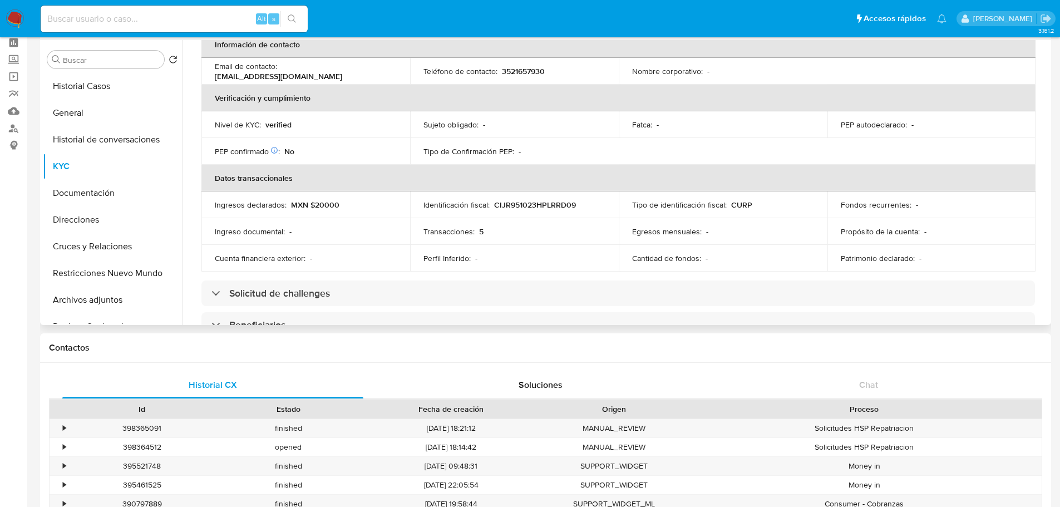
scroll to position [111, 0]
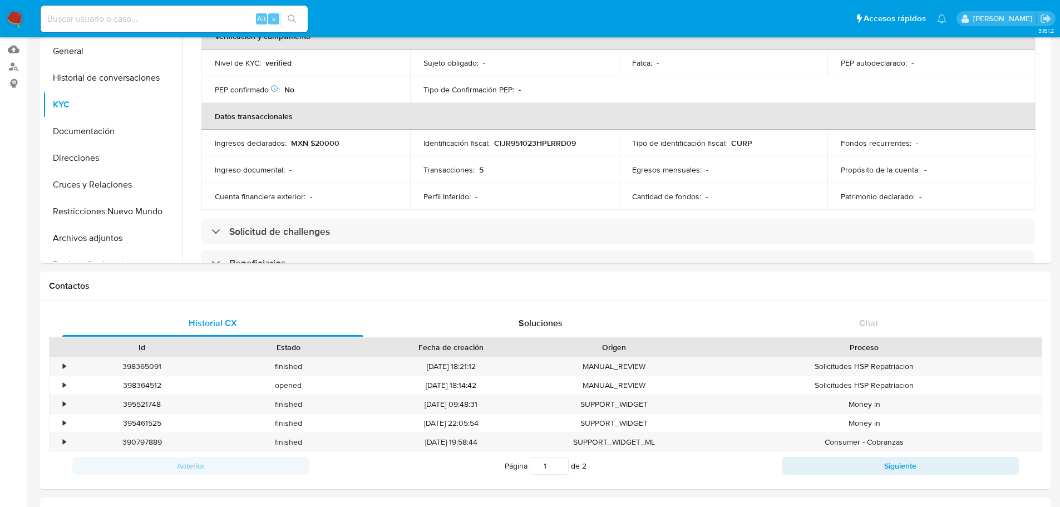
click at [18, 17] on img at bounding box center [15, 18] width 19 height 19
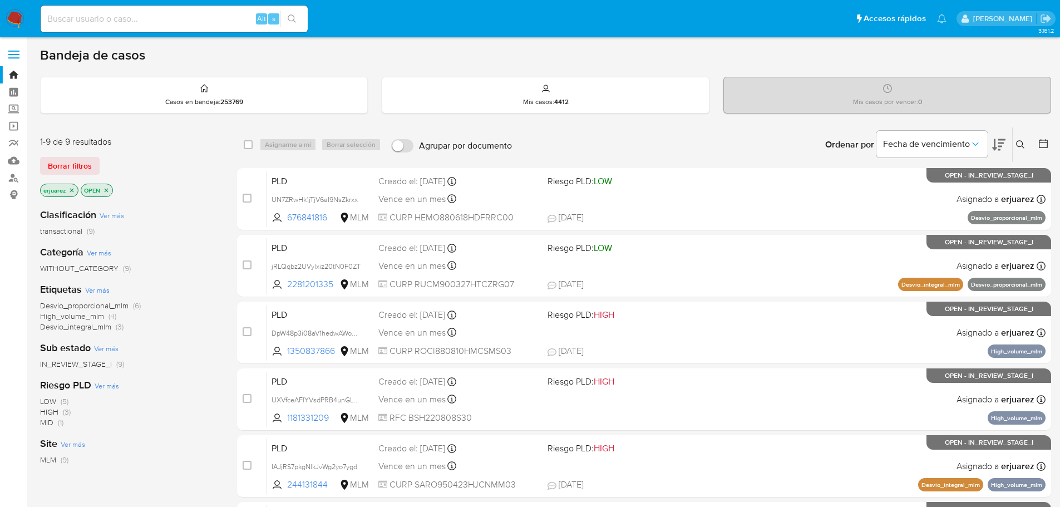
click at [1017, 142] on icon at bounding box center [1020, 144] width 9 height 9
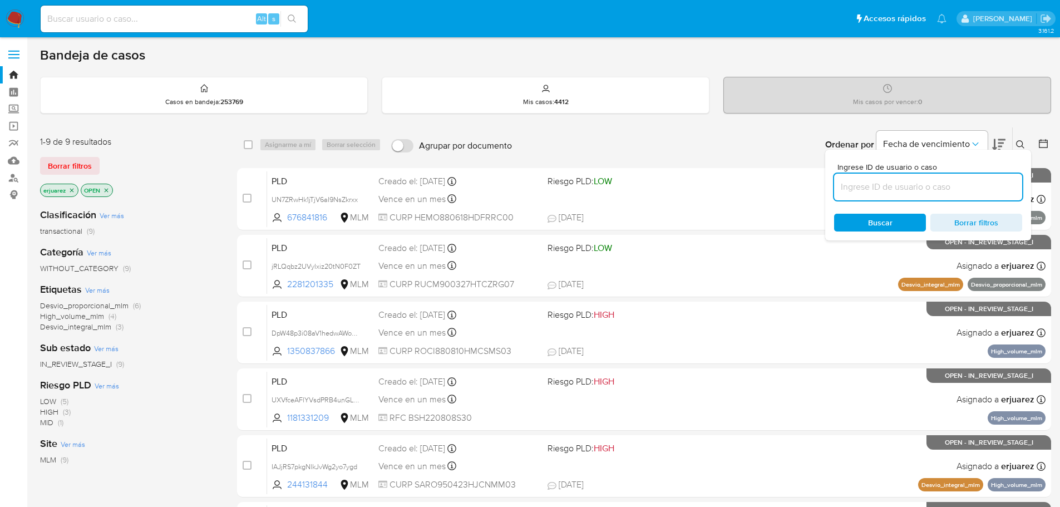
drag, startPoint x: 917, startPoint y: 193, endPoint x: 911, endPoint y: 191, distance: 6.5
click at [916, 193] on input at bounding box center [928, 187] width 188 height 14
type input "1328630218"
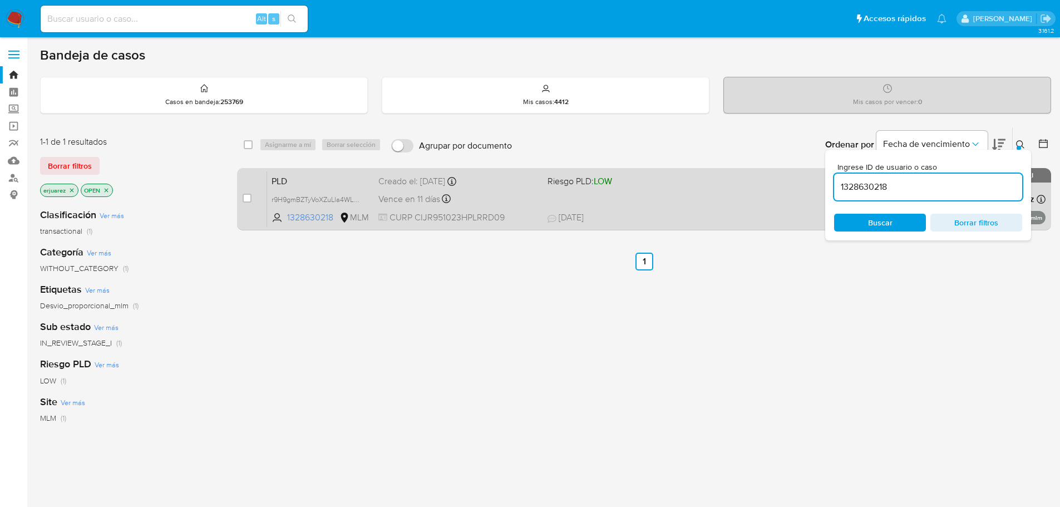
click at [746, 194] on div "PLD r9H9gmBZTyVoXZuLla4WL62a 1328630218 MLM Riesgo PLD: LOW Creado el: [DATE] C…" at bounding box center [656, 199] width 778 height 56
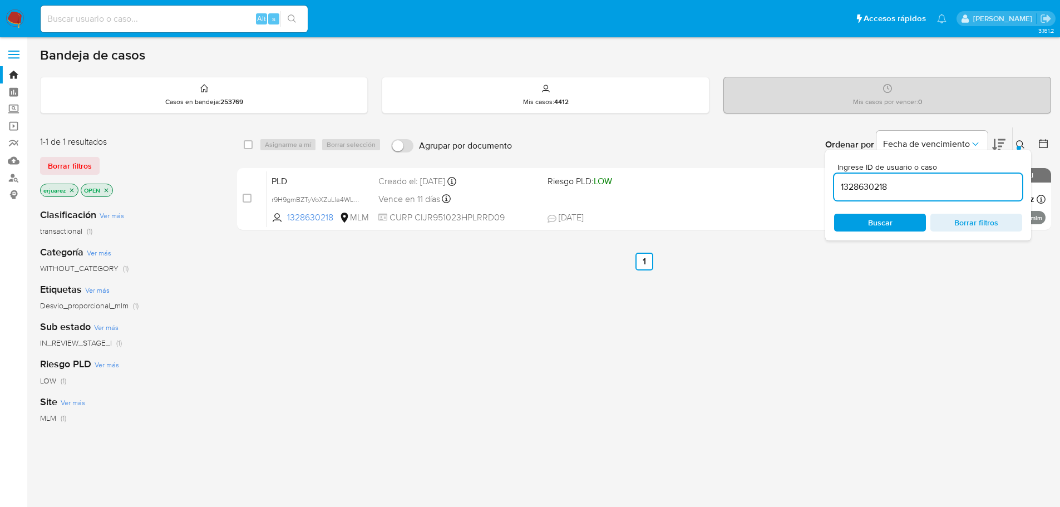
click at [20, 20] on img at bounding box center [15, 18] width 19 height 19
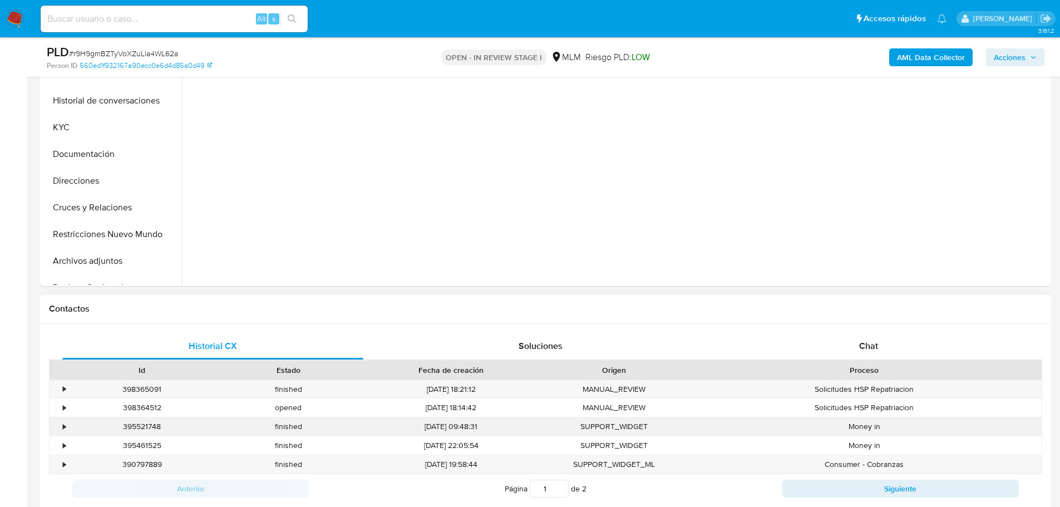
scroll to position [334, 0]
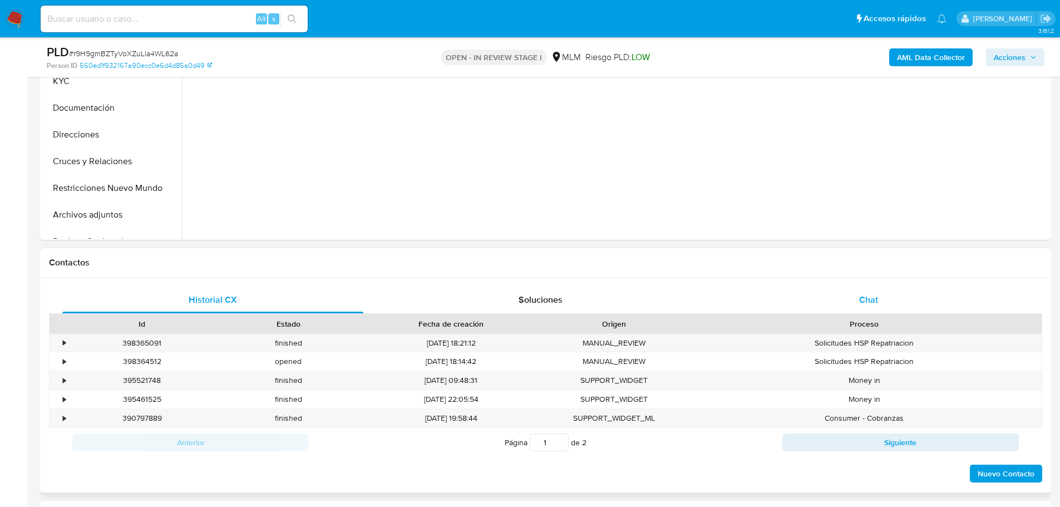
select select "10"
click at [868, 297] on span "Chat" at bounding box center [868, 299] width 19 height 13
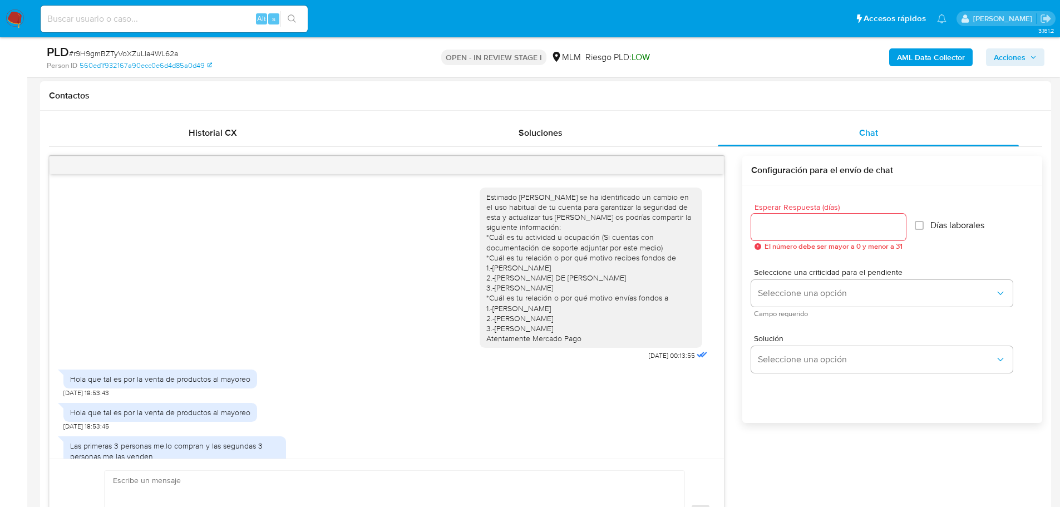
scroll to position [379, 0]
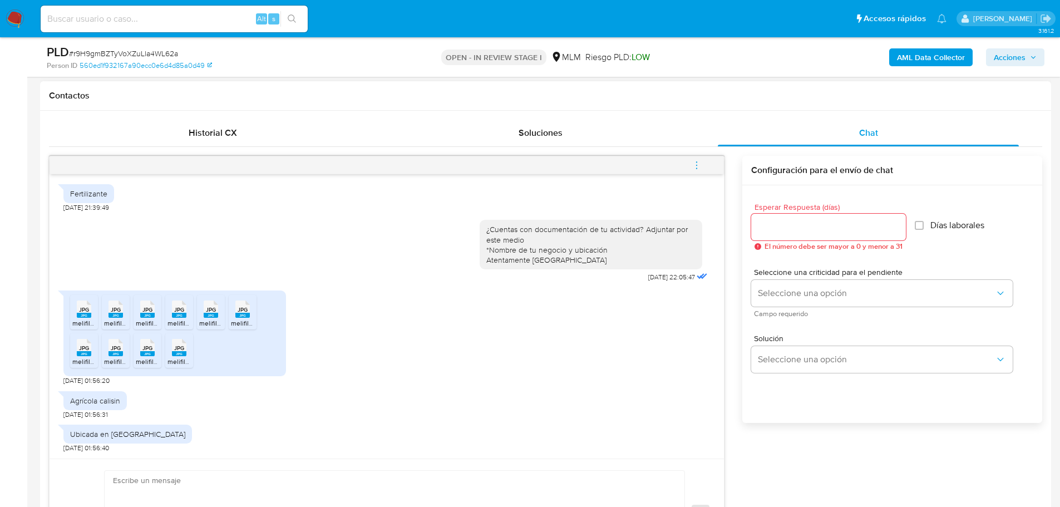
click at [87, 322] on span "melifile2748419632050135519.jpg" at bounding box center [122, 322] width 101 height 9
click at [120, 317] on rect at bounding box center [115, 315] width 14 height 5
click at [154, 310] on icon at bounding box center [147, 308] width 14 height 17
drag, startPoint x: 183, startPoint y: 312, endPoint x: 204, endPoint y: 312, distance: 20.6
click at [183, 312] on span "JPG" at bounding box center [179, 309] width 10 height 7
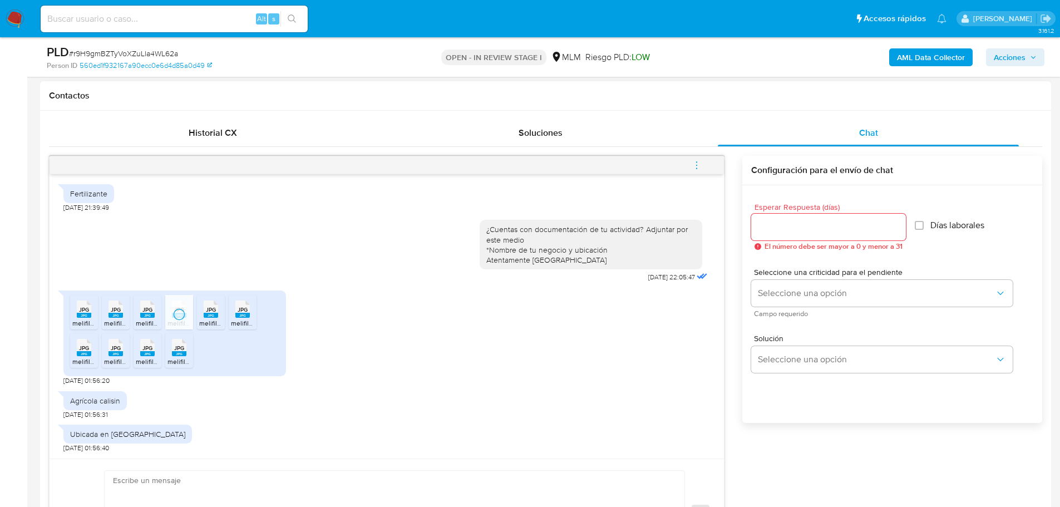
click at [210, 312] on span "JPG" at bounding box center [211, 309] width 10 height 7
click at [237, 313] on rect at bounding box center [242, 315] width 14 height 5
click at [85, 346] on span "JPG" at bounding box center [84, 347] width 10 height 7
click at [105, 351] on div "JPG JPG" at bounding box center [115, 346] width 23 height 22
drag, startPoint x: 152, startPoint y: 353, endPoint x: 189, endPoint y: 346, distance: 37.4
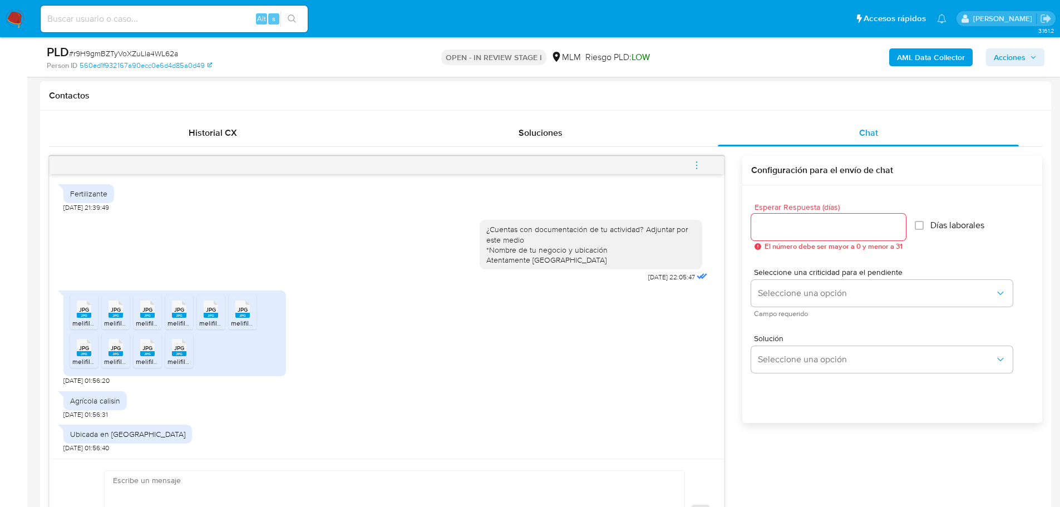
click at [152, 353] on rect at bounding box center [147, 353] width 14 height 5
click at [190, 346] on div "JPG JPG" at bounding box center [178, 346] width 23 height 22
drag, startPoint x: 130, startPoint y: 492, endPoint x: 137, endPoint y: 481, distance: 13.0
click at [136, 482] on textarea at bounding box center [391, 514] width 557 height 86
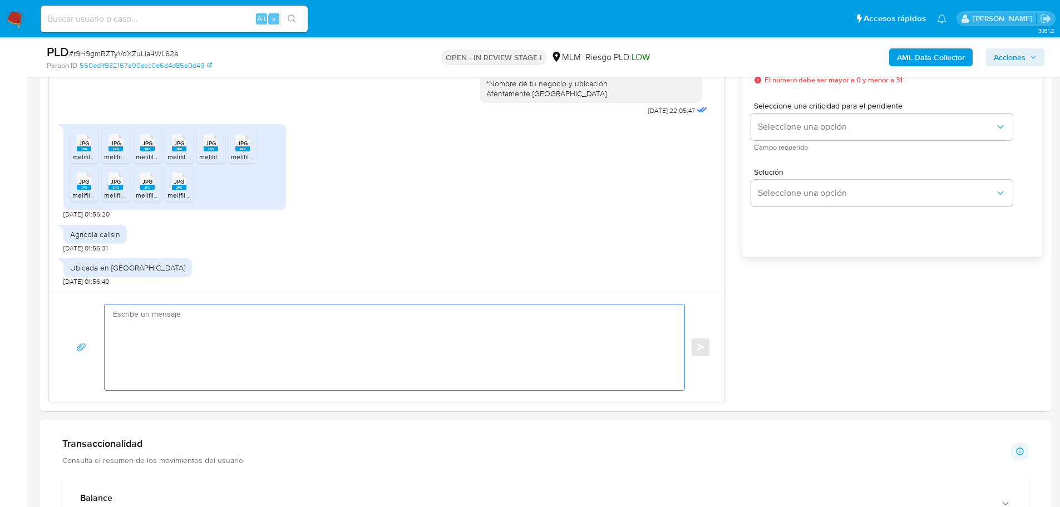
scroll to position [668, 0]
click at [136, 347] on textarea at bounding box center [391, 347] width 557 height 86
paste textarea "Agradecemos tu tiempo y documentación proporcionada. Te recordamos que esto fue…"
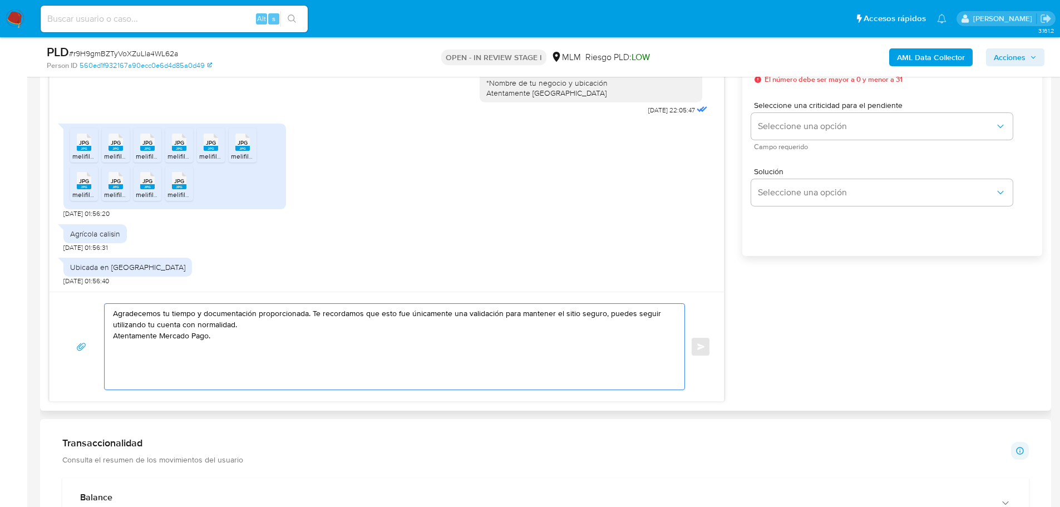
drag, startPoint x: 604, startPoint y: 314, endPoint x: 234, endPoint y: 349, distance: 371.6
click at [604, 314] on textarea "Agradecemos tu tiempo y documentación proporcionada. Te recordamos que esto fue…" at bounding box center [391, 347] width 557 height 86
drag, startPoint x: 190, startPoint y: 325, endPoint x: 180, endPoint y: 325, distance: 10.0
click at [180, 325] on textarea "Agradecemos tu tiempo y documentación proporcionada. Te recordamos que esto fue…" at bounding box center [391, 347] width 557 height 86
type textarea "Agradecemos tu tiempo y documentación proporcionada. Te recordamos que esto fue…"
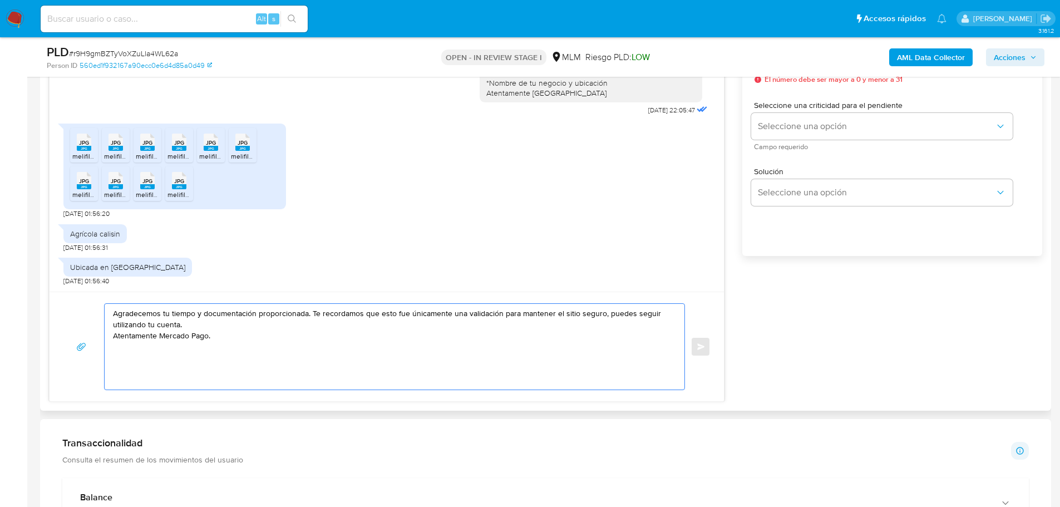
drag, startPoint x: 216, startPoint y: 346, endPoint x: 100, endPoint y: 311, distance: 121.3
click at [100, 311] on div "Agradecemos tu tiempo y documentación proporcionada. Te recordamos que esto fue…" at bounding box center [387, 346] width 648 height 87
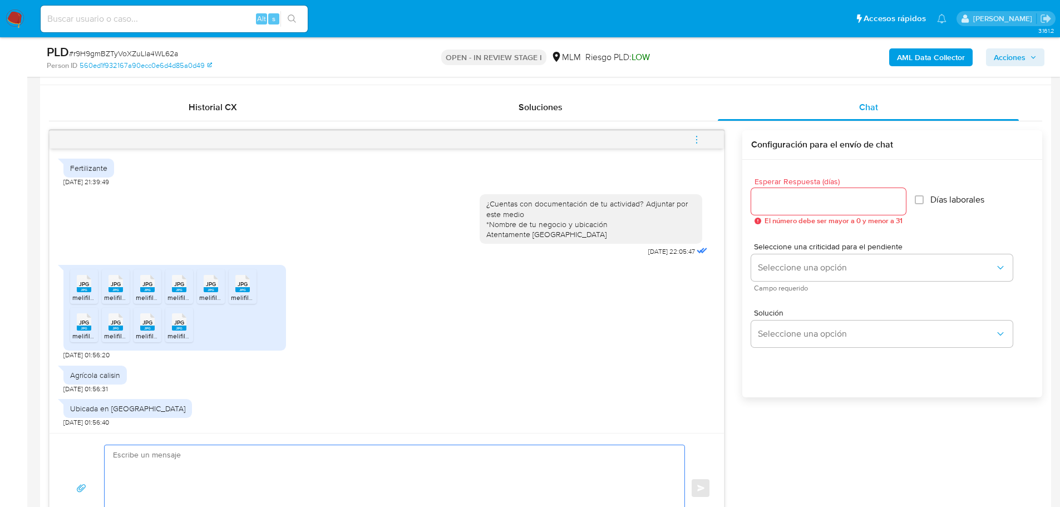
scroll to position [501, 0]
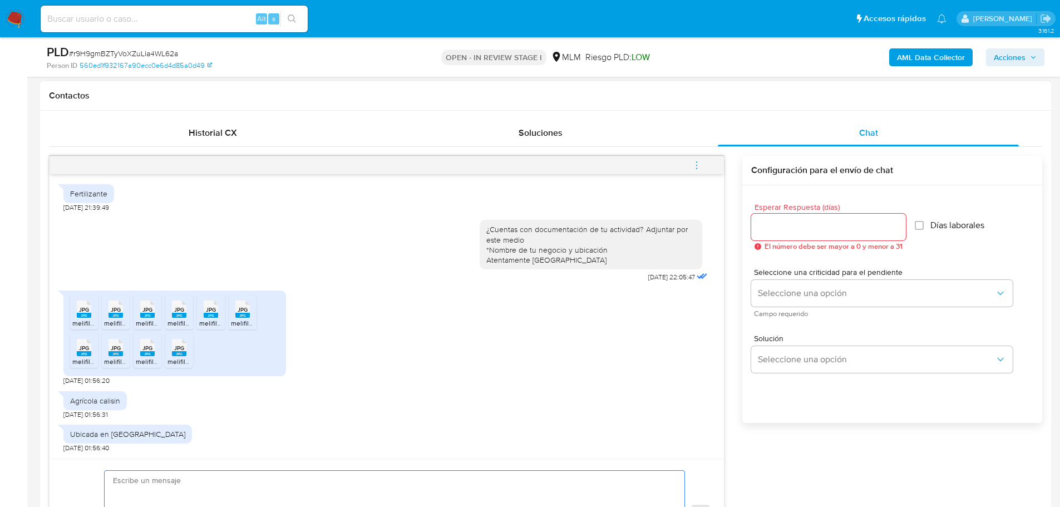
click at [774, 229] on input "Esperar Respuesta (días)" at bounding box center [828, 227] width 155 height 14
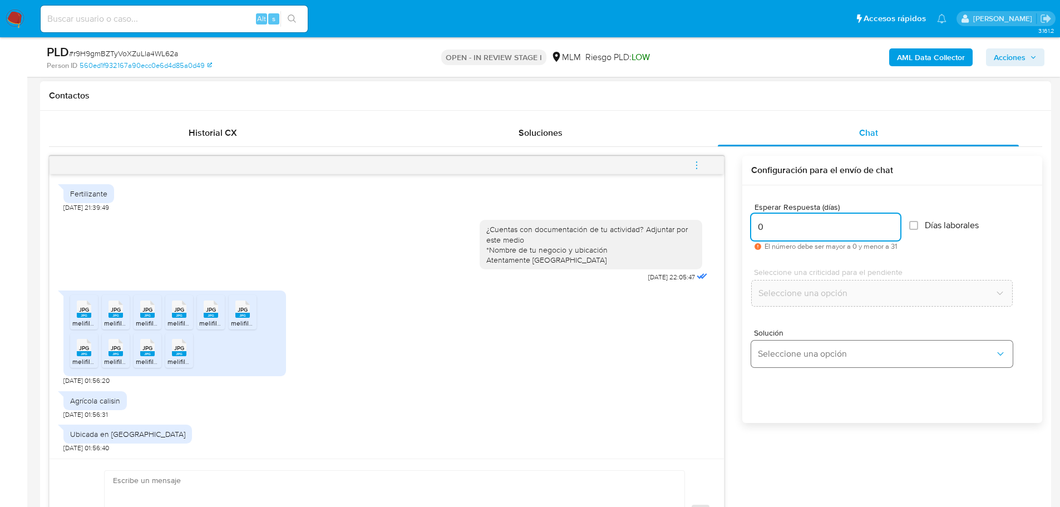
type input "0"
drag, startPoint x: 767, startPoint y: 348, endPoint x: 831, endPoint y: 344, distance: 64.6
click at [768, 349] on span "Seleccione una opción" at bounding box center [876, 353] width 237 height 11
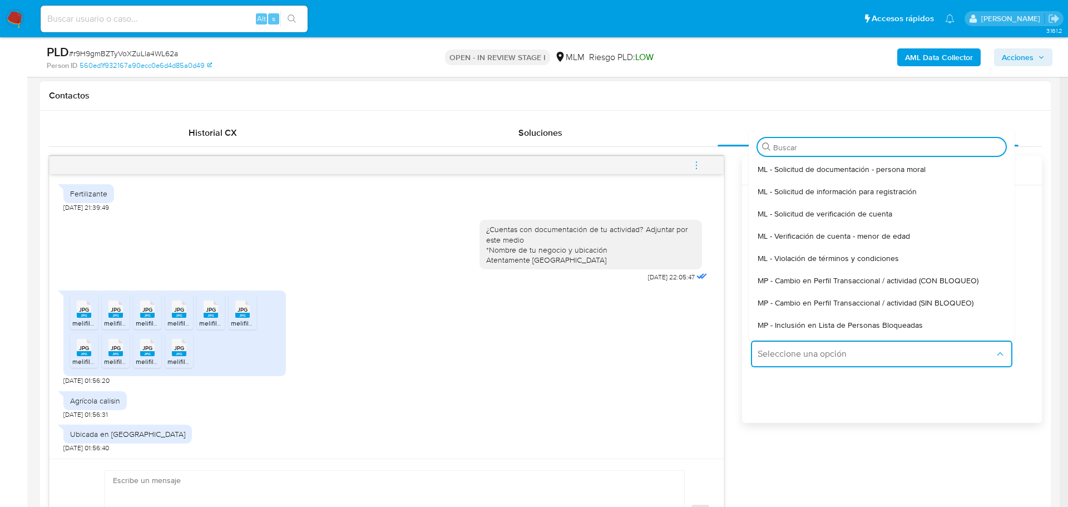
click at [921, 303] on span "MP - Cambio en Perfil Transaccional / actividad (SIN BLOQUEO)" at bounding box center [866, 303] width 216 height 10
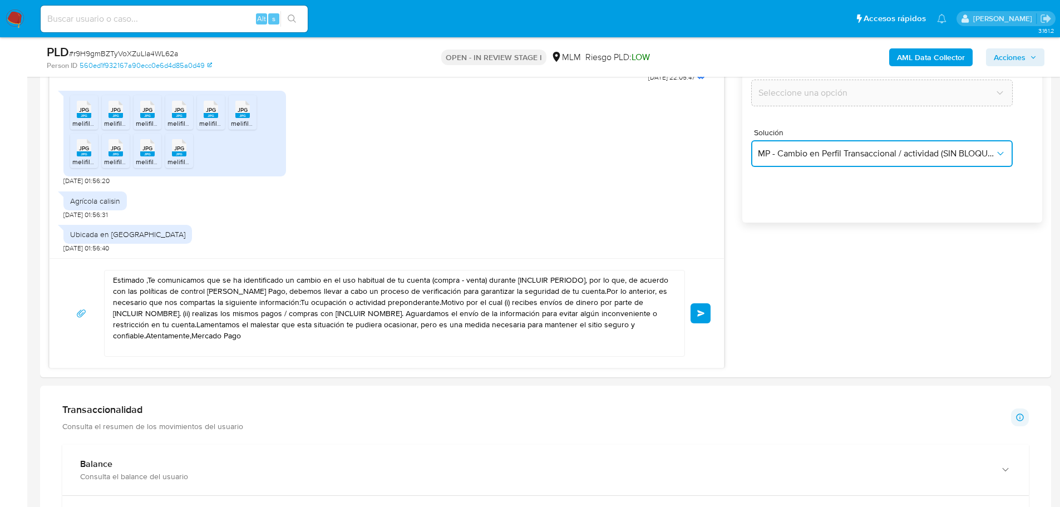
scroll to position [723, 0]
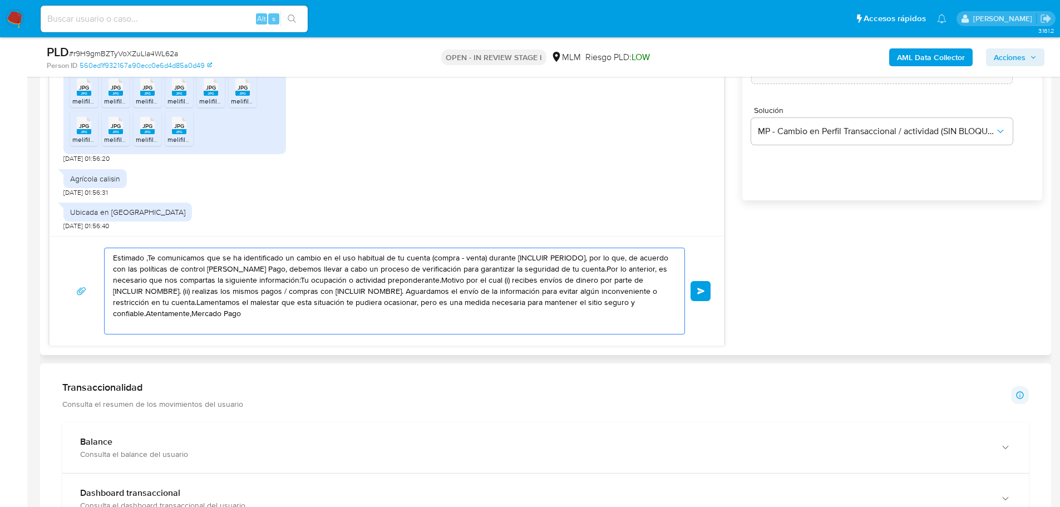
drag, startPoint x: 269, startPoint y: 317, endPoint x: 223, endPoint y: 292, distance: 53.0
click at [22, 233] on section "Bandeja Tablero Screening Búsqueda en Listas Watchlist Herramientas Operaciones…" at bounding box center [530, 381] width 1060 height 2209
paste textarea "Agradecemos tu tiempo y documentación proporcionada. Te recordamos que esto fue…"
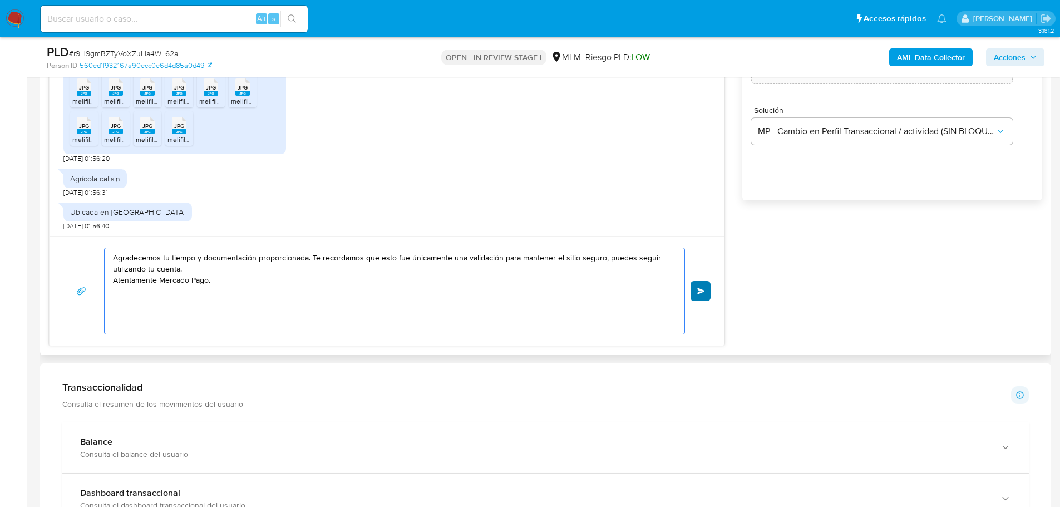
type textarea "Agradecemos tu tiempo y documentación proporcionada. Te recordamos que esto fue…"
click at [697, 292] on span "Enviar" at bounding box center [701, 291] width 8 height 7
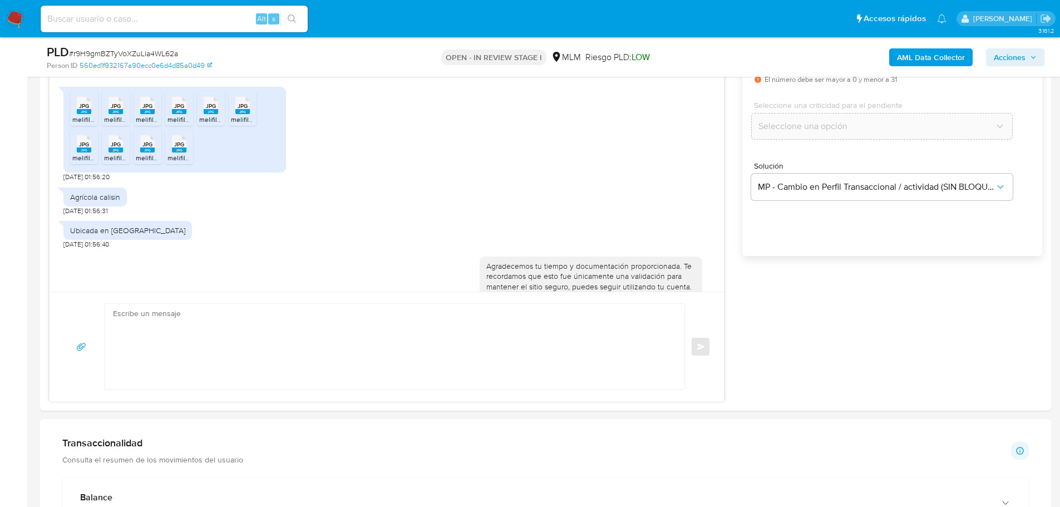
scroll to position [396, 0]
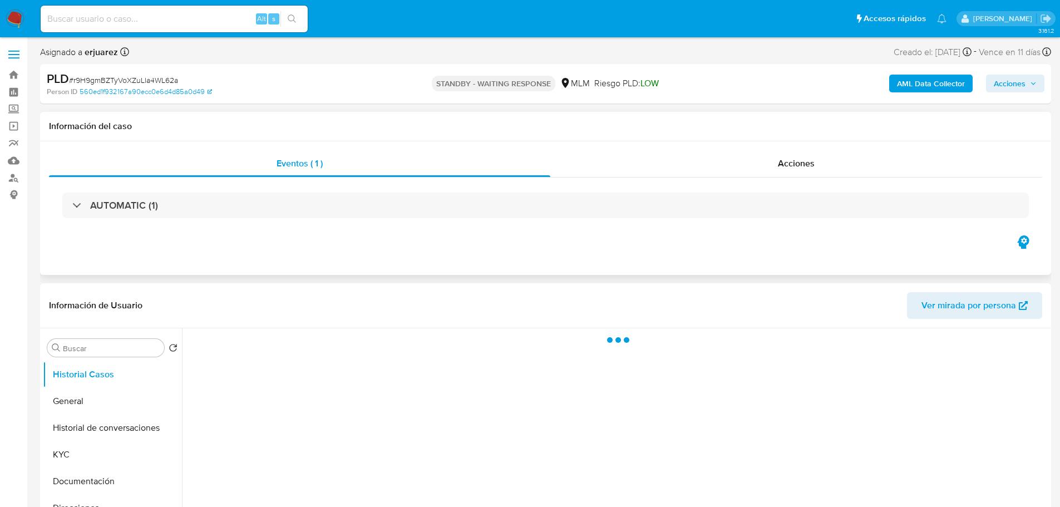
select select "10"
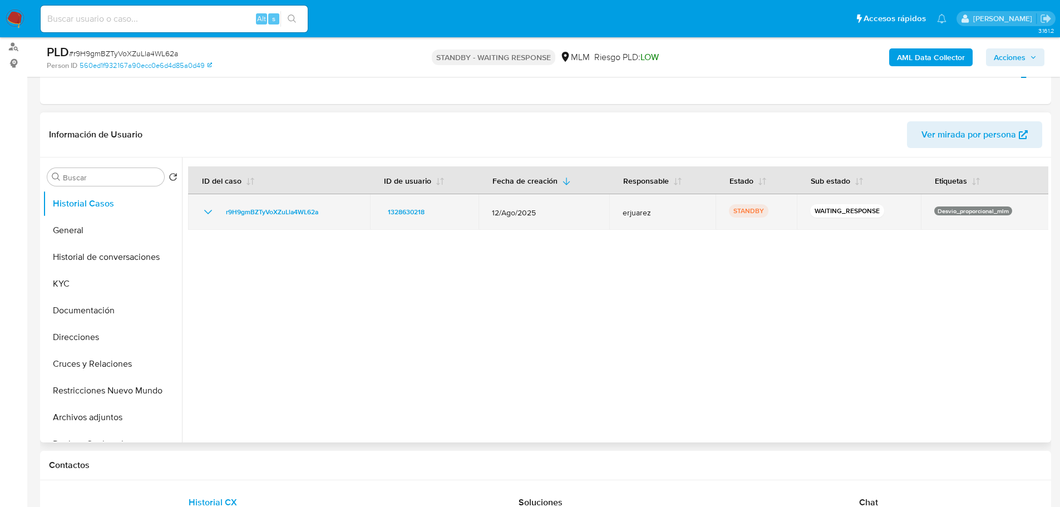
scroll to position [167, 0]
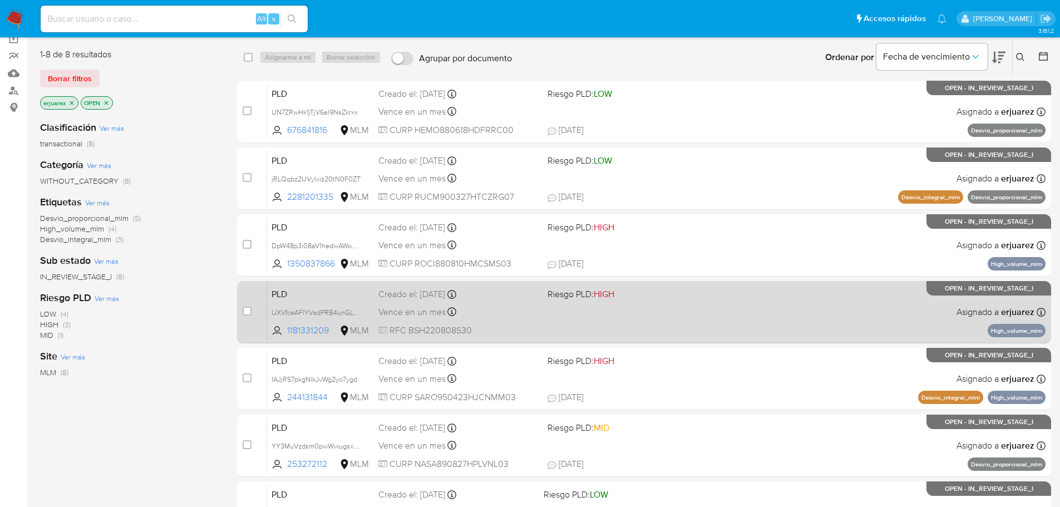
scroll to position [278, 0]
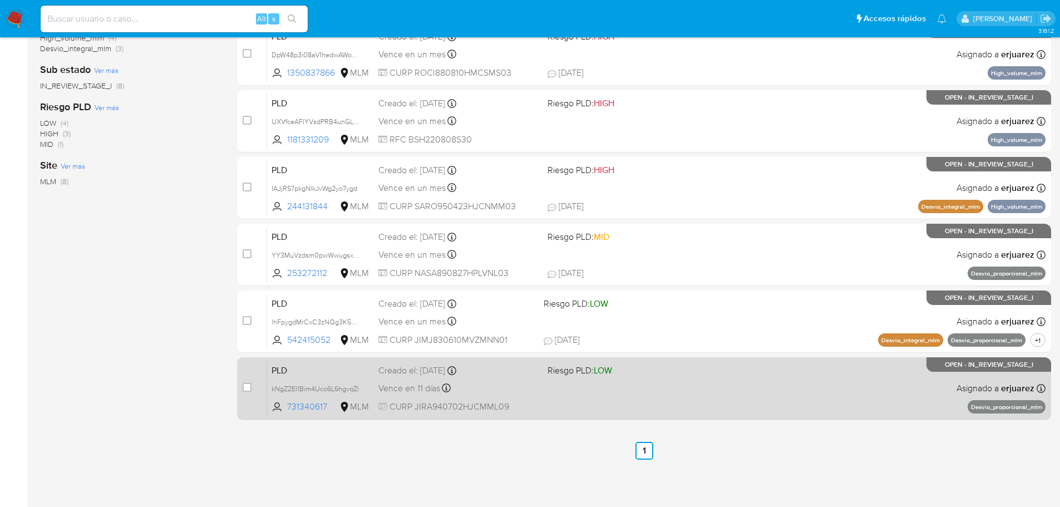
click at [531, 409] on span "CURP JIRA940702HJCMML09" at bounding box center [458, 407] width 160 height 12
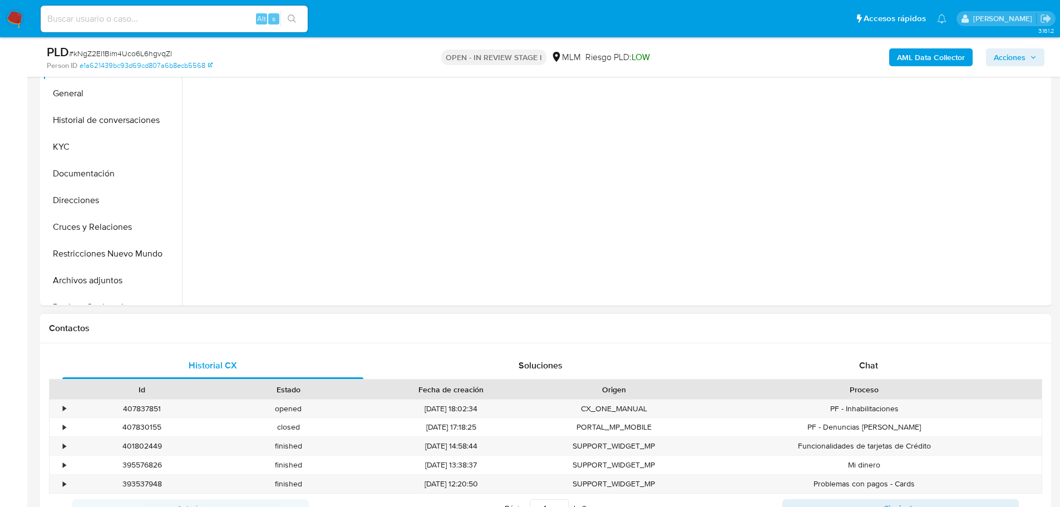
scroll to position [278, 0]
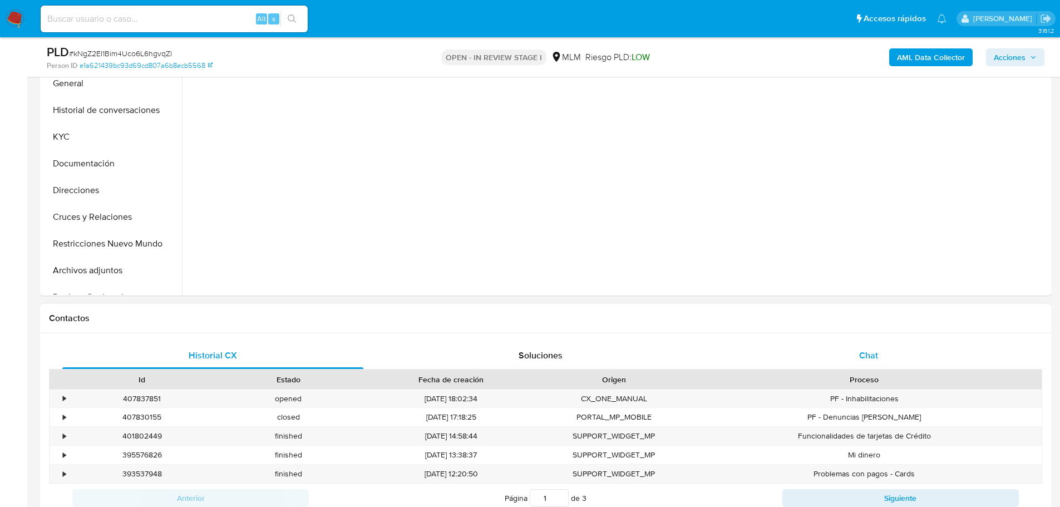
select select "10"
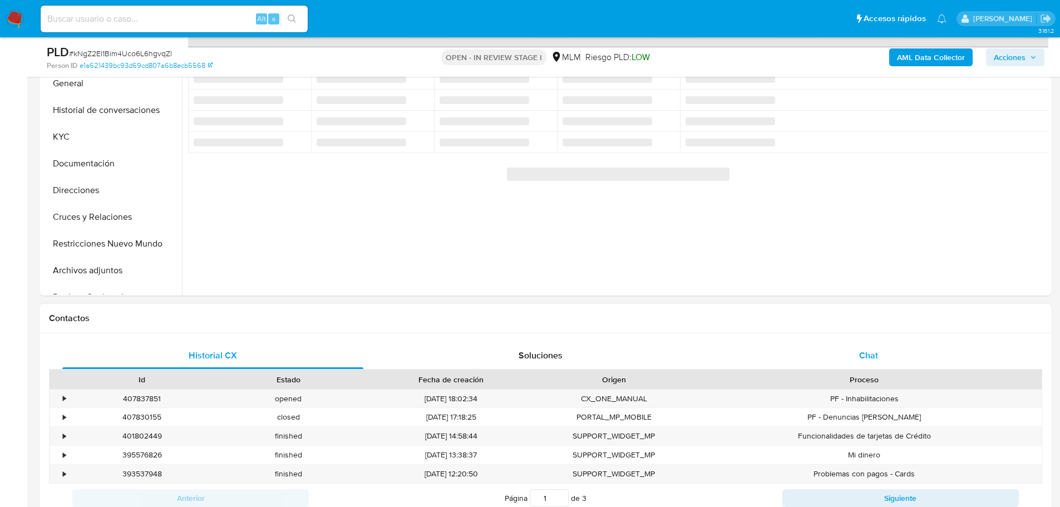
click at [863, 353] on span "Chat" at bounding box center [868, 355] width 19 height 13
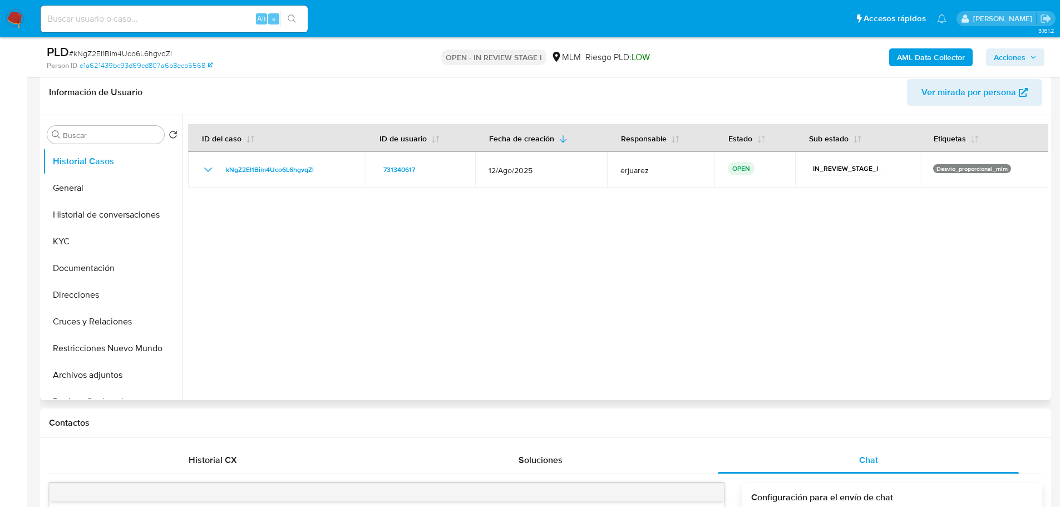
scroll to position [167, 0]
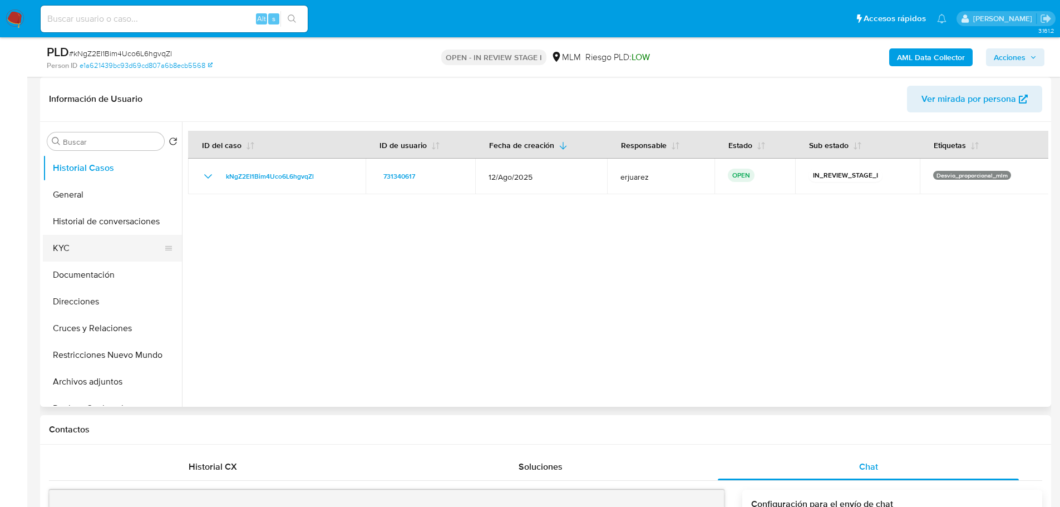
drag, startPoint x: 65, startPoint y: 245, endPoint x: 122, endPoint y: 245, distance: 57.9
click at [67, 245] on button "KYC" at bounding box center [108, 248] width 130 height 27
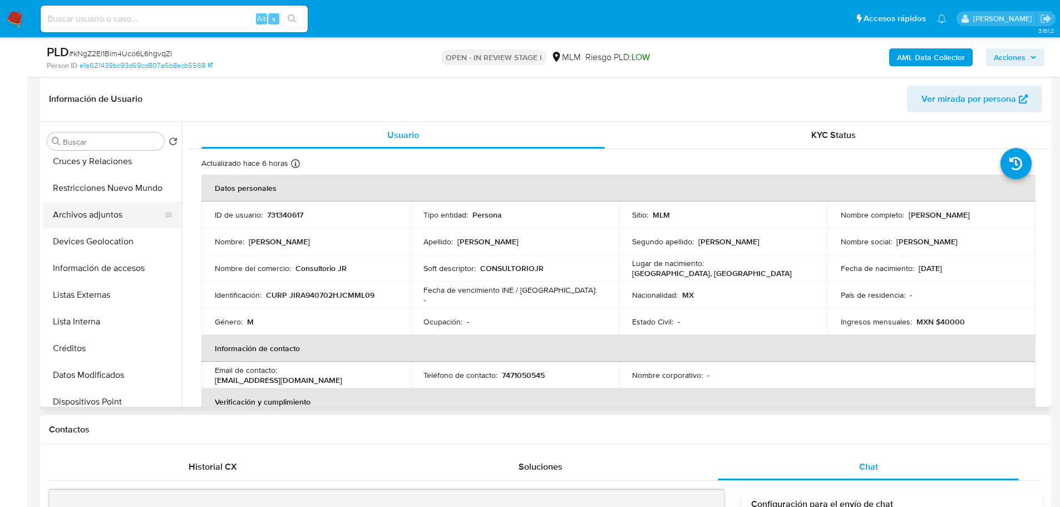
click at [79, 213] on button "Archivos adjuntos" at bounding box center [108, 214] width 130 height 27
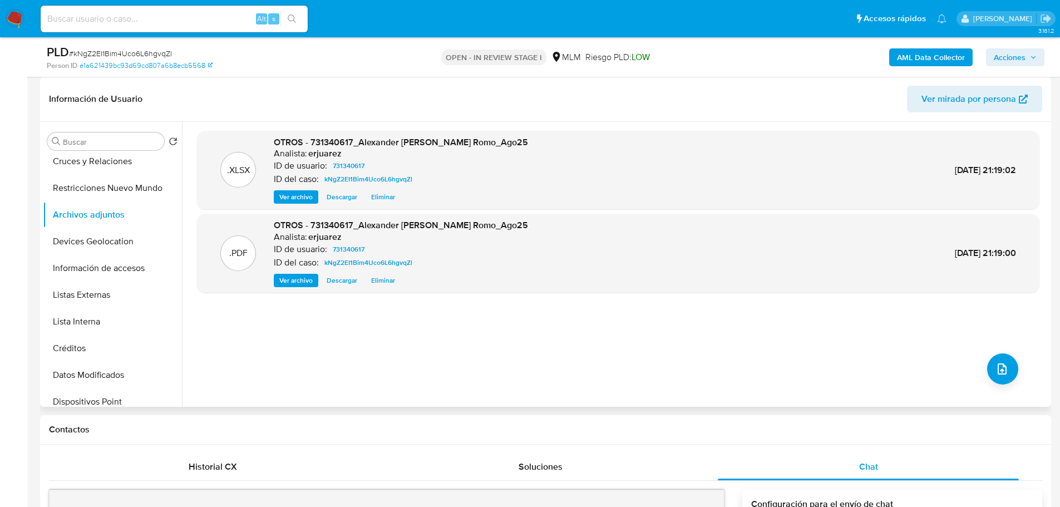
click at [284, 286] on span "Ver archivo" at bounding box center [295, 280] width 33 height 11
drag, startPoint x: 1015, startPoint y: 53, endPoint x: 1010, endPoint y: 57, distance: 6.0
click at [1013, 55] on span "Acciones" at bounding box center [1010, 57] width 32 height 18
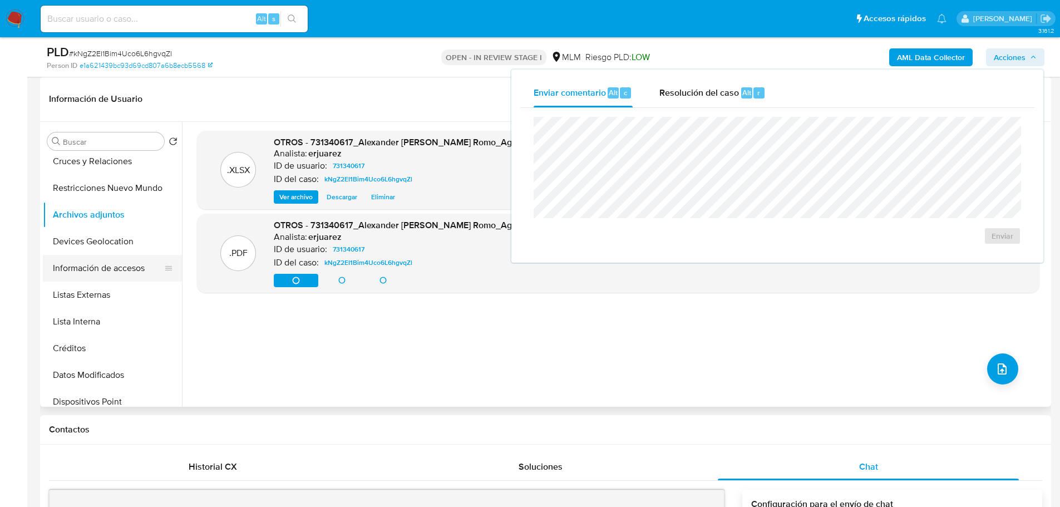
drag, startPoint x: 752, startPoint y: 102, endPoint x: 65, endPoint y: 259, distance: 704.2
click at [735, 105] on div "Resolución del caso Alt r" at bounding box center [712, 92] width 106 height 29
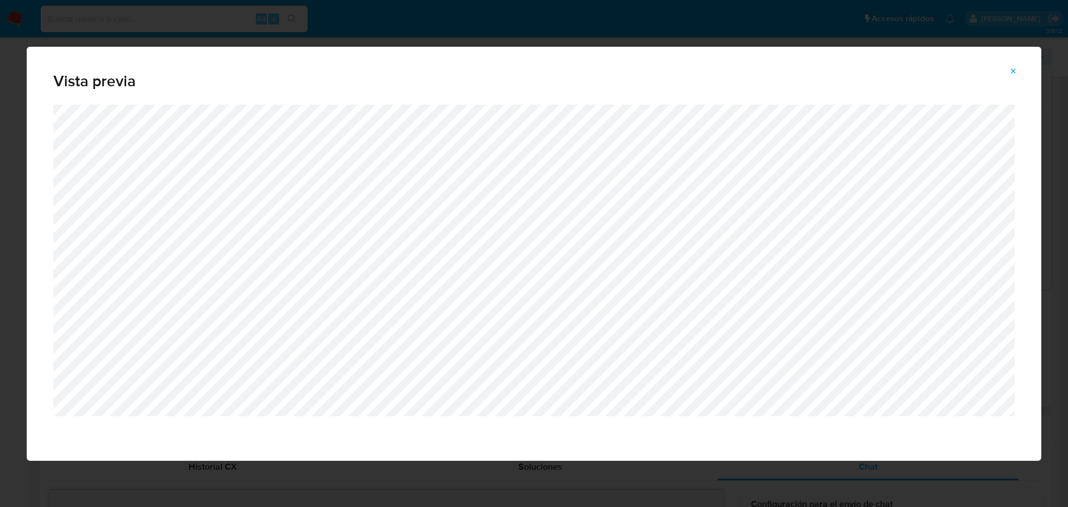
click at [1015, 73] on icon "Attachment preview" at bounding box center [1013, 71] width 9 height 9
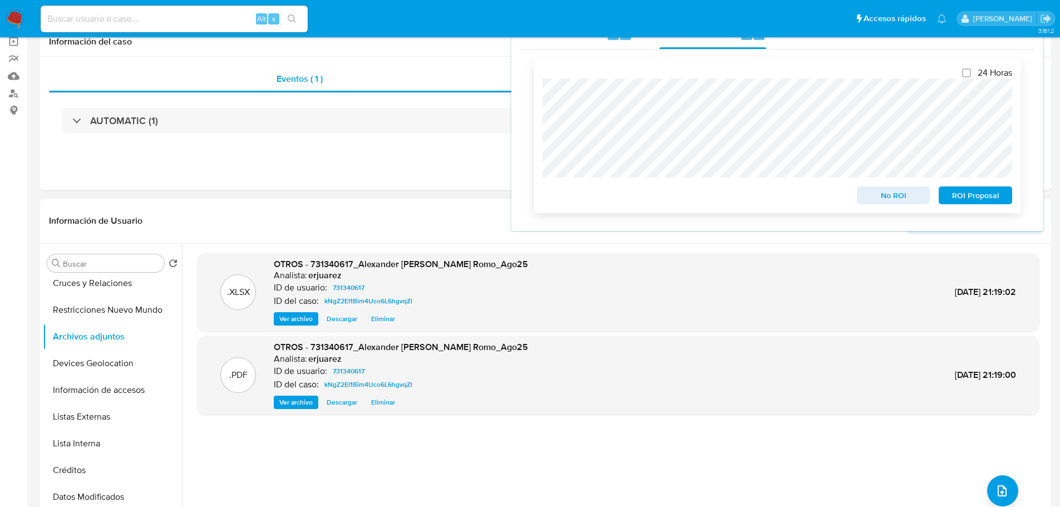
scroll to position [0, 0]
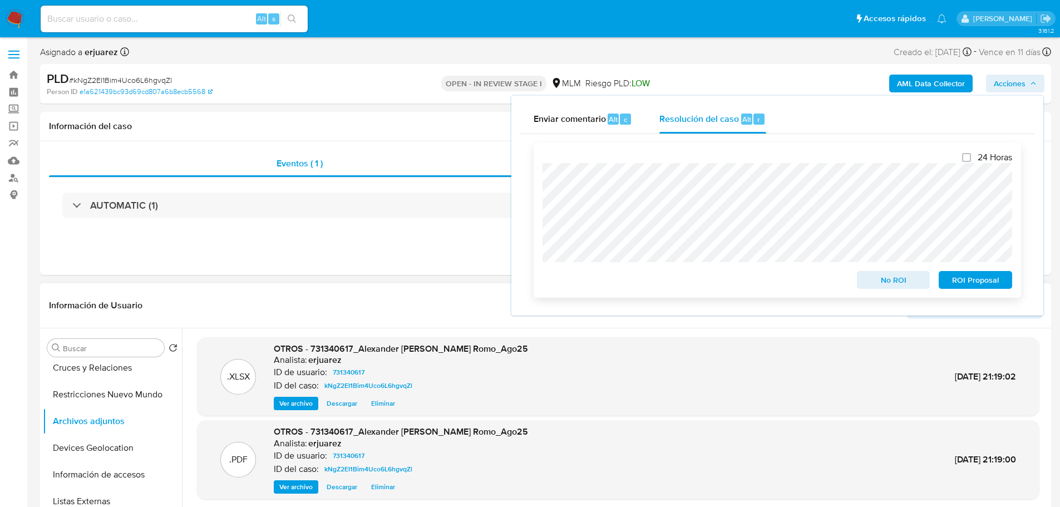
click at [539, 212] on div "24 Horas No ROI ROI Proposal" at bounding box center [777, 220] width 487 height 155
drag, startPoint x: 973, startPoint y: 282, endPoint x: 919, endPoint y: 275, distance: 53.8
click at [972, 282] on span "ROI Proposal" at bounding box center [975, 280] width 58 height 16
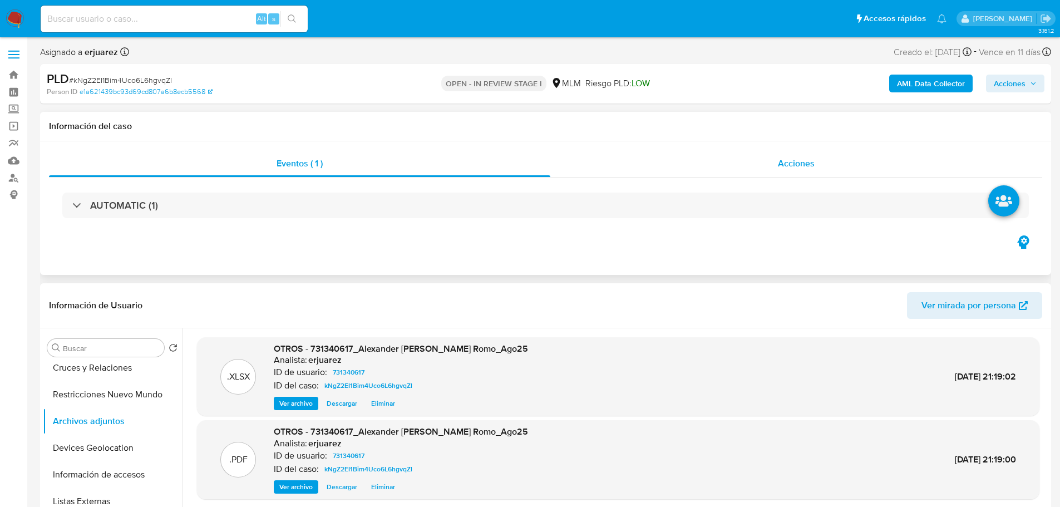
click at [676, 172] on div "Acciones" at bounding box center [796, 163] width 492 height 27
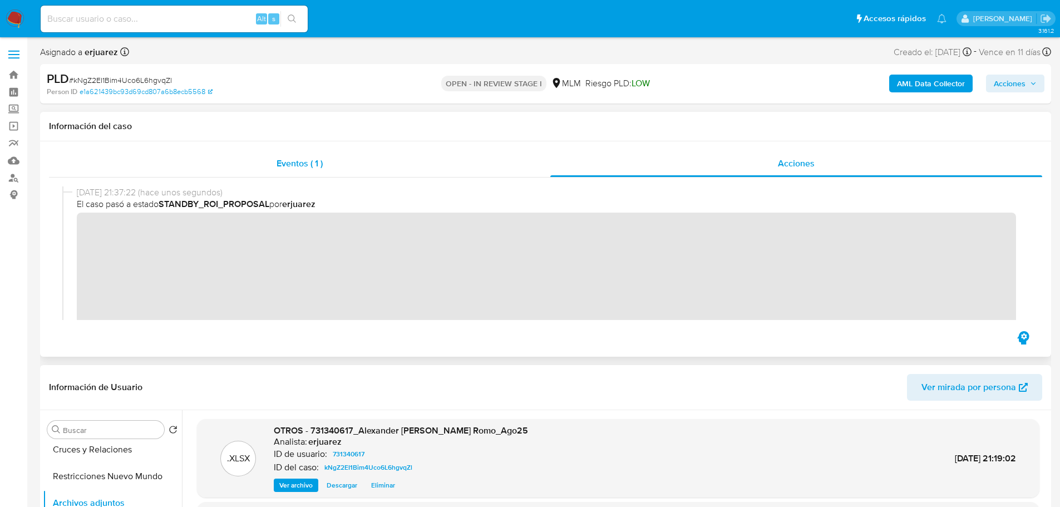
click at [332, 169] on div "Eventos ( 1 )" at bounding box center [299, 163] width 501 height 27
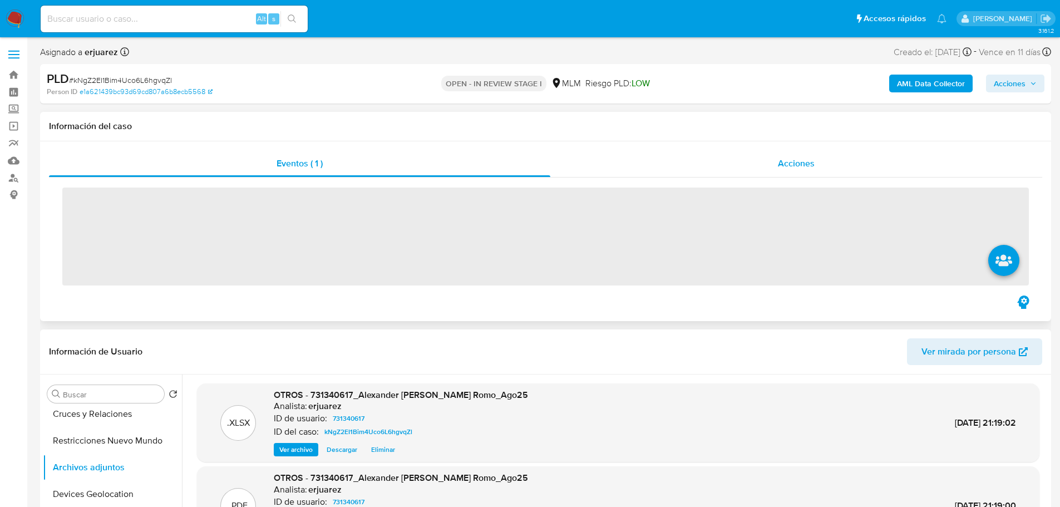
click at [680, 167] on div "Acciones" at bounding box center [796, 163] width 492 height 27
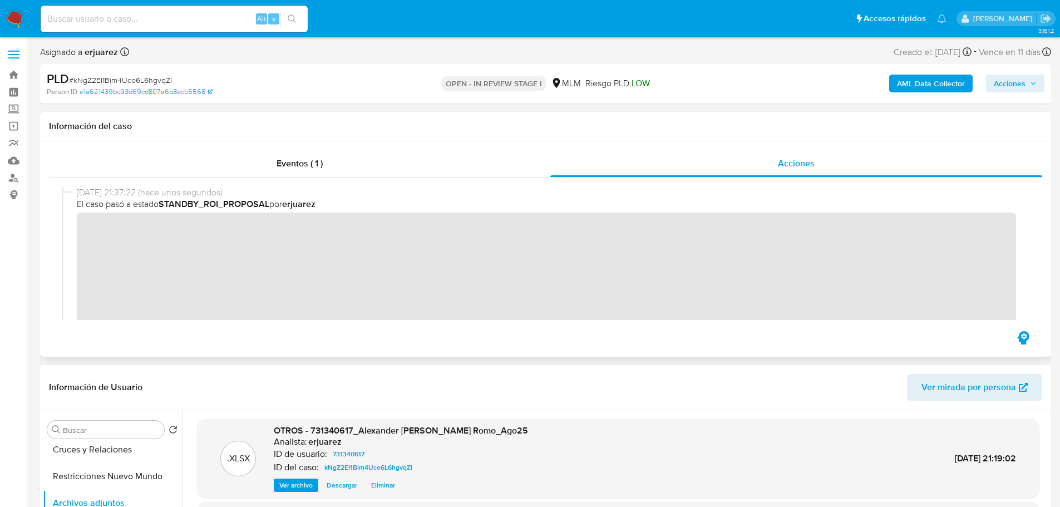
scroll to position [56, 0]
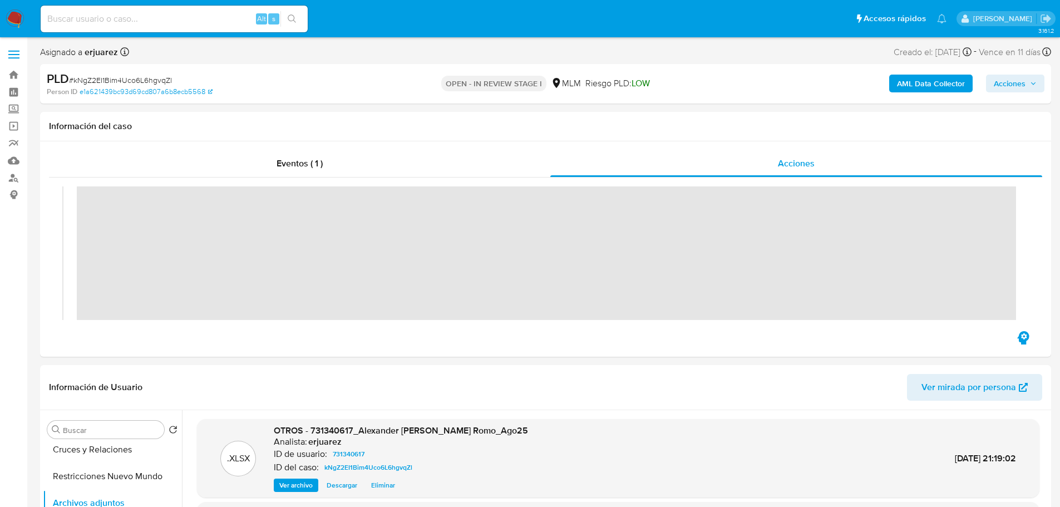
drag, startPoint x: 16, startPoint y: 17, endPoint x: 34, endPoint y: 5, distance: 22.1
click at [16, 17] on img at bounding box center [15, 18] width 19 height 19
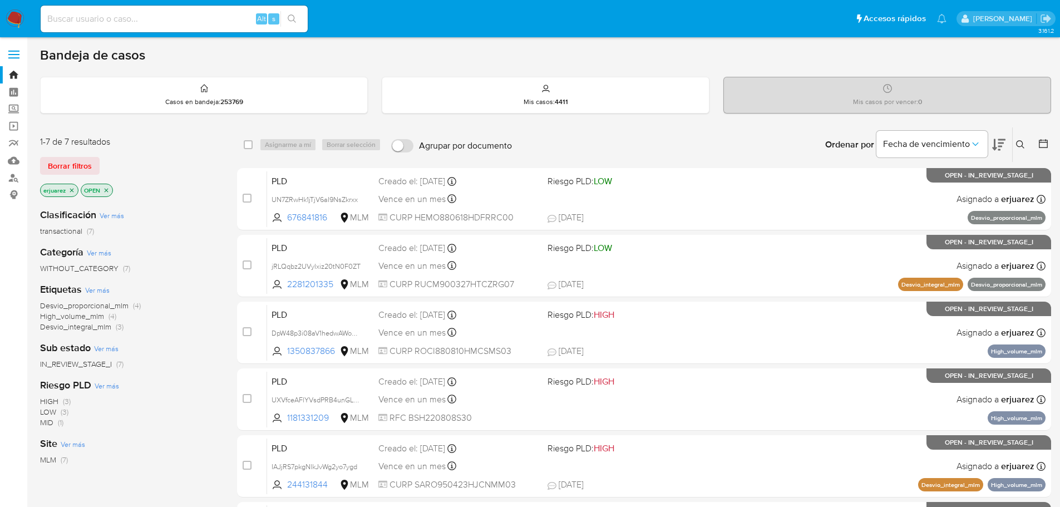
drag, startPoint x: 13, startPoint y: 17, endPoint x: 18, endPoint y: 9, distance: 8.5
click at [13, 17] on img at bounding box center [15, 18] width 19 height 19
